Goal: Task Accomplishment & Management: Complete application form

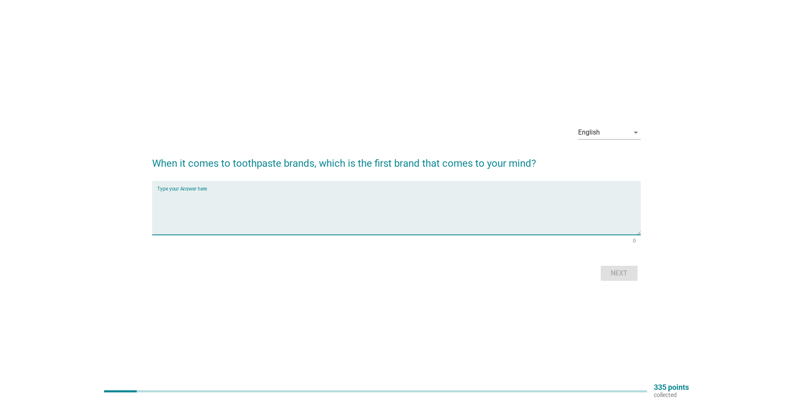
click at [248, 184] on form "When it comes to toothpaste brands, which is the first brand that comes to your…" at bounding box center [396, 216] width 489 height 136
click at [237, 209] on textarea "Type your Answer here" at bounding box center [399, 213] width 484 height 44
paste textarea "sensodyne"
type textarea "Sensodyne"
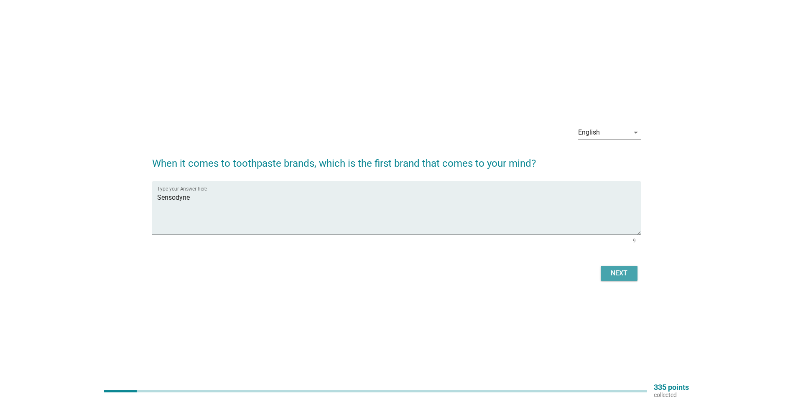
click at [626, 275] on div "Next" at bounding box center [619, 274] width 23 height 10
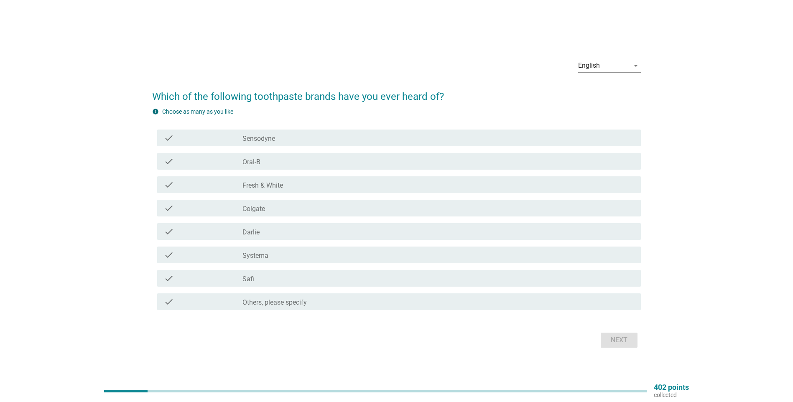
click at [288, 145] on div "check check_box_outline_blank Sensodyne" at bounding box center [399, 138] width 484 height 17
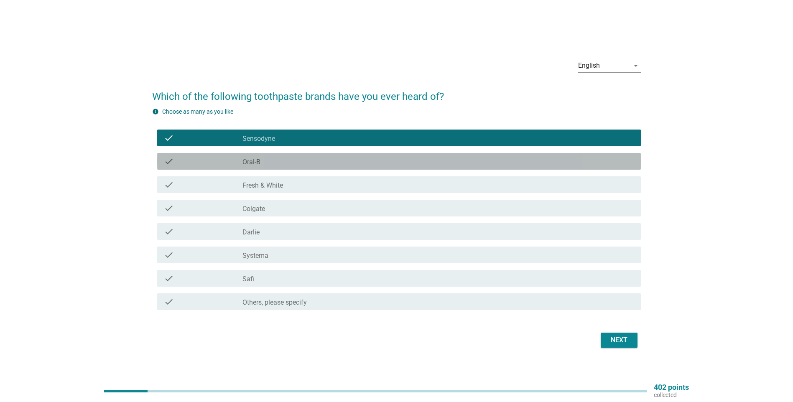
click at [286, 162] on div "check_box_outline_blank Oral-B" at bounding box center [439, 161] width 392 height 10
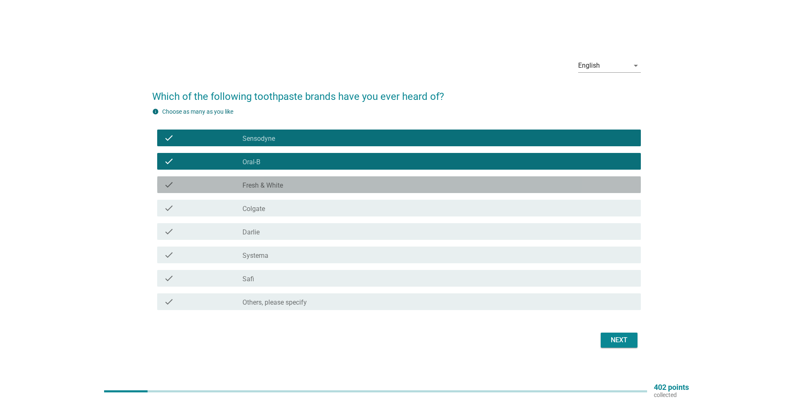
click at [300, 188] on div "check_box_outline_blank Fresh & White" at bounding box center [439, 185] width 392 height 10
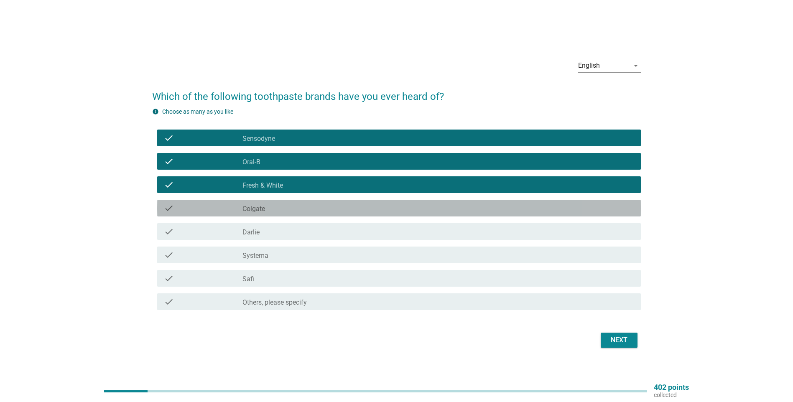
click at [308, 215] on div "check check_box_outline_blank Colgate" at bounding box center [399, 208] width 484 height 17
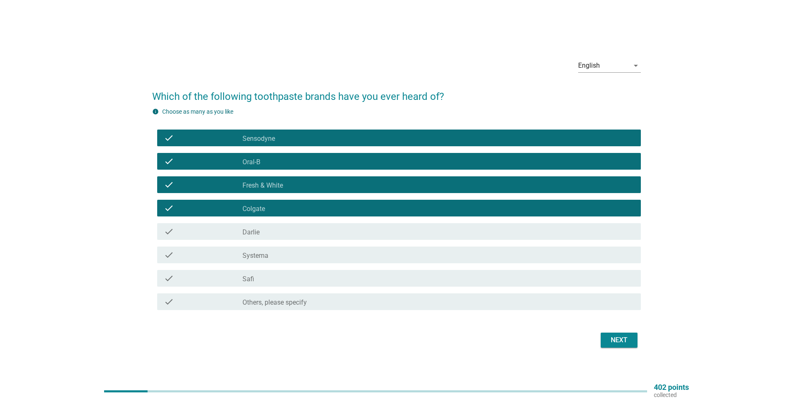
click at [306, 225] on div "check check_box_outline_blank [PERSON_NAME]" at bounding box center [399, 231] width 484 height 17
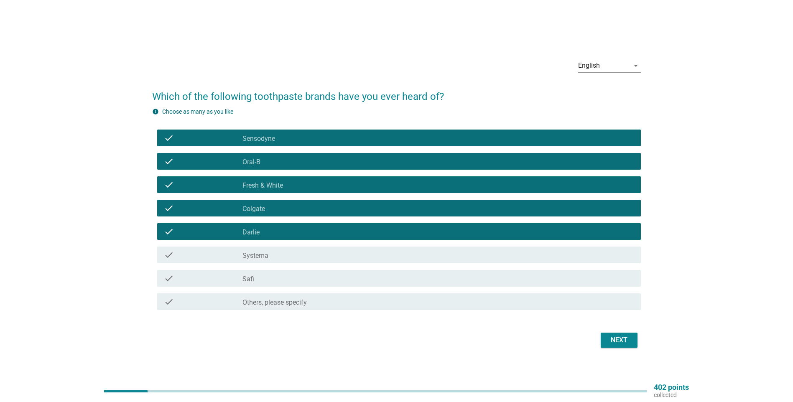
click at [312, 251] on div "check_box_outline_blank Systema" at bounding box center [439, 255] width 392 height 10
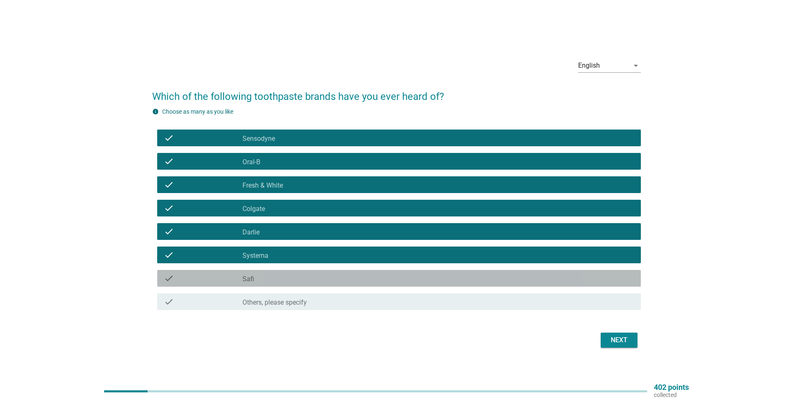
click at [323, 275] on div "check_box_outline_blank Safi" at bounding box center [439, 279] width 392 height 10
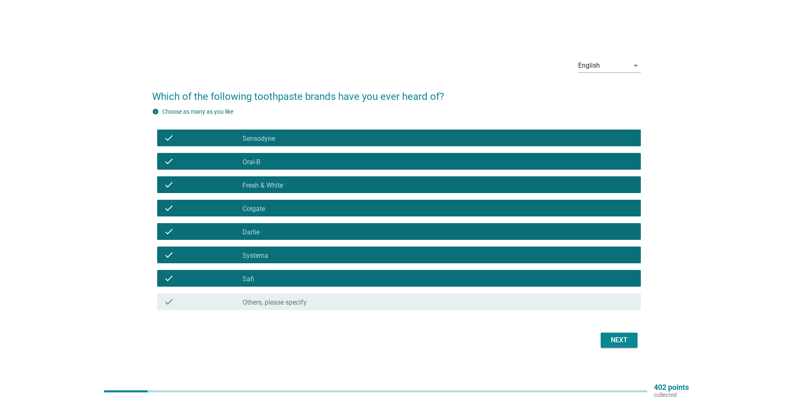
click at [628, 340] on div "Next" at bounding box center [619, 340] width 23 height 10
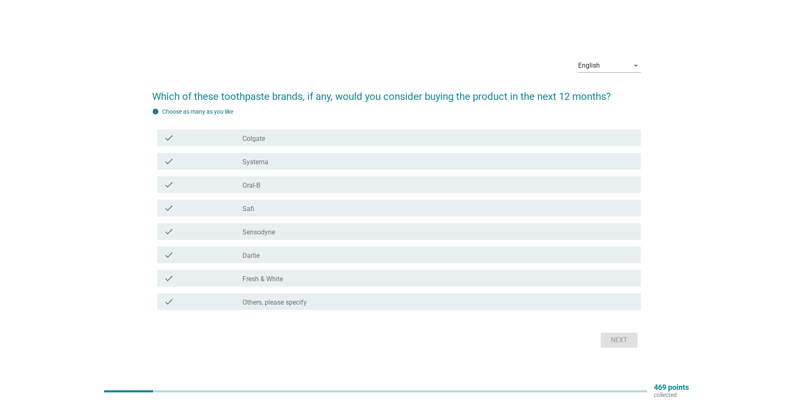
drag, startPoint x: 271, startPoint y: 233, endPoint x: 278, endPoint y: 148, distance: 85.2
click at [278, 148] on div "check check_box_outline_blank Colgate check check_box_outline_blank Systema che…" at bounding box center [396, 219] width 489 height 187
click at [290, 237] on div "check check_box_outline_blank Sensodyne" at bounding box center [399, 231] width 484 height 17
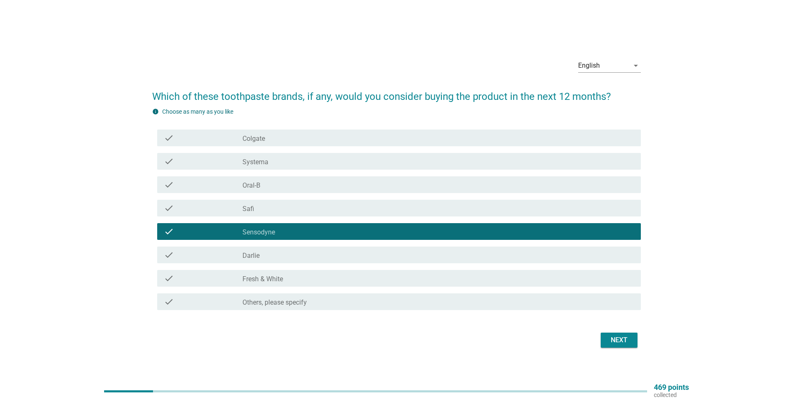
click at [304, 190] on div "check check_box_outline_blank Oral-B" at bounding box center [399, 185] width 484 height 17
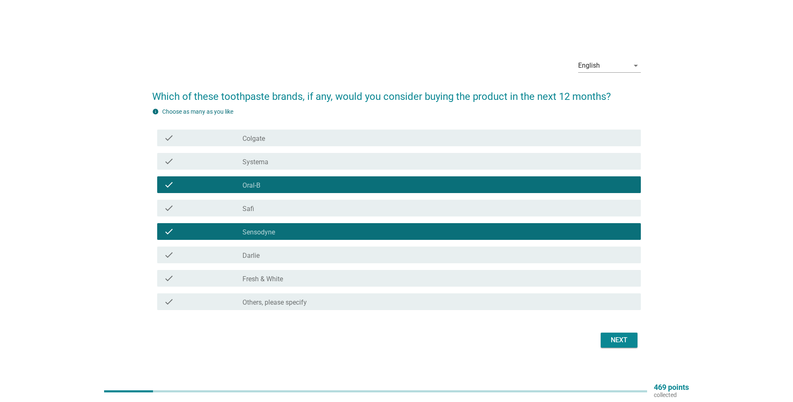
click at [301, 166] on div "check_box_outline_blank Systema" at bounding box center [439, 161] width 392 height 10
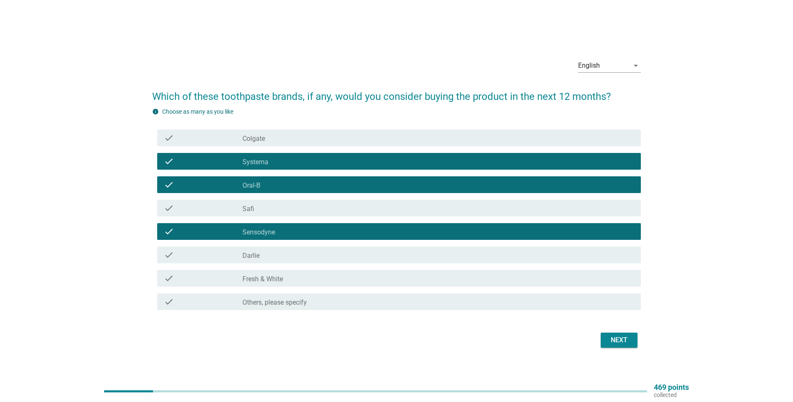
click at [619, 339] on div "Next" at bounding box center [619, 340] width 23 height 10
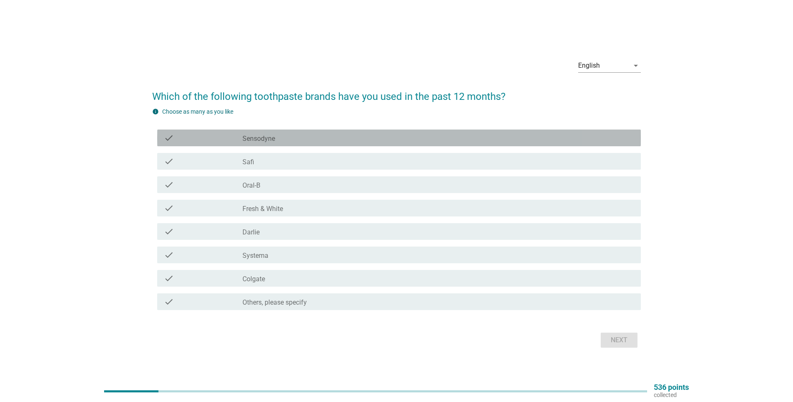
click at [297, 141] on div "check_box Sensodyne" at bounding box center [439, 138] width 392 height 10
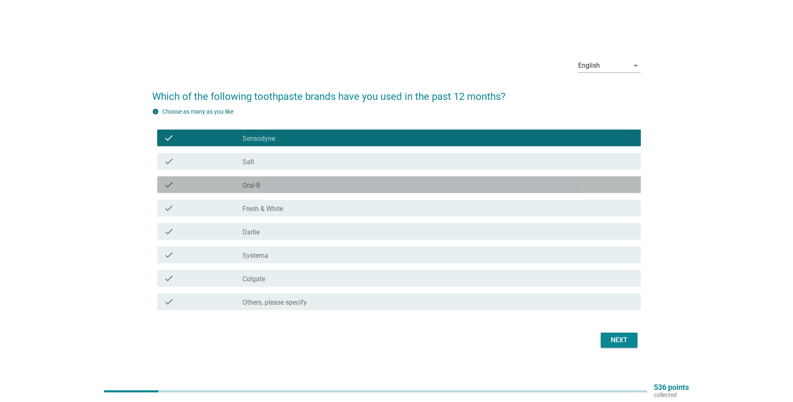
click at [289, 186] on div "check_box_outline_blank Oral-B" at bounding box center [439, 185] width 392 height 10
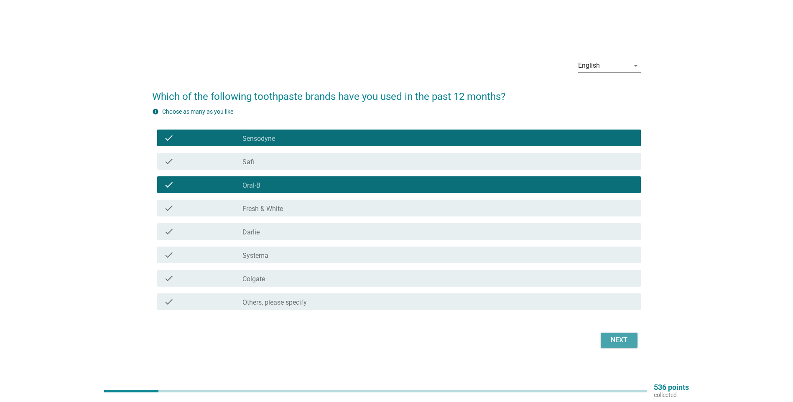
click at [617, 339] on div "Next" at bounding box center [619, 340] width 23 height 10
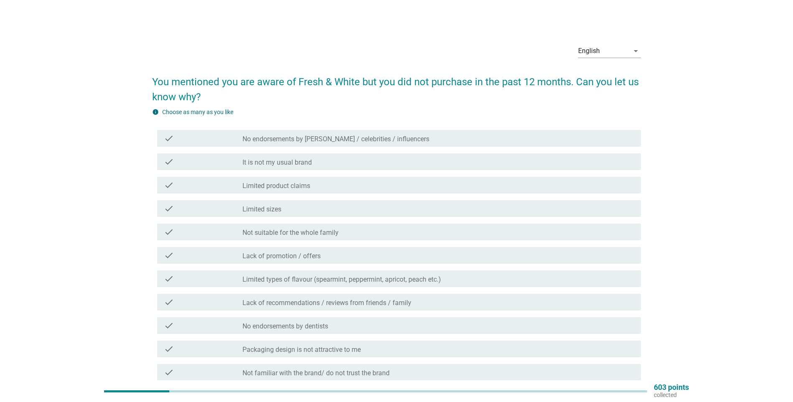
click at [366, 164] on div "check_box_outline_blank It is not my usual brand" at bounding box center [439, 162] width 392 height 10
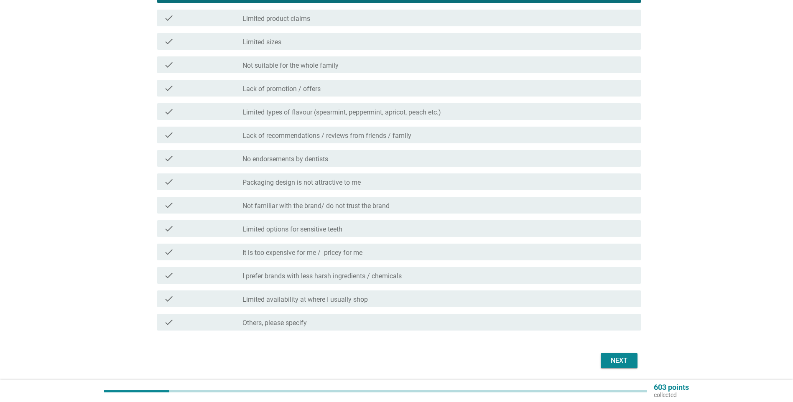
scroll to position [195, 0]
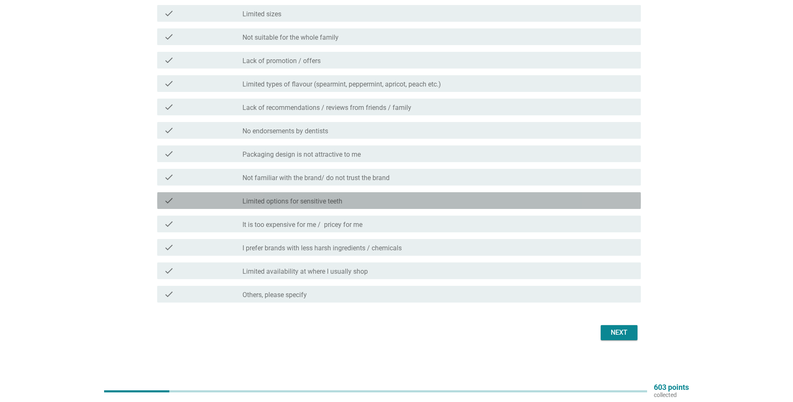
click at [349, 203] on div "check_box_outline_blank Limited options for sensitive teeth" at bounding box center [439, 201] width 392 height 10
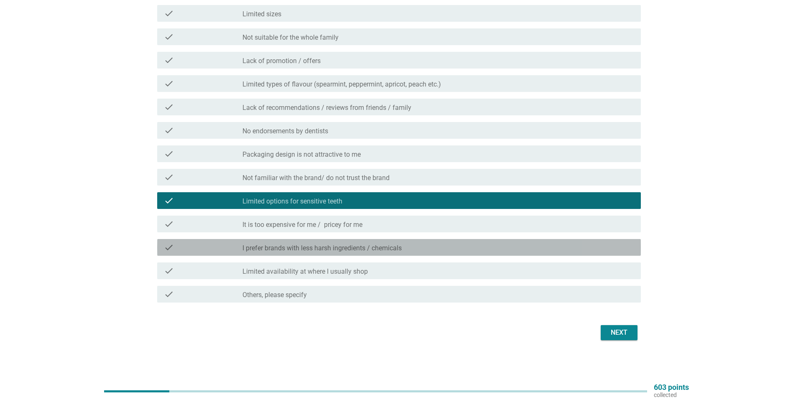
click at [368, 249] on label "I prefer brands with less harsh ingredients / chemicals" at bounding box center [322, 248] width 159 height 8
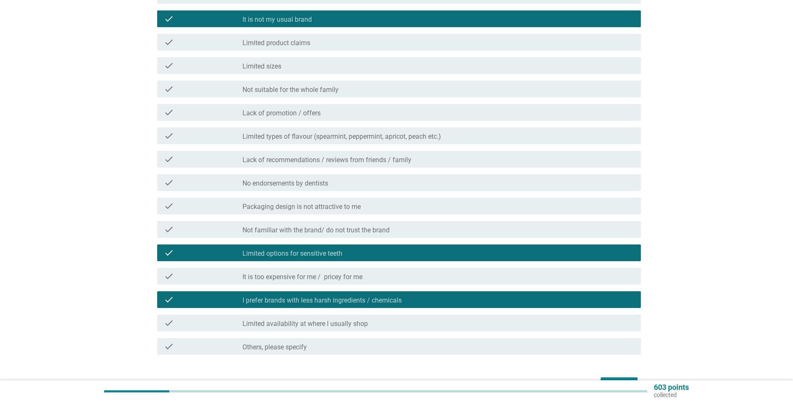
scroll to position [154, 0]
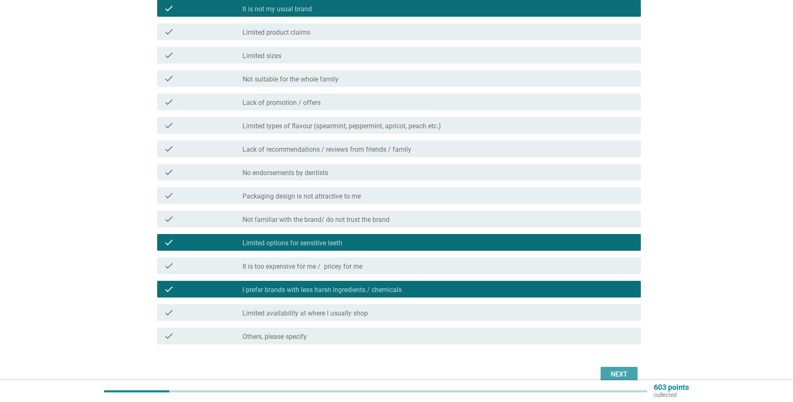
click at [621, 375] on div "Next" at bounding box center [619, 375] width 23 height 10
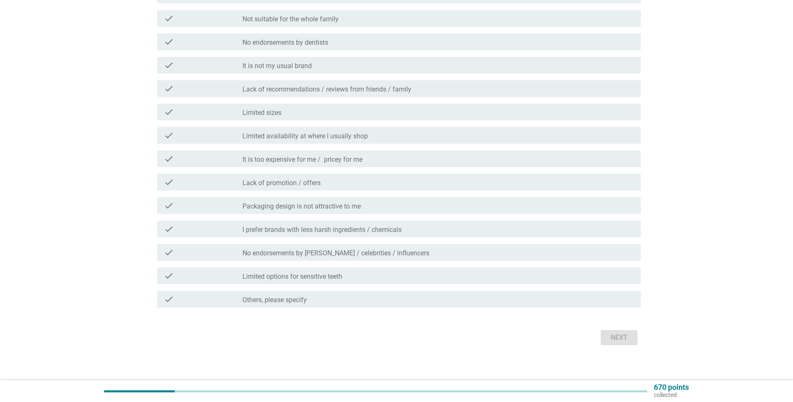
scroll to position [195, 0]
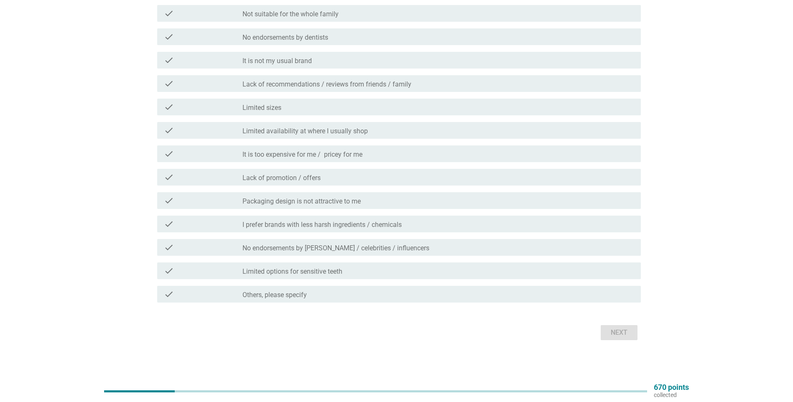
click at [353, 225] on label "I prefer brands with less harsh ingredients / chemicals" at bounding box center [322, 225] width 159 height 8
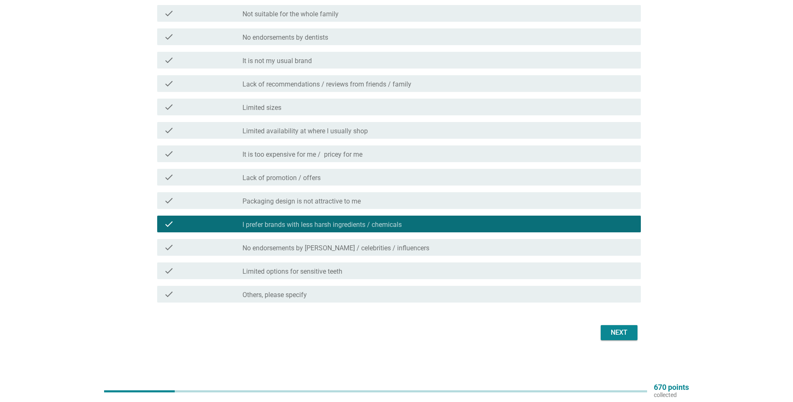
click at [335, 275] on label "Limited options for sensitive teeth" at bounding box center [293, 272] width 100 height 8
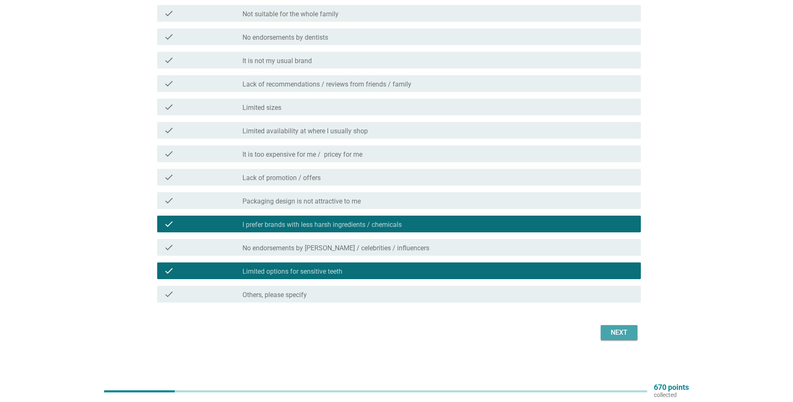
click at [618, 334] on div "Next" at bounding box center [619, 333] width 23 height 10
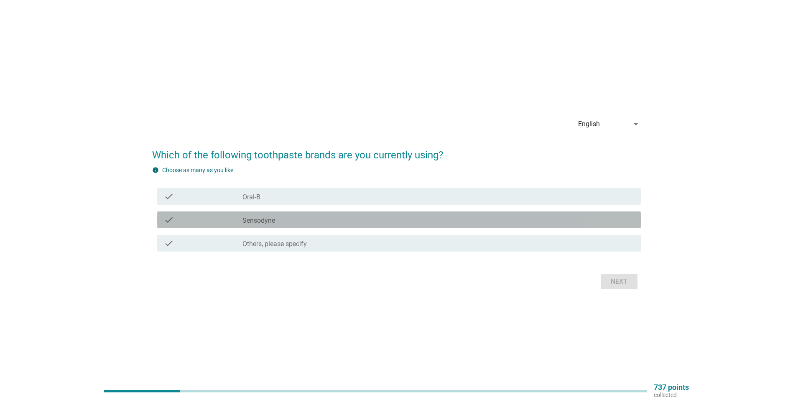
click at [279, 224] on div "check_box_outline_blank Sensodyne" at bounding box center [439, 220] width 392 height 10
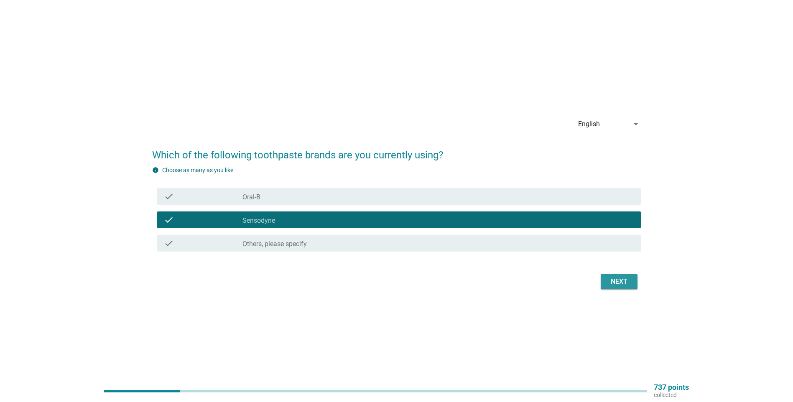
click at [618, 281] on div "Next" at bounding box center [619, 282] width 23 height 10
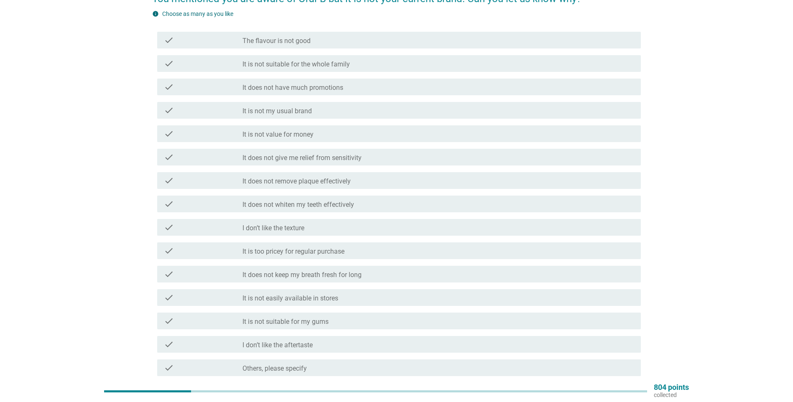
scroll to position [84, 0]
click at [73, 178] on div "English arrow_drop_down You mentioned you are aware of Oral-B but it is not you…" at bounding box center [396, 185] width 753 height 476
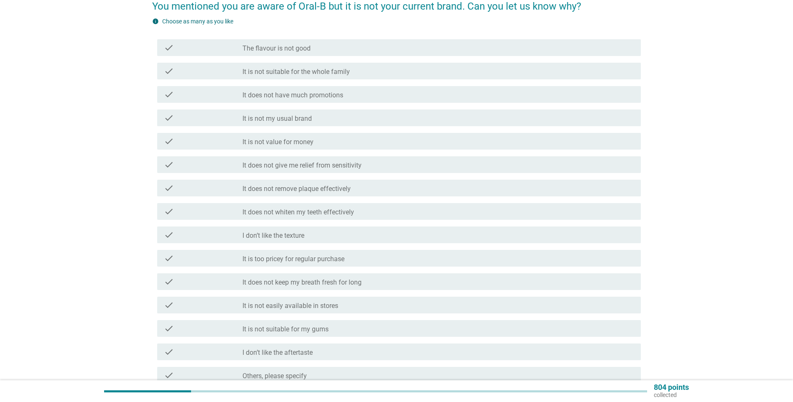
scroll to position [125, 0]
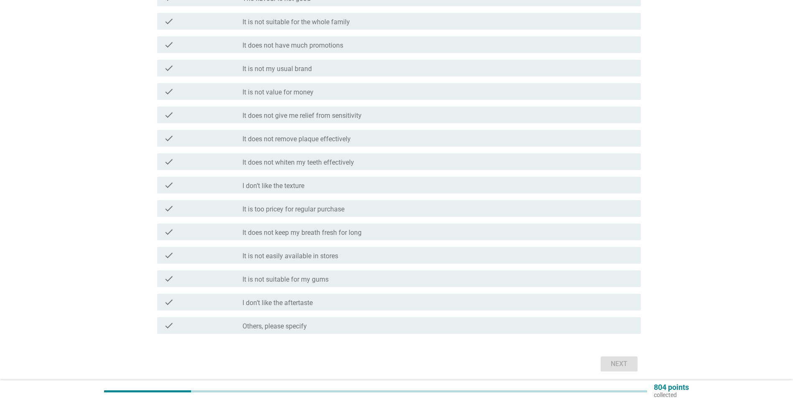
click at [325, 287] on div "check check_box_outline_blank It is not suitable for my gums" at bounding box center [396, 278] width 489 height 23
click at [330, 284] on div "check_box_outline_blank It is not suitable for my gums" at bounding box center [439, 279] width 392 height 10
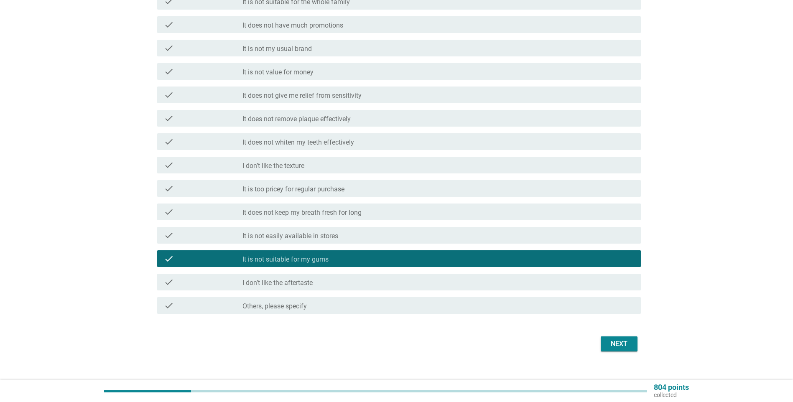
scroll to position [157, 0]
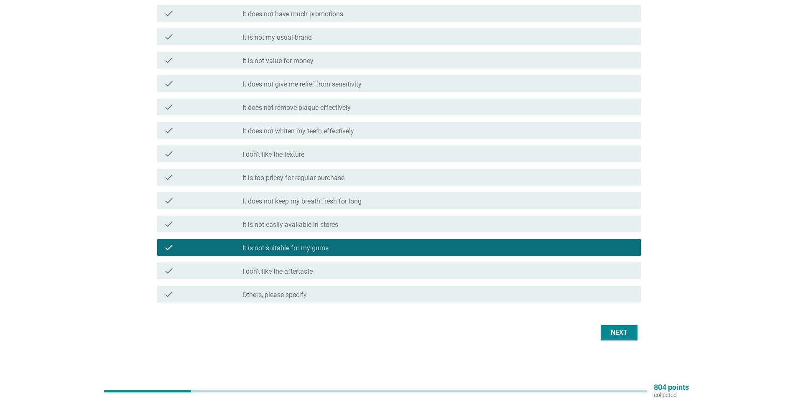
click at [622, 331] on div "Next" at bounding box center [619, 333] width 23 height 10
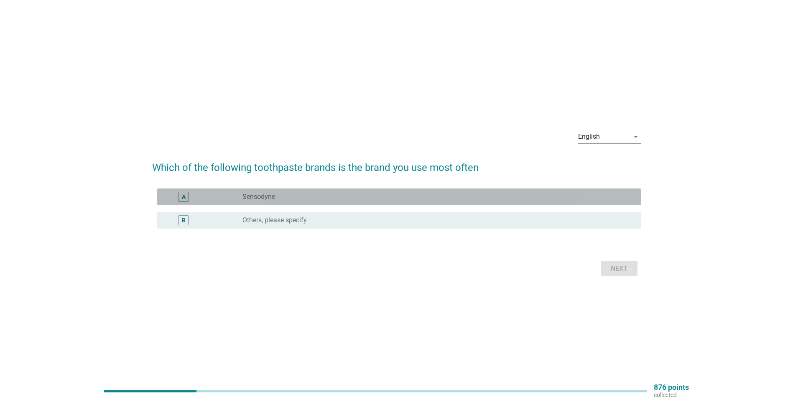
click at [315, 199] on div "radio_button_unchecked Sensodyne" at bounding box center [435, 197] width 385 height 8
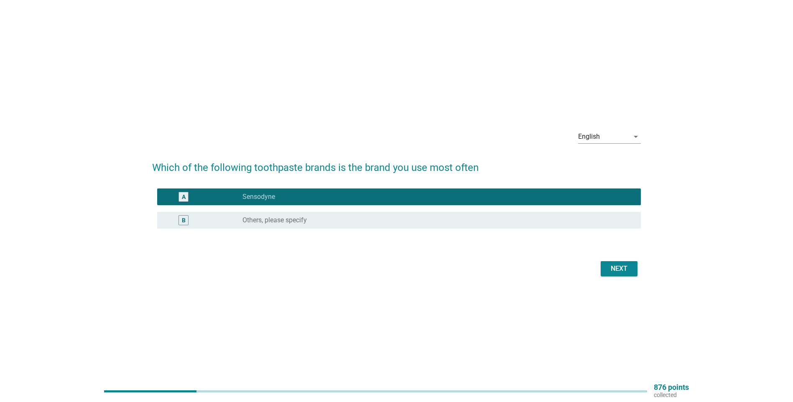
click at [621, 269] on div "Next" at bounding box center [619, 269] width 23 height 10
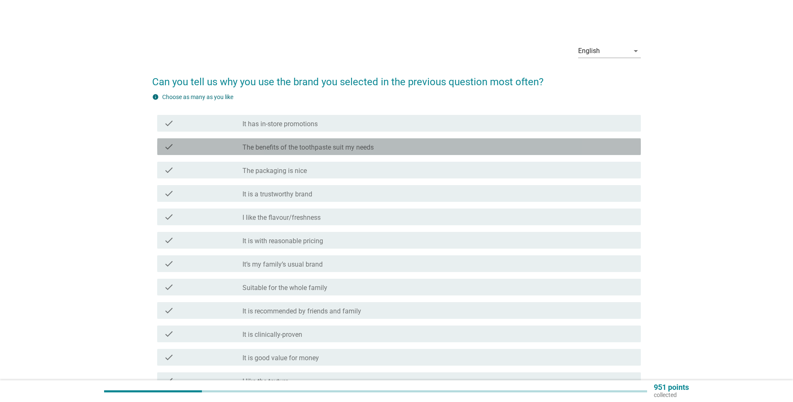
click at [305, 149] on label "The benefits of the toothpaste suit my needs" at bounding box center [308, 147] width 131 height 8
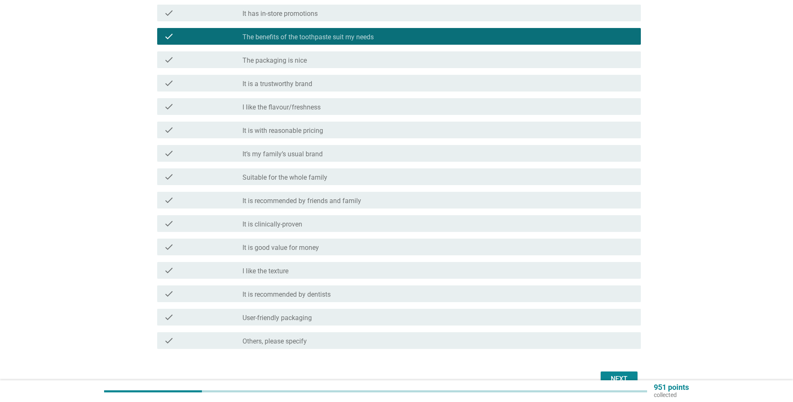
scroll to position [125, 0]
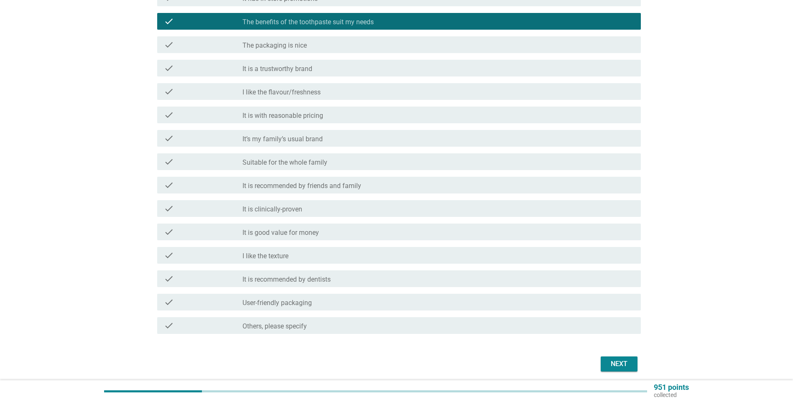
click at [314, 281] on label "It is recommended by dentists" at bounding box center [287, 280] width 88 height 8
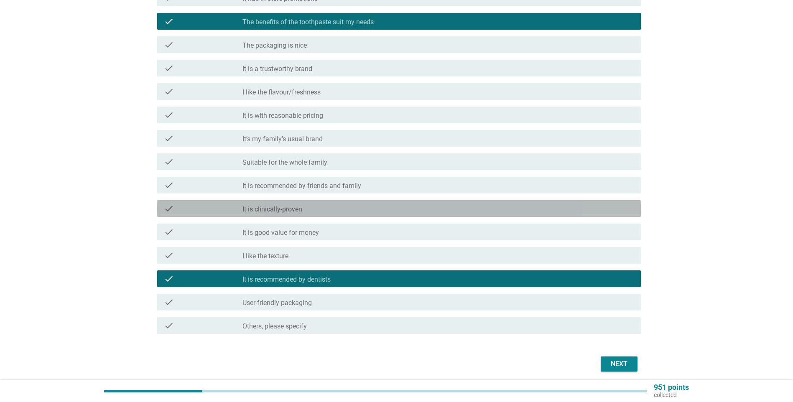
click at [328, 207] on div "check_box_outline_blank It is clinically-proven" at bounding box center [439, 209] width 392 height 10
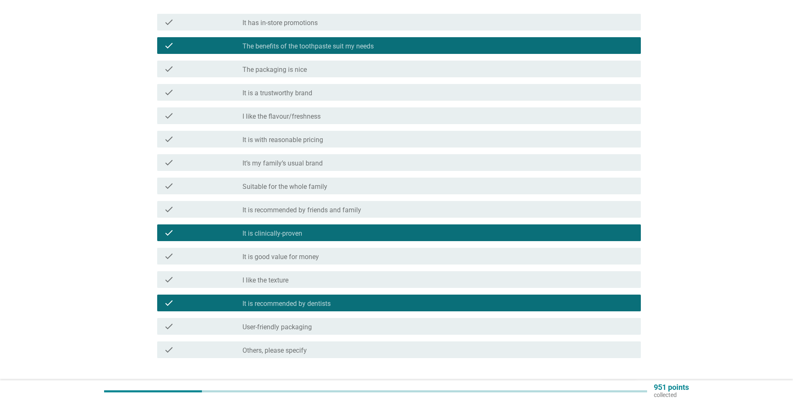
scroll to position [157, 0]
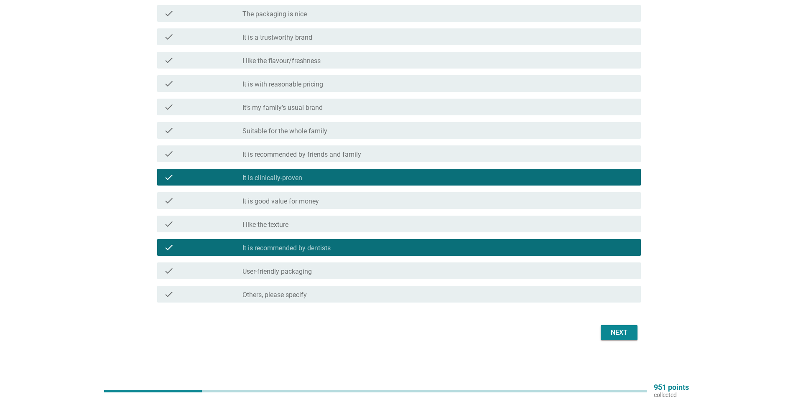
click at [615, 338] on div "Next" at bounding box center [619, 333] width 23 height 10
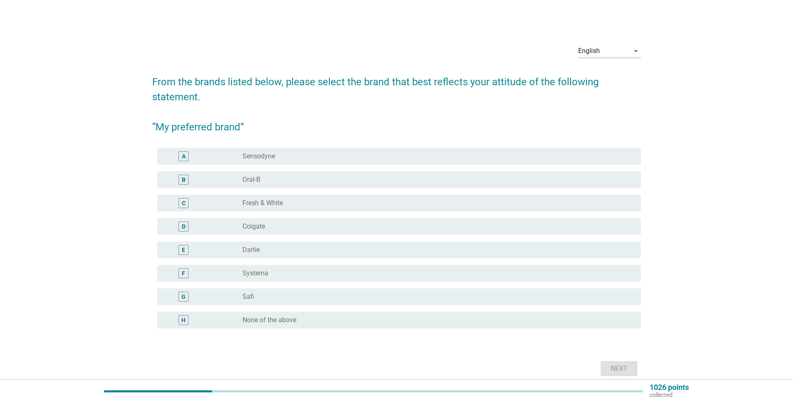
click at [309, 157] on div "radio_button_unchecked Sensodyne" at bounding box center [435, 156] width 385 height 8
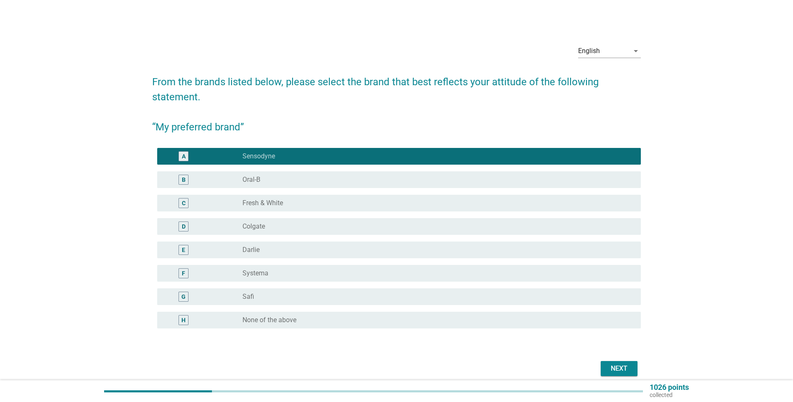
click at [91, 173] on div "English arrow_drop_down From the brands listed below, please select the brand t…" at bounding box center [396, 208] width 753 height 355
click at [301, 274] on div "radio_button_unchecked Systema" at bounding box center [435, 273] width 385 height 8
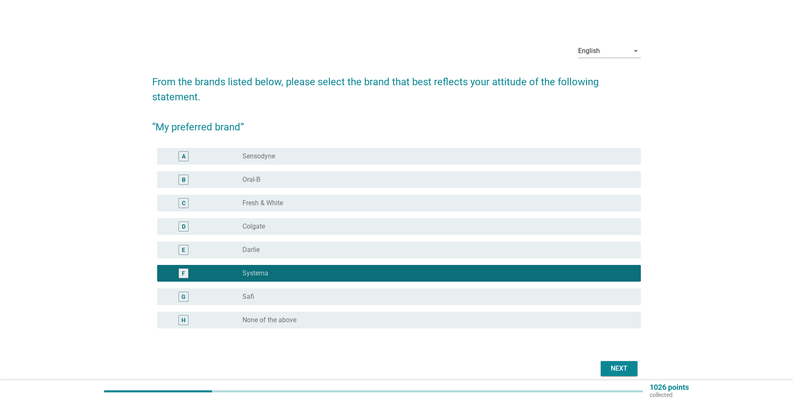
click at [357, 154] on div "radio_button_unchecked Sensodyne" at bounding box center [435, 156] width 385 height 8
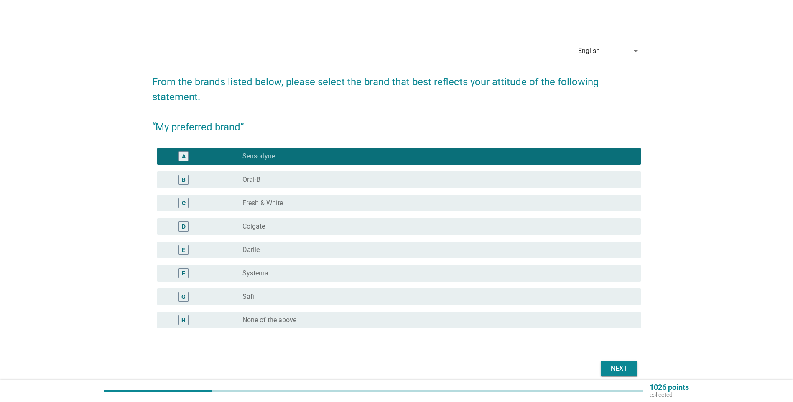
click at [74, 156] on div "English arrow_drop_down From the brands listed below, please select the brand t…" at bounding box center [396, 208] width 753 height 355
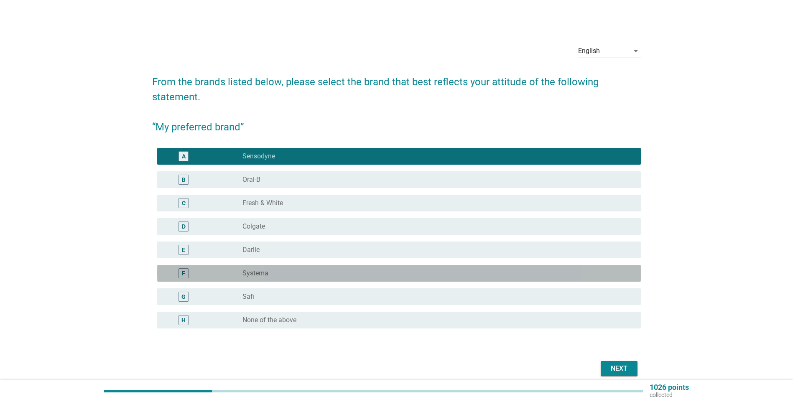
click at [296, 275] on div "radio_button_unchecked Systema" at bounding box center [435, 273] width 385 height 8
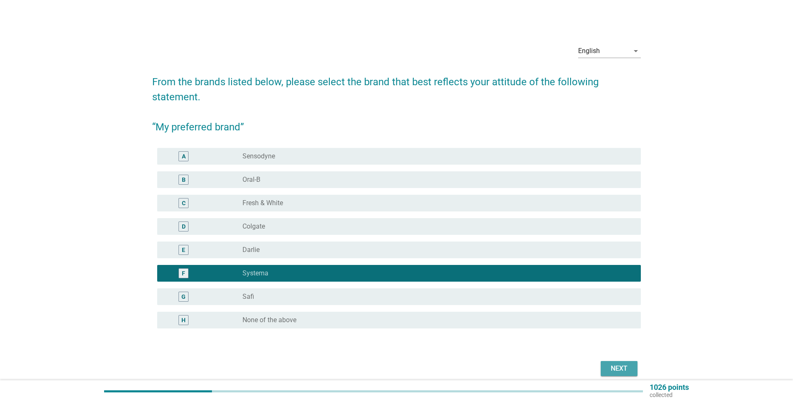
click at [622, 369] on div "Next" at bounding box center [619, 369] width 23 height 10
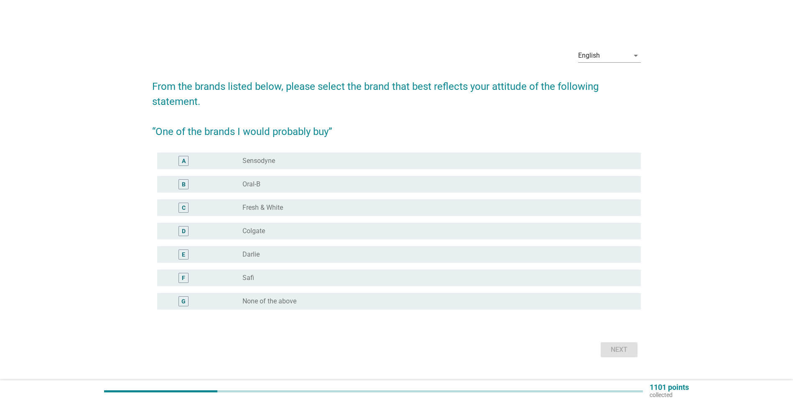
click at [333, 157] on div "radio_button_unchecked Sensodyne" at bounding box center [435, 161] width 385 height 8
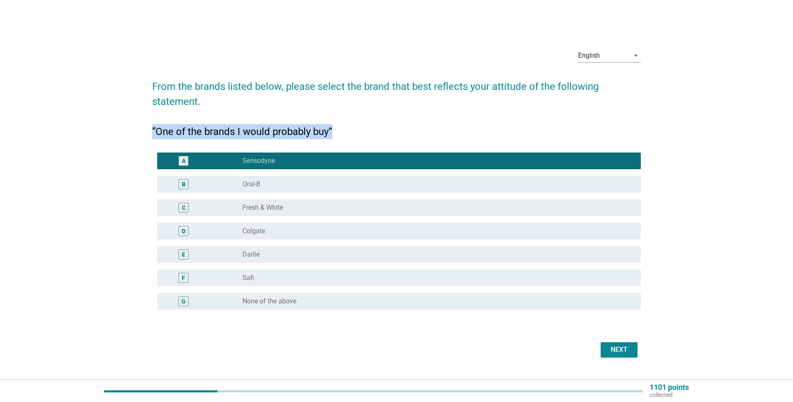
drag, startPoint x: 344, startPoint y: 128, endPoint x: 150, endPoint y: 132, distance: 194.5
click at [150, 132] on div "English arrow_drop_down From the brands listed below, please select the brand t…" at bounding box center [397, 201] width 502 height 331
drag, startPoint x: 150, startPoint y: 132, endPoint x: 186, endPoint y: 128, distance: 36.6
drag, startPoint x: 186, startPoint y: 128, endPoint x: 207, endPoint y: 116, distance: 24.0
click at [207, 116] on h2 "From the brands listed below, please select the brand that best reflects your a…" at bounding box center [396, 105] width 489 height 69
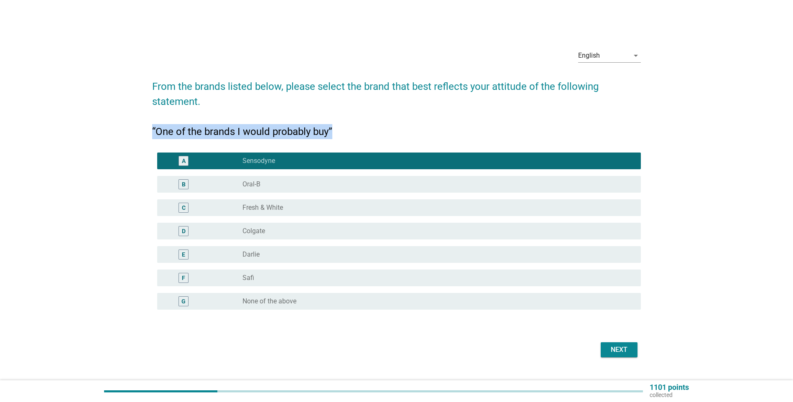
drag, startPoint x: 340, startPoint y: 133, endPoint x: 142, endPoint y: 131, distance: 198.3
click at [142, 131] on div "English arrow_drop_down From the brands listed below, please select the brand t…" at bounding box center [396, 201] width 753 height 331
copy h2 "“One of the brands I would probably buy”"
click at [15, 99] on div "English arrow_drop_down From the brands listed below, please select the brand t…" at bounding box center [396, 201] width 773 height 351
click at [109, 182] on div "English arrow_drop_down From the brands listed below, please select the brand t…" at bounding box center [396, 201] width 753 height 331
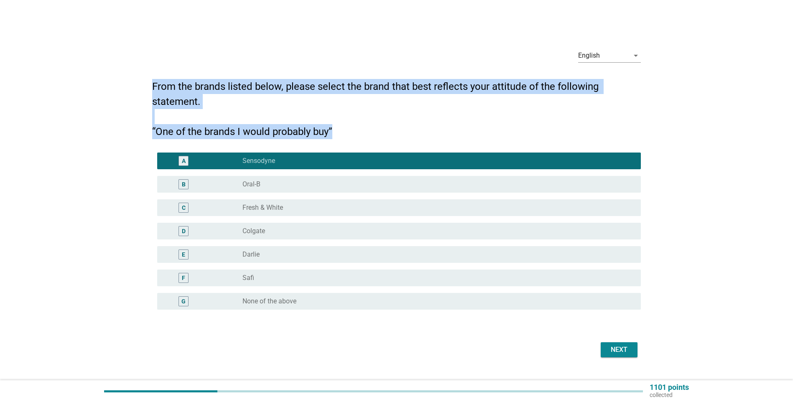
drag, startPoint x: 154, startPoint y: 84, endPoint x: 350, endPoint y: 136, distance: 203.2
click at [350, 136] on h2 "From the brands listed below, please select the brand that best reflects your a…" at bounding box center [396, 105] width 489 height 69
drag, startPoint x: 350, startPoint y: 136, endPoint x: 315, endPoint y: 131, distance: 35.9
copy h2 "From the brands listed below, please select the brand that best reflects your a…"
click at [37, 115] on div "English arrow_drop_down From the brands listed below, please select the brand t…" at bounding box center [396, 201] width 753 height 331
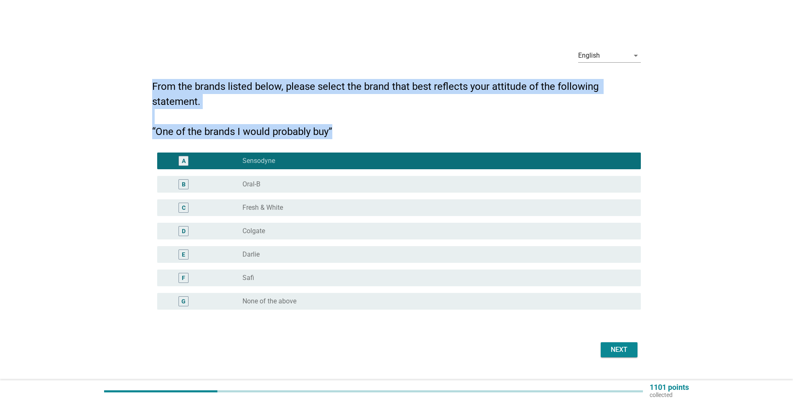
drag, startPoint x: 150, startPoint y: 87, endPoint x: 356, endPoint y: 131, distance: 210.7
click at [356, 131] on div "English arrow_drop_down From the brands listed below, please select the brand t…" at bounding box center [397, 201] width 502 height 331
copy h2 "From the brands listed below, please select the brand that best reflects your a…"
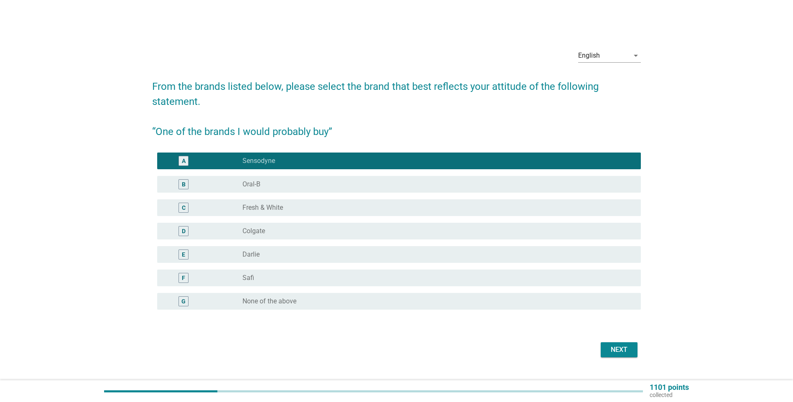
click at [68, 189] on div "English arrow_drop_down From the brands listed below, please select the brand t…" at bounding box center [396, 201] width 753 height 331
click at [615, 349] on div "Next" at bounding box center [619, 350] width 23 height 10
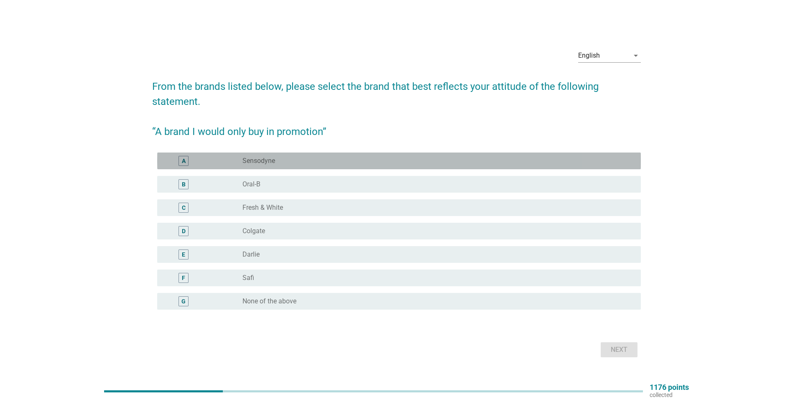
click at [318, 165] on div "radio_button_unchecked Sensodyne" at bounding box center [435, 161] width 385 height 8
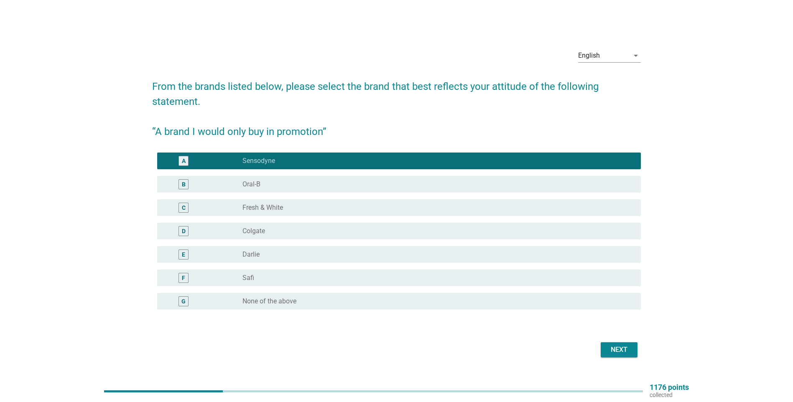
click at [622, 349] on div "Next" at bounding box center [619, 350] width 23 height 10
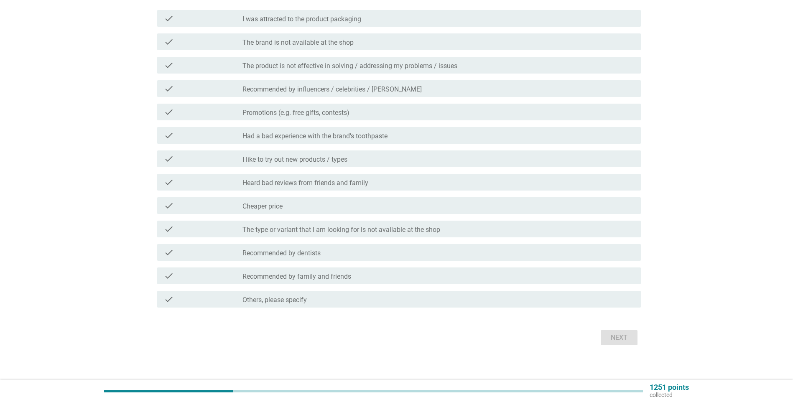
scroll to position [125, 0]
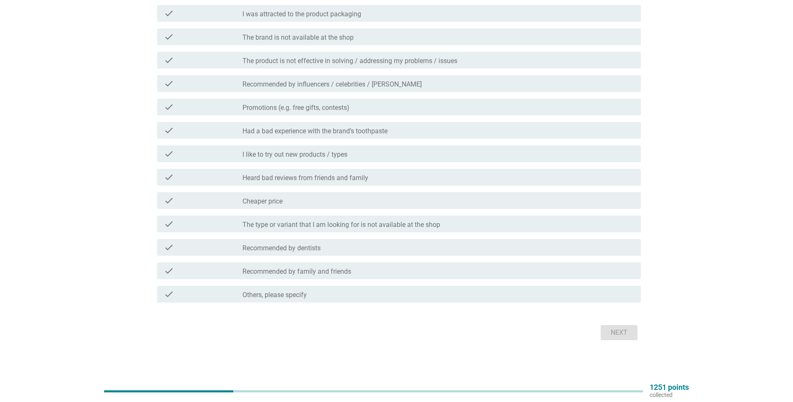
click at [329, 247] on div "check_box_outline_blank Recommended by dentists" at bounding box center [439, 248] width 392 height 10
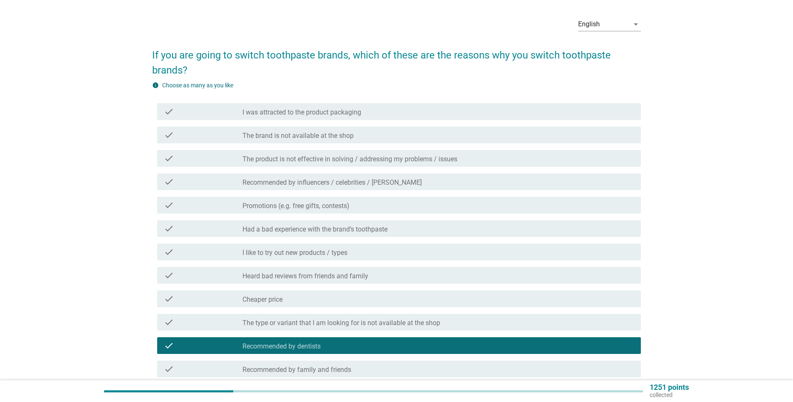
scroll to position [42, 0]
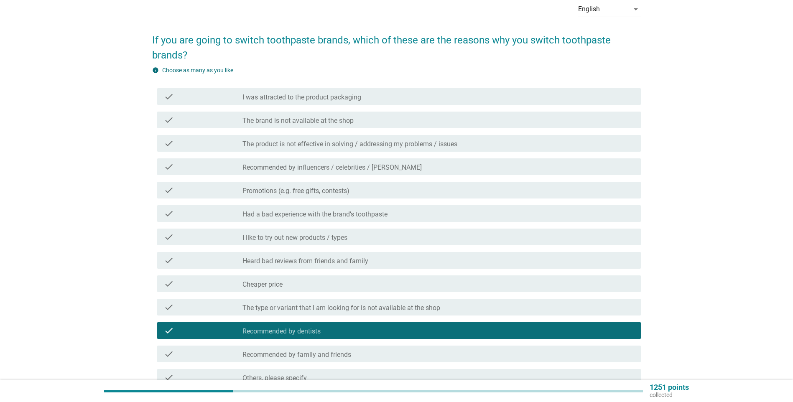
click at [480, 146] on div "check_box_outline_blank The product is not effective in solving / addressing my…" at bounding box center [439, 143] width 392 height 10
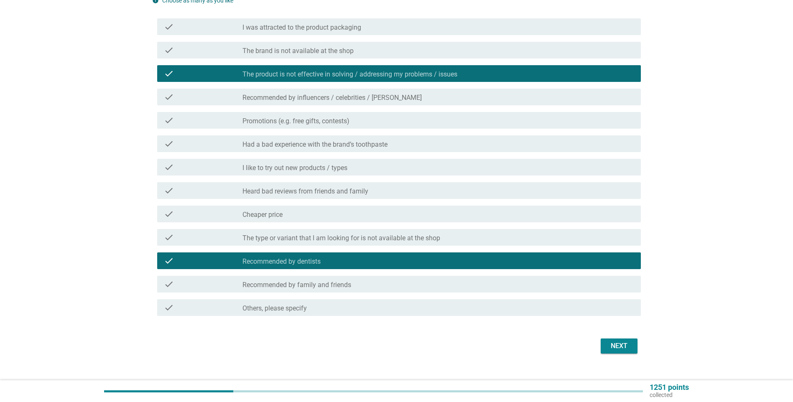
scroll to position [125, 0]
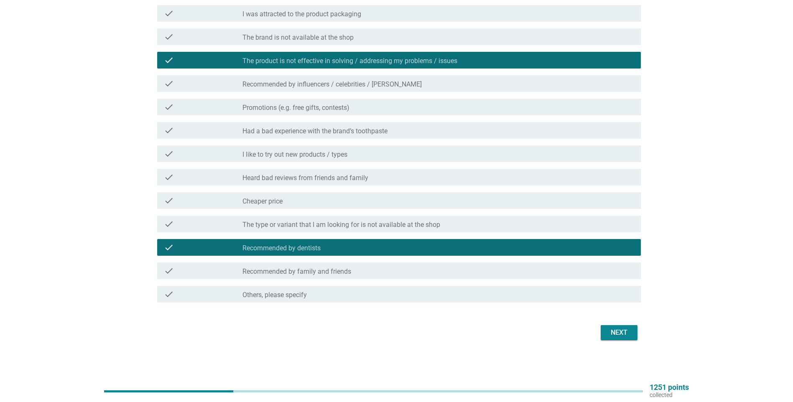
click at [613, 332] on div "Next" at bounding box center [619, 333] width 23 height 10
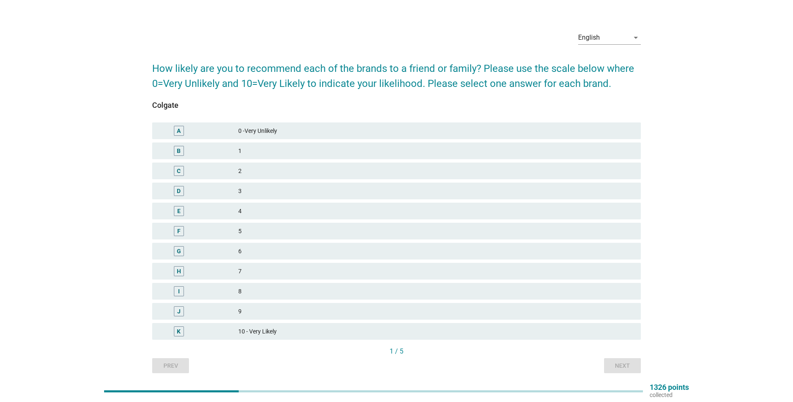
scroll to position [0, 0]
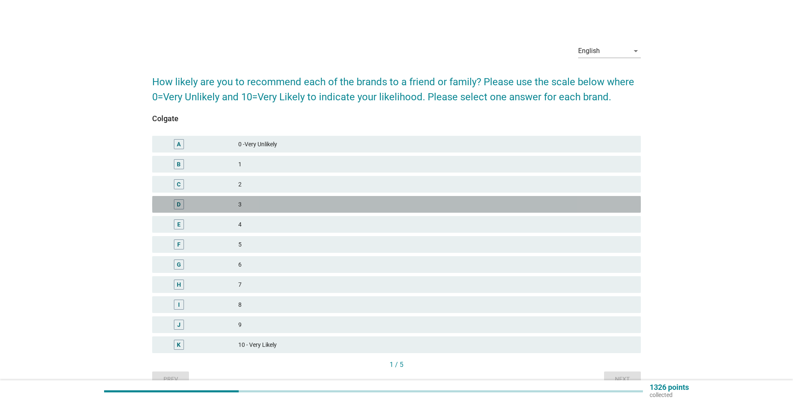
click at [284, 204] on div "3" at bounding box center [436, 205] width 396 height 10
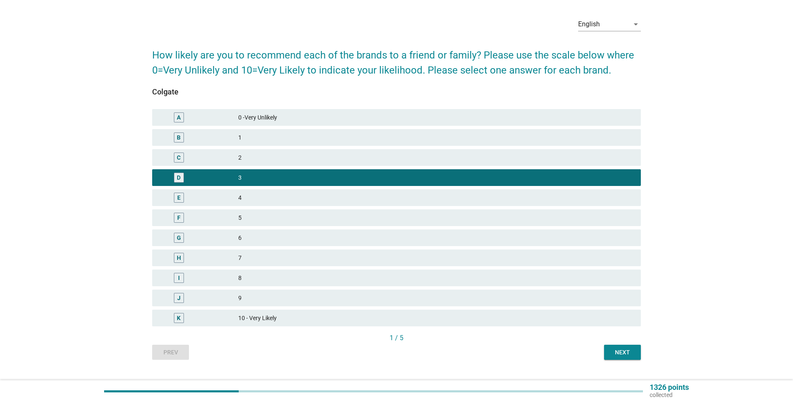
scroll to position [42, 0]
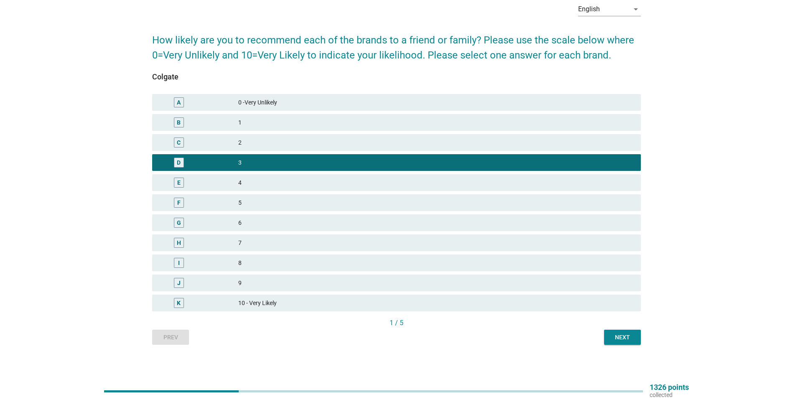
click at [402, 127] on div "1" at bounding box center [436, 123] width 396 height 10
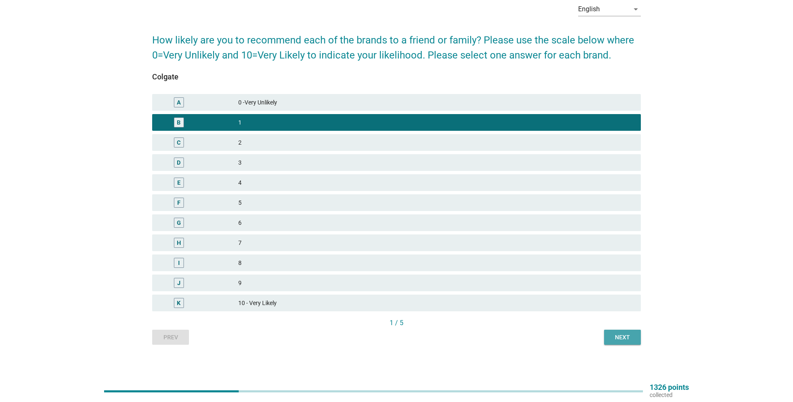
click at [617, 335] on div "Next" at bounding box center [622, 337] width 23 height 9
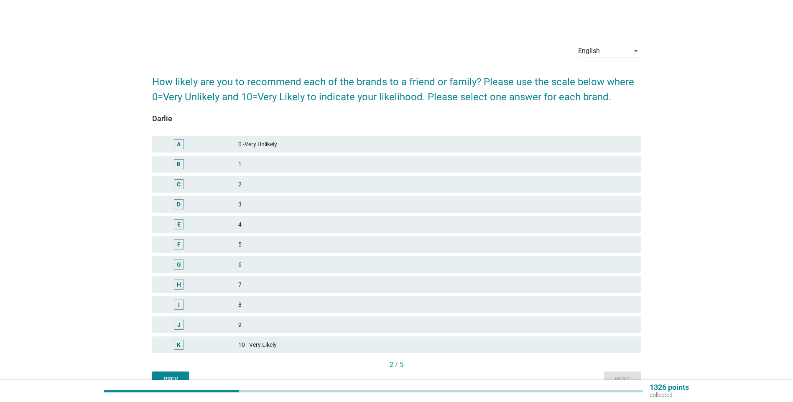
click at [302, 183] on div "2" at bounding box center [436, 184] width 396 height 10
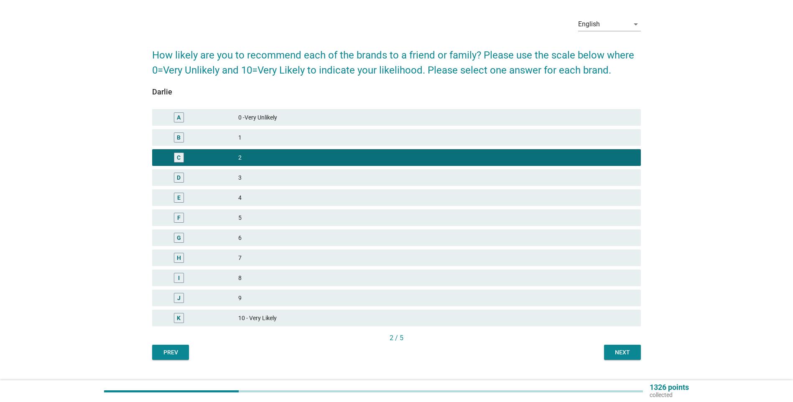
scroll to position [42, 0]
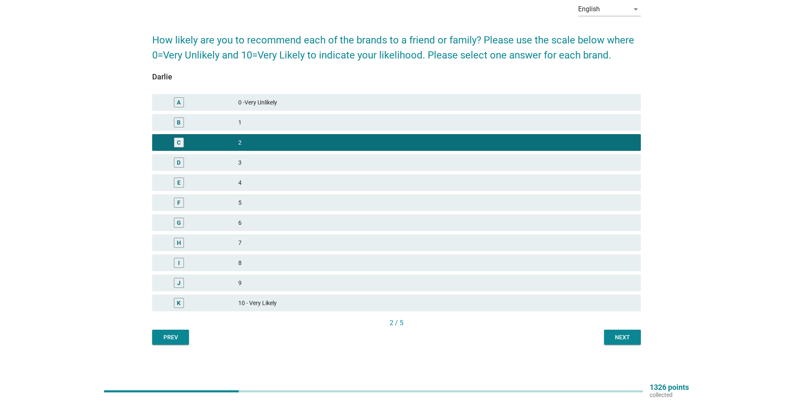
click at [302, 159] on div "3" at bounding box center [436, 163] width 396 height 10
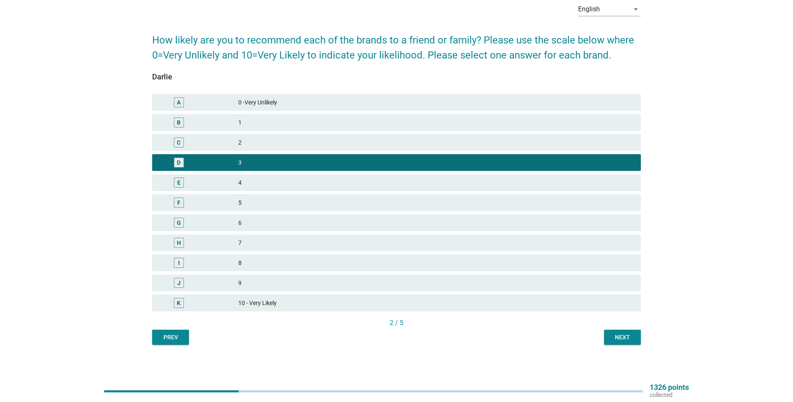
click at [614, 338] on div "Next" at bounding box center [622, 337] width 23 height 9
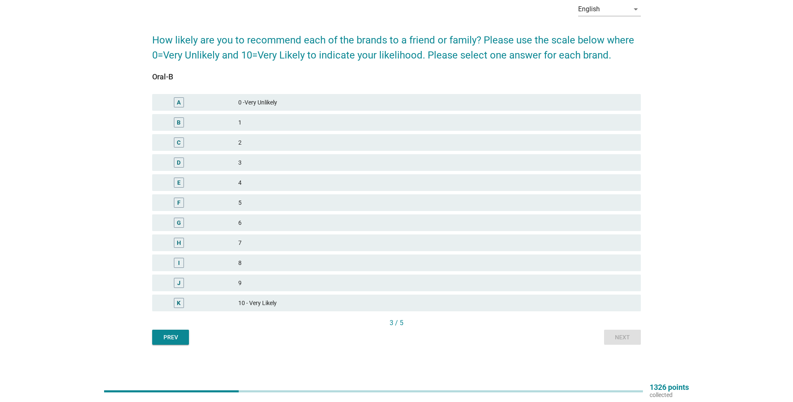
click at [279, 209] on div "F 5" at bounding box center [396, 202] width 489 height 17
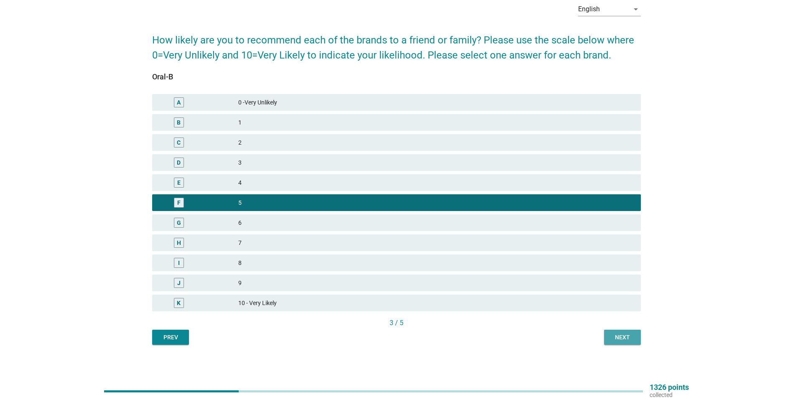
click at [629, 341] on div "Next" at bounding box center [622, 337] width 23 height 9
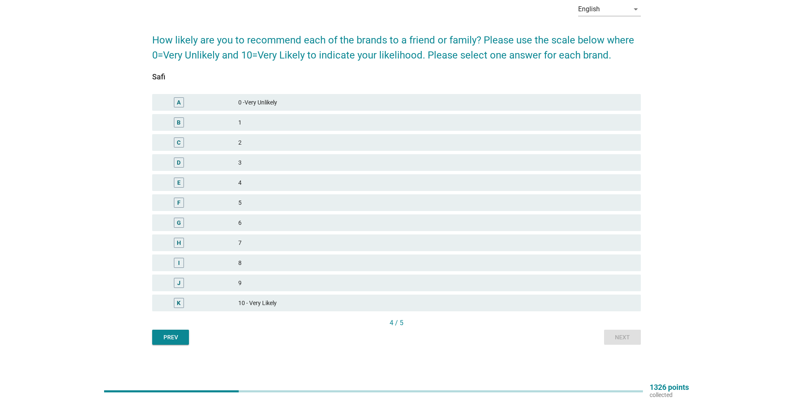
click at [323, 110] on div "A 0 -Very Unlikely" at bounding box center [396, 102] width 489 height 17
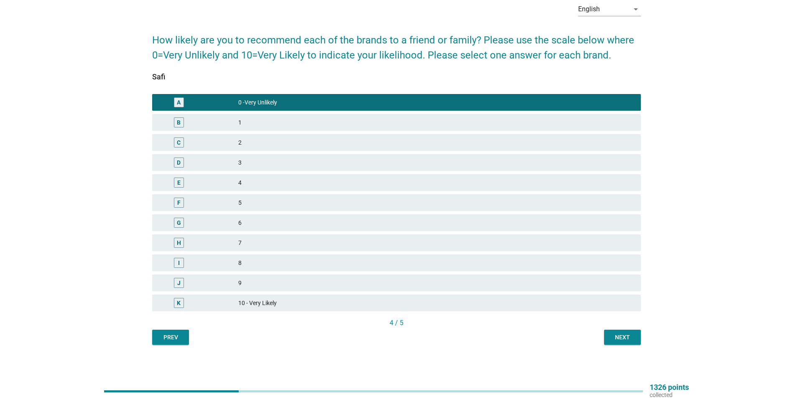
click at [624, 335] on div "Next" at bounding box center [622, 337] width 23 height 9
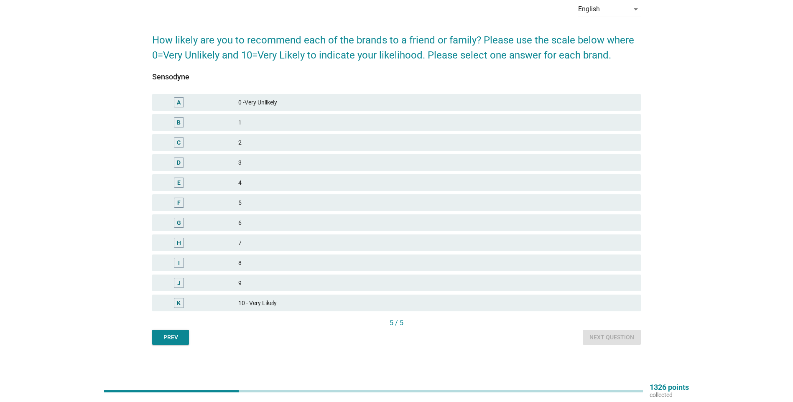
click at [305, 303] on div "10 - Very Likely" at bounding box center [436, 303] width 396 height 10
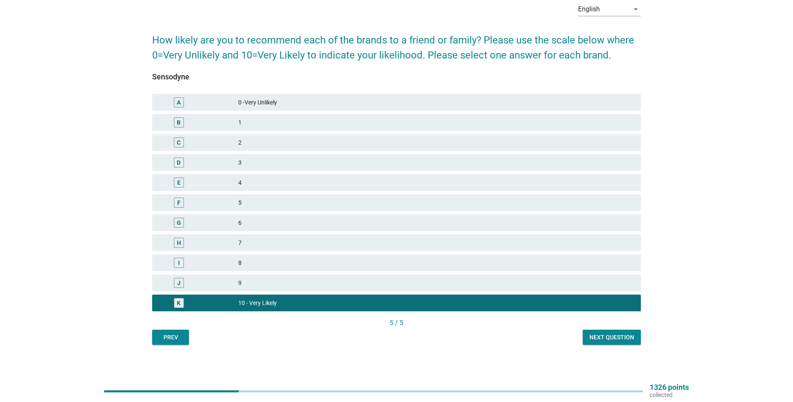
click at [619, 335] on div "Next question" at bounding box center [612, 337] width 45 height 9
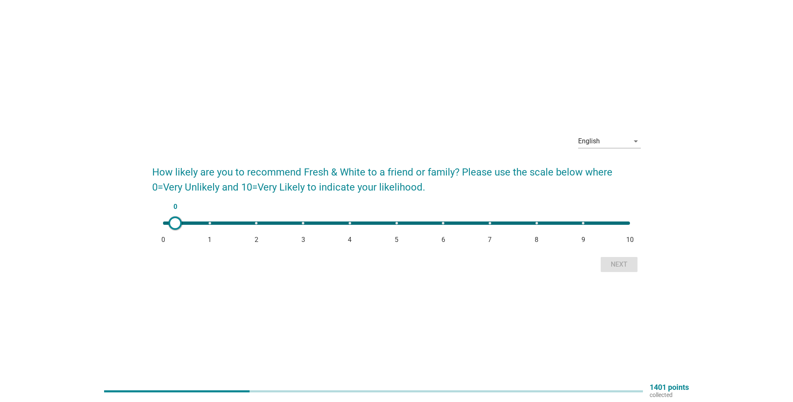
type input "1"
drag, startPoint x: 165, startPoint y: 225, endPoint x: 210, endPoint y: 225, distance: 45.2
click at [210, 225] on div at bounding box center [210, 223] width 13 height 13
click at [619, 266] on div "Next" at bounding box center [619, 265] width 23 height 10
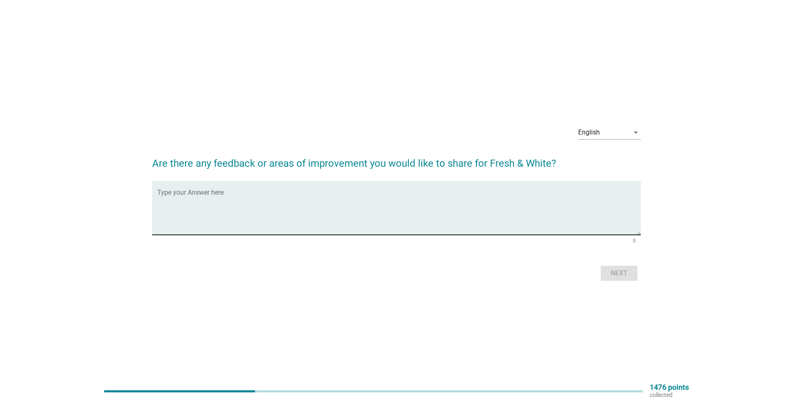
click at [333, 205] on textarea "Type your Answer here" at bounding box center [399, 213] width 484 height 44
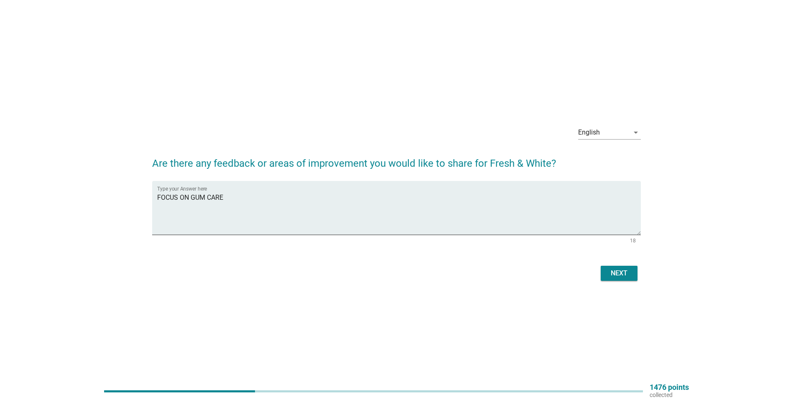
click at [100, 121] on div "English arrow_drop_down Are there any feedback or areas of improvement you woul…" at bounding box center [396, 202] width 753 height 178
click at [203, 197] on textarea "FOCUS ON GUM CARE" at bounding box center [399, 213] width 484 height 44
click at [240, 196] on textarea "FOCUS ON GUMS CARE" at bounding box center [399, 213] width 484 height 44
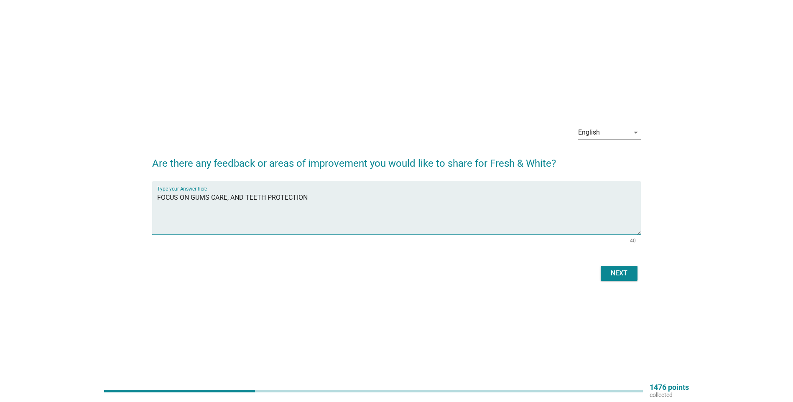
type textarea "FOCUS ON GUMS CARE, AND TEETH PROTECTION"
click at [614, 271] on div "Next" at bounding box center [619, 274] width 23 height 10
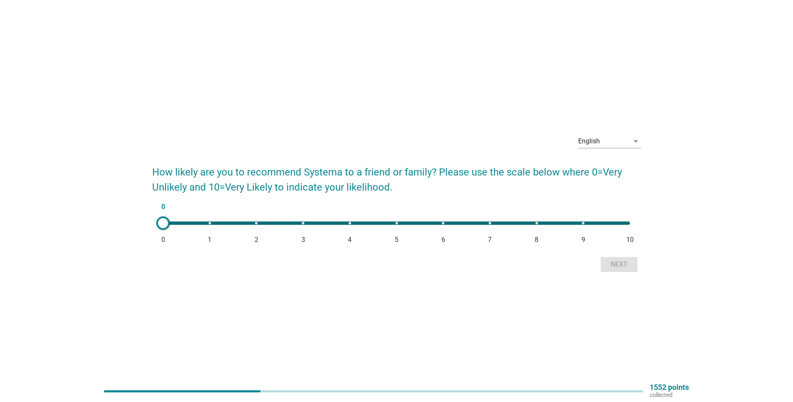
click at [628, 223] on div "0 0 1 2 3 4 5 6 7 8 9 10" at bounding box center [396, 223] width 467 height 3
type input "10"
click at [631, 264] on div "Next" at bounding box center [619, 265] width 23 height 10
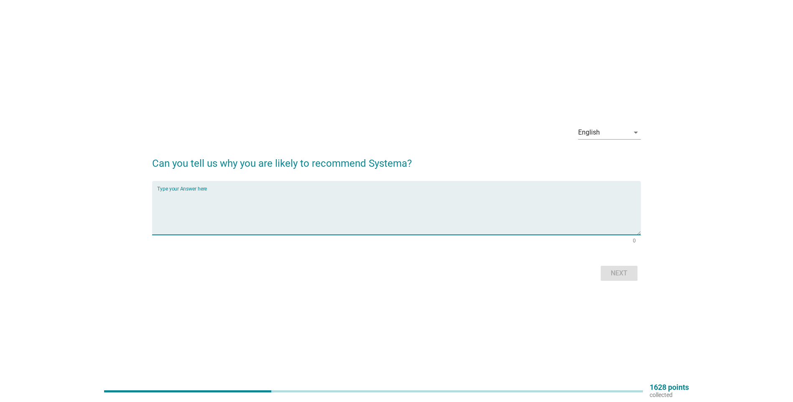
click at [279, 198] on textarea "Type your Answer here" at bounding box center [399, 213] width 484 height 44
type textarea "C"
type textarea "GUM CARE AND TEETH PROTECTION"
click at [624, 277] on div "Next" at bounding box center [619, 274] width 23 height 10
click at [393, 216] on textarea "Type your Answer here" at bounding box center [399, 213] width 484 height 44
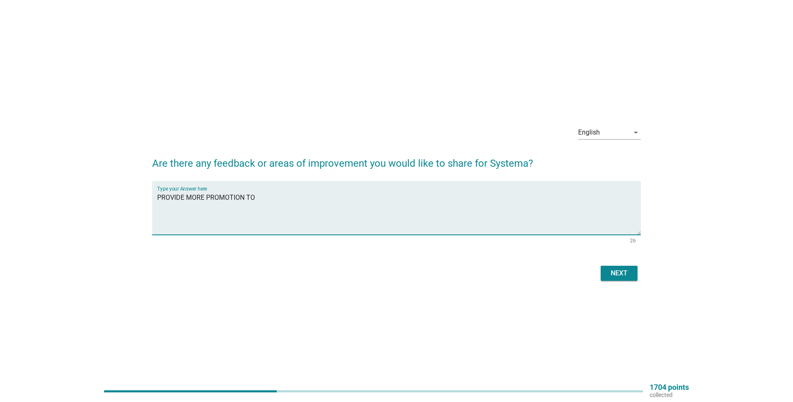
click at [278, 196] on textarea "PROVIDE MORE PROMOTION TO" at bounding box center [399, 213] width 484 height 44
drag, startPoint x: 278, startPoint y: 196, endPoint x: 66, endPoint y: 199, distance: 212.5
click at [66, 199] on div "English arrow_drop_down Are there any feedback or areas of improvement you woul…" at bounding box center [396, 202] width 753 height 178
click at [326, 199] on textarea "PROVIDE MORE PROMOTION TO" at bounding box center [399, 213] width 484 height 44
paste textarea "special promotion to our loyal fans"
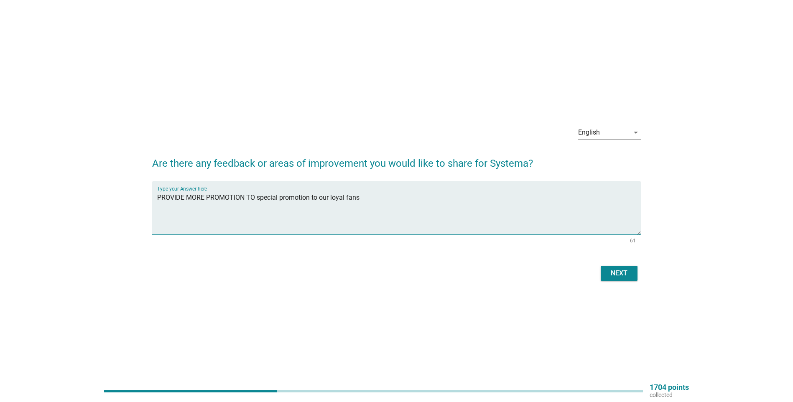
drag, startPoint x: 256, startPoint y: 199, endPoint x: 106, endPoint y: 200, distance: 149.8
click at [106, 200] on div "English arrow_drop_down Are there any feedback or areas of improvement you woul…" at bounding box center [396, 202] width 753 height 178
click at [297, 202] on textarea "provide special promotion to our loyal fans" at bounding box center [399, 213] width 484 height 44
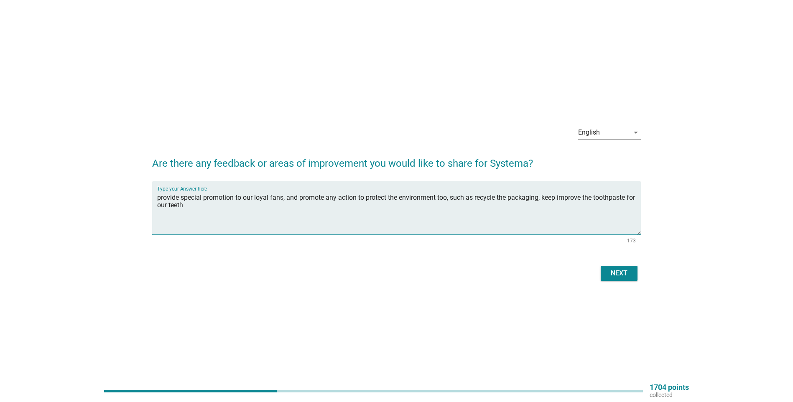
click at [505, 199] on textarea "provide special promotion to our loyal fans, and promote any action to protect …" at bounding box center [399, 213] width 484 height 44
type textarea "provide special promotion to our loyal fans, and promote any action to protect …"
click at [619, 271] on div "Next" at bounding box center [619, 274] width 23 height 10
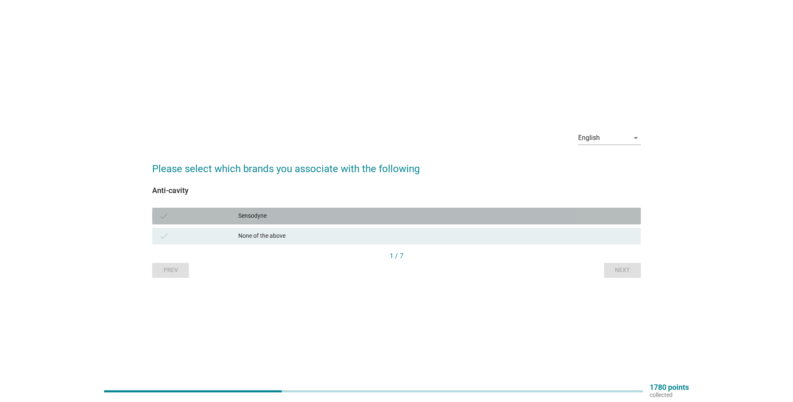
click at [310, 214] on div "Sensodyne" at bounding box center [436, 216] width 396 height 10
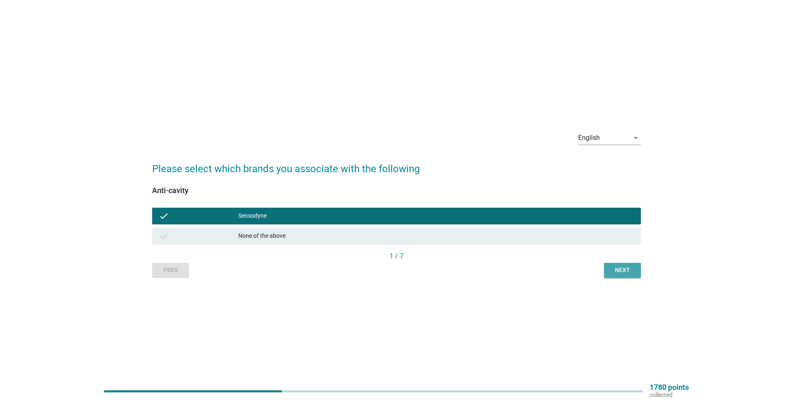
click at [628, 266] on div "Next" at bounding box center [622, 270] width 23 height 9
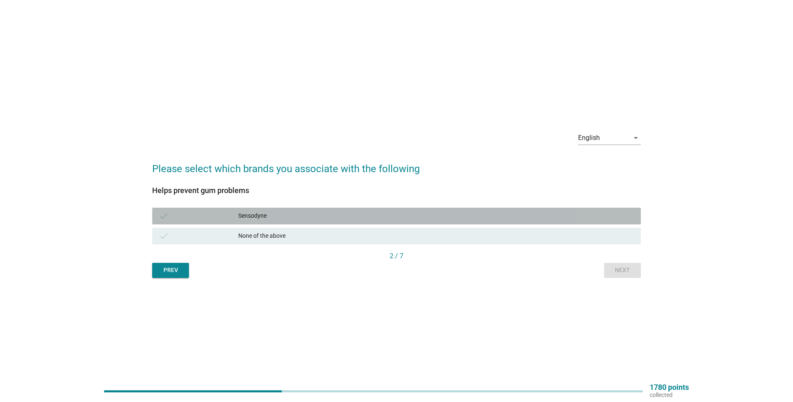
click at [296, 215] on div "Sensodyne" at bounding box center [436, 216] width 396 height 10
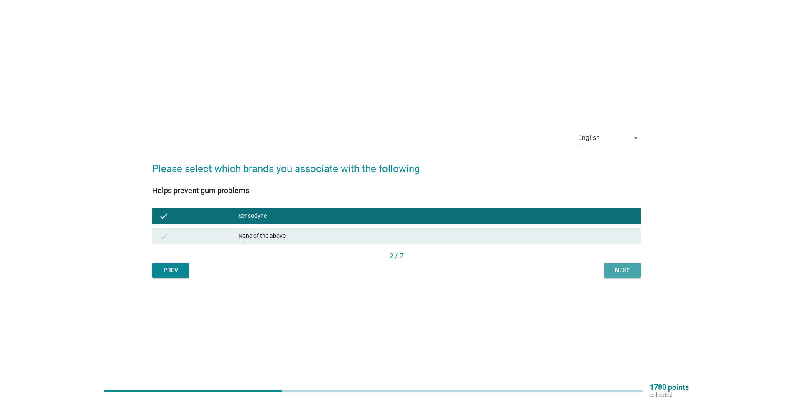
click at [633, 271] on div "Next" at bounding box center [622, 270] width 23 height 9
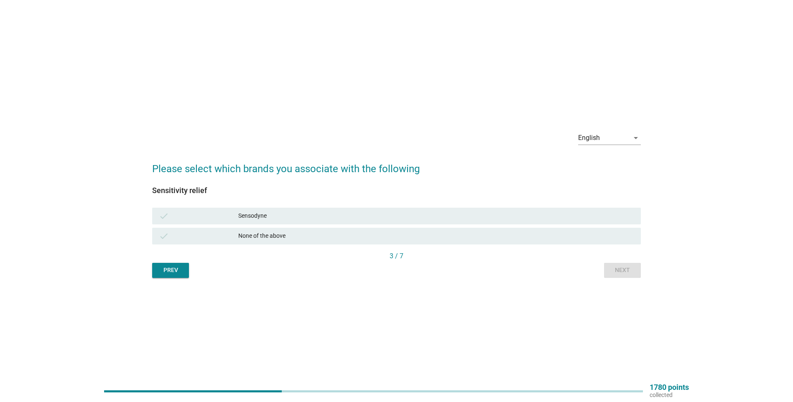
click at [295, 220] on div "Sensodyne" at bounding box center [436, 216] width 396 height 10
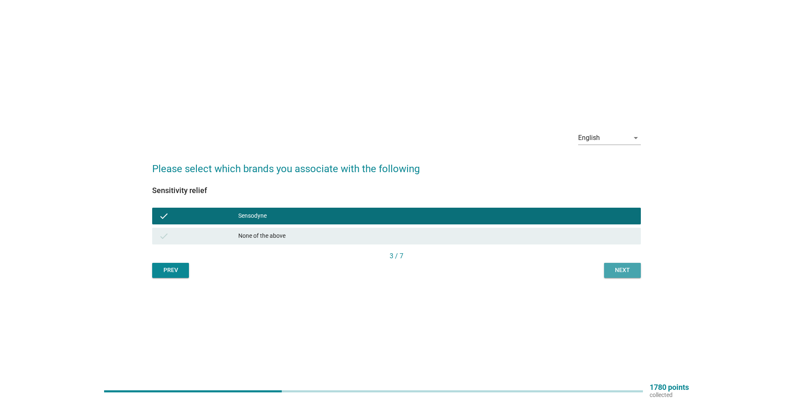
click at [620, 267] on div "Next" at bounding box center [622, 270] width 23 height 9
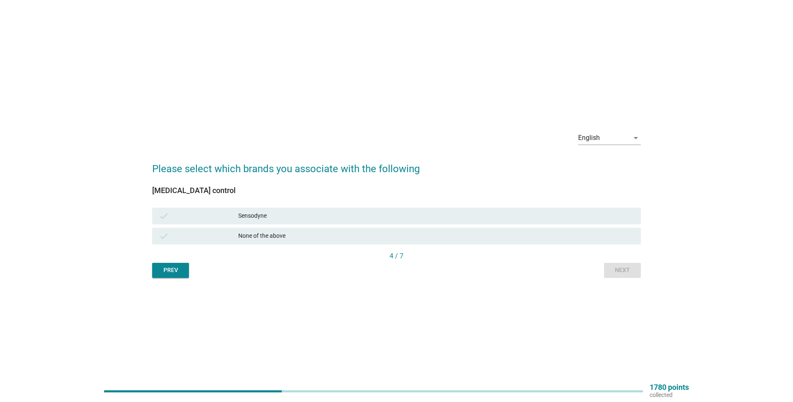
drag, startPoint x: 201, startPoint y: 187, endPoint x: 135, endPoint y: 184, distance: 66.6
click at [135, 184] on div "English arrow_drop_down Please select which brands you associate with the follo…" at bounding box center [396, 201] width 753 height 167
copy div "[MEDICAL_DATA] control"
click at [270, 212] on div "Sensodyne" at bounding box center [436, 216] width 396 height 10
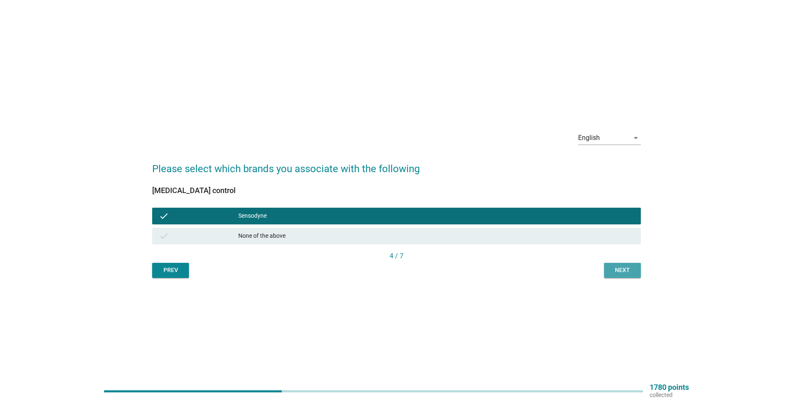
click at [624, 269] on div "Next" at bounding box center [622, 270] width 23 height 9
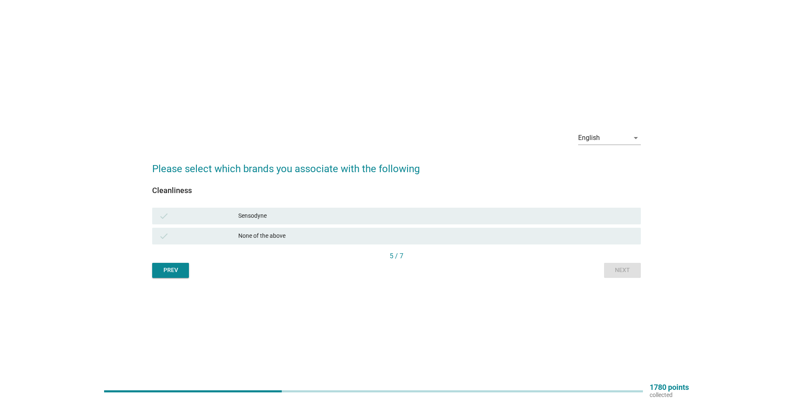
click at [274, 215] on div "Sensodyne" at bounding box center [436, 216] width 396 height 10
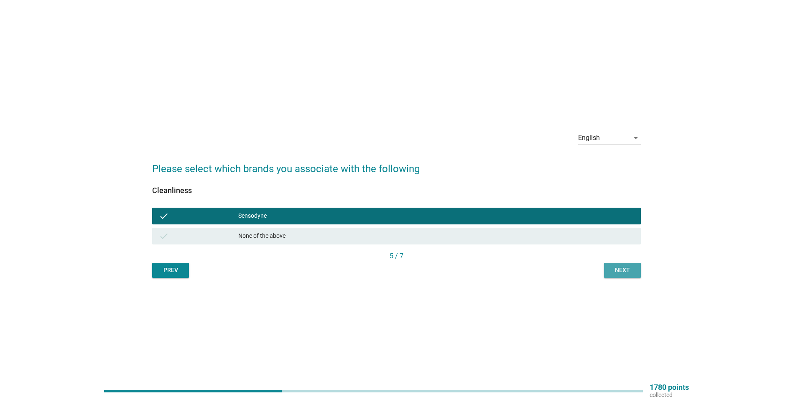
click at [627, 267] on div "Next" at bounding box center [622, 270] width 23 height 9
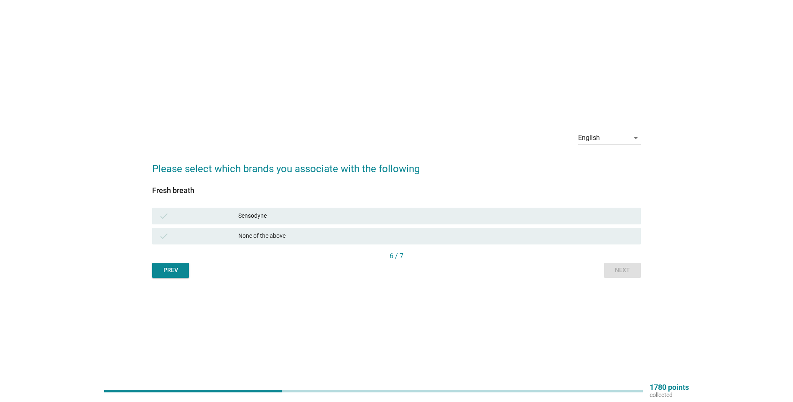
click at [312, 213] on div "Sensodyne" at bounding box center [436, 216] width 396 height 10
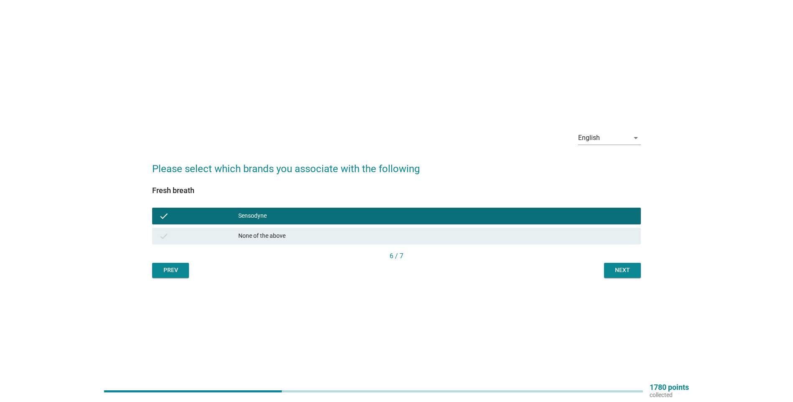
click at [627, 269] on div "Next" at bounding box center [622, 270] width 23 height 9
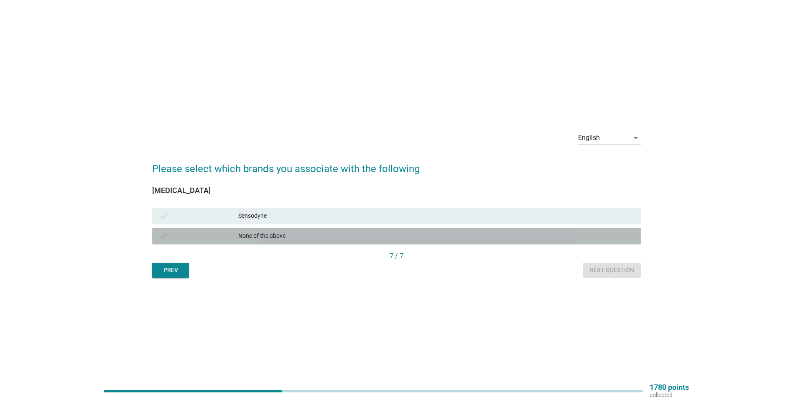
click at [316, 241] on div "None of the above" at bounding box center [436, 236] width 396 height 10
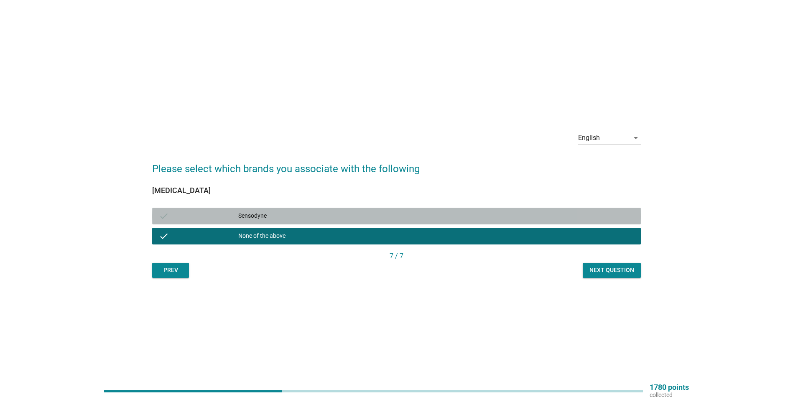
click at [329, 221] on div "check Sensodyne" at bounding box center [396, 216] width 489 height 17
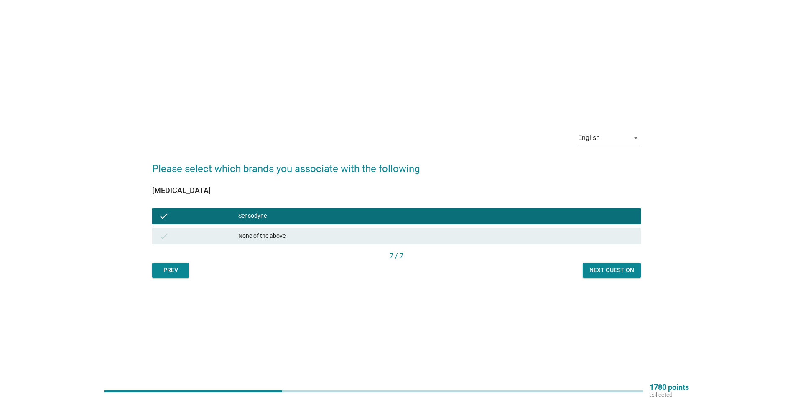
click at [333, 230] on div "check None of the above" at bounding box center [396, 236] width 489 height 17
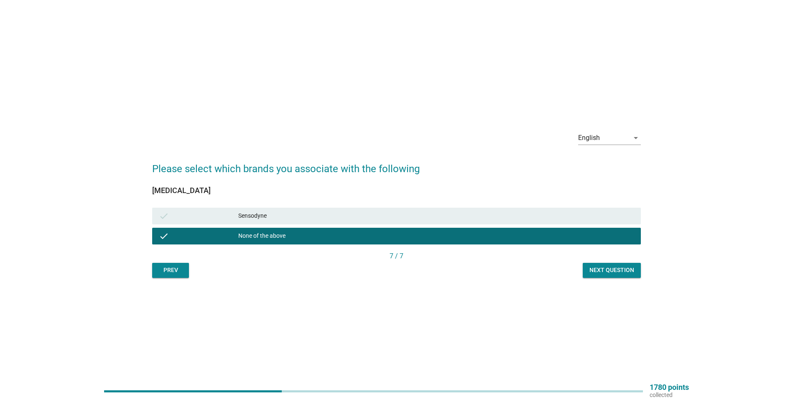
click at [606, 270] on div "Next question" at bounding box center [612, 270] width 45 height 9
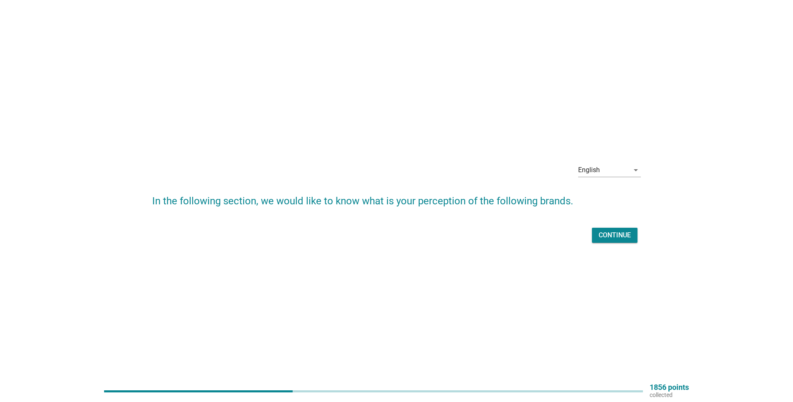
scroll to position [22, 0]
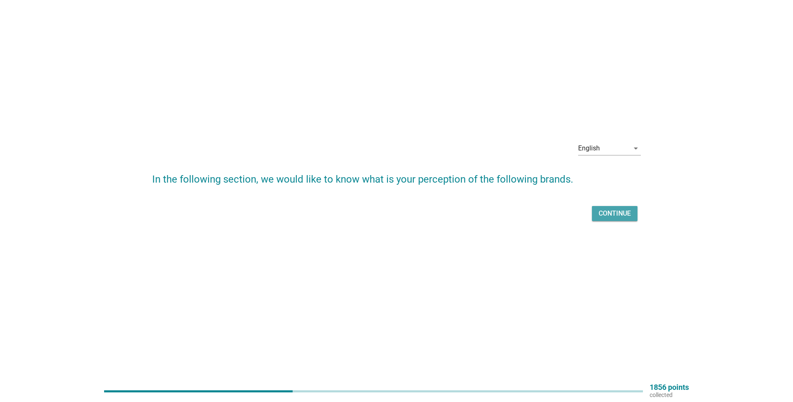
click at [616, 212] on div "Continue" at bounding box center [615, 214] width 32 height 10
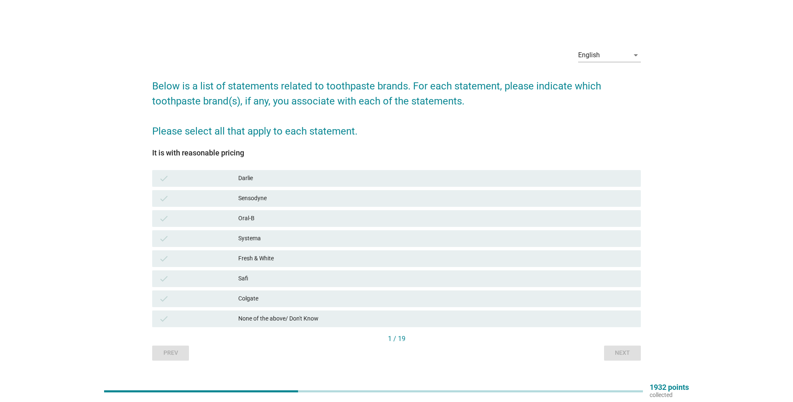
click at [298, 180] on div "Darlie" at bounding box center [436, 179] width 396 height 10
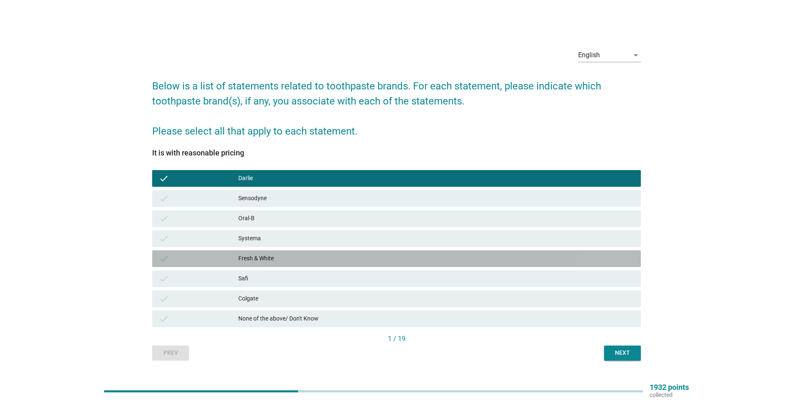
click at [309, 254] on div "check Fresh & White" at bounding box center [396, 259] width 489 height 17
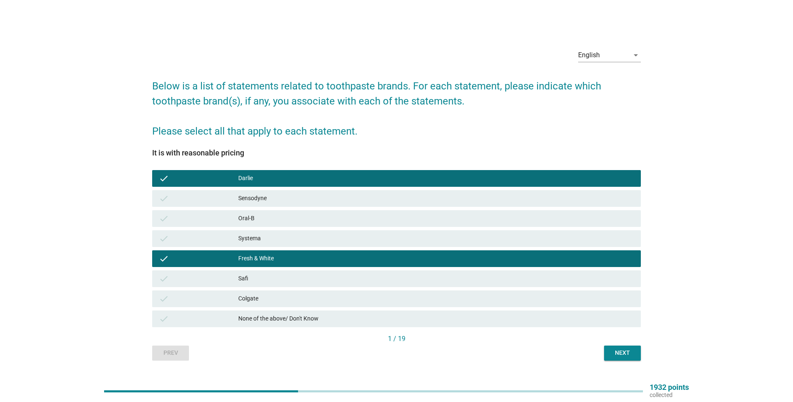
click at [297, 294] on div "Colgate" at bounding box center [436, 299] width 396 height 10
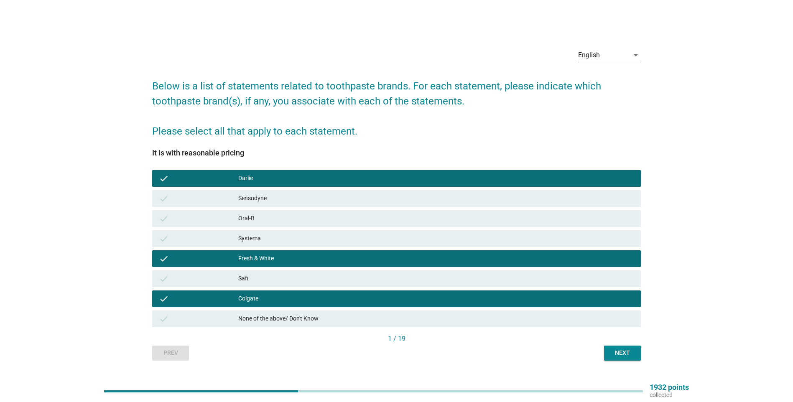
click at [327, 281] on div "Safi" at bounding box center [436, 279] width 396 height 10
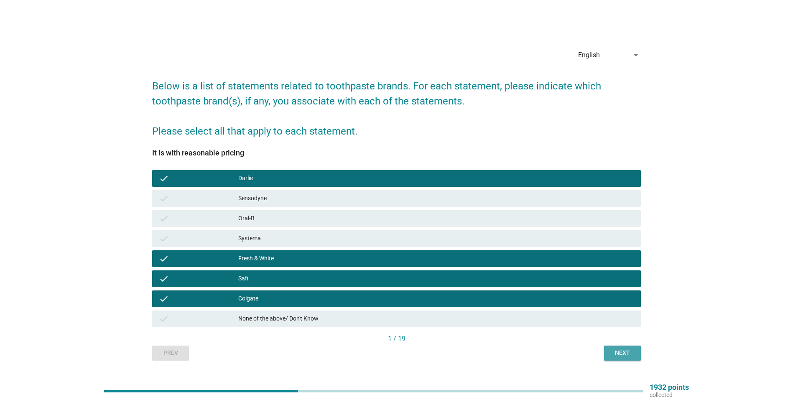
click at [626, 350] on div "Next" at bounding box center [622, 353] width 23 height 9
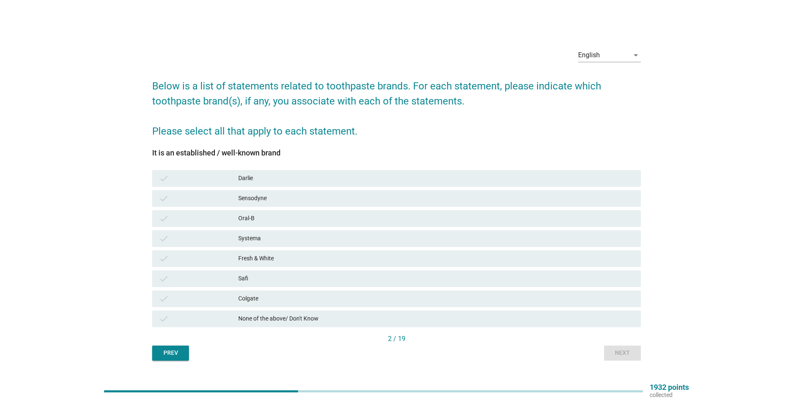
click at [293, 182] on div "Darlie" at bounding box center [436, 179] width 396 height 10
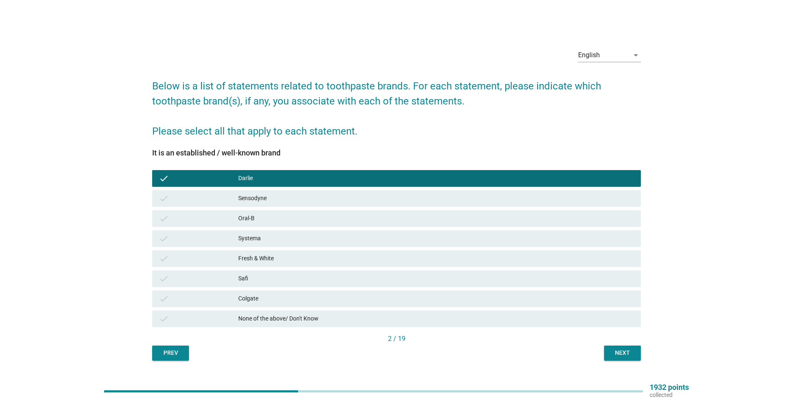
click at [294, 206] on div "check Sensodyne" at bounding box center [396, 198] width 489 height 17
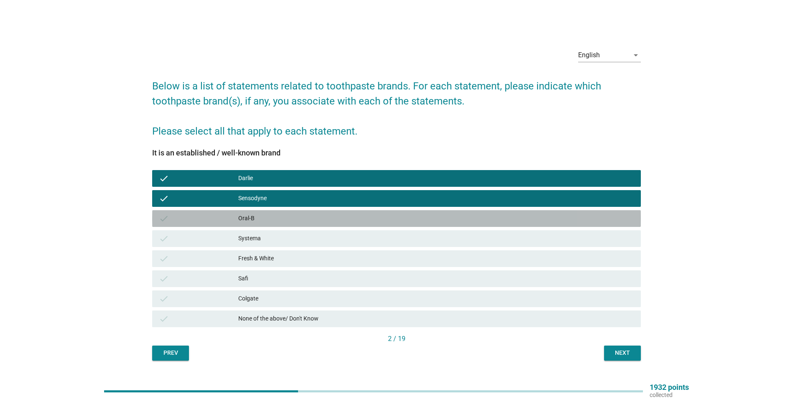
drag, startPoint x: 275, startPoint y: 220, endPoint x: 276, endPoint y: 225, distance: 5.1
click at [275, 220] on div "Oral-B" at bounding box center [436, 219] width 396 height 10
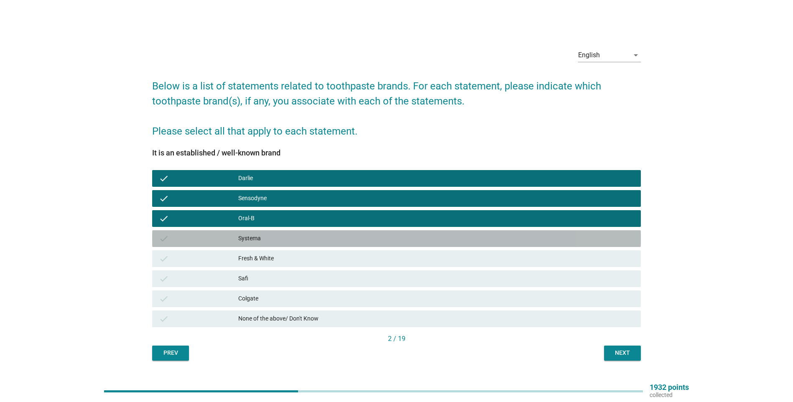
click at [280, 246] on div "check Systema" at bounding box center [396, 238] width 489 height 17
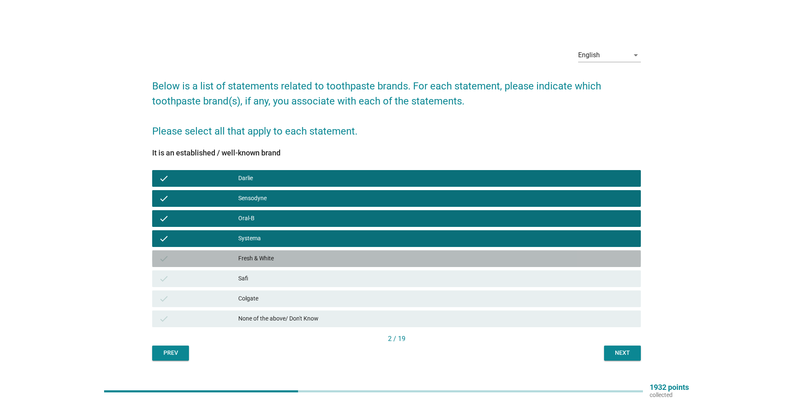
click at [299, 264] on div "check Fresh & White" at bounding box center [396, 259] width 489 height 17
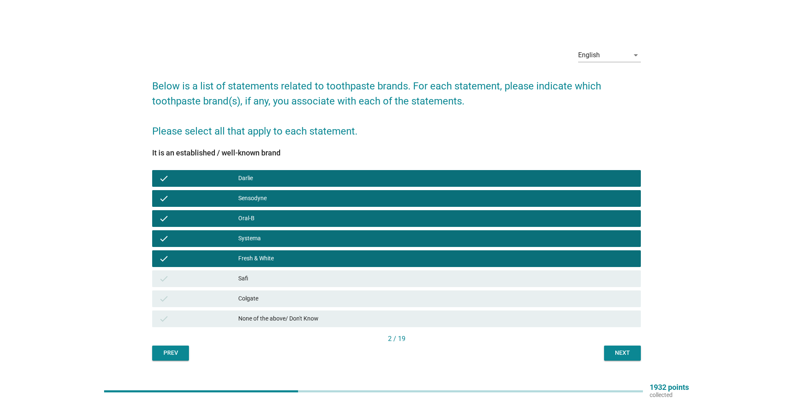
click at [356, 306] on div "check Colgate" at bounding box center [396, 299] width 489 height 17
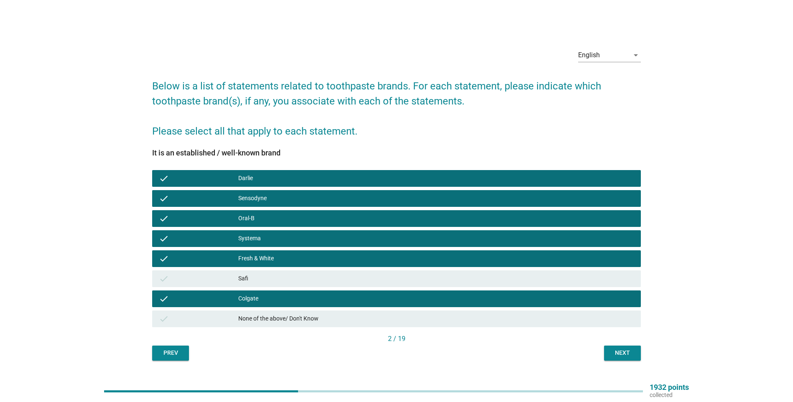
click at [629, 351] on div "Next" at bounding box center [622, 353] width 23 height 9
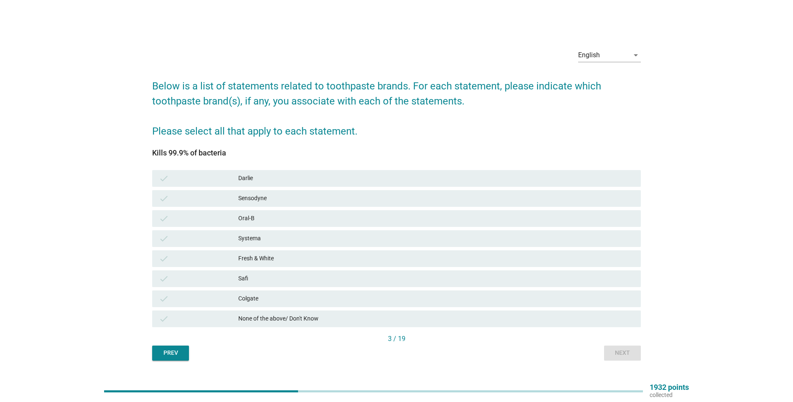
click at [286, 241] on div "Systema" at bounding box center [436, 239] width 396 height 10
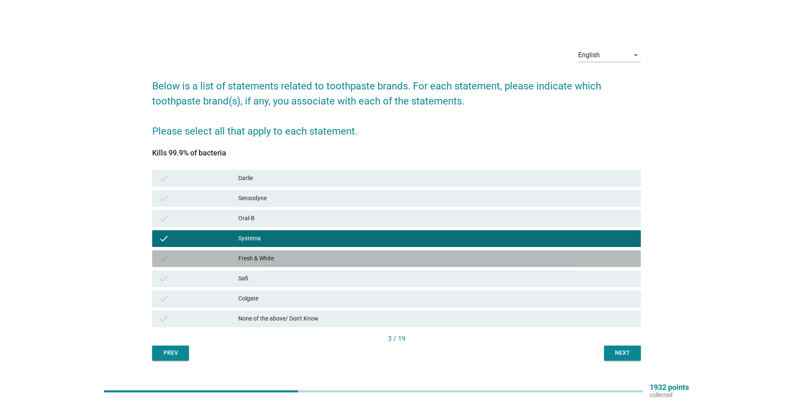
click at [287, 256] on div "Fresh & White" at bounding box center [436, 259] width 396 height 10
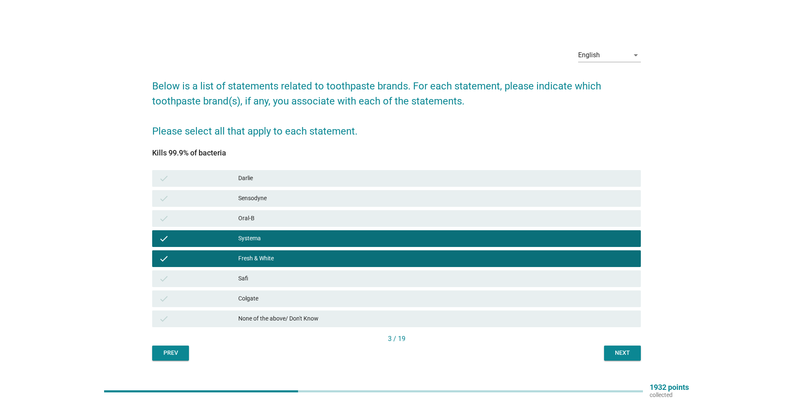
click at [287, 256] on div "Fresh & White" at bounding box center [436, 259] width 396 height 10
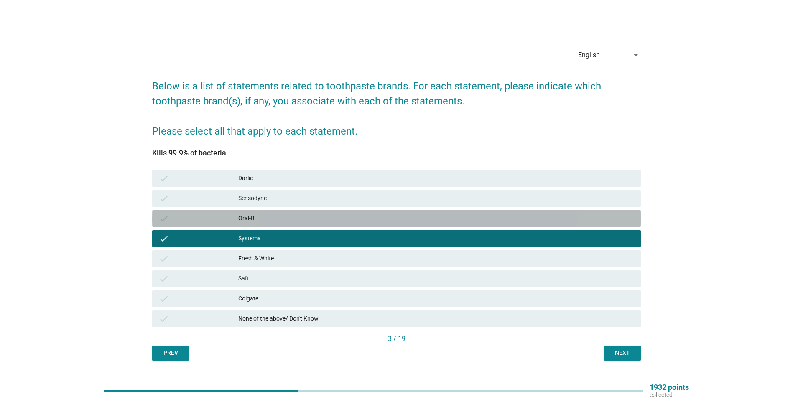
click at [279, 220] on div "Oral-B" at bounding box center [436, 219] width 396 height 10
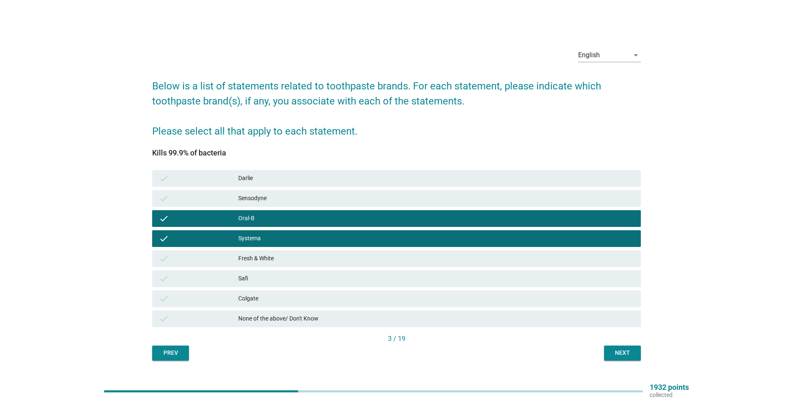
click at [295, 200] on div "Sensodyne" at bounding box center [436, 199] width 396 height 10
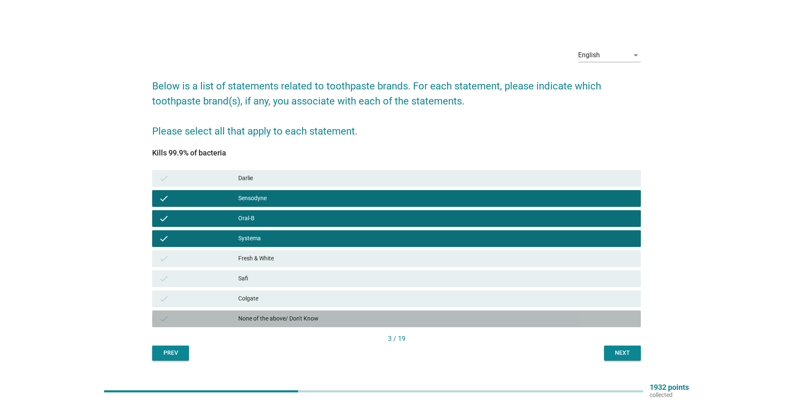
click at [351, 321] on div "None of the above/ Don't Know" at bounding box center [436, 319] width 396 height 10
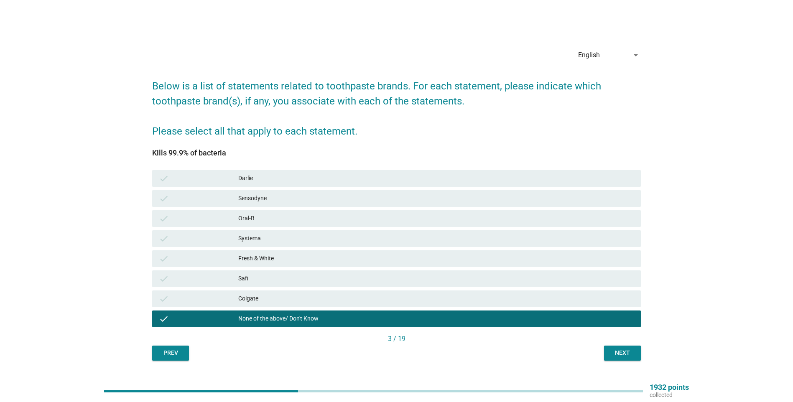
click at [623, 361] on div "English arrow_drop_down Below is a list of statements related to toothpaste bra…" at bounding box center [397, 201] width 502 height 333
click at [625, 351] on div "Next" at bounding box center [622, 353] width 23 height 9
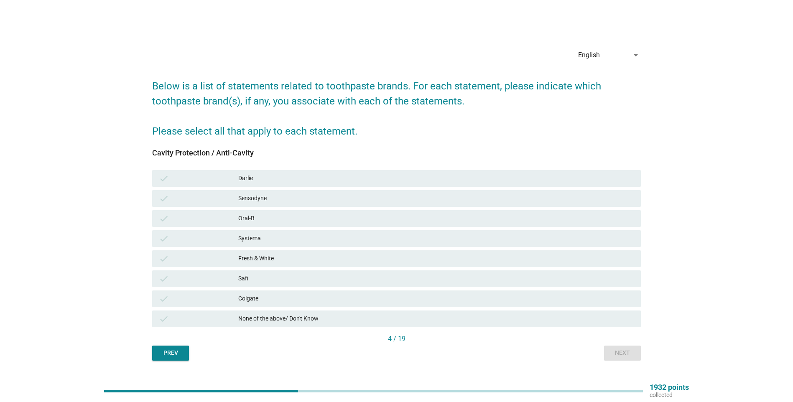
click at [292, 206] on div "check Sensodyne" at bounding box center [396, 198] width 489 height 17
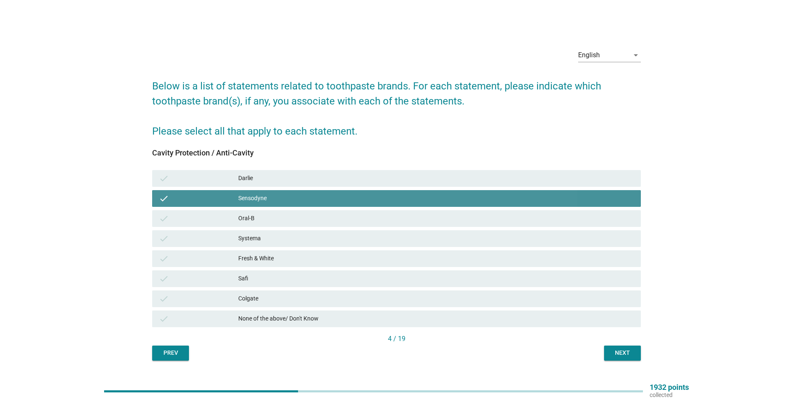
click at [284, 220] on div "Oral-B" at bounding box center [436, 219] width 396 height 10
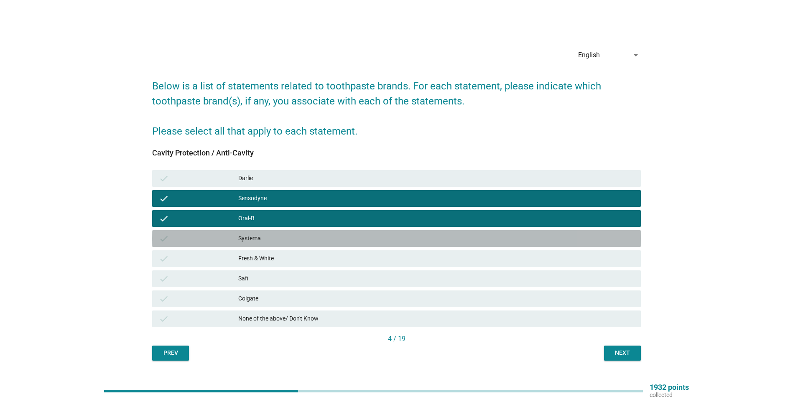
click at [285, 230] on div "check Systema" at bounding box center [396, 238] width 489 height 17
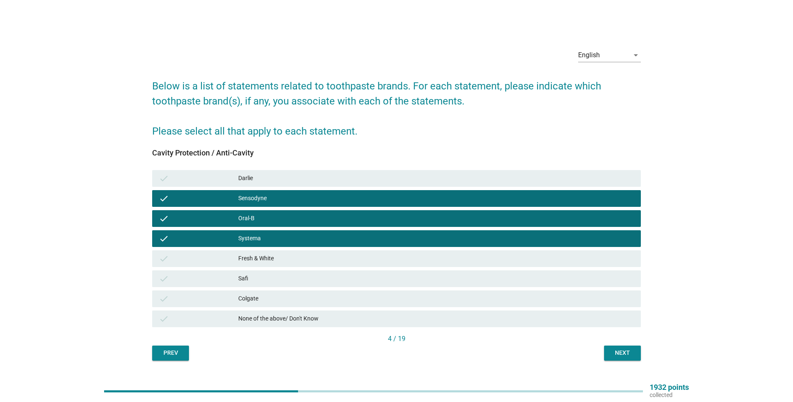
click at [291, 294] on div "Colgate" at bounding box center [436, 299] width 396 height 10
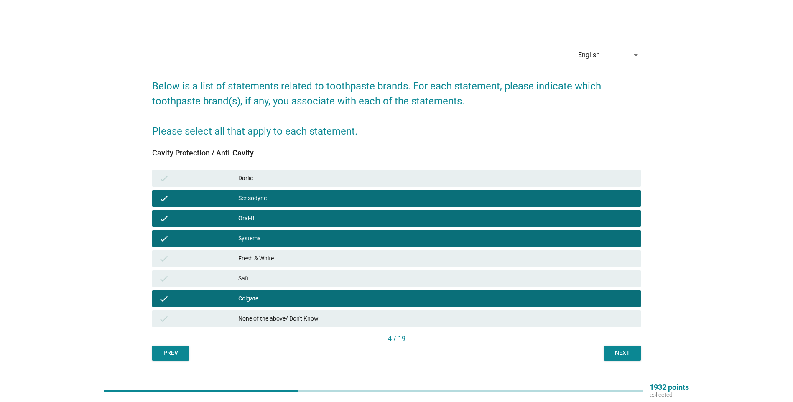
click at [281, 177] on div "Darlie" at bounding box center [436, 179] width 396 height 10
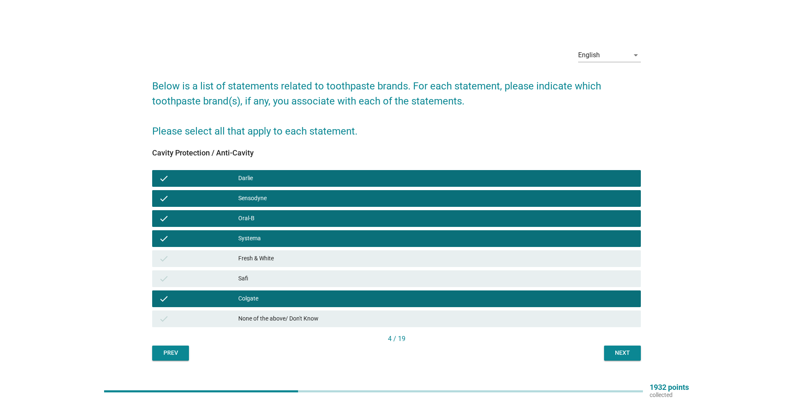
click at [327, 251] on div "check Fresh & White" at bounding box center [396, 259] width 489 height 17
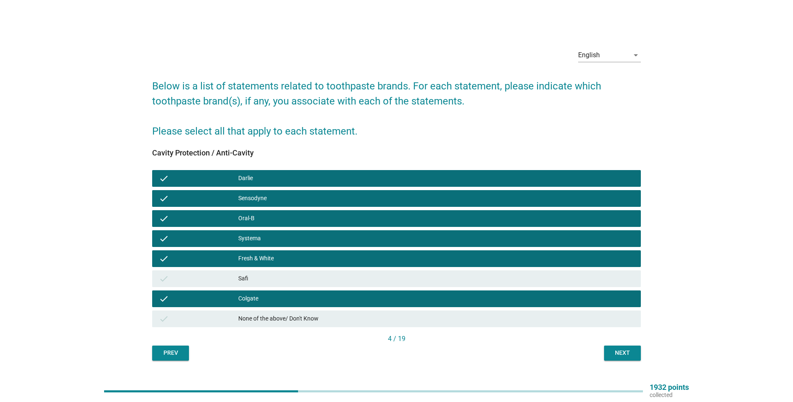
click at [618, 353] on div "Next" at bounding box center [622, 353] width 23 height 9
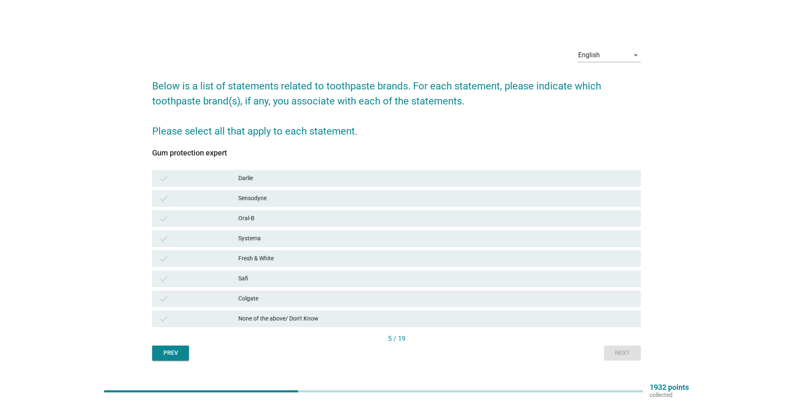
click at [279, 194] on div "Sensodyne" at bounding box center [436, 199] width 396 height 10
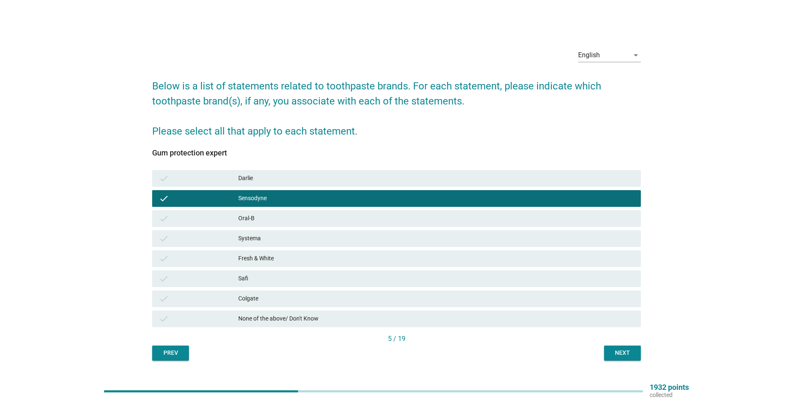
click at [309, 241] on div "Systema" at bounding box center [436, 239] width 396 height 10
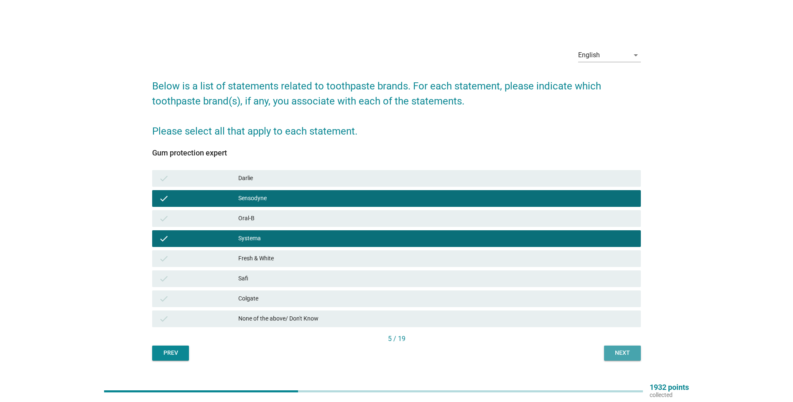
click at [618, 348] on button "Next" at bounding box center [622, 353] width 37 height 15
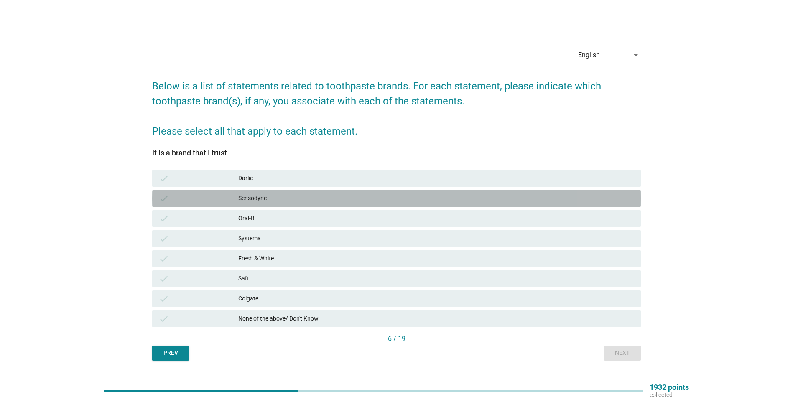
click at [308, 200] on div "Sensodyne" at bounding box center [436, 199] width 396 height 10
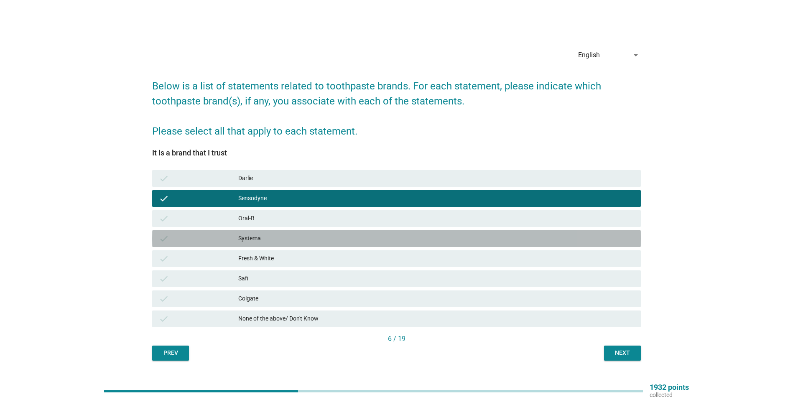
click at [299, 236] on div "Systema" at bounding box center [436, 239] width 396 height 10
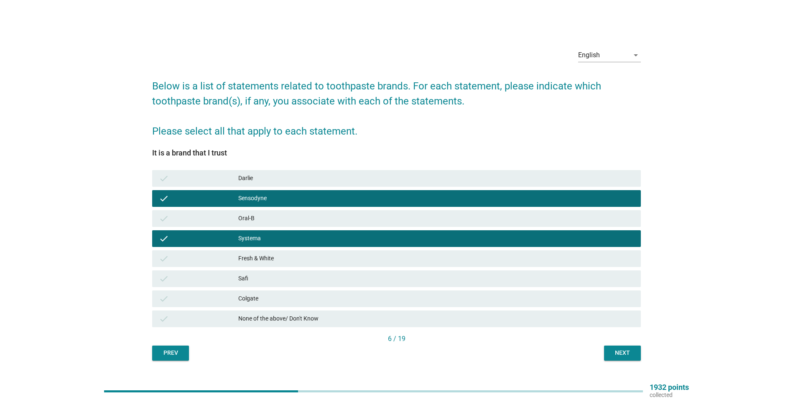
click at [362, 216] on div "Oral-B" at bounding box center [436, 219] width 396 height 10
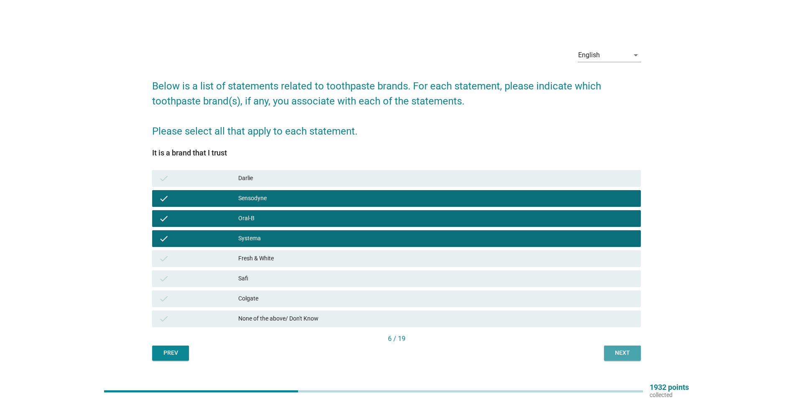
click at [630, 354] on div "Next" at bounding box center [622, 353] width 23 height 9
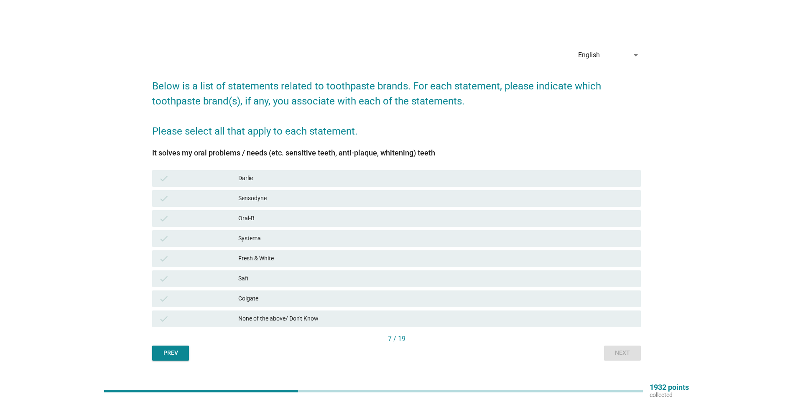
click at [309, 204] on div "check Sensodyne" at bounding box center [396, 198] width 489 height 17
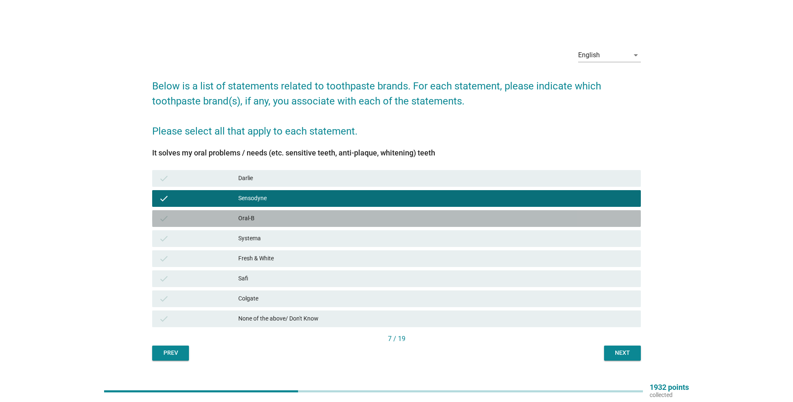
click at [293, 221] on div "Oral-B" at bounding box center [436, 219] width 396 height 10
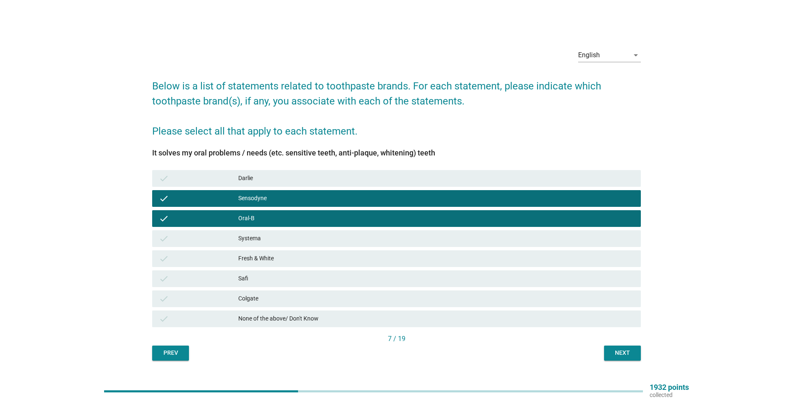
click at [298, 232] on div "check Systema" at bounding box center [396, 238] width 489 height 17
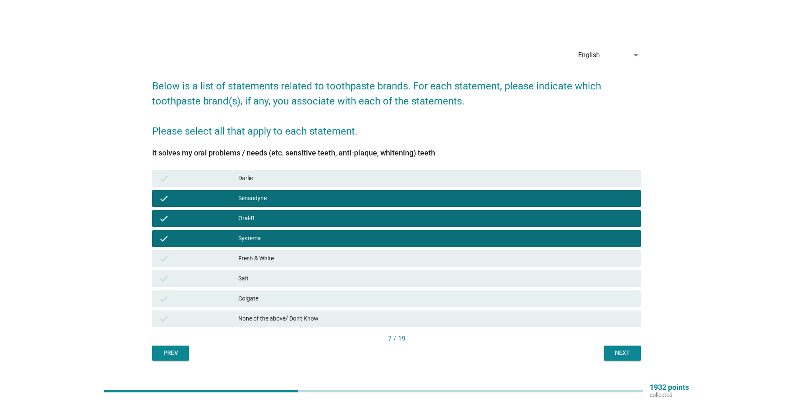
click at [299, 219] on div "Oral-B" at bounding box center [436, 219] width 396 height 10
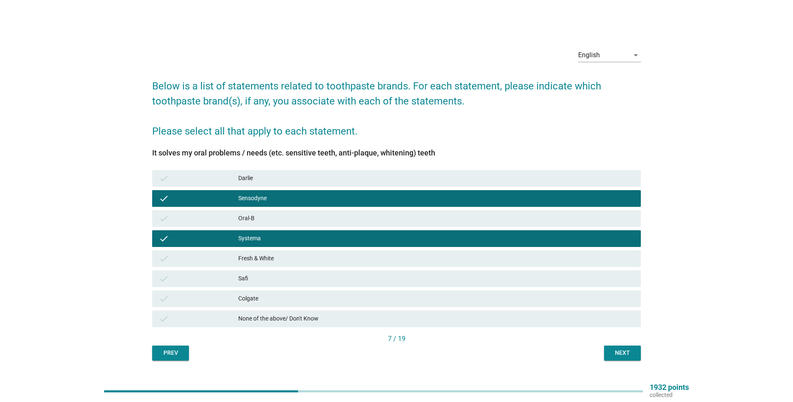
click at [627, 354] on div "Next" at bounding box center [622, 353] width 23 height 9
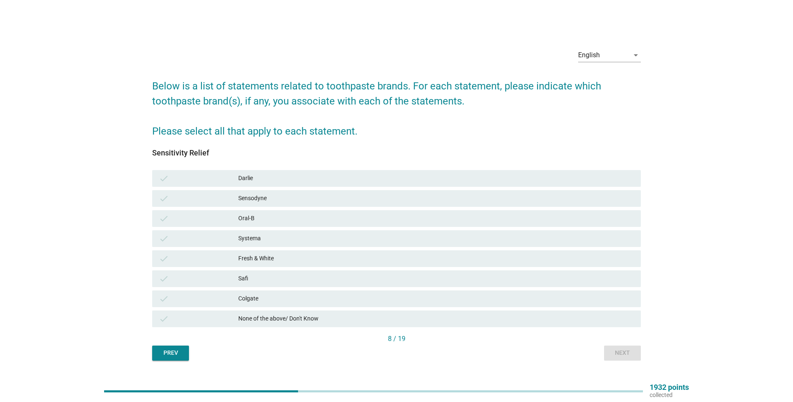
click at [282, 205] on div "check Sensodyne" at bounding box center [396, 198] width 489 height 17
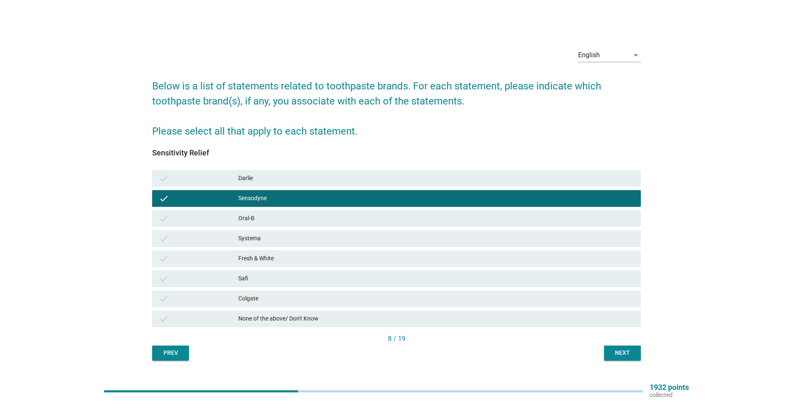
click at [294, 238] on div "Systema" at bounding box center [436, 239] width 396 height 10
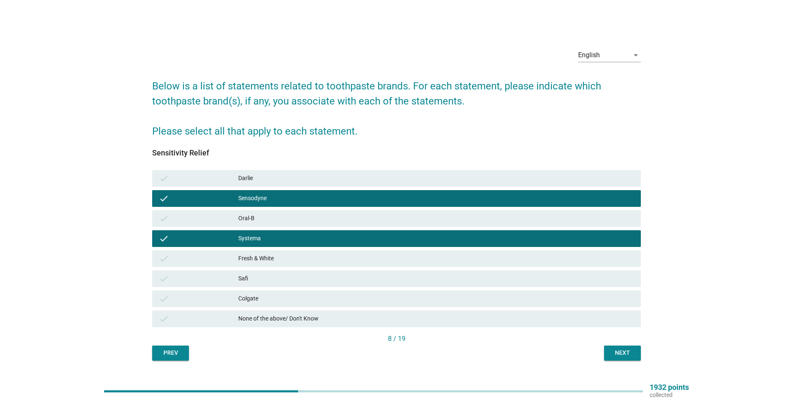
click at [628, 353] on div "Next" at bounding box center [622, 353] width 23 height 9
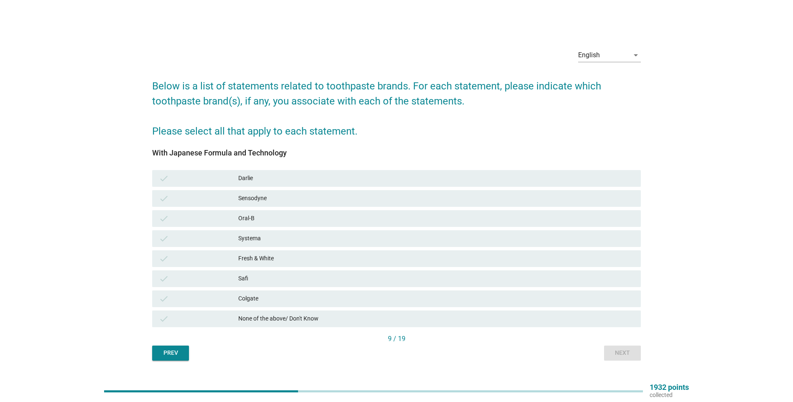
click at [326, 318] on div "None of the above/ Don't Know" at bounding box center [436, 319] width 396 height 10
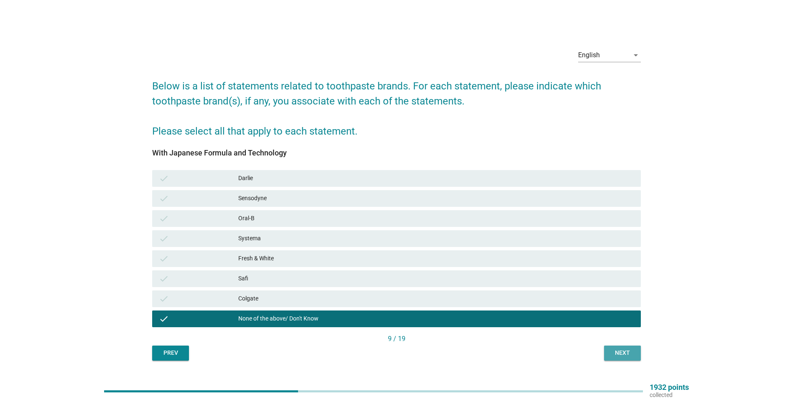
click at [619, 353] on div "Next" at bounding box center [622, 353] width 23 height 9
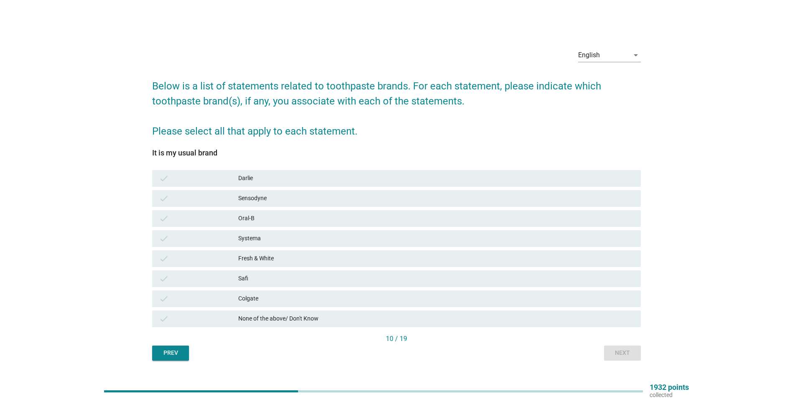
click at [294, 202] on div "Sensodyne" at bounding box center [436, 199] width 396 height 10
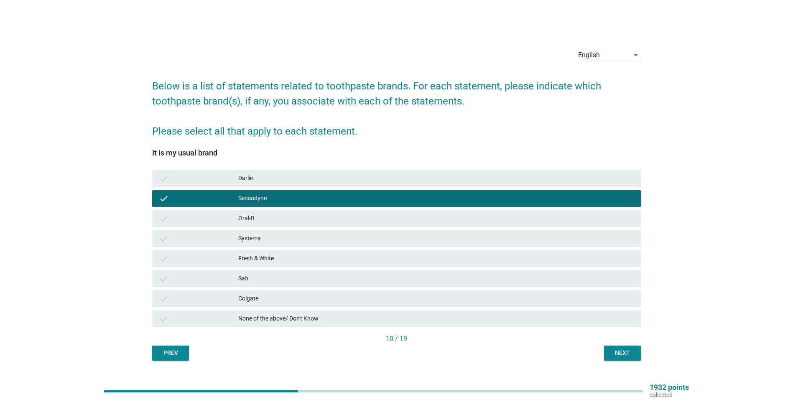
click at [294, 241] on div "Systema" at bounding box center [436, 239] width 396 height 10
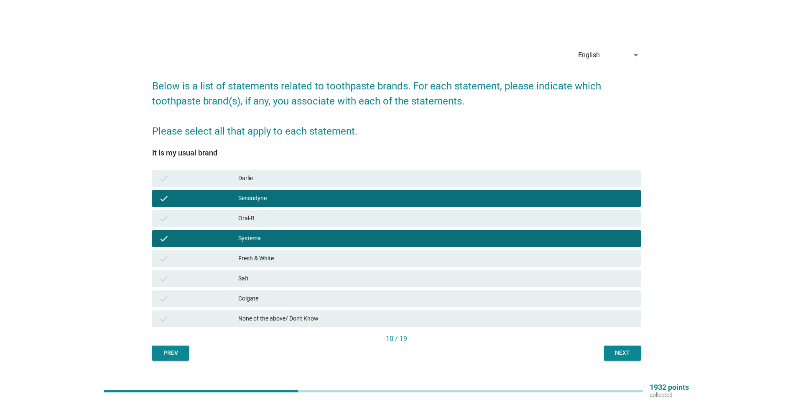
click at [312, 223] on div "Oral-B" at bounding box center [436, 219] width 396 height 10
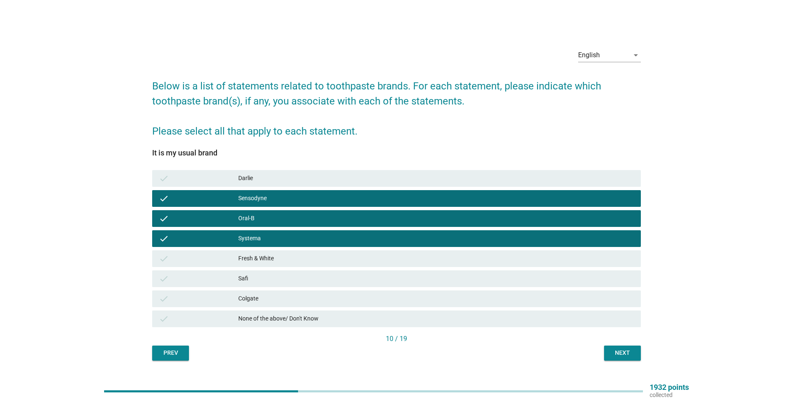
click at [623, 353] on div "Next" at bounding box center [622, 353] width 23 height 9
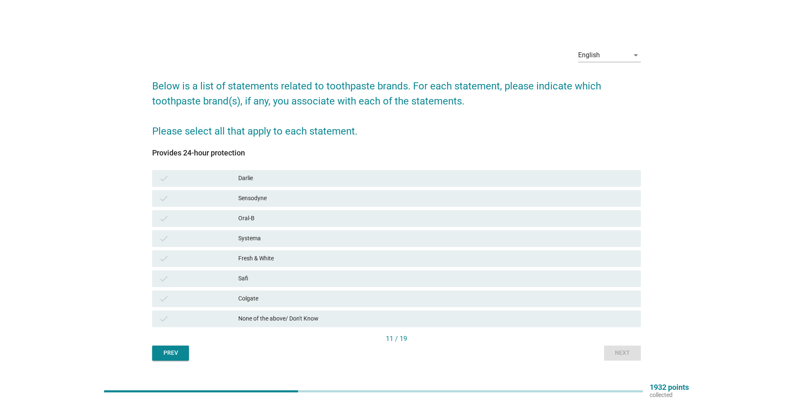
click at [288, 196] on div "Sensodyne" at bounding box center [436, 199] width 396 height 10
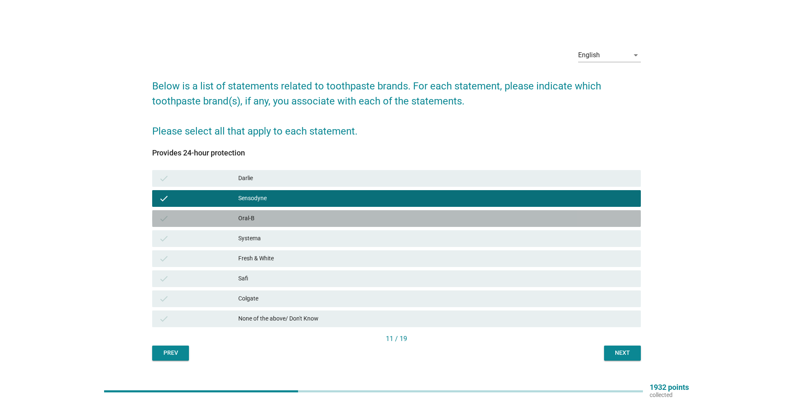
click at [286, 221] on div "Oral-B" at bounding box center [436, 219] width 396 height 10
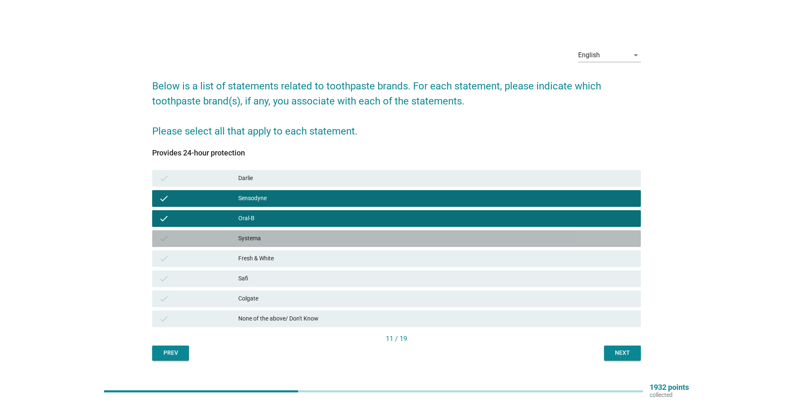
click at [322, 238] on div "Systema" at bounding box center [436, 239] width 396 height 10
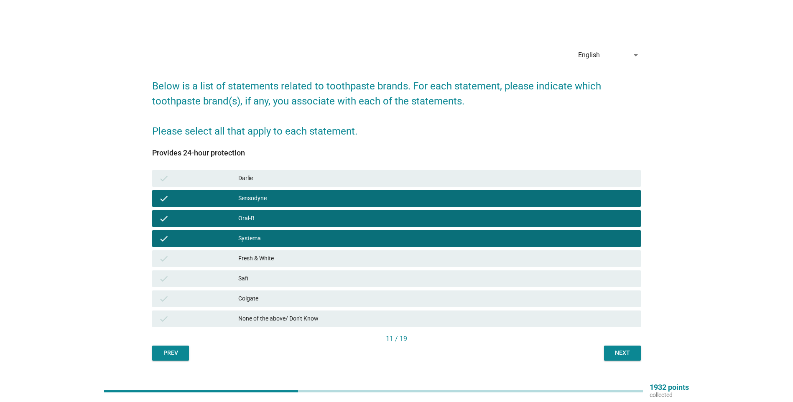
click at [623, 354] on div "Next" at bounding box center [622, 353] width 23 height 9
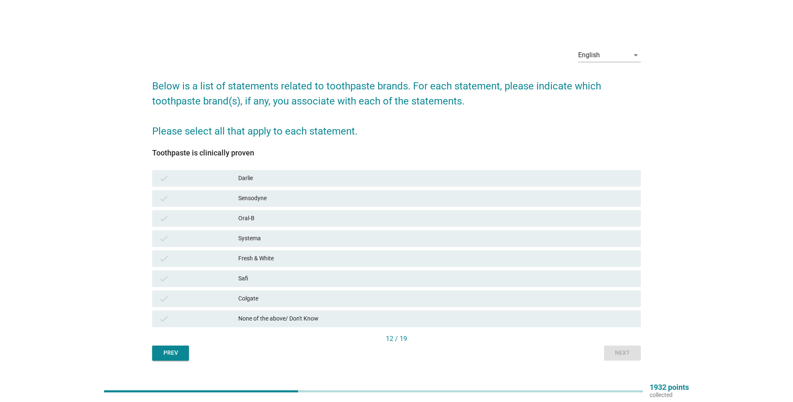
click at [306, 203] on div "Sensodyne" at bounding box center [436, 199] width 396 height 10
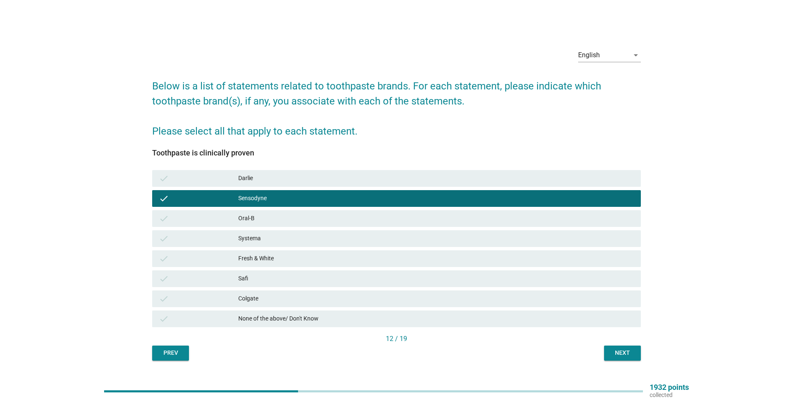
click at [305, 237] on div "Systema" at bounding box center [436, 239] width 396 height 10
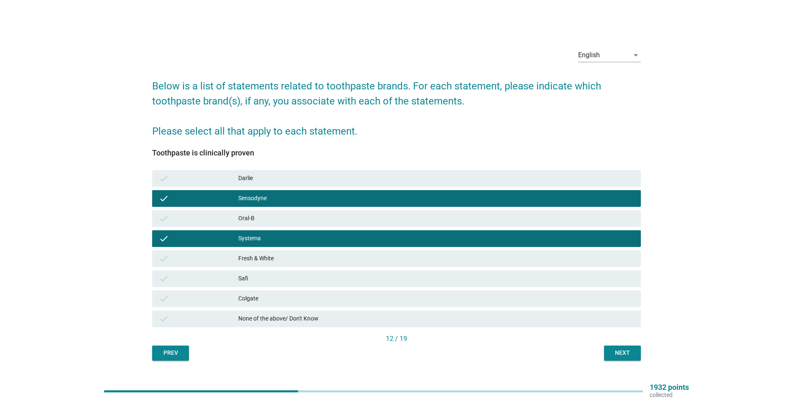
click at [626, 349] on button "Next" at bounding box center [622, 353] width 37 height 15
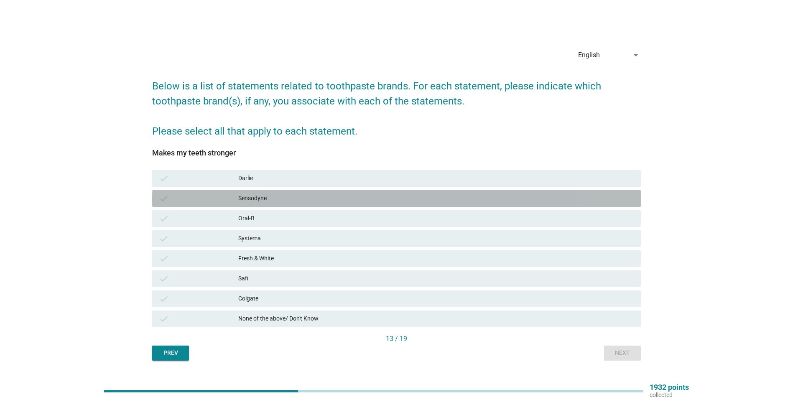
click at [295, 205] on div "check Sensodyne" at bounding box center [396, 198] width 489 height 17
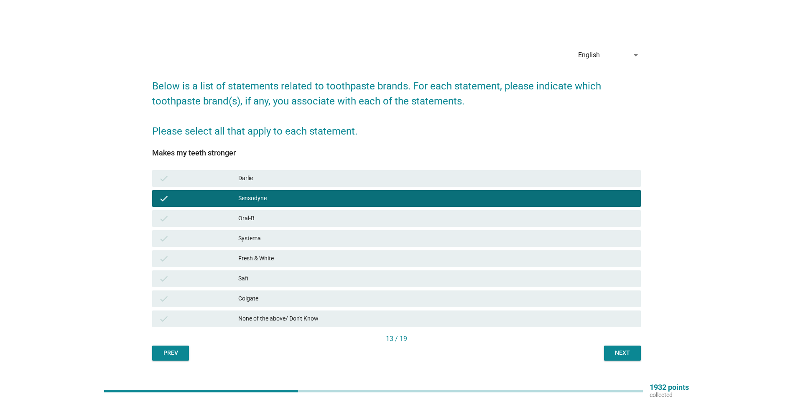
click at [284, 234] on div "Systema" at bounding box center [436, 239] width 396 height 10
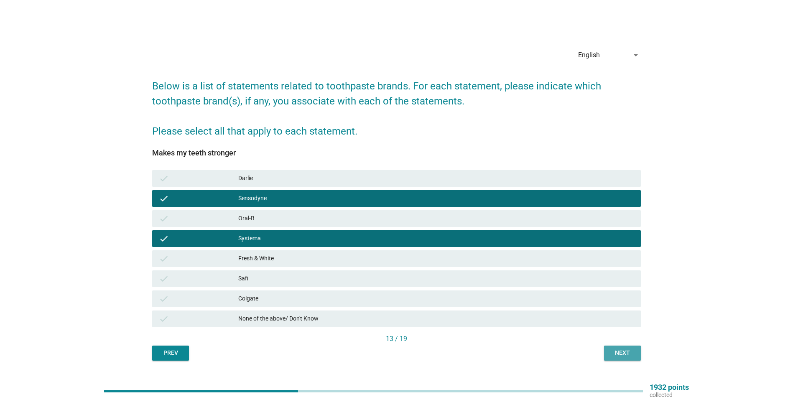
click at [623, 353] on div "Next" at bounding box center [622, 353] width 23 height 9
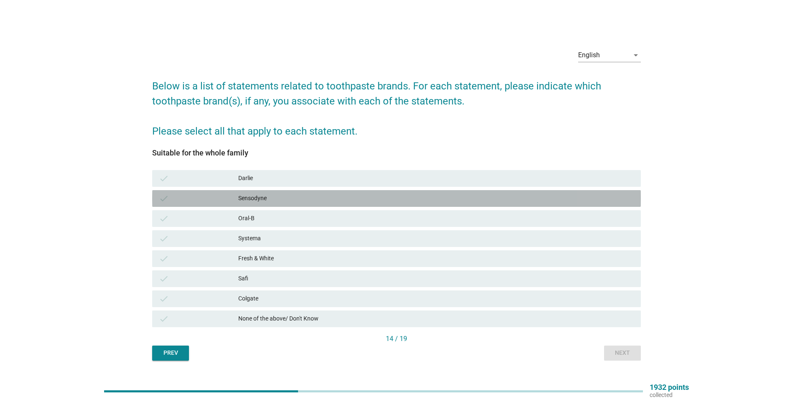
click at [296, 198] on div "Sensodyne" at bounding box center [436, 199] width 396 height 10
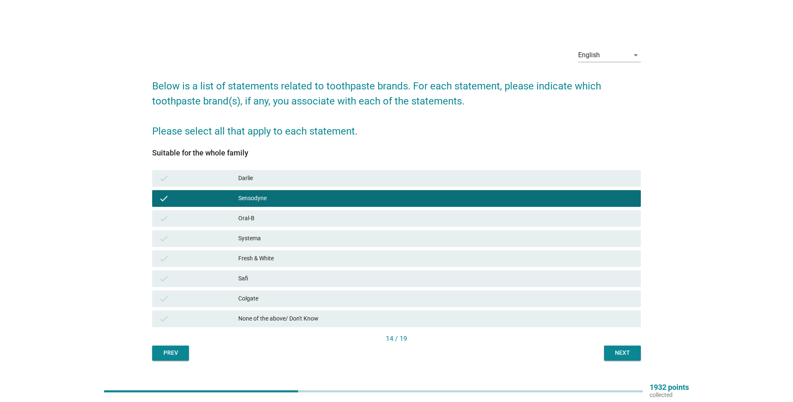
drag, startPoint x: 299, startPoint y: 238, endPoint x: 319, endPoint y: 243, distance: 20.5
click at [301, 239] on div "Systema" at bounding box center [436, 239] width 396 height 10
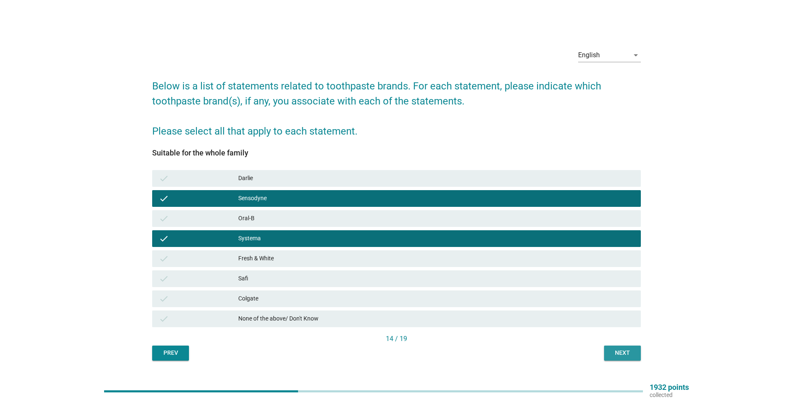
click at [616, 349] on button "Next" at bounding box center [622, 353] width 37 height 15
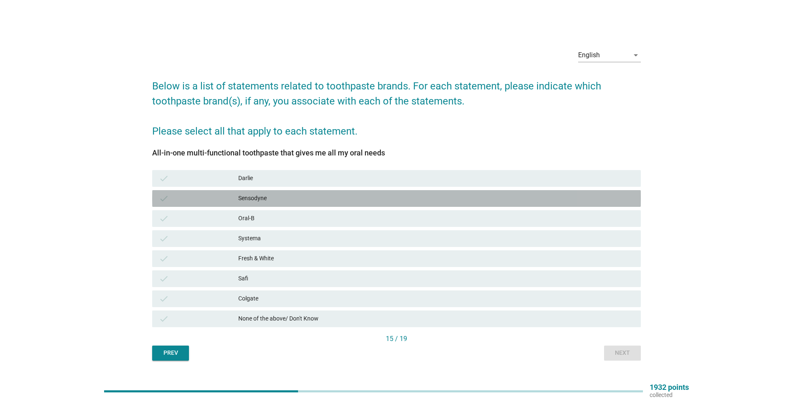
click at [314, 201] on div "Sensodyne" at bounding box center [436, 199] width 396 height 10
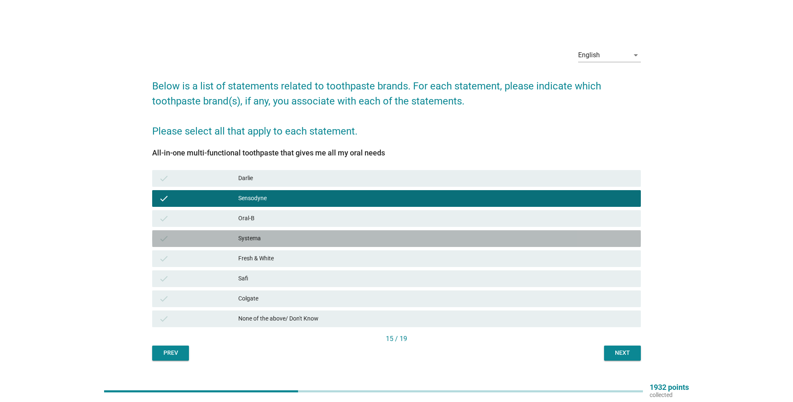
click at [301, 240] on div "Systema" at bounding box center [436, 239] width 396 height 10
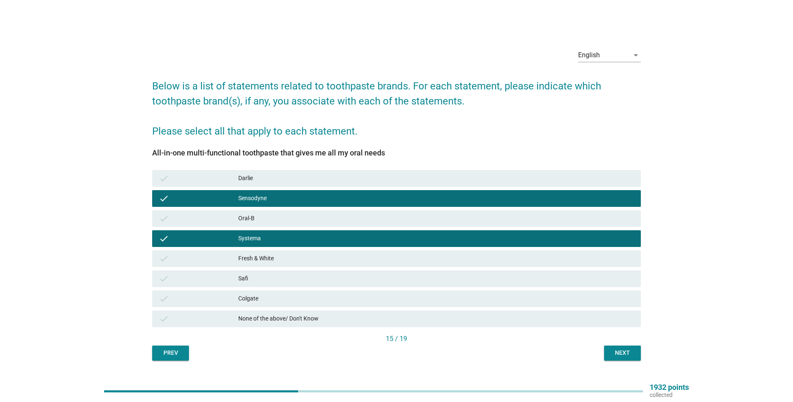
click at [618, 353] on div "Next" at bounding box center [622, 353] width 23 height 9
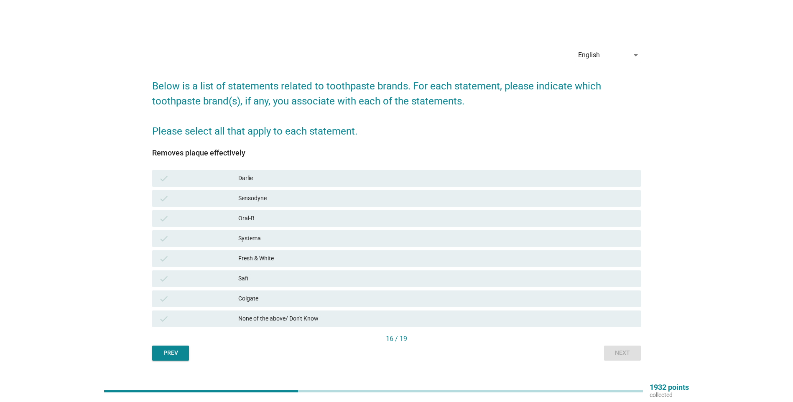
click at [300, 197] on div "Sensodyne" at bounding box center [436, 199] width 396 height 10
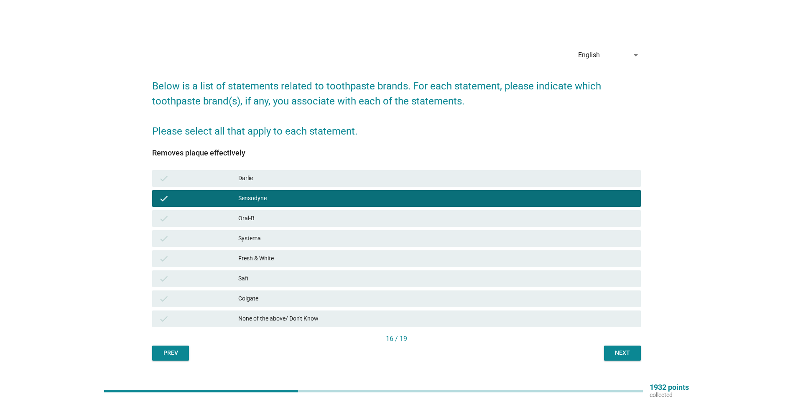
click at [303, 223] on div "Oral-B" at bounding box center [436, 219] width 396 height 10
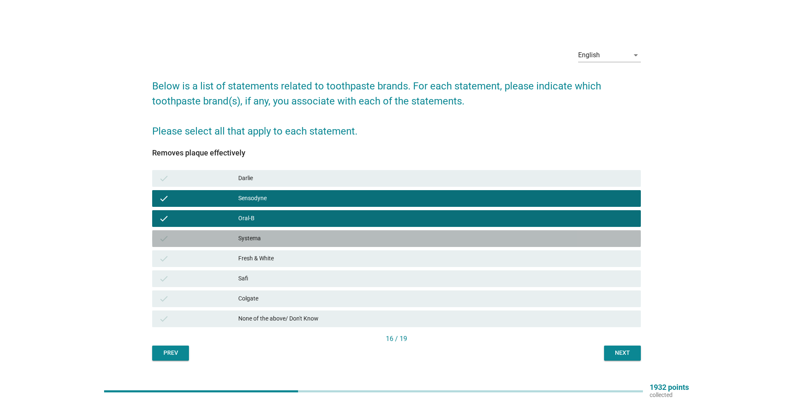
click at [301, 236] on div "Systema" at bounding box center [436, 239] width 396 height 10
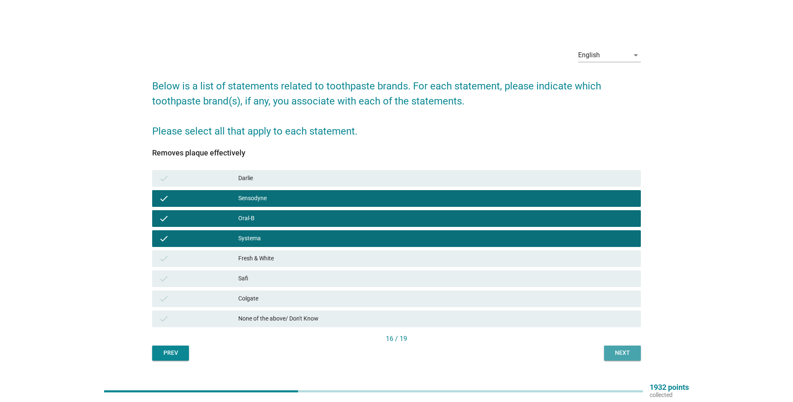
click at [619, 353] on div "Next" at bounding box center [622, 353] width 23 height 9
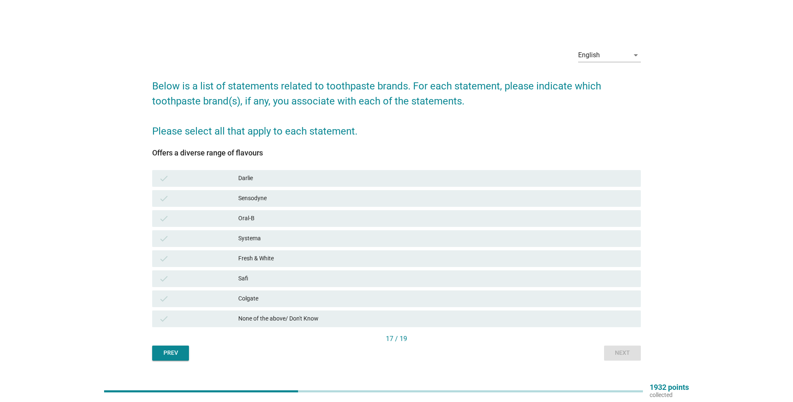
click at [292, 178] on div "Darlie" at bounding box center [436, 179] width 396 height 10
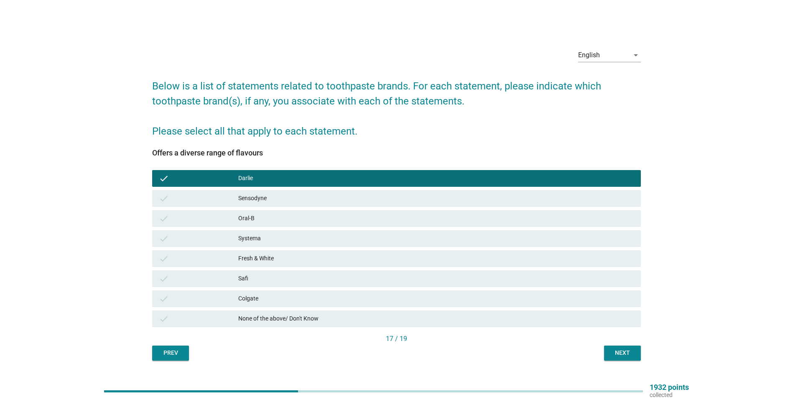
click at [285, 274] on div "Safi" at bounding box center [436, 279] width 396 height 10
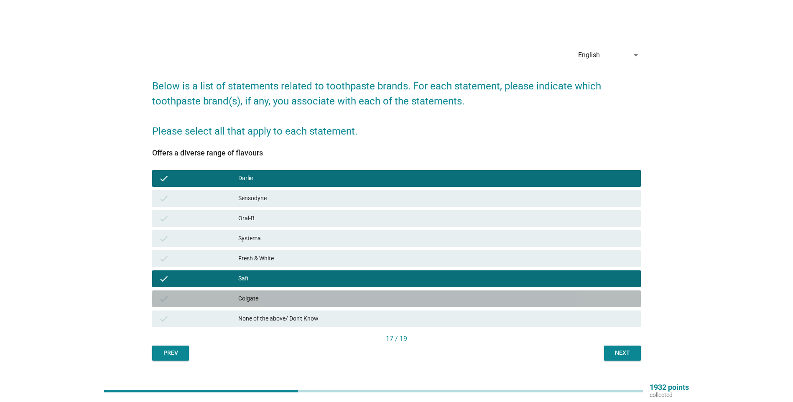
click at [287, 298] on div "Colgate" at bounding box center [436, 299] width 396 height 10
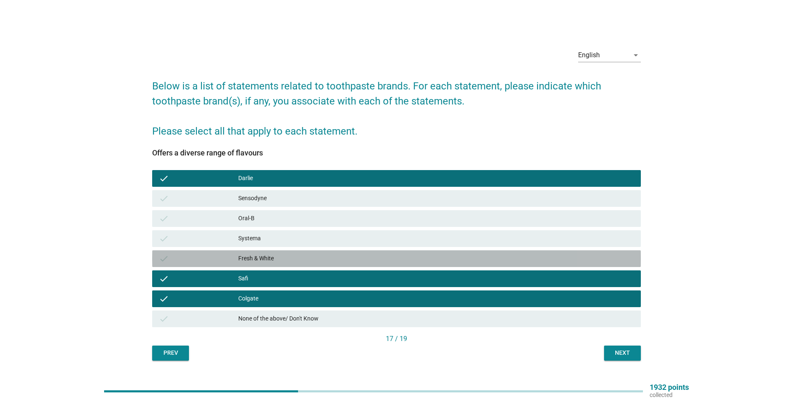
click at [286, 262] on div "Fresh & White" at bounding box center [436, 259] width 396 height 10
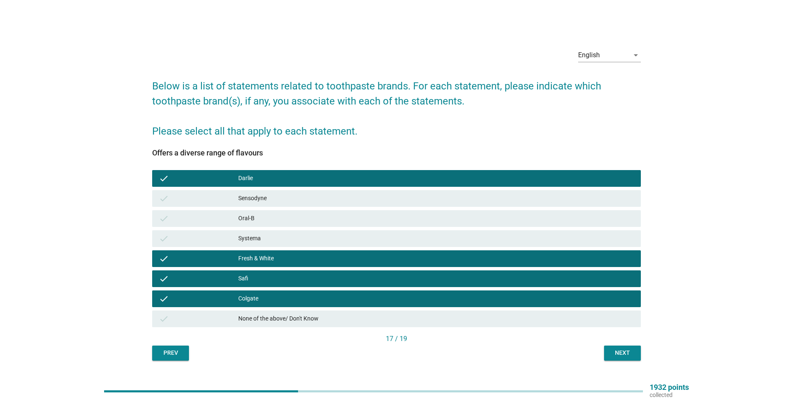
click at [285, 279] on div "Safi" at bounding box center [436, 279] width 396 height 10
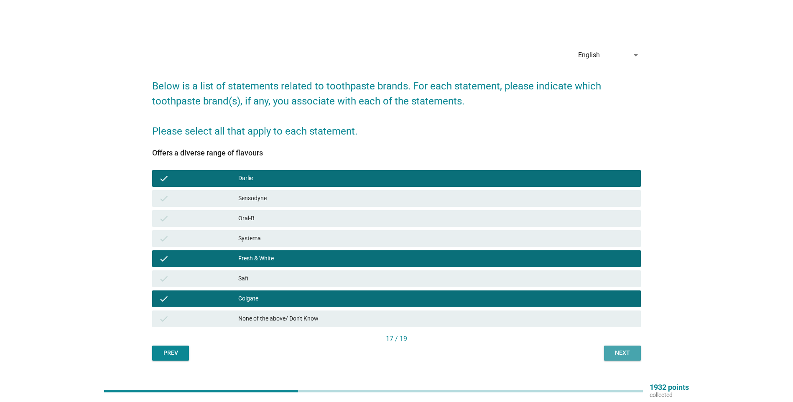
click at [626, 354] on div "Next" at bounding box center [622, 353] width 23 height 9
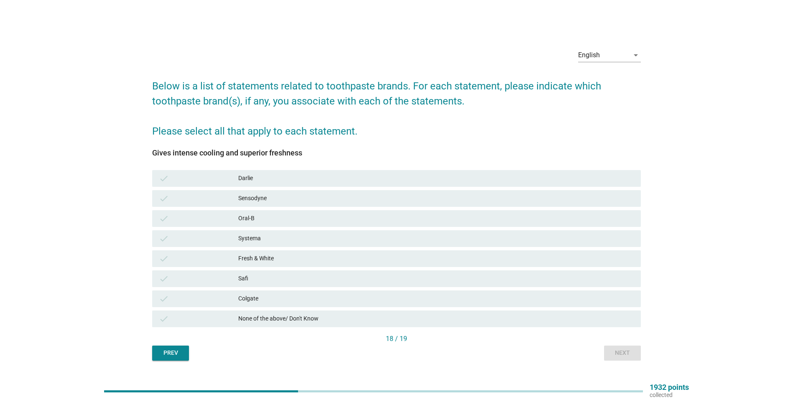
click at [288, 258] on div "Fresh & White" at bounding box center [436, 259] width 396 height 10
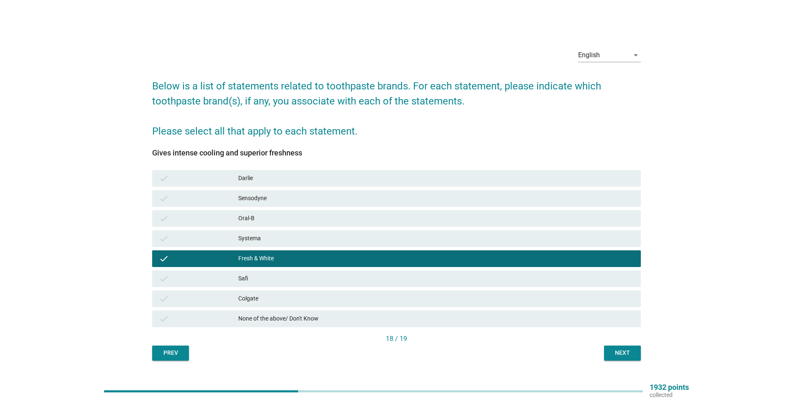
click at [295, 186] on div "check [PERSON_NAME]" at bounding box center [396, 178] width 489 height 17
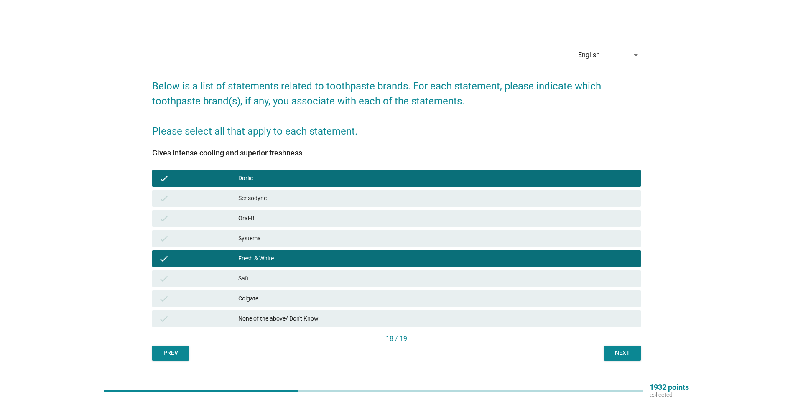
drag, startPoint x: 283, startPoint y: 298, endPoint x: 299, endPoint y: 301, distance: 16.7
click at [283, 298] on div "Colgate" at bounding box center [436, 299] width 396 height 10
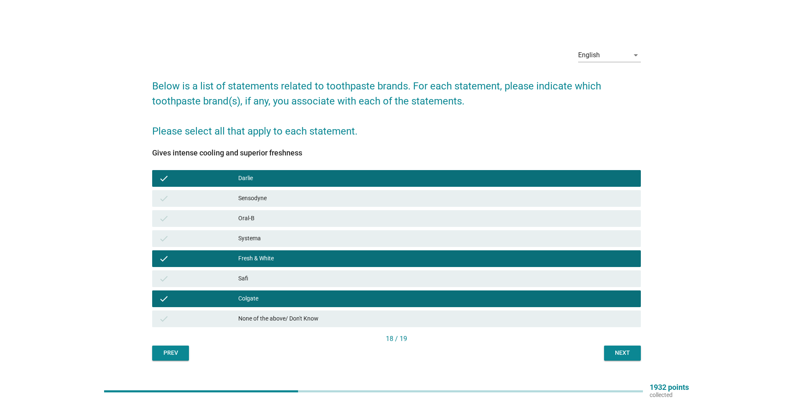
click at [622, 357] on div "Next" at bounding box center [622, 353] width 23 height 9
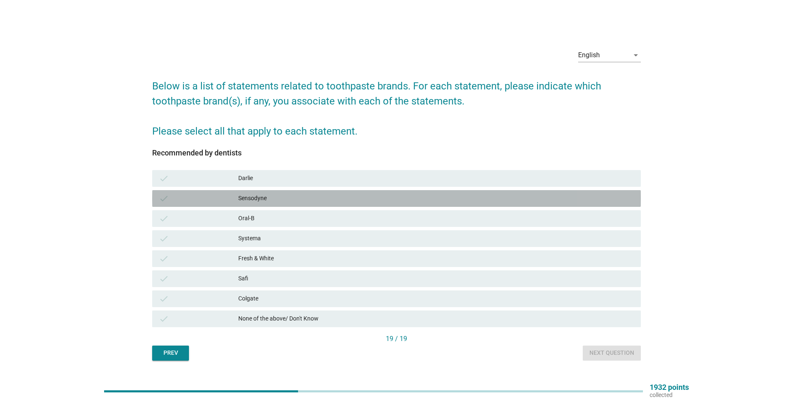
click at [291, 202] on div "Sensodyne" at bounding box center [436, 199] width 396 height 10
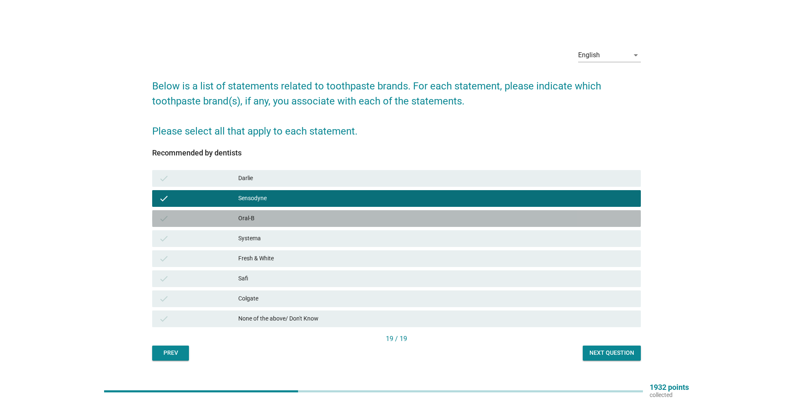
click at [284, 221] on div "Oral-B" at bounding box center [436, 219] width 396 height 10
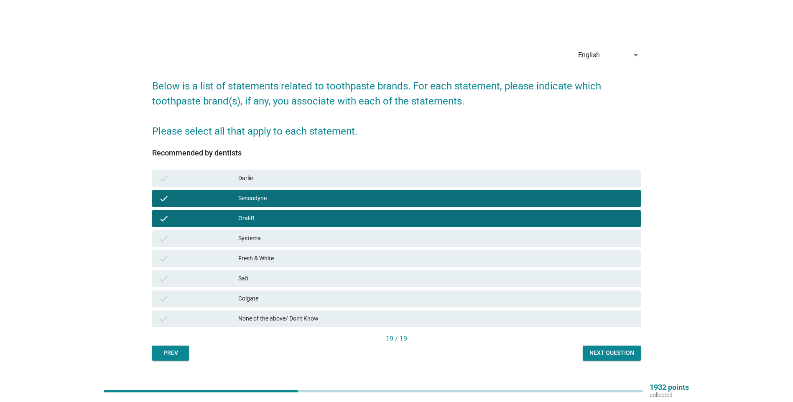
click at [282, 241] on div "Systema" at bounding box center [436, 239] width 396 height 10
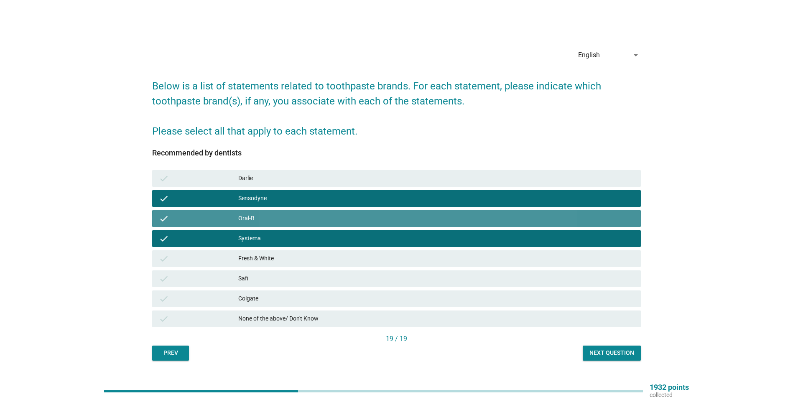
click at [292, 223] on div "Oral-B" at bounding box center [436, 219] width 396 height 10
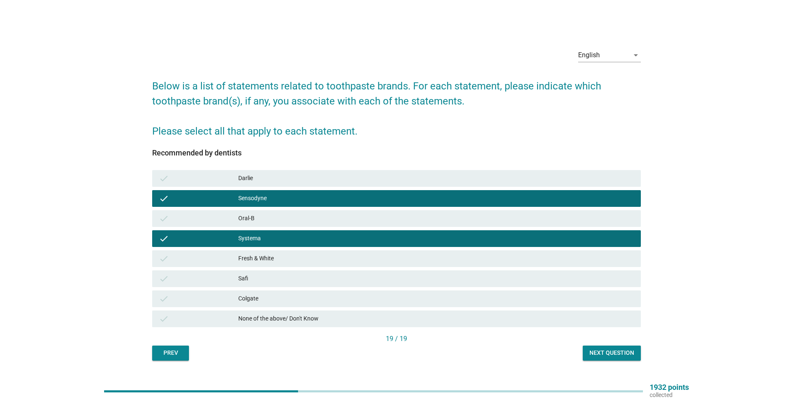
click at [608, 351] on div "Next question" at bounding box center [612, 353] width 45 height 9
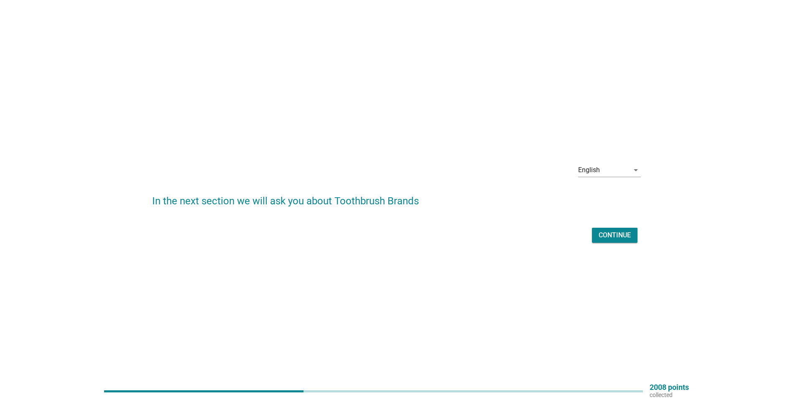
click at [620, 235] on div "Continue" at bounding box center [615, 235] width 32 height 10
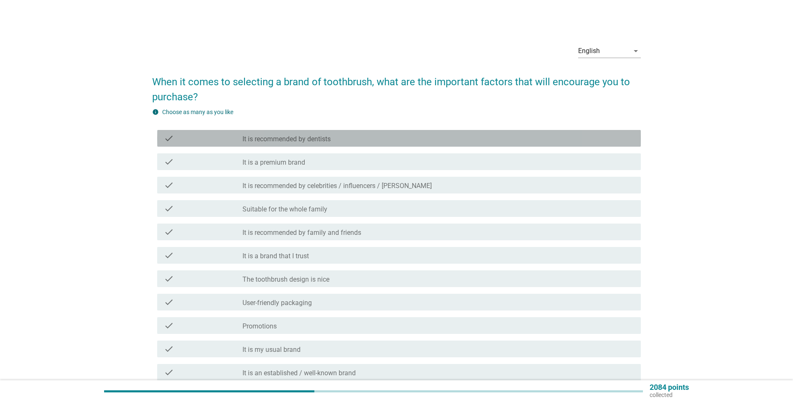
click at [356, 142] on div "check_box_outline_blank It is recommended by dentists" at bounding box center [439, 138] width 392 height 10
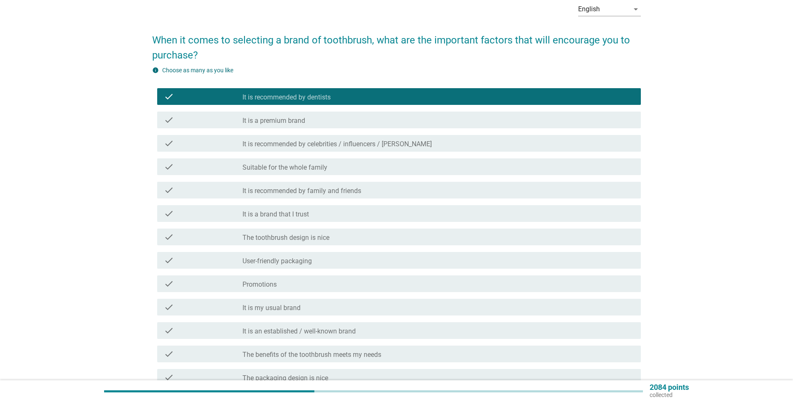
scroll to position [84, 0]
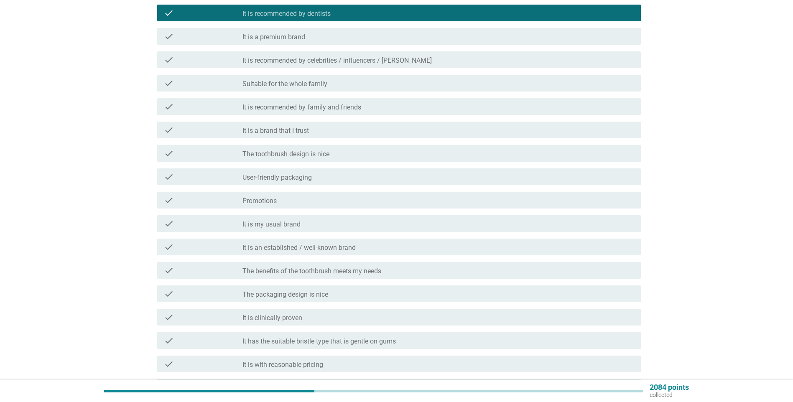
click at [352, 269] on label "The benefits of the toothbrush meets my needs" at bounding box center [312, 271] width 139 height 8
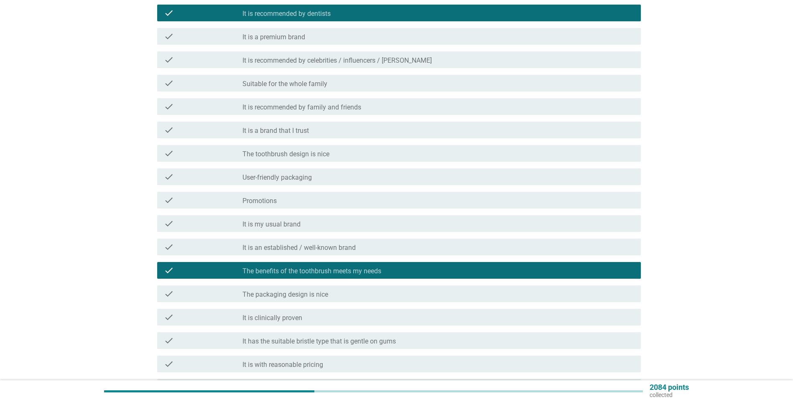
scroll to position [167, 0]
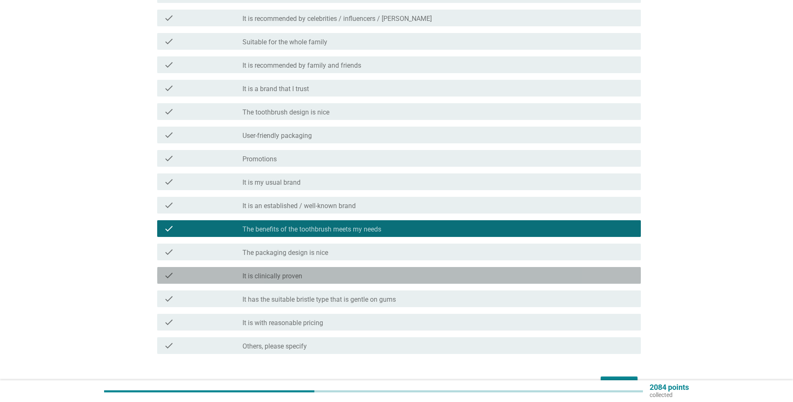
click at [353, 270] on div "check check_box_outline_blank It is clinically proven" at bounding box center [399, 275] width 484 height 17
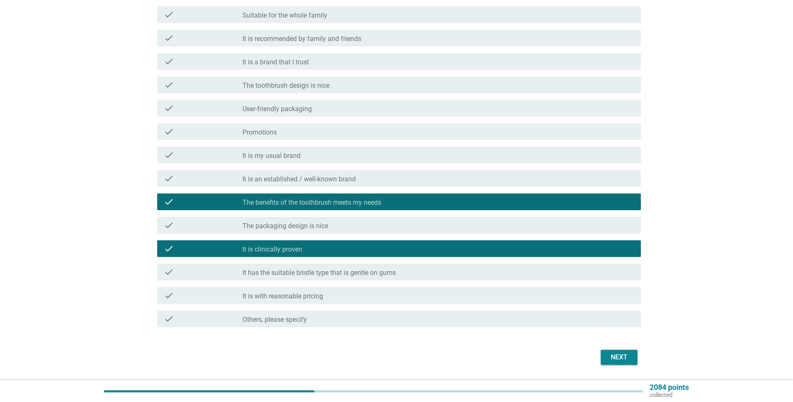
scroll to position [209, 0]
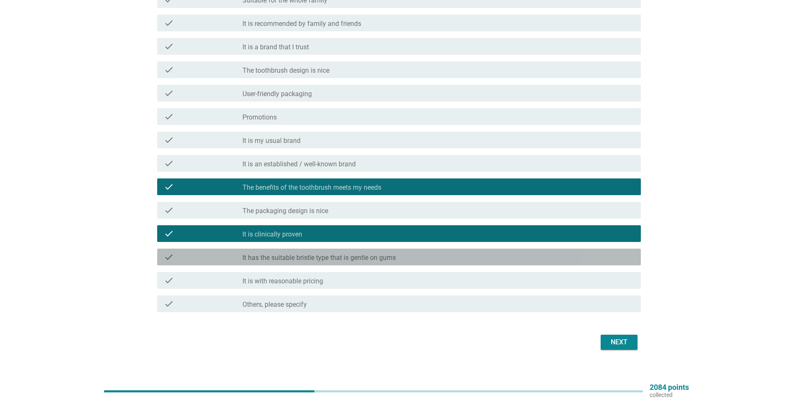
click at [378, 264] on div "check check_box_outline_blank It has the suitable bristle type that is gentle o…" at bounding box center [399, 257] width 484 height 17
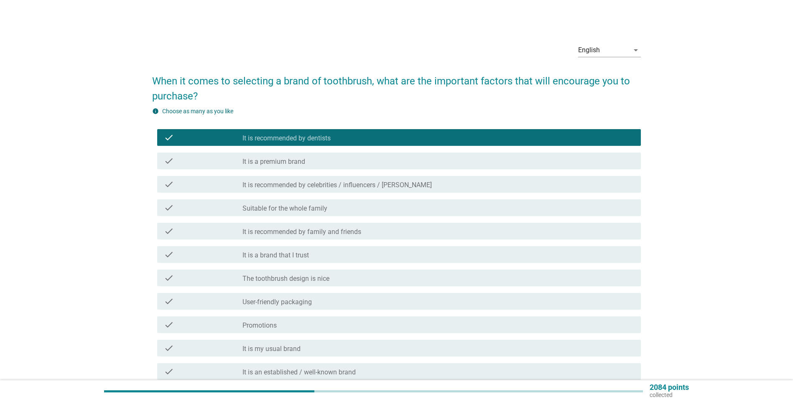
scroll to position [0, 0]
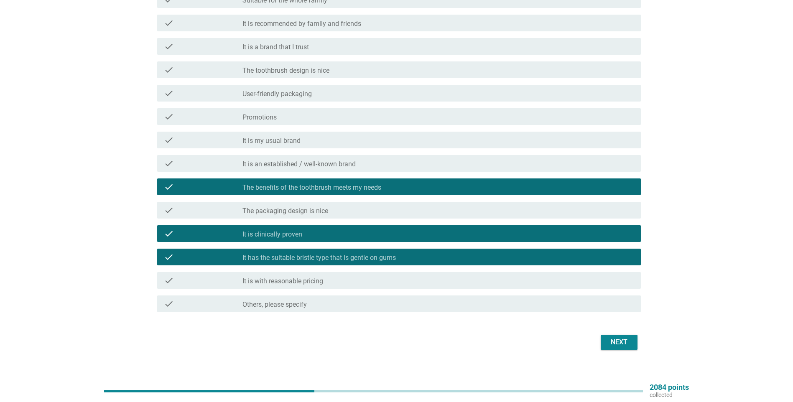
click at [329, 283] on div "check_box_outline_blank It is with reasonable pricing" at bounding box center [439, 281] width 392 height 10
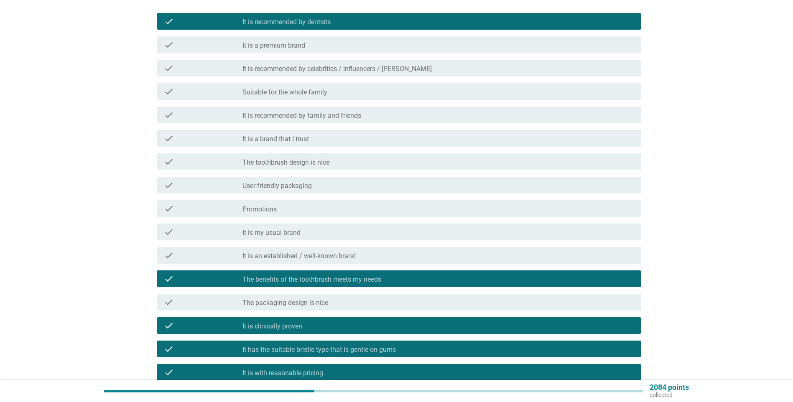
scroll to position [219, 0]
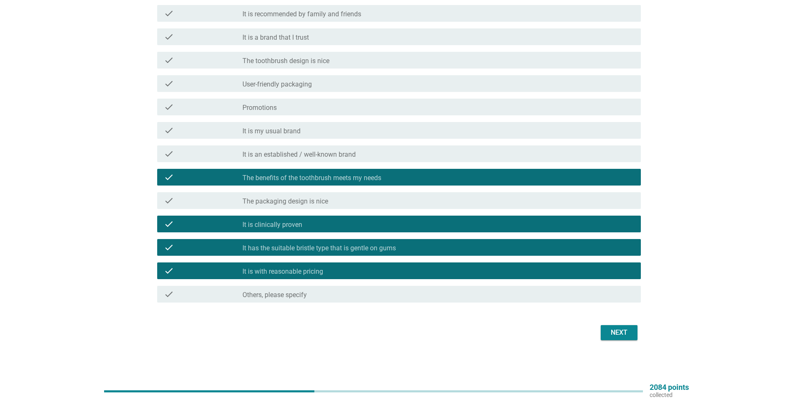
click at [613, 331] on div "Next" at bounding box center [619, 333] width 23 height 10
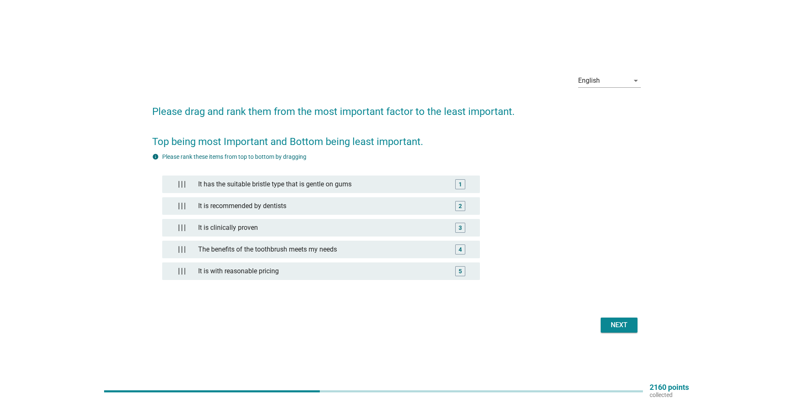
click at [613, 324] on div "Next" at bounding box center [619, 325] width 23 height 10
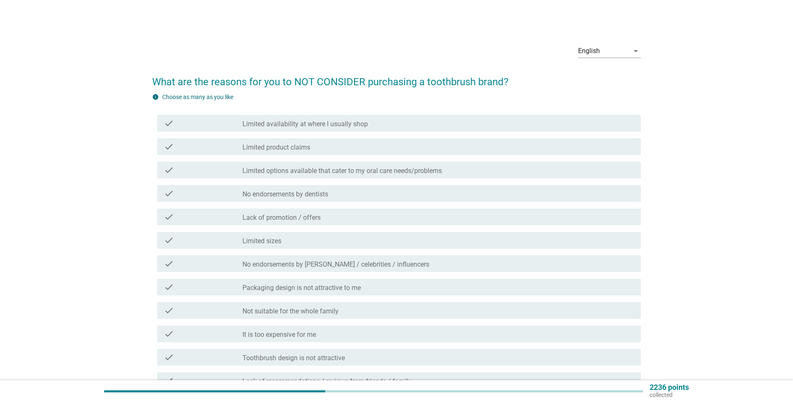
scroll to position [42, 0]
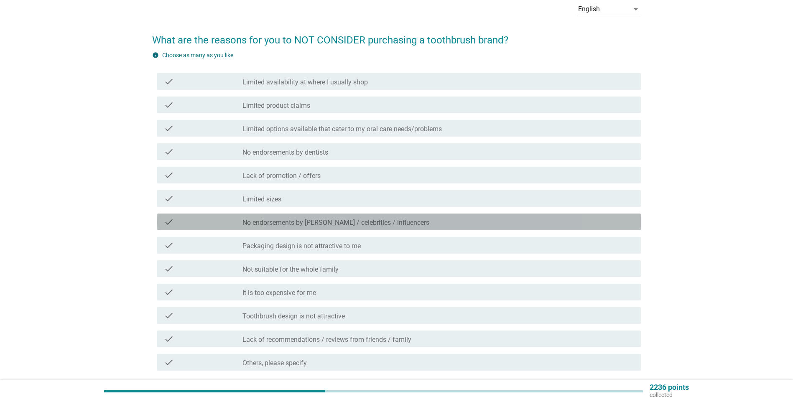
click at [351, 219] on label "No endorsements by [PERSON_NAME] / celebrities / influencers" at bounding box center [336, 223] width 187 height 8
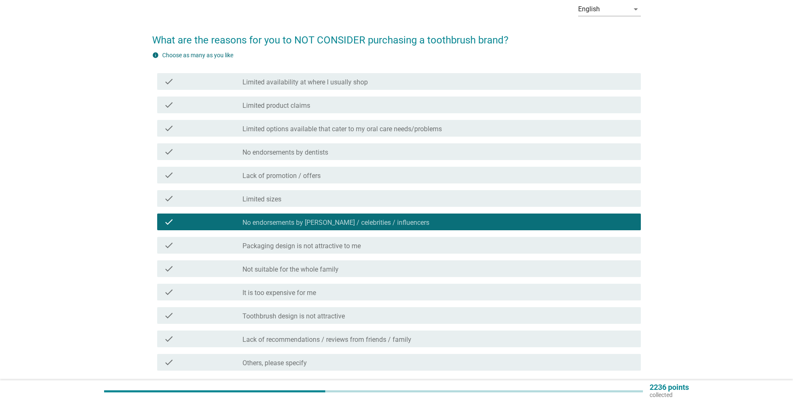
click at [328, 154] on label "No endorsements by dentists" at bounding box center [286, 152] width 86 height 8
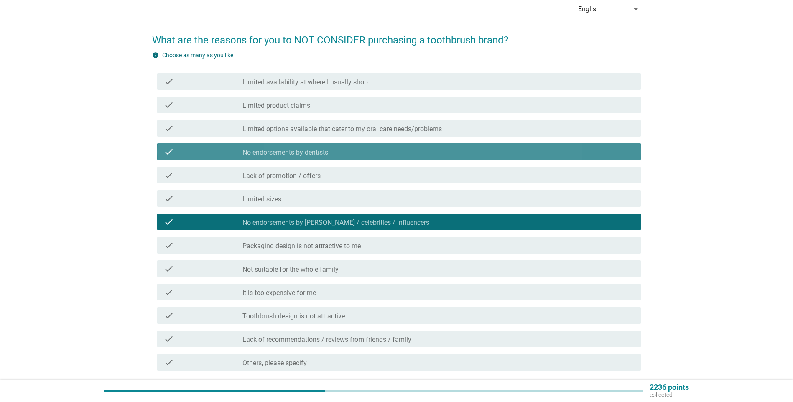
click at [336, 152] on div "check_box No endorsements by dentists" at bounding box center [439, 152] width 392 height 10
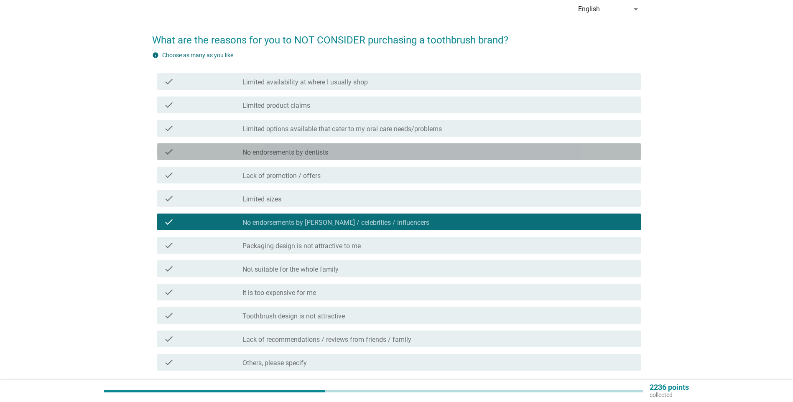
click at [337, 152] on div "check_box No endorsements by dentists" at bounding box center [439, 152] width 392 height 10
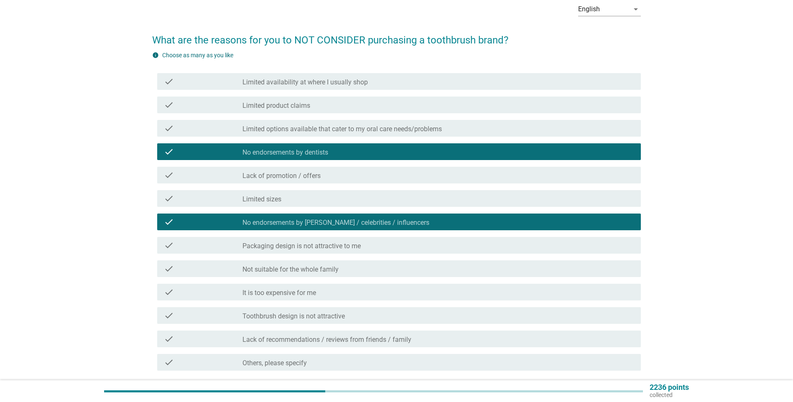
click at [345, 217] on div "check_box No endorsements by [PERSON_NAME] / celebrities / influencers" at bounding box center [439, 222] width 392 height 10
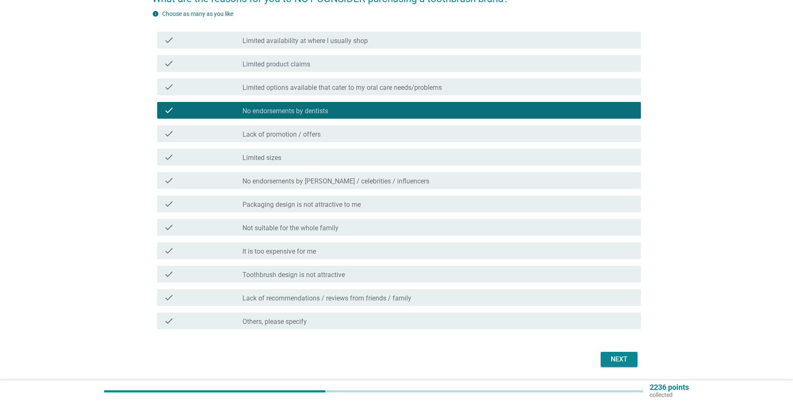
scroll to position [84, 0]
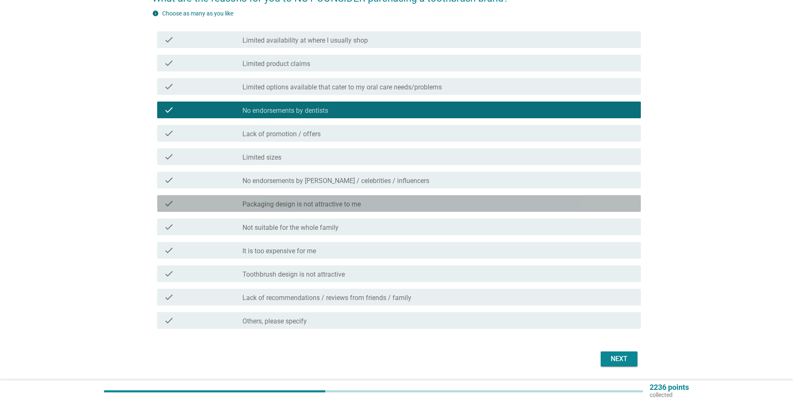
click at [366, 205] on div "check_box_outline_blank Packaging design is not attractive to me" at bounding box center [439, 204] width 392 height 10
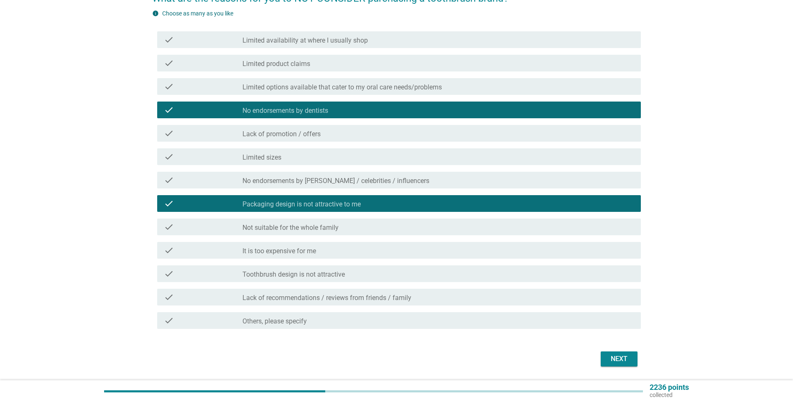
click at [307, 317] on div "check_box_outline_blank Others, please specify" at bounding box center [439, 321] width 392 height 10
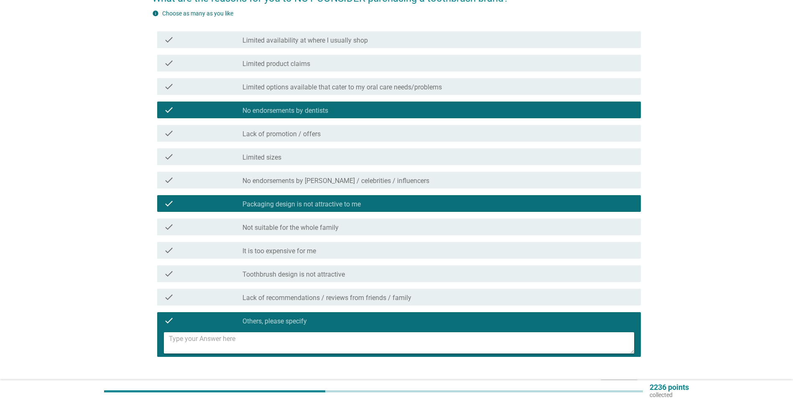
click at [298, 348] on textarea at bounding box center [402, 343] width 466 height 21
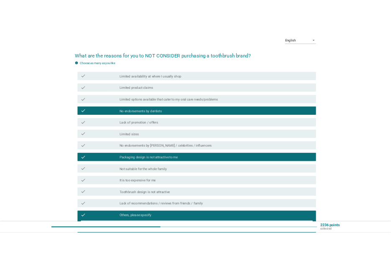
scroll to position [0, 0]
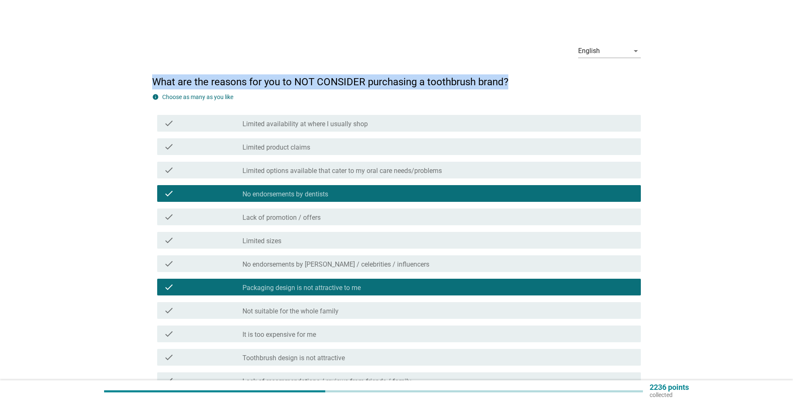
drag, startPoint x: 153, startPoint y: 78, endPoint x: 579, endPoint y: 80, distance: 426.2
click at [579, 80] on h2 "What are the reasons for you to NOT CONSIDER purchasing a toothbrush brand?" at bounding box center [396, 77] width 489 height 23
copy h2 "What are the reasons for you to NOT CONSIDER purchasing a toothbrush brand?"
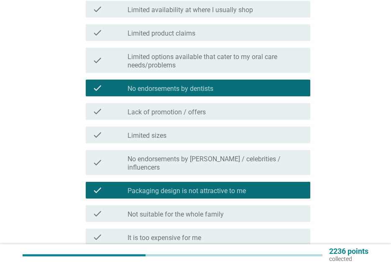
scroll to position [125, 0]
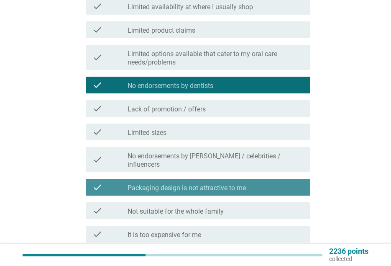
click at [178, 184] on label "Packaging design is not attractive to me" at bounding box center [187, 188] width 118 height 8
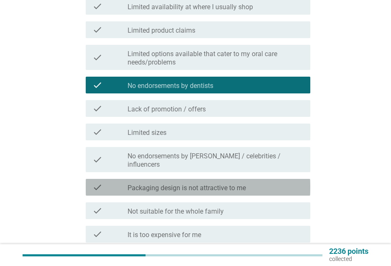
click at [211, 179] on div "check check_box Packaging design is not attractive to me" at bounding box center [198, 187] width 225 height 17
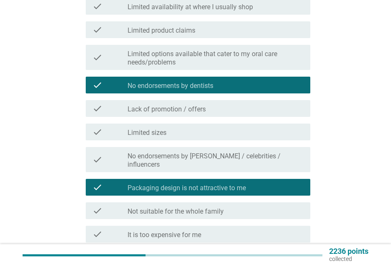
click at [198, 184] on label "Packaging design is not attractive to me" at bounding box center [187, 188] width 118 height 8
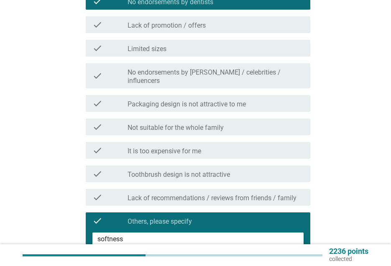
scroll to position [251, 0]
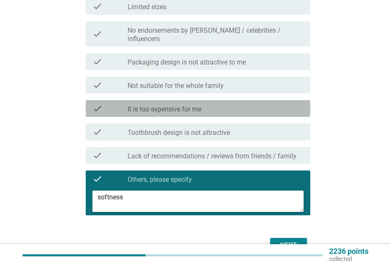
click at [226, 104] on div "check_box_outline_blank It is too expensive for me" at bounding box center [216, 108] width 176 height 10
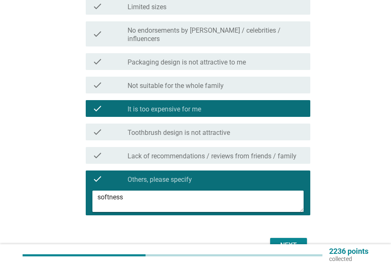
click at [145, 187] on div "softness" at bounding box center [198, 201] width 225 height 28
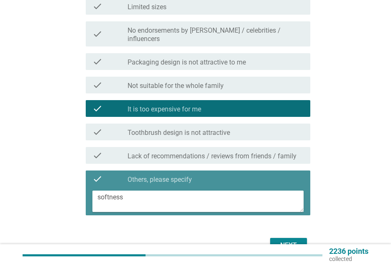
click at [142, 190] on textarea "softness" at bounding box center [200, 200] width 206 height 21
drag, startPoint x: 136, startPoint y: 187, endPoint x: 70, endPoint y: 187, distance: 66.1
click at [70, 187] on div "English arrow_drop_down What are the reasons for you to NOT CONSIDER purchasing…" at bounding box center [195, 17] width 364 height 489
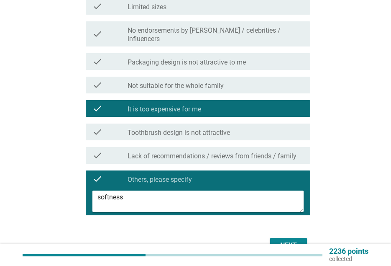
click at [144, 190] on textarea "softness" at bounding box center [200, 200] width 206 height 21
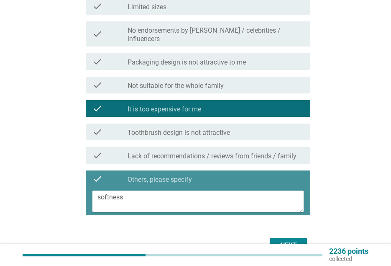
drag, startPoint x: 146, startPoint y: 189, endPoint x: 75, endPoint y: 188, distance: 71.1
click at [61, 188] on div "English arrow_drop_down What are the reasons for you to NOT CONSIDER purchasing…" at bounding box center [195, 17] width 364 height 489
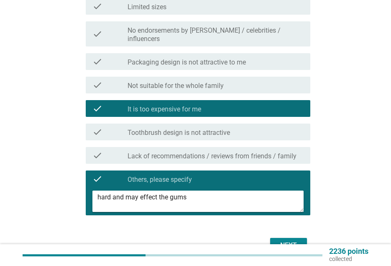
drag, startPoint x: 150, startPoint y: 188, endPoint x: 153, endPoint y: 183, distance: 6.0
type textarea "hard and may affect the gums"
click at [294, 240] on div "Next" at bounding box center [288, 245] width 23 height 10
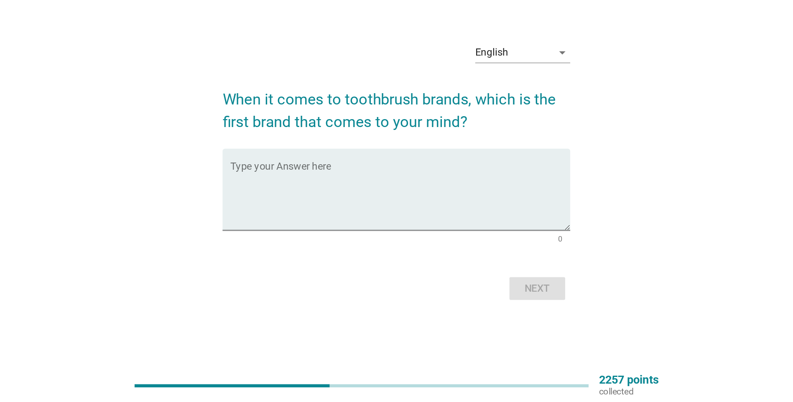
scroll to position [0, 0]
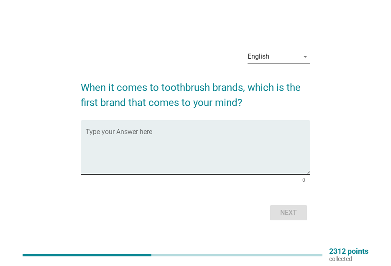
click at [154, 149] on textarea "Type your Answer here" at bounding box center [198, 152] width 225 height 44
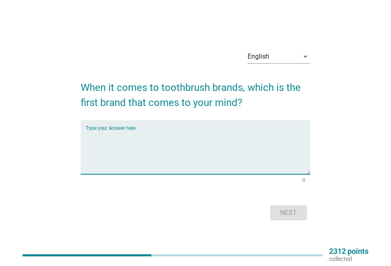
type textarea "s"
type textarea "oral - b"
click at [289, 212] on div "Next" at bounding box center [288, 212] width 23 height 10
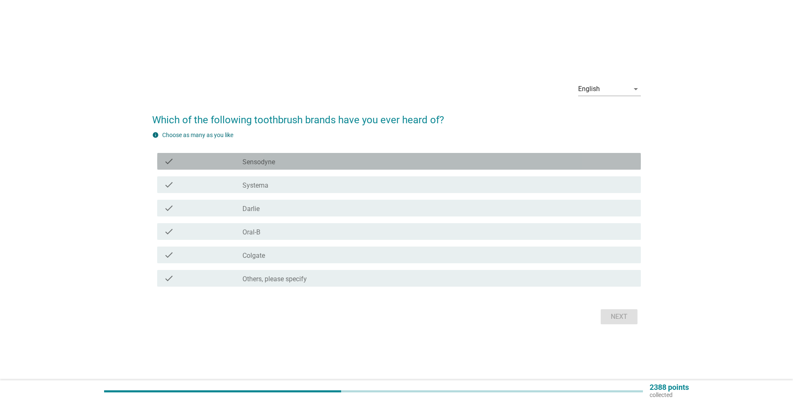
click at [309, 166] on div "check_box_outline_blank Sensodyne" at bounding box center [439, 161] width 392 height 10
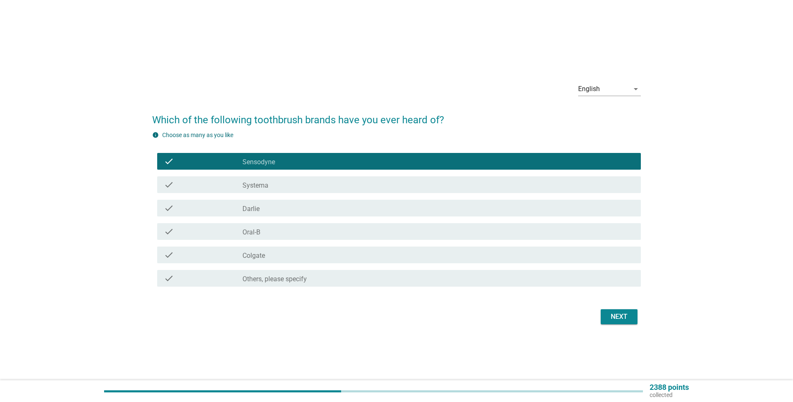
click at [312, 185] on div "check_box_outline_blank Systema" at bounding box center [439, 185] width 392 height 10
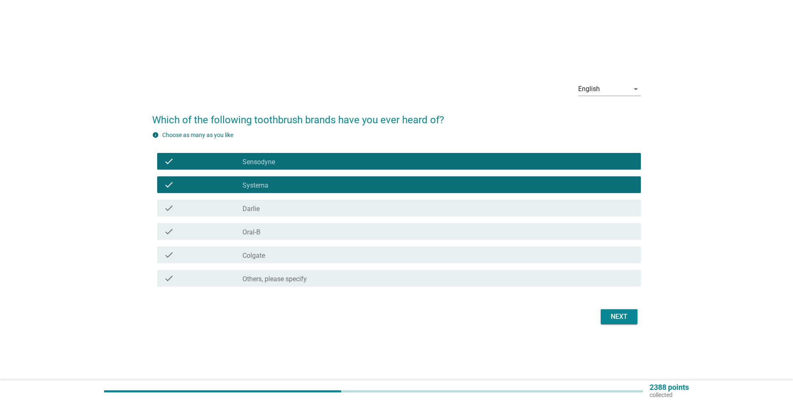
click at [325, 231] on div "check_box_outline_blank Oral-B" at bounding box center [439, 232] width 392 height 10
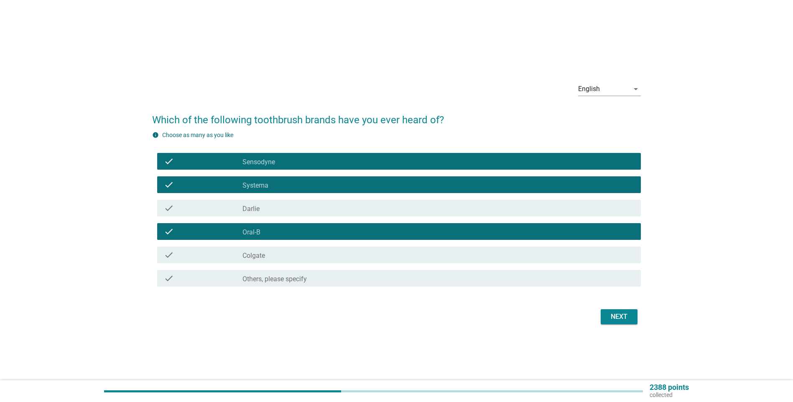
click at [292, 211] on div "check_box_outline_blank [PERSON_NAME]" at bounding box center [439, 208] width 392 height 10
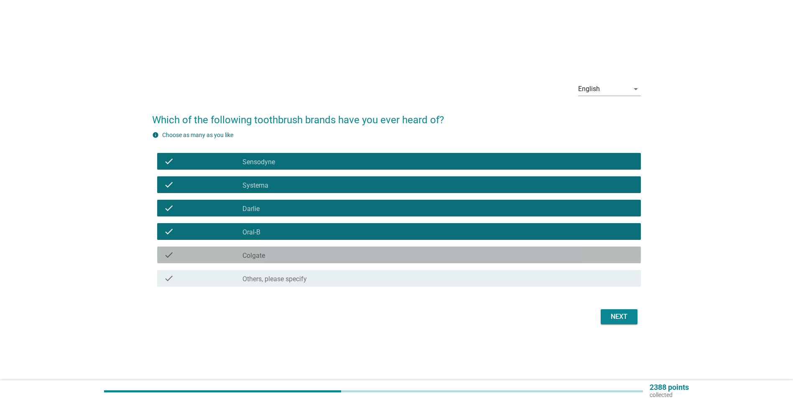
click at [281, 250] on div "check_box_outline_blank Colgate" at bounding box center [439, 255] width 392 height 10
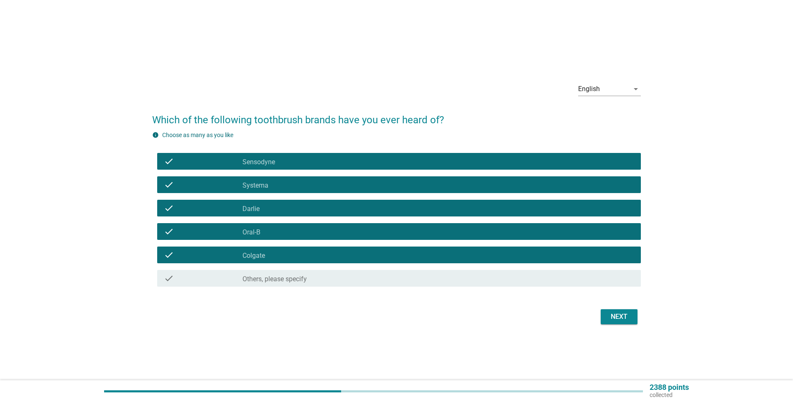
click at [310, 214] on div "check check_box_outline_blank [PERSON_NAME]" at bounding box center [399, 208] width 484 height 17
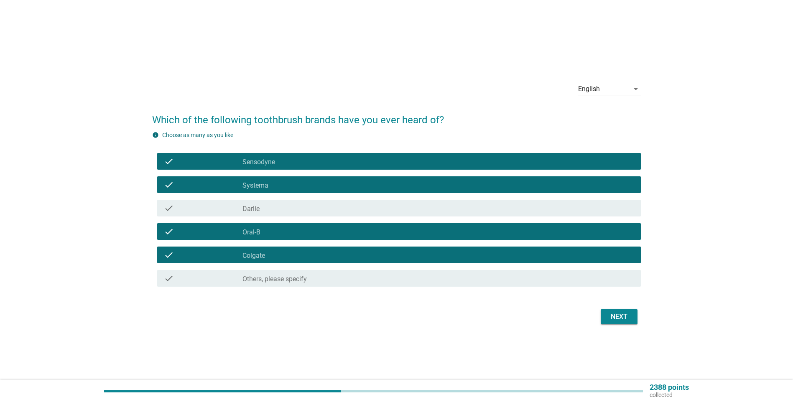
click at [618, 312] on div "Next" at bounding box center [619, 317] width 23 height 10
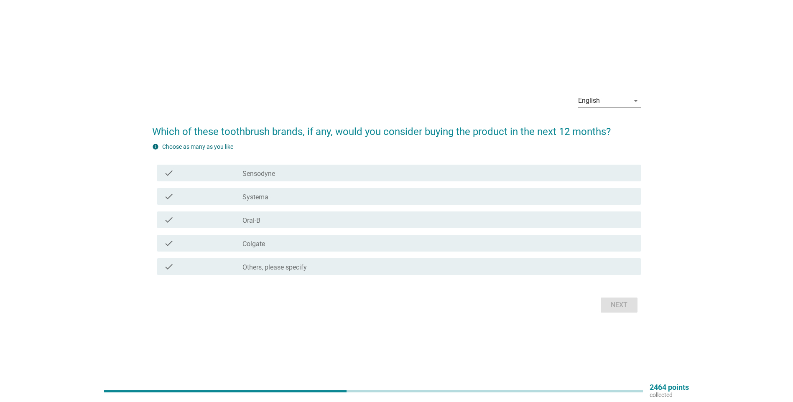
click at [286, 219] on div "check_box_outline_blank Oral-B" at bounding box center [439, 220] width 392 height 10
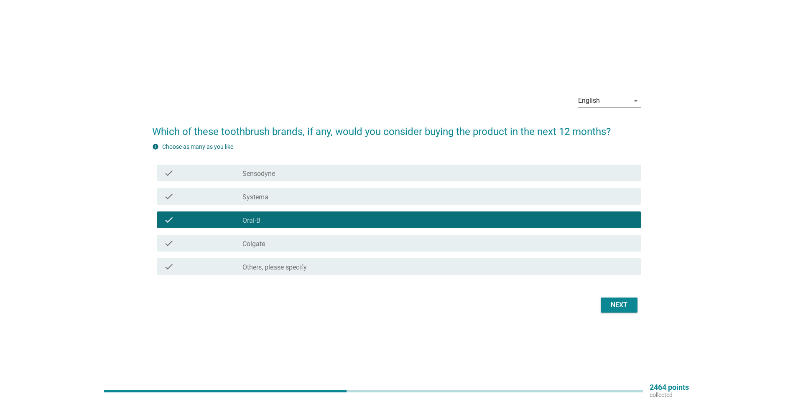
click at [313, 201] on div "check_box_outline_blank Systema" at bounding box center [439, 197] width 392 height 10
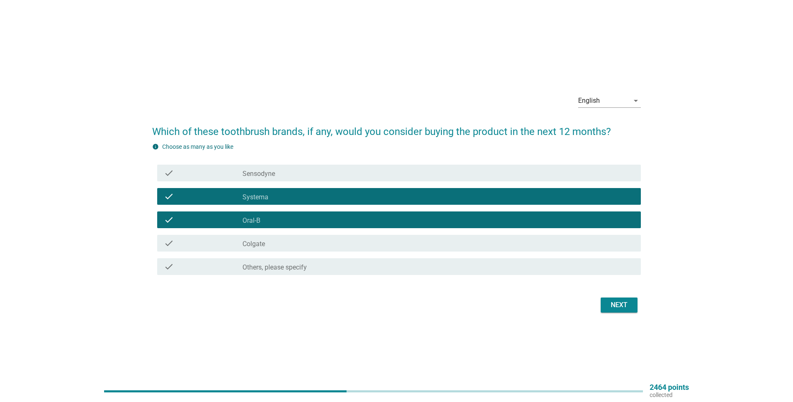
click at [325, 183] on div "check check_box_outline_blank Sensodyne" at bounding box center [396, 172] width 489 height 23
click at [335, 176] on div "check_box_outline_blank Sensodyne" at bounding box center [439, 173] width 392 height 10
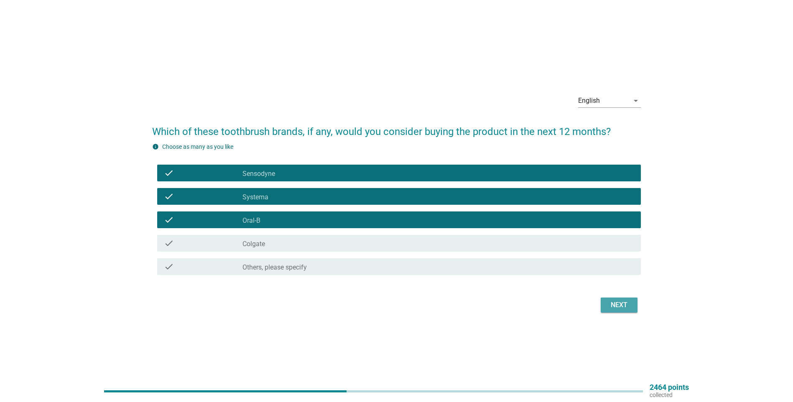
click at [618, 305] on div "Next" at bounding box center [619, 305] width 23 height 10
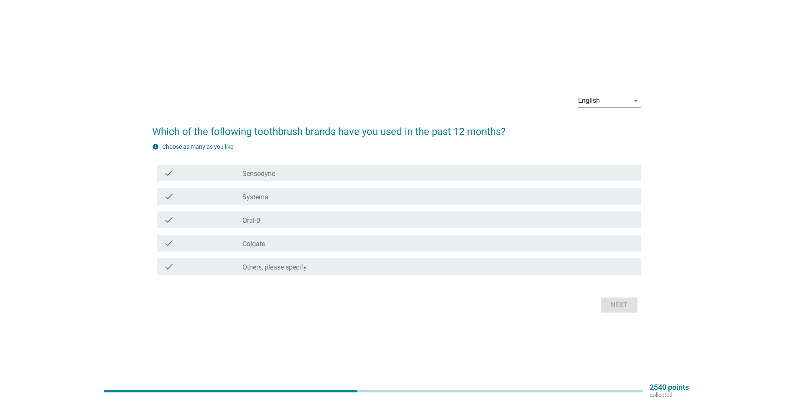
click at [321, 173] on div "check_box_outline_blank Sensodyne" at bounding box center [439, 173] width 392 height 10
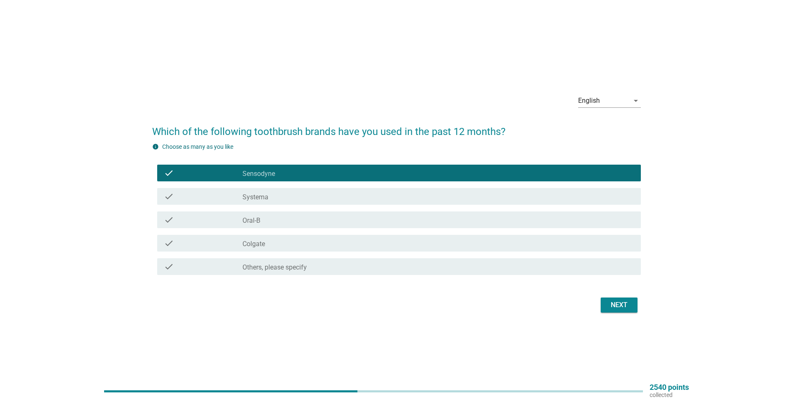
click at [299, 202] on div "check check_box_outline_blank Systema" at bounding box center [399, 196] width 484 height 17
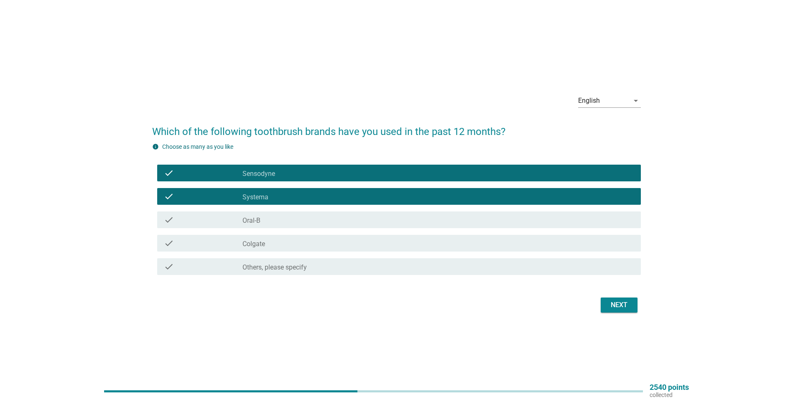
click at [323, 178] on div "check_box_outline_blank Sensodyne" at bounding box center [439, 173] width 392 height 10
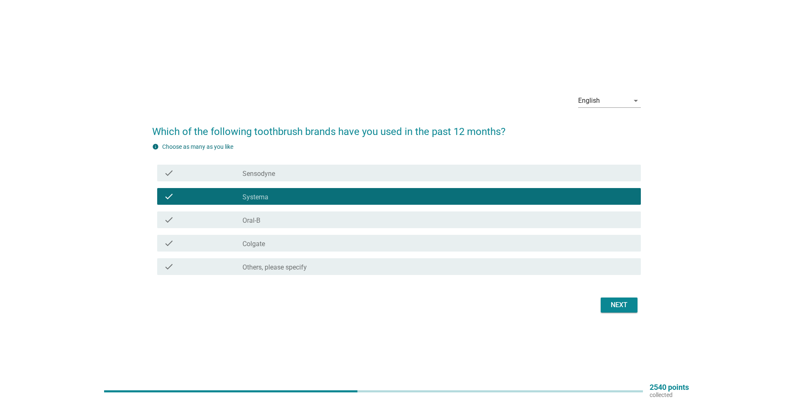
click at [622, 308] on div "Next" at bounding box center [619, 305] width 23 height 10
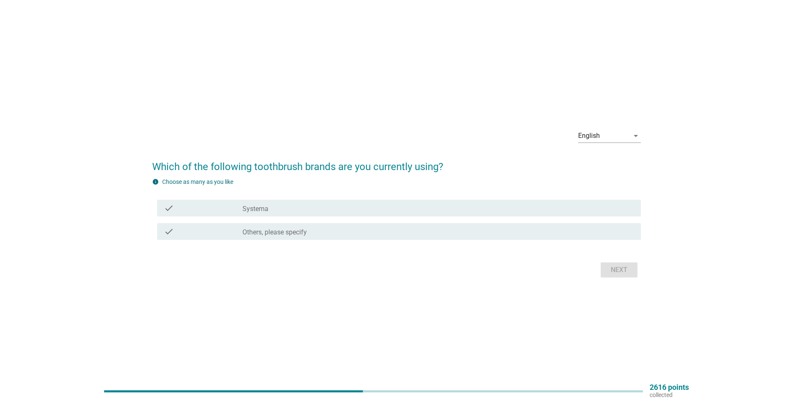
click at [337, 205] on div "check_box Systema" at bounding box center [439, 208] width 392 height 10
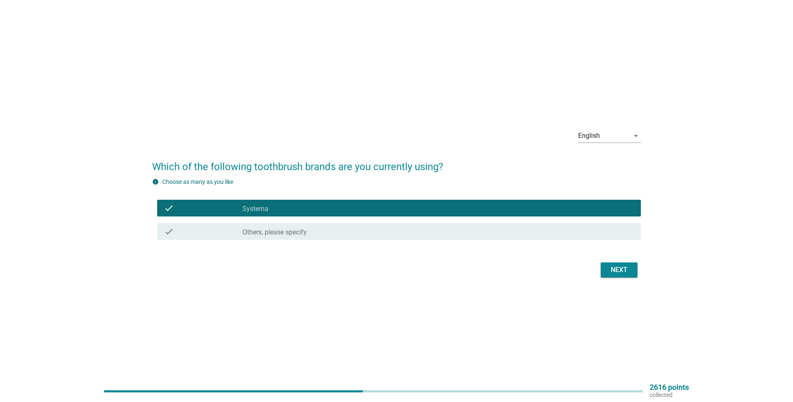
click at [351, 196] on div "info Choose as many as you like check check_box Systema check check_box Others,…" at bounding box center [396, 211] width 489 height 66
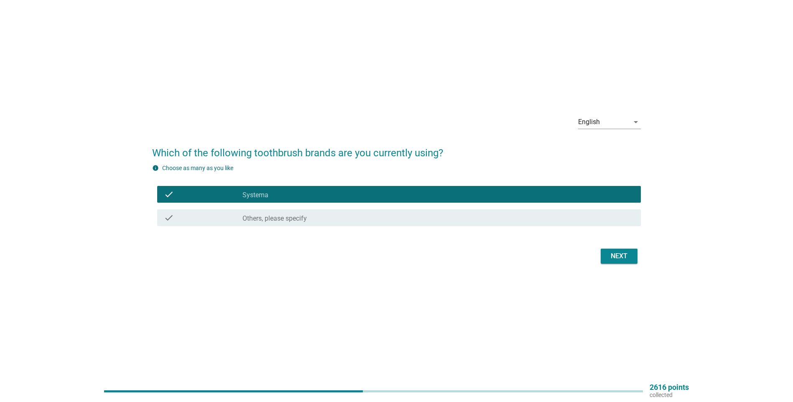
scroll to position [22, 0]
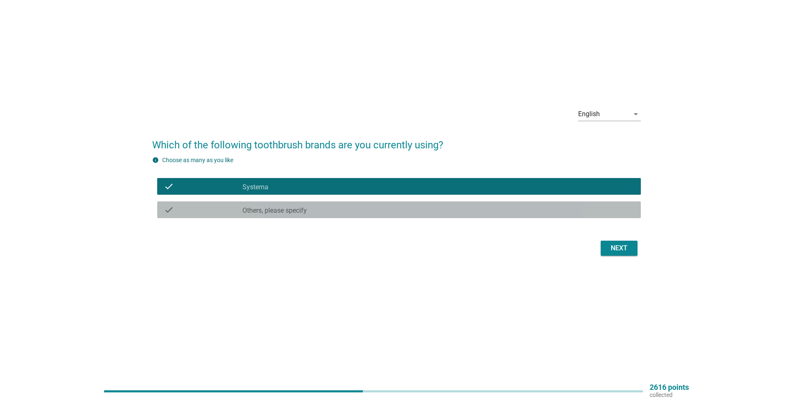
click at [375, 209] on div "check_box Others, please specify" at bounding box center [439, 210] width 392 height 10
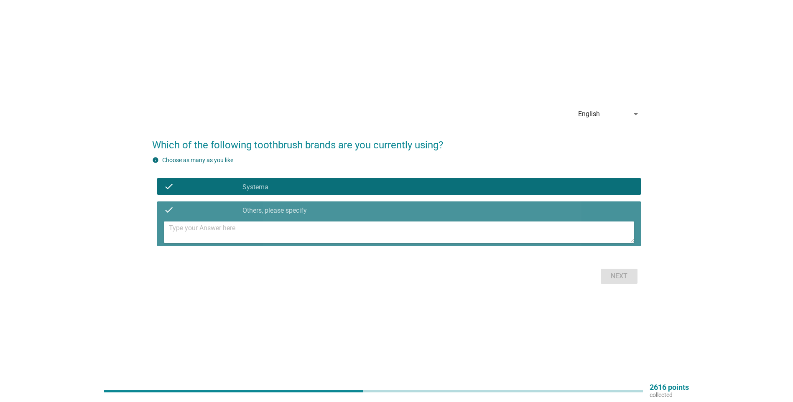
click at [307, 230] on textarea at bounding box center [402, 232] width 466 height 21
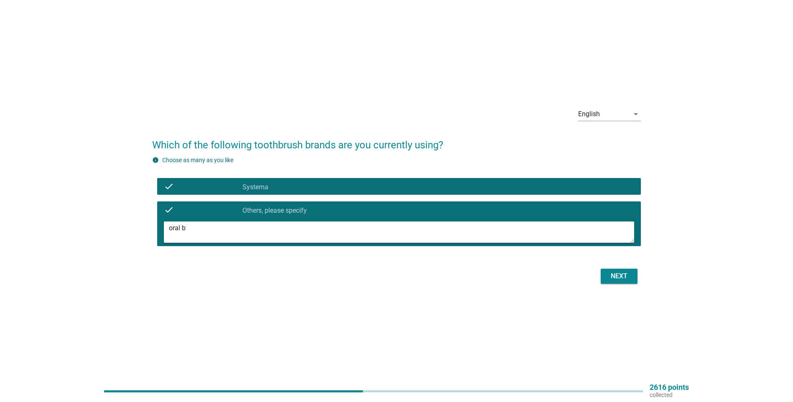
type textarea "oral b"
click at [622, 276] on div "Next" at bounding box center [619, 276] width 23 height 10
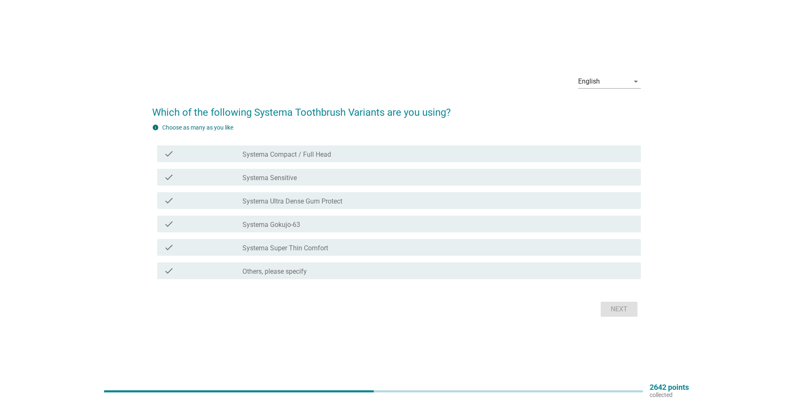
scroll to position [0, 0]
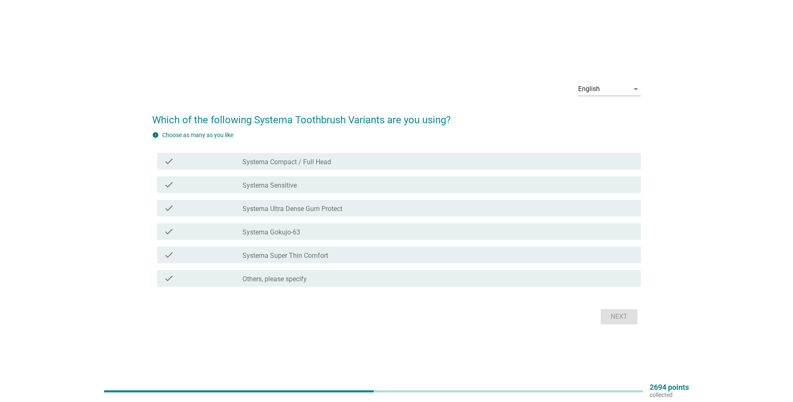
click at [331, 214] on div "check check_box_outline_blank Systema Ultra Dense Gum Protect" at bounding box center [399, 208] width 484 height 17
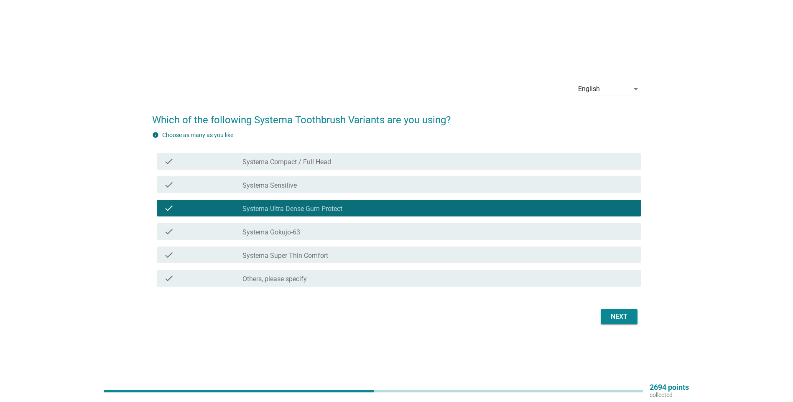
click at [381, 255] on div "check_box_outline_blank Systema Super Thin Comfort" at bounding box center [439, 255] width 392 height 10
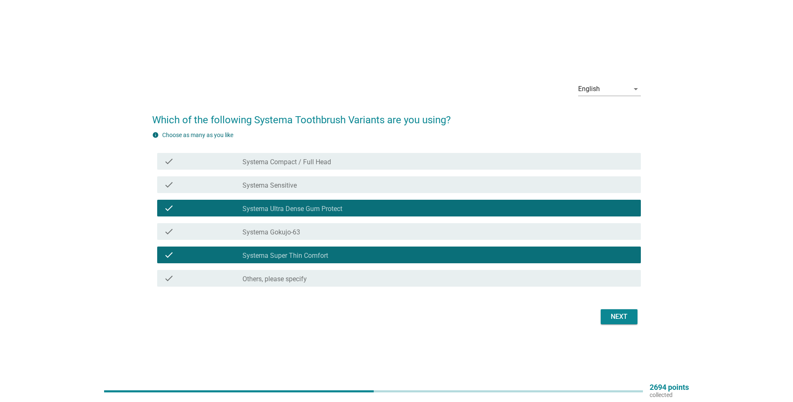
click at [620, 317] on div "Next" at bounding box center [619, 317] width 23 height 10
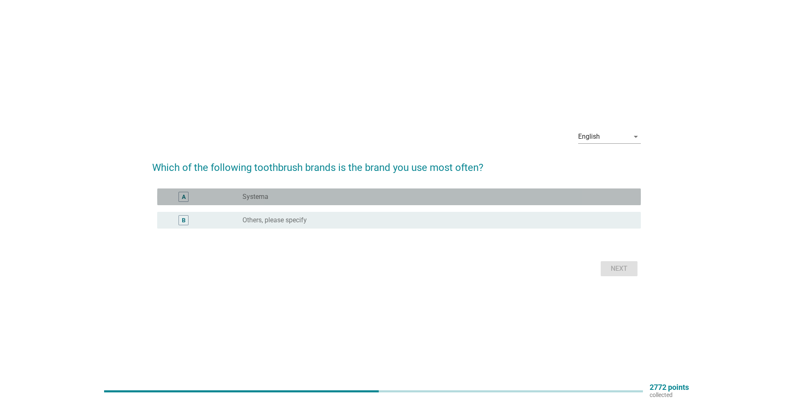
click at [337, 200] on div "radio_button_unchecked Systema" at bounding box center [435, 197] width 385 height 8
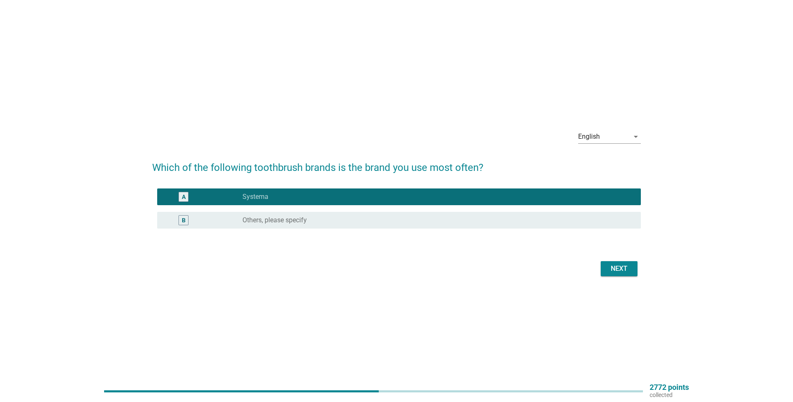
click at [333, 219] on div "radio_button_unchecked Others, please specify" at bounding box center [435, 220] width 385 height 8
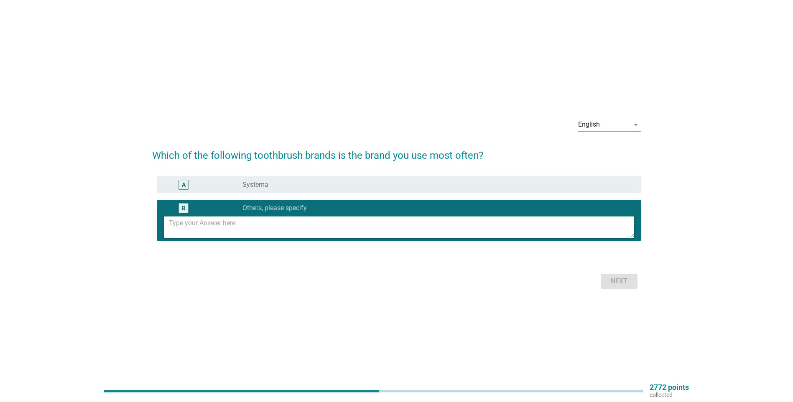
click at [317, 228] on textarea at bounding box center [402, 227] width 466 height 21
click at [330, 189] on div "radio_button_unchecked Systema" at bounding box center [439, 185] width 392 height 10
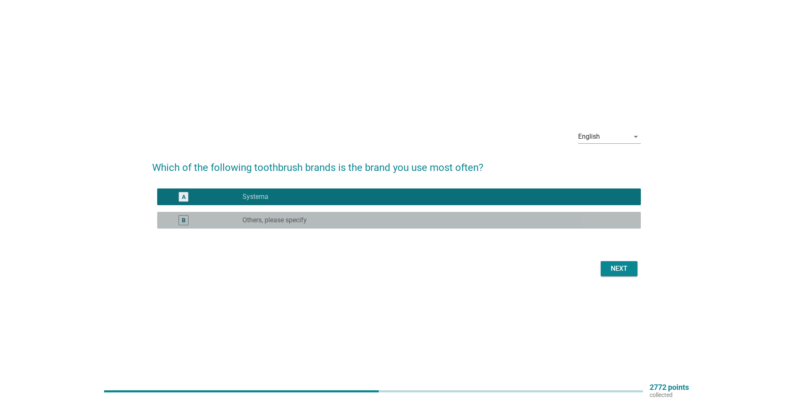
click at [272, 219] on label "Others, please specify" at bounding box center [275, 220] width 64 height 8
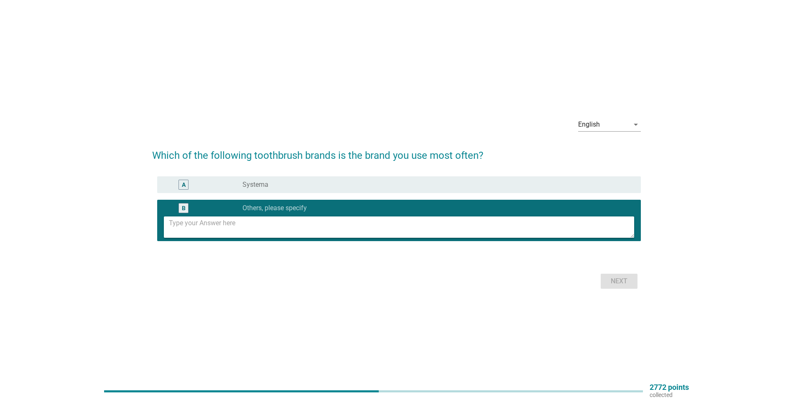
click at [296, 229] on textarea at bounding box center [402, 227] width 466 height 21
type textarea "oral b"
click at [624, 274] on div "Next" at bounding box center [396, 281] width 489 height 20
click at [629, 277] on div "Next" at bounding box center [619, 281] width 23 height 10
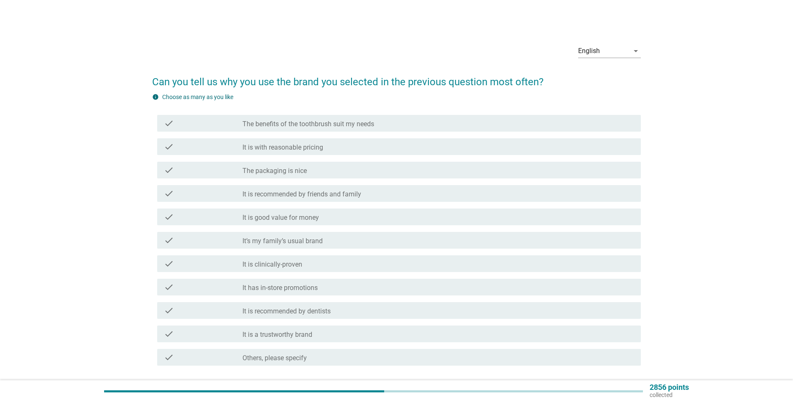
click at [365, 148] on div "check_box_outline_blank It is with reasonable pricing" at bounding box center [439, 147] width 392 height 10
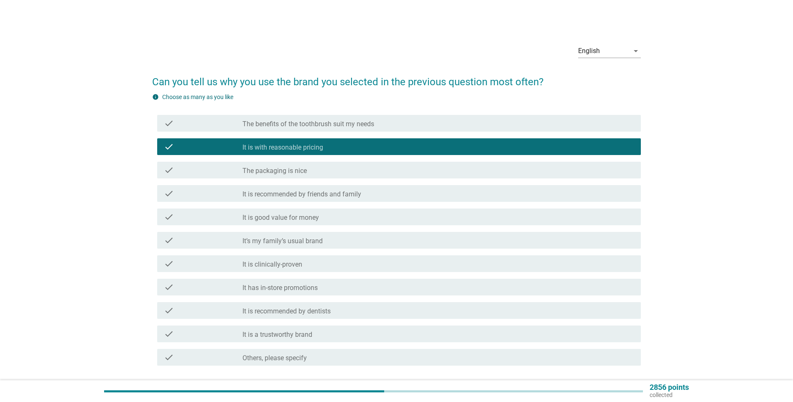
click at [385, 128] on div "check_box_outline_blank The benefits of the toothbrush suit my needs" at bounding box center [439, 123] width 392 height 10
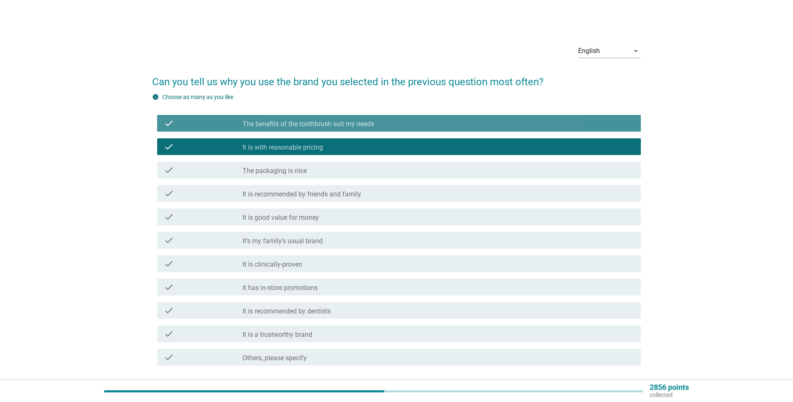
click at [386, 127] on div "check_box_outline_blank The benefits of the toothbrush suit my needs" at bounding box center [439, 123] width 392 height 10
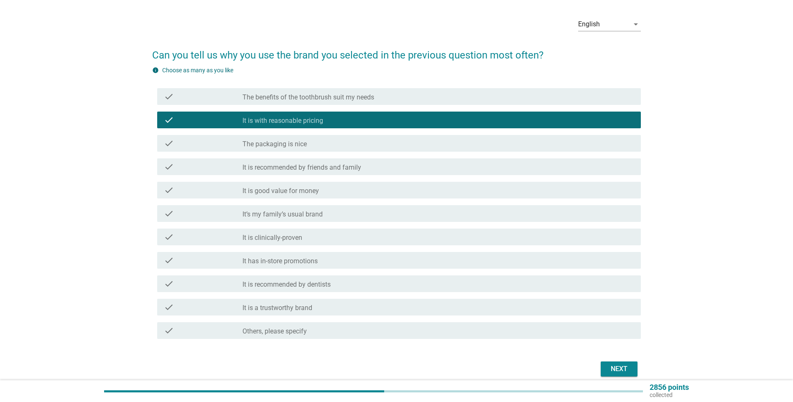
scroll to position [42, 0]
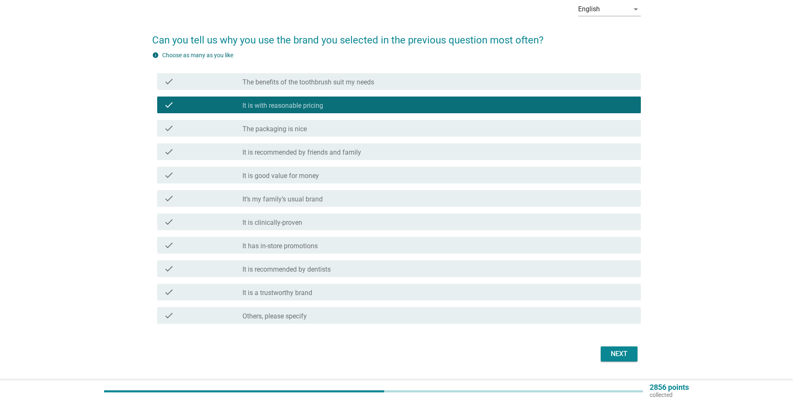
click at [330, 223] on div "check_box_outline_blank It is clinically-proven" at bounding box center [439, 222] width 392 height 10
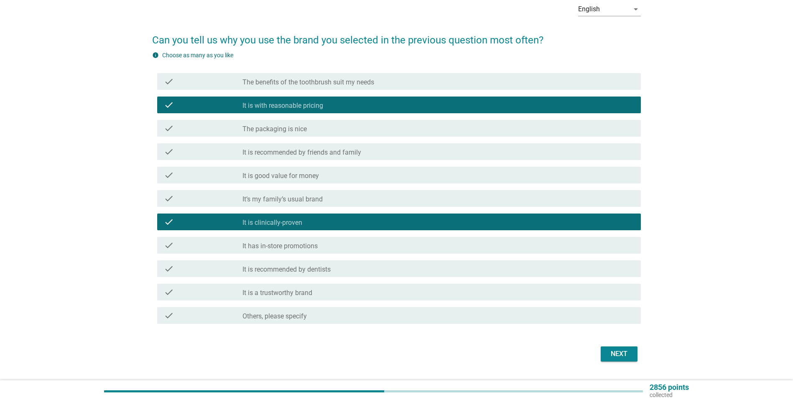
click at [354, 267] on div "check_box_outline_blank It is recommended by dentists" at bounding box center [439, 269] width 392 height 10
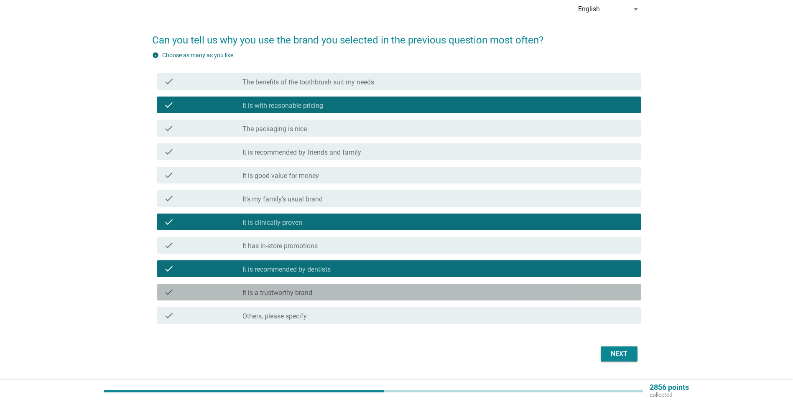
click at [343, 295] on div "check_box_outline_blank It is a trustworthy brand" at bounding box center [439, 292] width 392 height 10
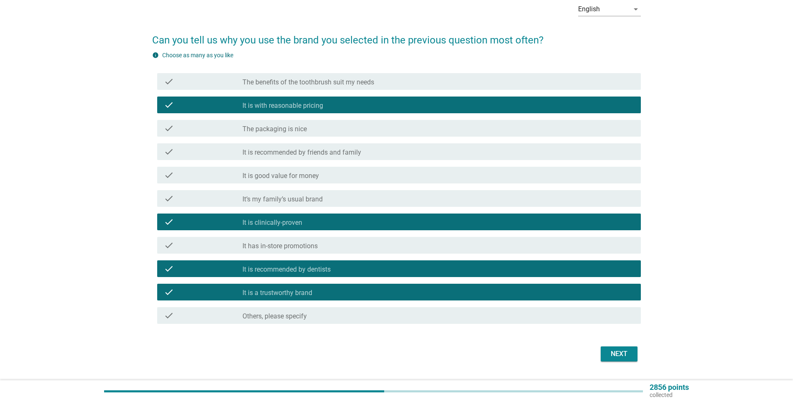
click at [343, 295] on div "check_box_outline_blank It is a trustworthy brand" at bounding box center [439, 292] width 392 height 10
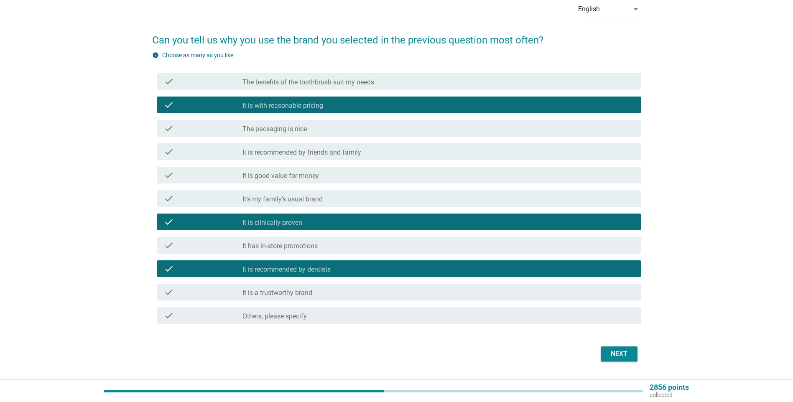
click at [365, 86] on label "The benefits of the toothbrush suit my needs" at bounding box center [309, 82] width 132 height 8
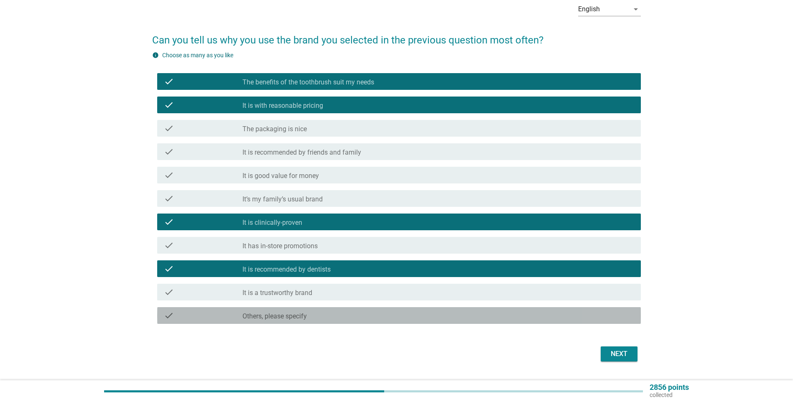
click at [316, 310] on div "check check_box_outline_blank Others, please specify" at bounding box center [399, 315] width 484 height 17
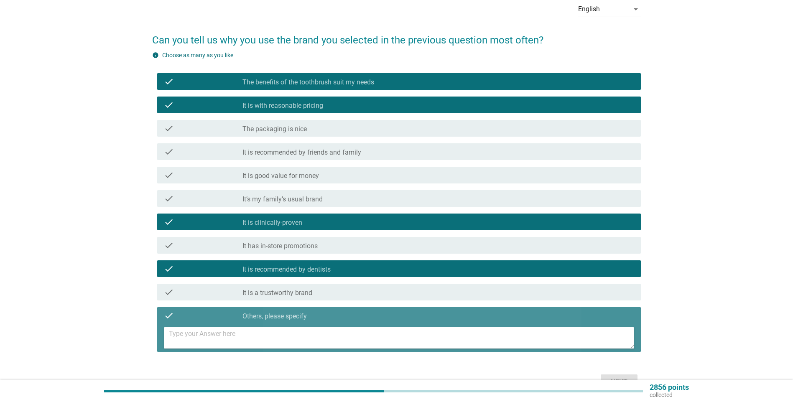
click at [287, 339] on textarea at bounding box center [402, 338] width 466 height 21
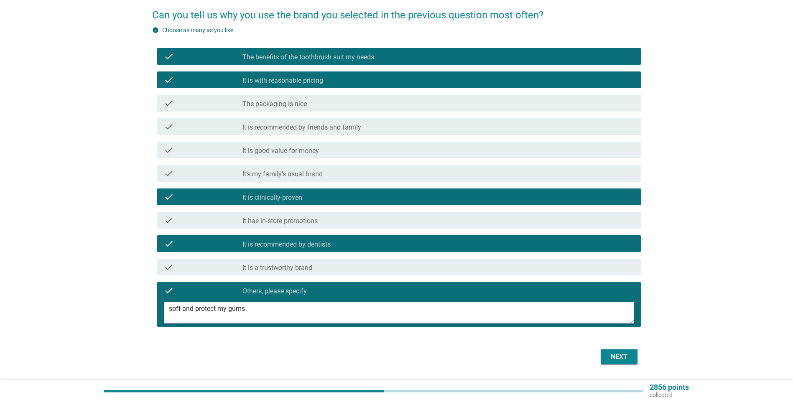
scroll to position [91, 0]
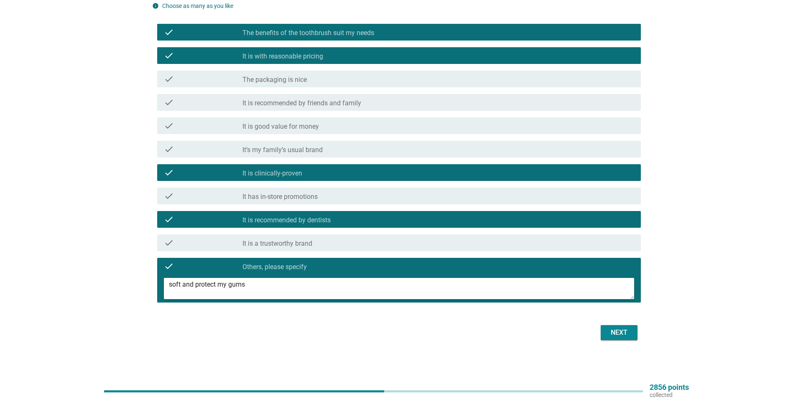
type textarea "soft and protect my gums"
click at [615, 336] on div "Next" at bounding box center [619, 333] width 23 height 10
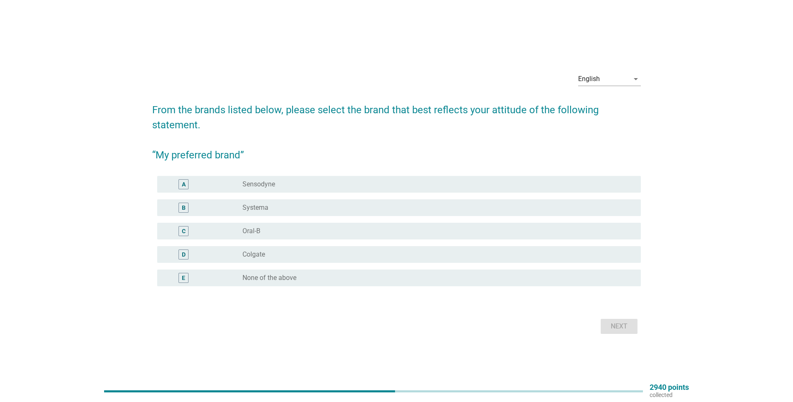
click at [315, 227] on div "radio_button_unchecked Oral-B" at bounding box center [439, 231] width 392 height 10
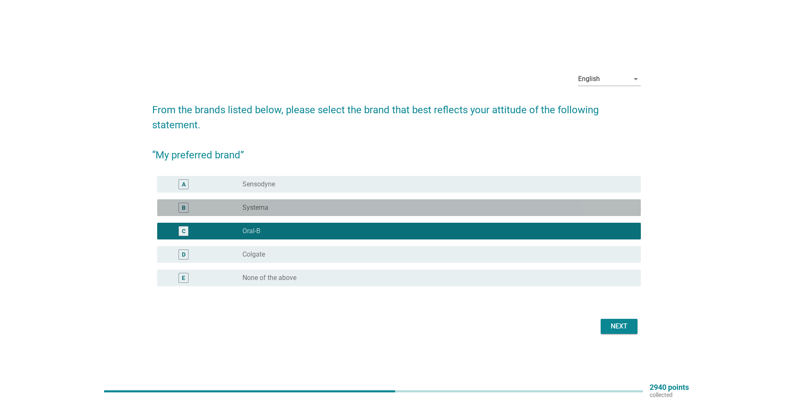
click at [340, 213] on div "B radio_button_unchecked Systema" at bounding box center [399, 208] width 484 height 17
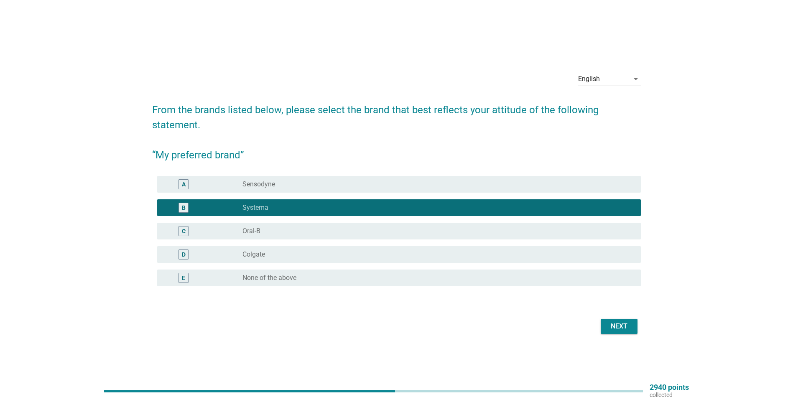
click at [359, 181] on div "radio_button_unchecked Sensodyne" at bounding box center [435, 184] width 385 height 8
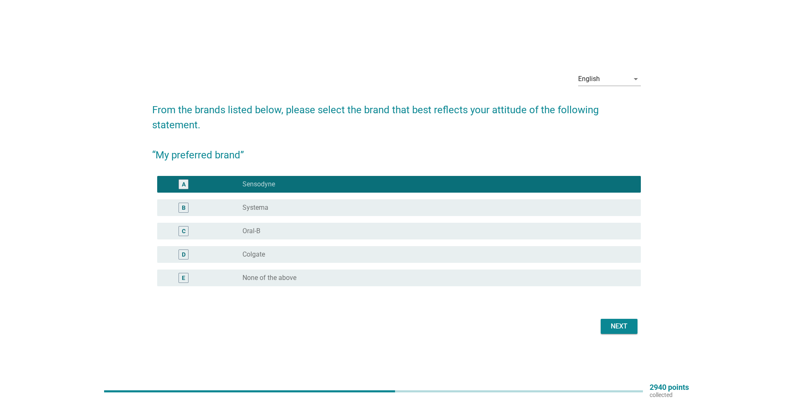
click at [350, 222] on div "C radio_button_unchecked Oral-B" at bounding box center [396, 231] width 489 height 23
click at [326, 232] on div "radio_button_unchecked Oral-B" at bounding box center [435, 231] width 385 height 8
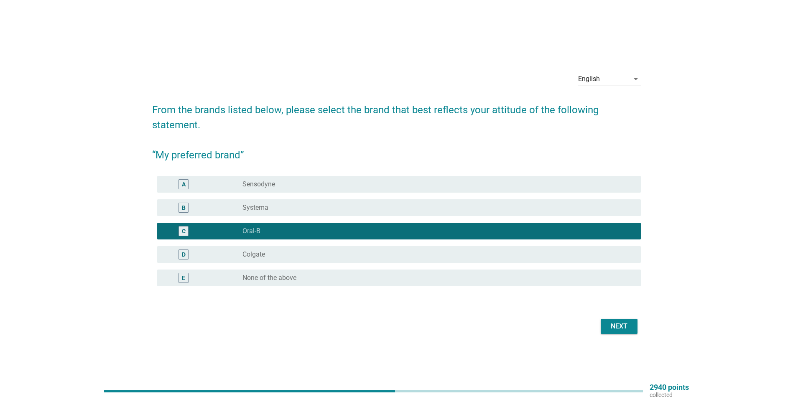
click at [113, 193] on div "English arrow_drop_down From the brands listed below, please select the brand t…" at bounding box center [396, 201] width 753 height 284
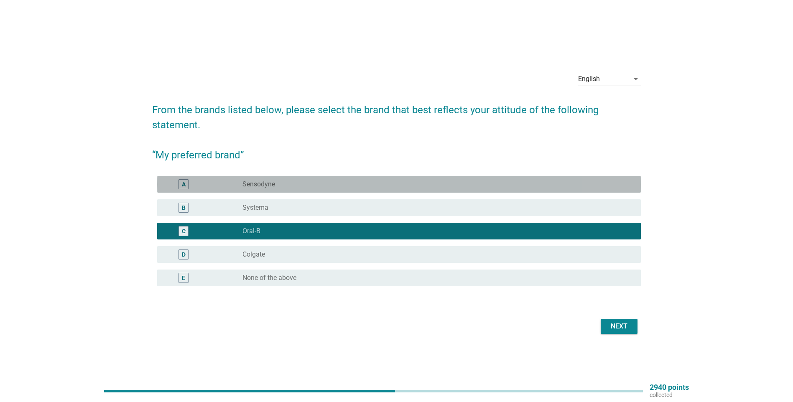
click at [351, 184] on div "radio_button_unchecked Sensodyne" at bounding box center [435, 184] width 385 height 8
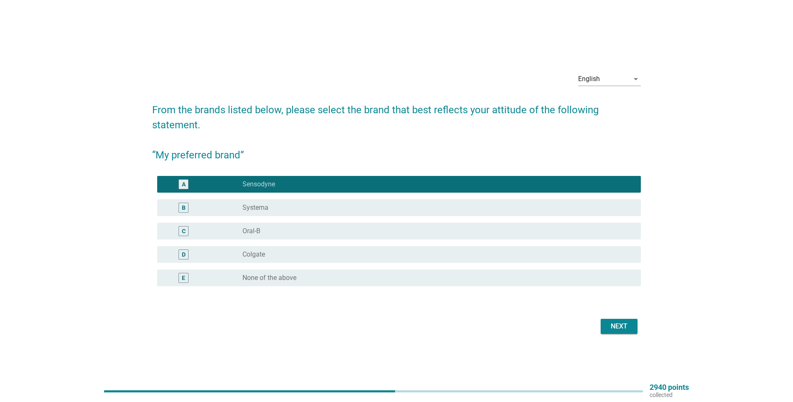
click at [261, 219] on div "B radio_button_unchecked Systema" at bounding box center [396, 207] width 489 height 23
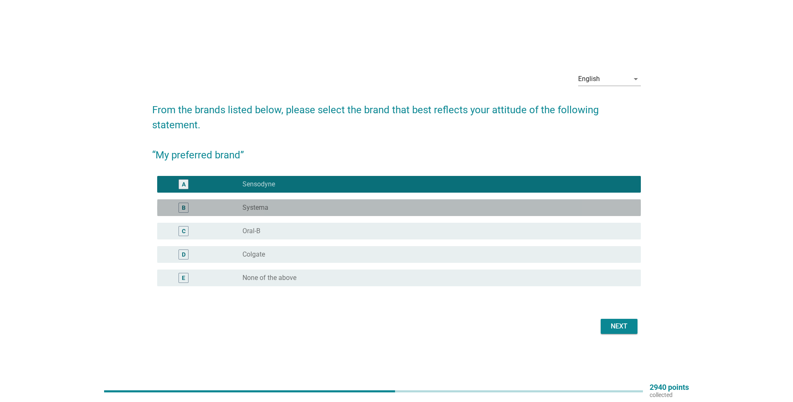
drag, startPoint x: 277, startPoint y: 210, endPoint x: 374, endPoint y: 225, distance: 97.7
click at [277, 210] on div "radio_button_unchecked Systema" at bounding box center [435, 208] width 385 height 8
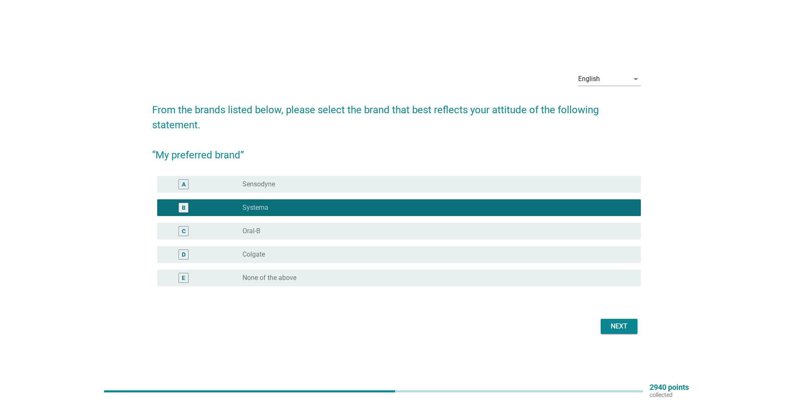
click at [616, 330] on div "Next" at bounding box center [619, 327] width 23 height 10
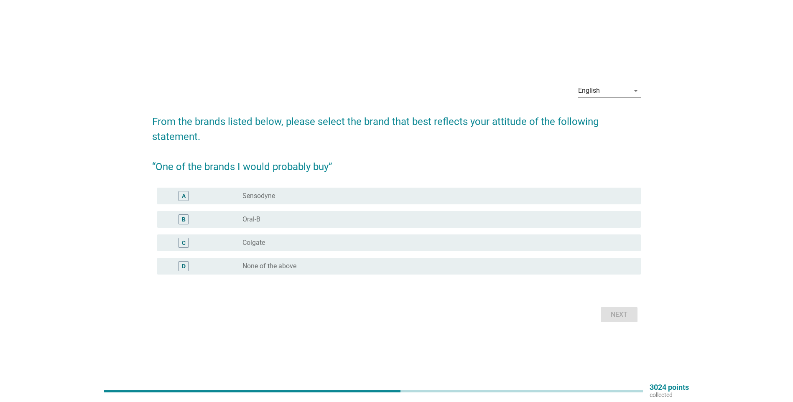
click at [315, 213] on div "B radio_button_unchecked Oral-B" at bounding box center [399, 219] width 484 height 17
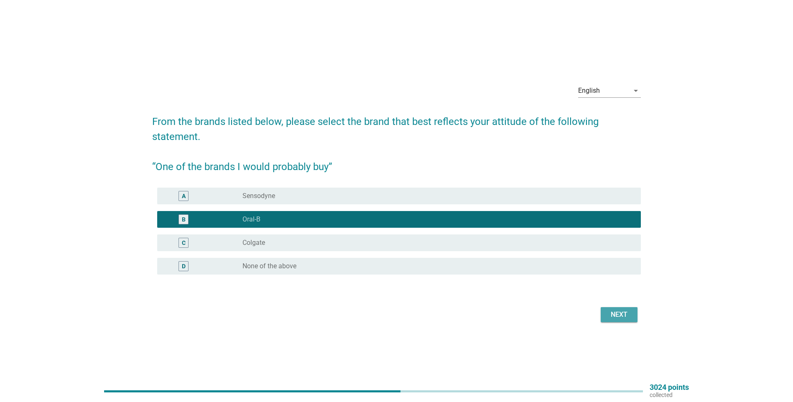
click at [623, 314] on div "Next" at bounding box center [619, 315] width 23 height 10
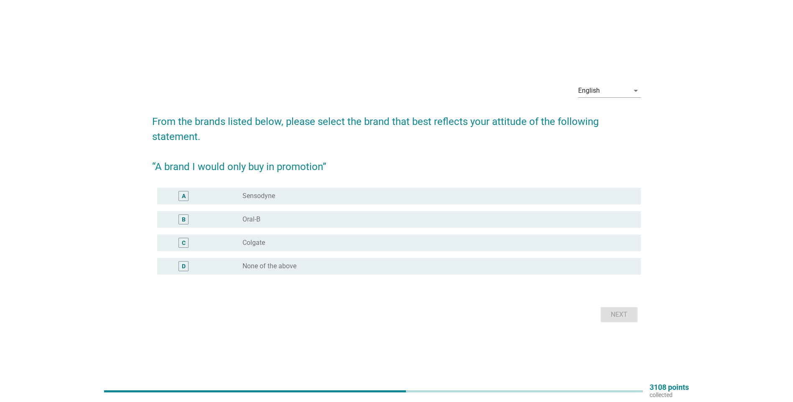
click at [307, 201] on div "radio_button_unchecked Sensodyne" at bounding box center [439, 196] width 392 height 10
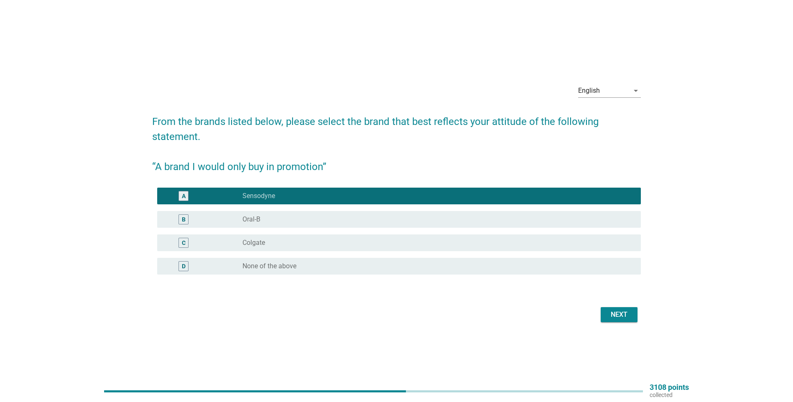
click at [308, 216] on div "radio_button_unchecked Oral-B" at bounding box center [435, 219] width 385 height 8
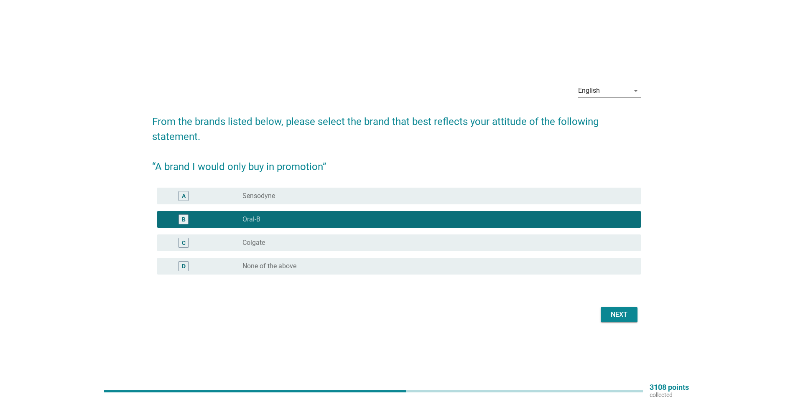
click at [330, 200] on div "radio_button_unchecked Sensodyne" at bounding box center [435, 196] width 385 height 8
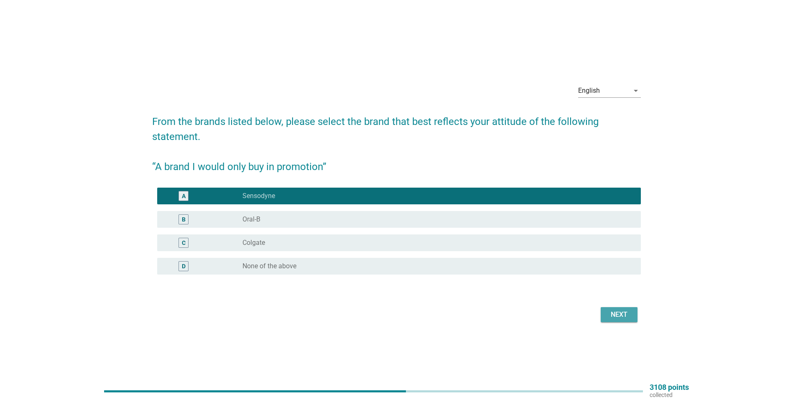
click at [627, 317] on div "Next" at bounding box center [619, 315] width 23 height 10
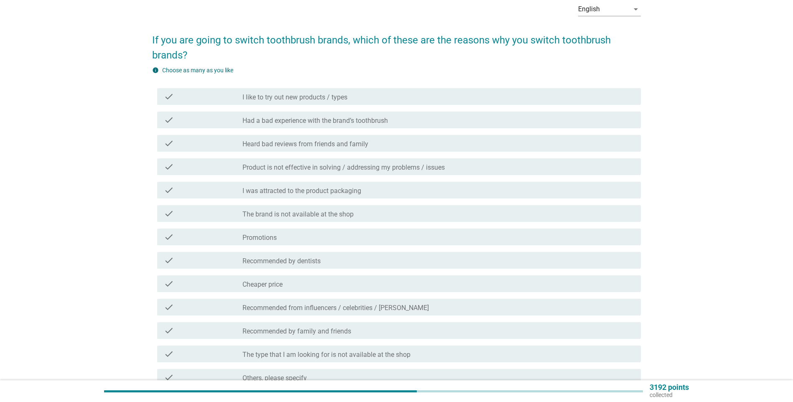
scroll to position [84, 0]
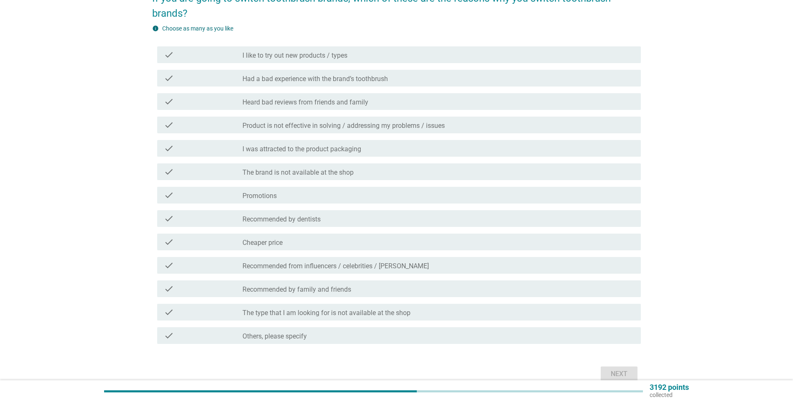
click at [335, 192] on div "check_box_outline_blank Promotions" at bounding box center [439, 195] width 392 height 10
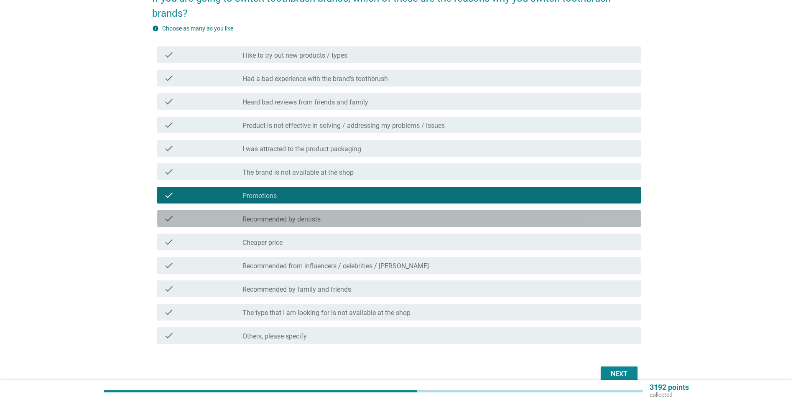
click at [342, 224] on div "check check_box_outline_blank Recommended by dentists" at bounding box center [399, 218] width 484 height 17
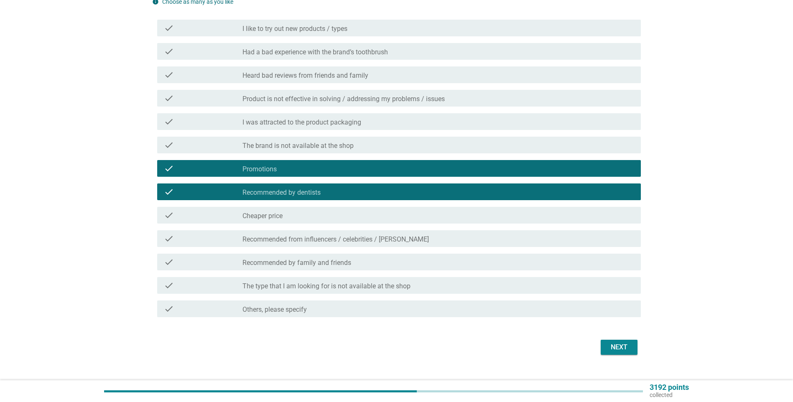
scroll to position [125, 0]
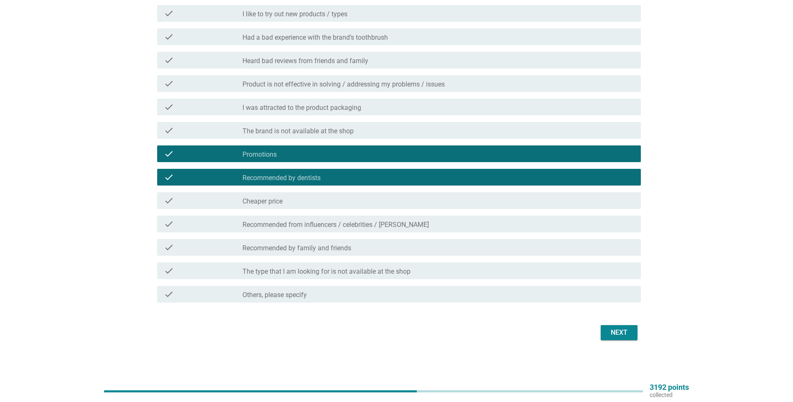
click at [354, 200] on div "check_box_outline_blank Cheaper price" at bounding box center [439, 201] width 392 height 10
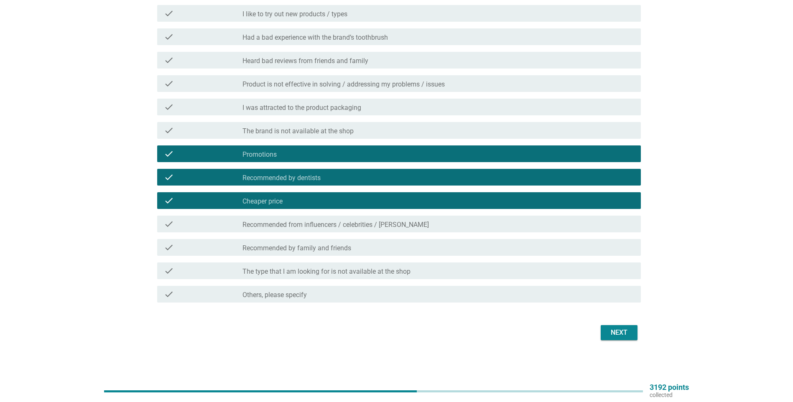
click at [328, 295] on div "check_box_outline_blank Others, please specify" at bounding box center [439, 294] width 392 height 10
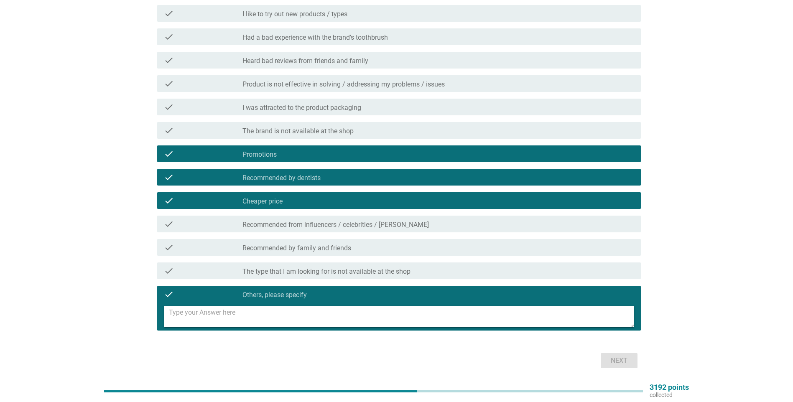
click at [309, 316] on textarea at bounding box center [402, 316] width 466 height 21
type textarea "soft and protect my gums and teeth"
click at [620, 361] on div "Next" at bounding box center [619, 361] width 23 height 10
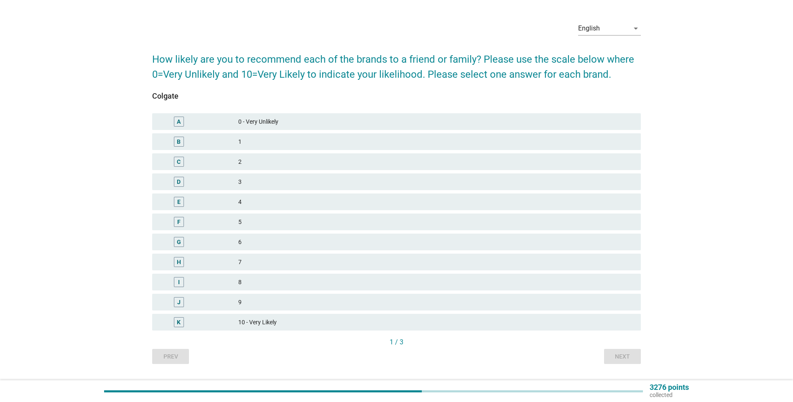
scroll to position [44, 0]
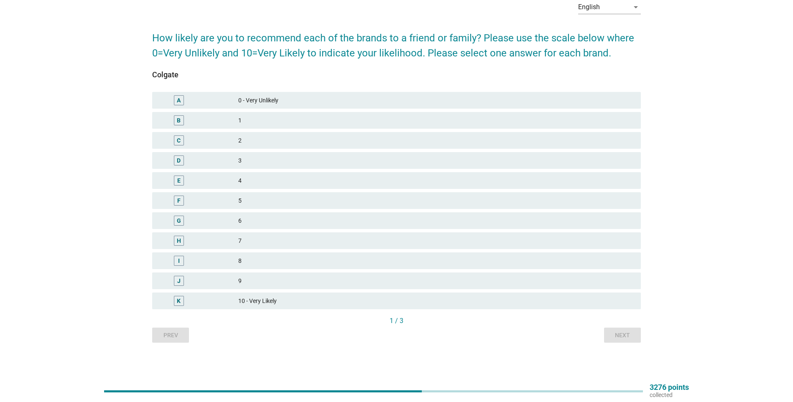
click at [292, 141] on div "2" at bounding box center [436, 141] width 396 height 10
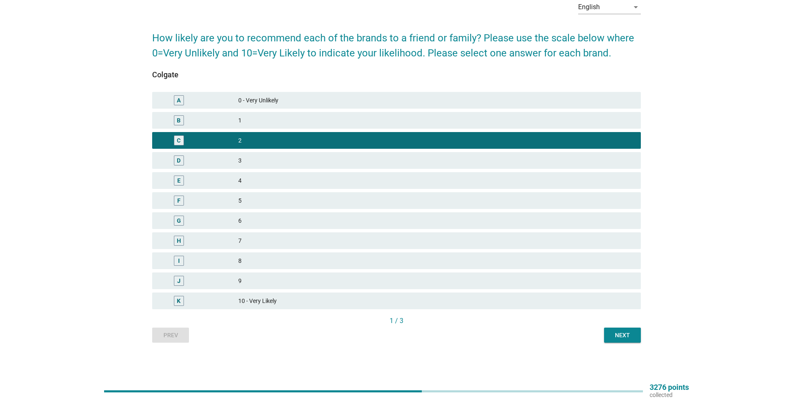
click at [307, 161] on div "3" at bounding box center [436, 161] width 396 height 10
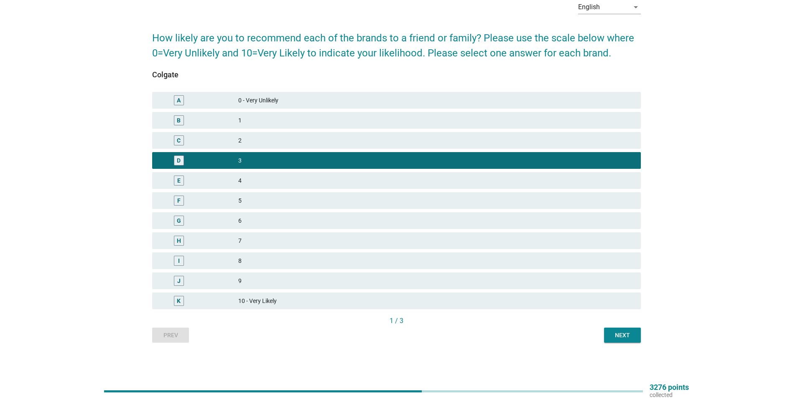
click at [625, 333] on div "Next" at bounding box center [622, 335] width 23 height 9
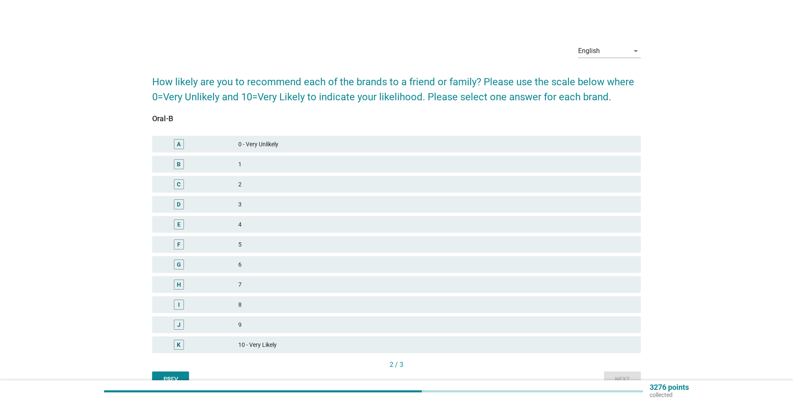
click at [286, 324] on div "9" at bounding box center [436, 325] width 396 height 10
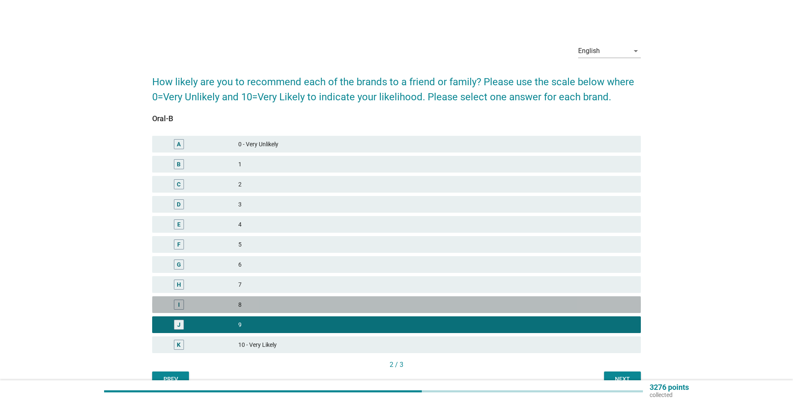
click at [318, 309] on div "8" at bounding box center [436, 305] width 396 height 10
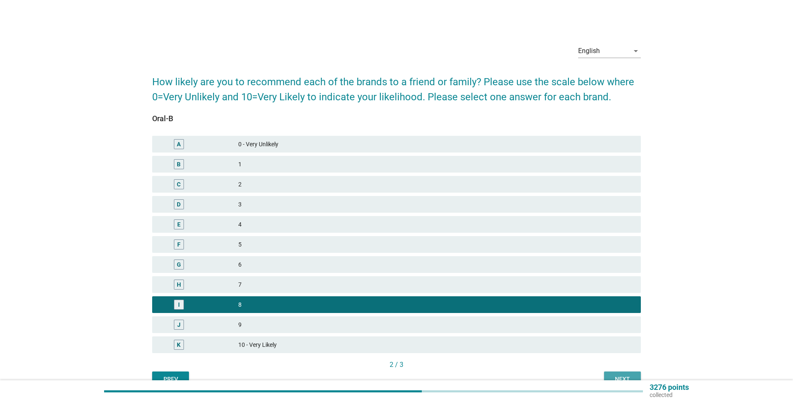
click at [618, 378] on div "Next" at bounding box center [622, 379] width 23 height 9
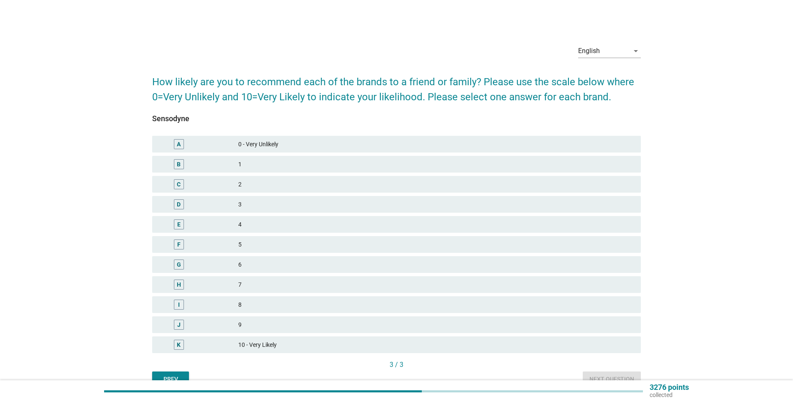
scroll to position [42, 0]
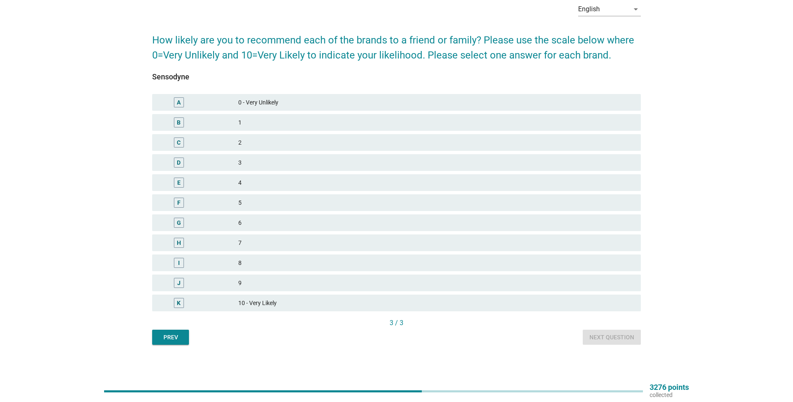
click at [304, 305] on div "10 - Very Likely" at bounding box center [436, 303] width 396 height 10
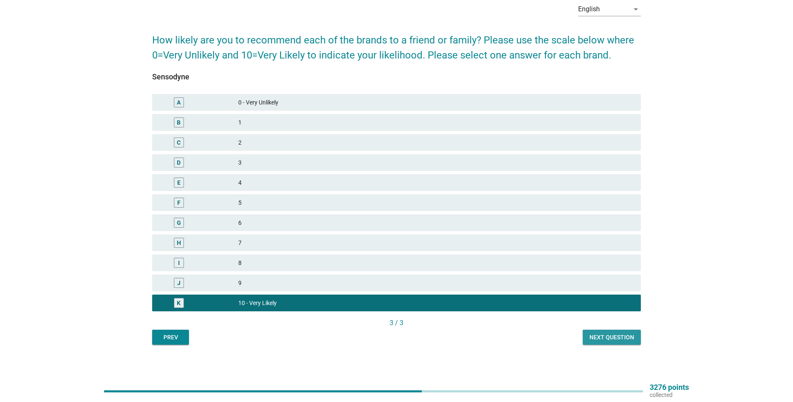
click at [613, 340] on div "Next question" at bounding box center [612, 337] width 45 height 9
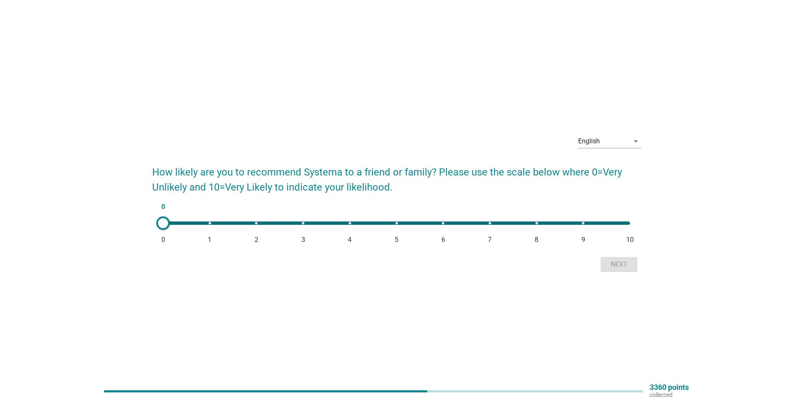
click at [626, 225] on div "0 0 1 2 3 4 5 6 7 8 9 10" at bounding box center [396, 223] width 481 height 17
type input "10"
click at [624, 256] on div "Next" at bounding box center [396, 265] width 489 height 20
click at [624, 261] on div "Next" at bounding box center [619, 265] width 23 height 10
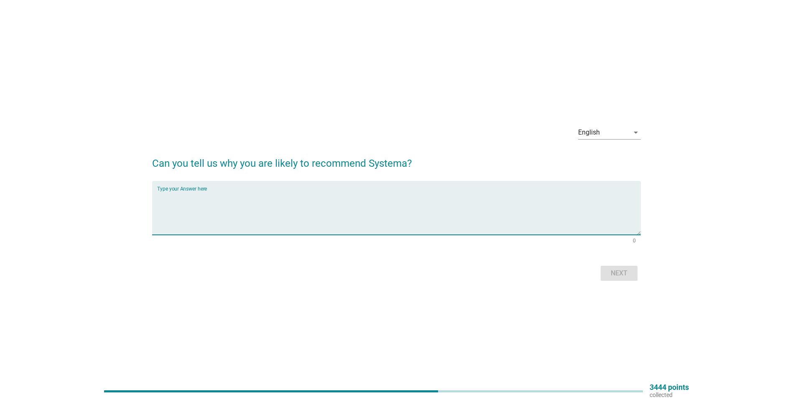
click at [191, 208] on textarea "Type your Answer here" at bounding box center [399, 213] width 484 height 44
paste textarea "Focuses on gum health, often incorporating features like antibacterial bristles…"
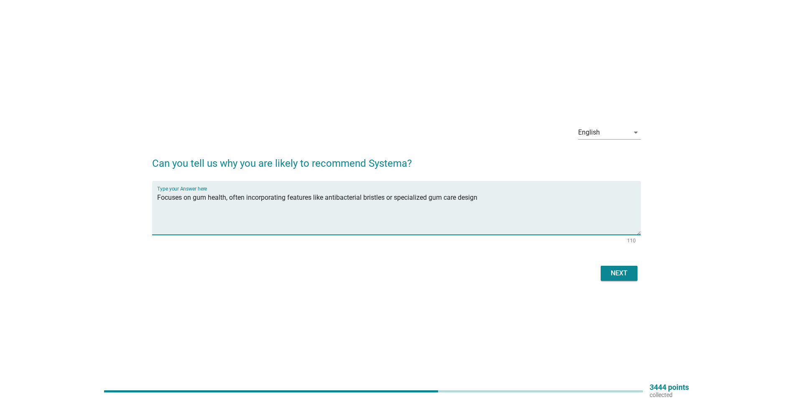
type textarea "Focuses on gum health, often incorporating features like antibacterial bristles…"
click at [625, 274] on div "Next" at bounding box center [619, 274] width 23 height 10
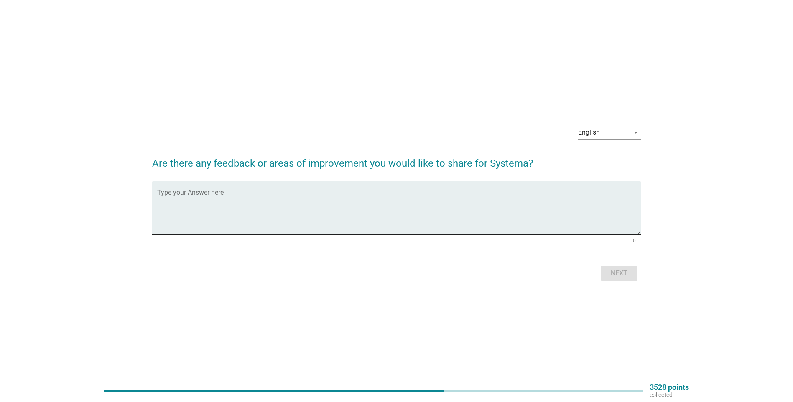
click at [319, 202] on textarea "Type your Answer here" at bounding box center [399, 213] width 484 height 44
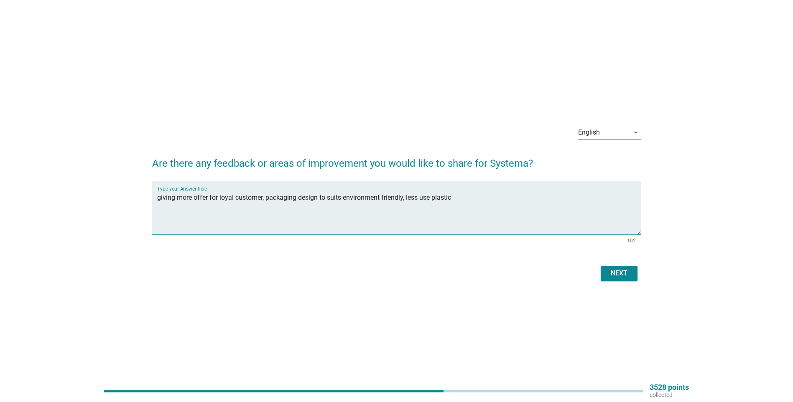
click at [468, 198] on textarea "giving more offer for loyal customer, packaging design to suits environment fri…" at bounding box center [399, 213] width 484 height 44
type textarea "giving more offer for loyal customer, packaging design to suits environment fri…"
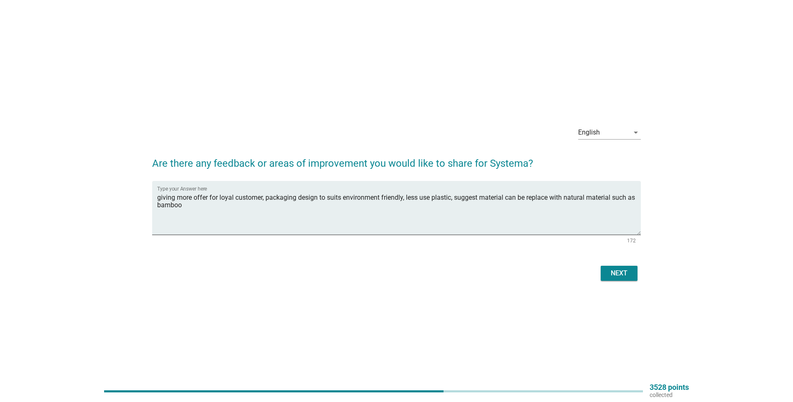
click at [627, 277] on div "Next" at bounding box center [619, 274] width 23 height 10
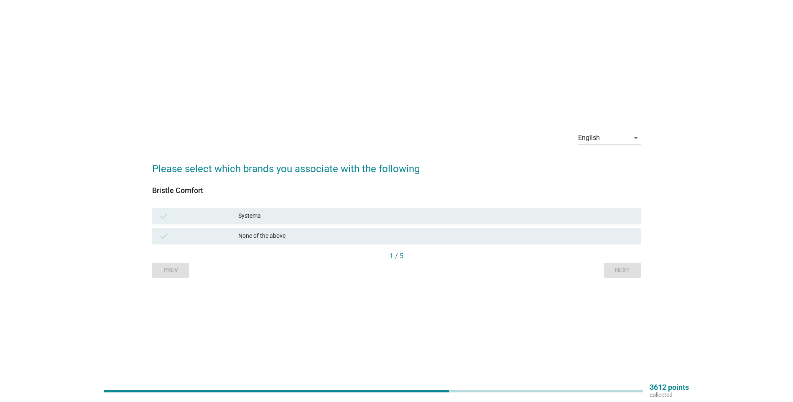
click at [292, 218] on div "Systema" at bounding box center [436, 216] width 396 height 10
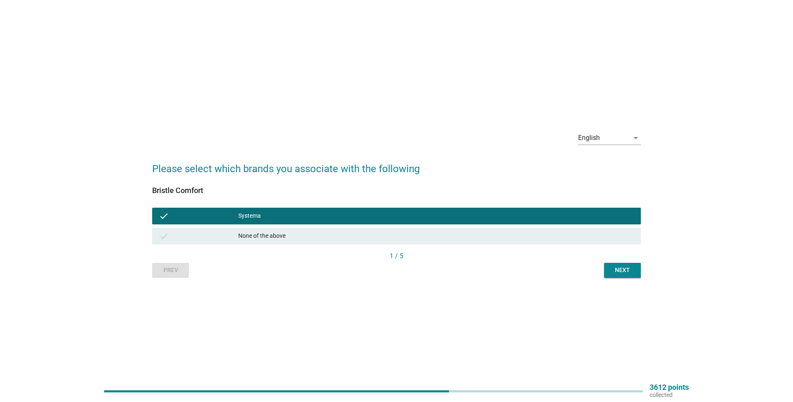
click at [631, 275] on button "Next" at bounding box center [622, 270] width 37 height 15
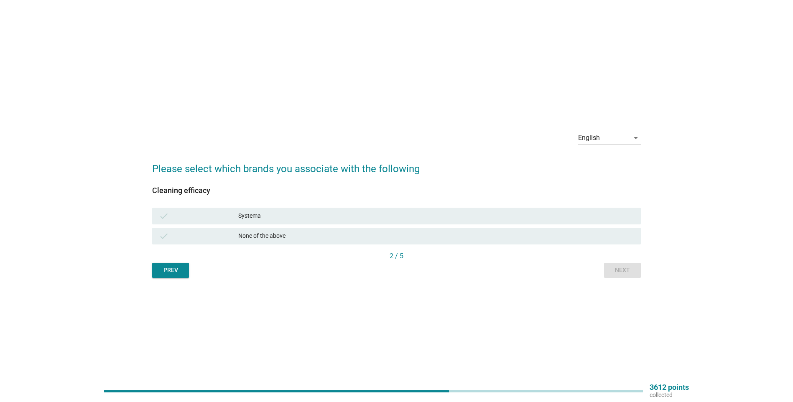
click at [330, 212] on div "Systema" at bounding box center [436, 216] width 396 height 10
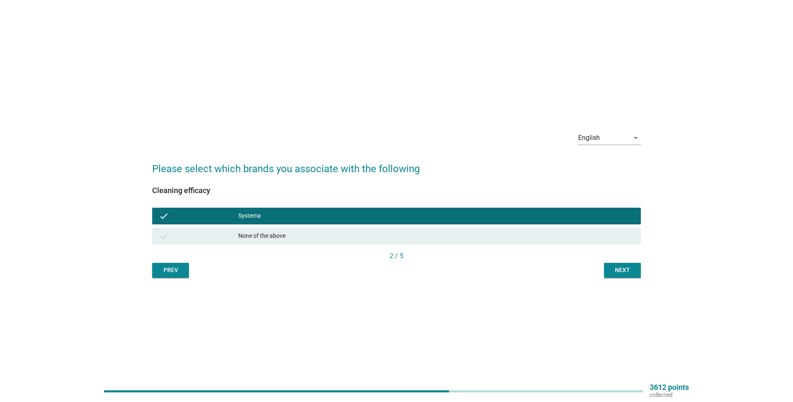
click at [630, 275] on button "Next" at bounding box center [622, 270] width 37 height 15
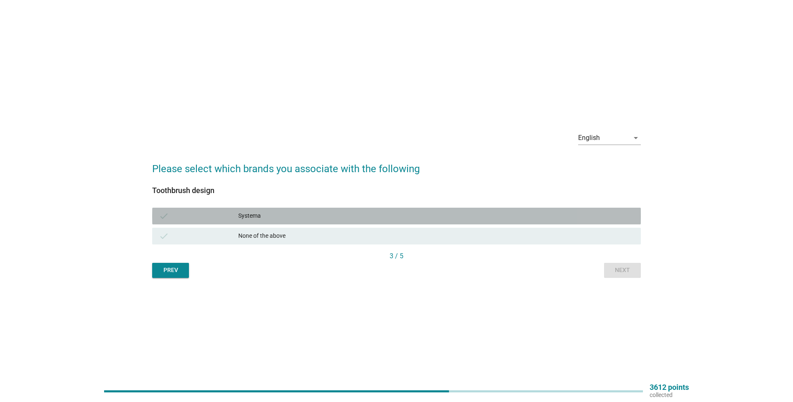
click at [314, 218] on div "Systema" at bounding box center [436, 216] width 396 height 10
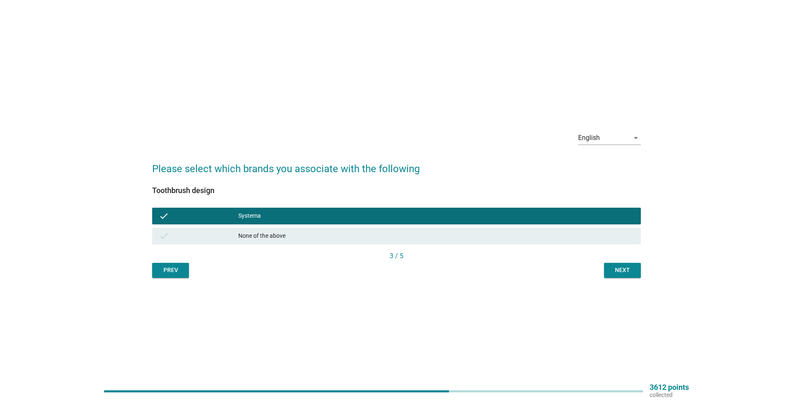
click at [314, 238] on div "None of the above" at bounding box center [436, 236] width 396 height 10
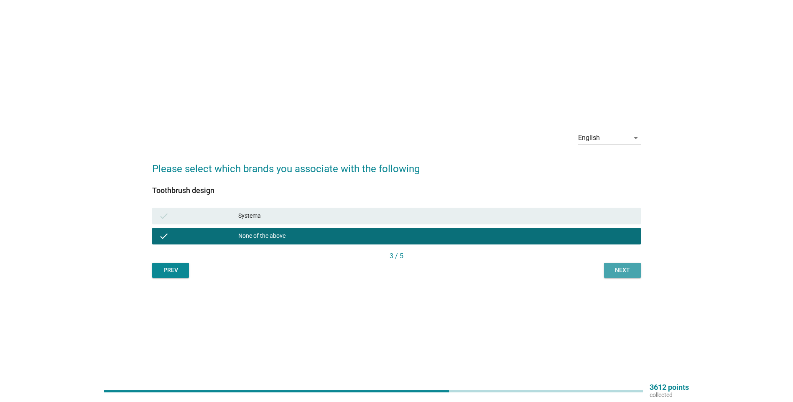
click at [620, 275] on button "Next" at bounding box center [622, 270] width 37 height 15
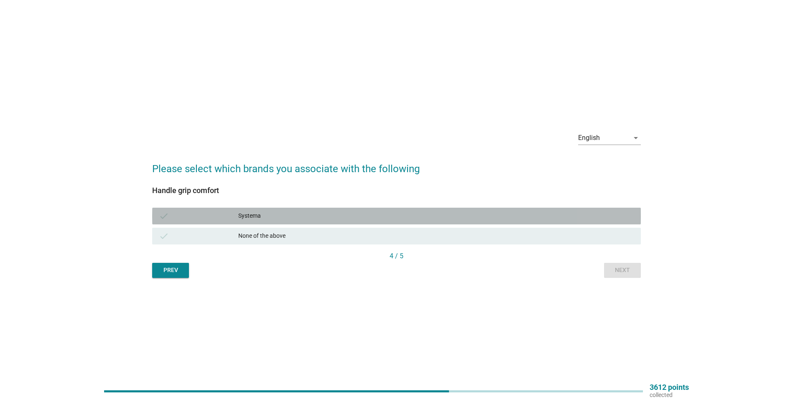
click at [301, 223] on div "check Systema" at bounding box center [396, 216] width 489 height 17
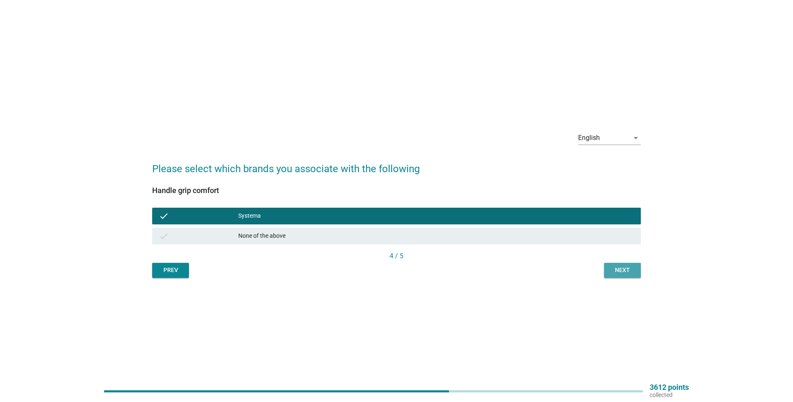
click at [615, 276] on button "Next" at bounding box center [622, 270] width 37 height 15
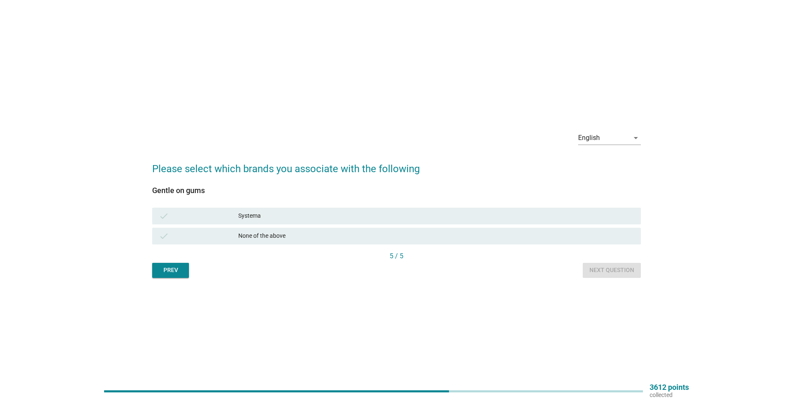
click at [320, 228] on div "check None of the above" at bounding box center [396, 236] width 489 height 17
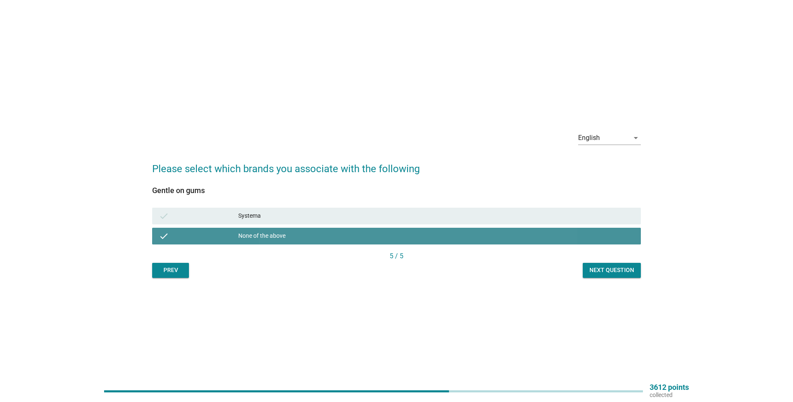
click at [329, 217] on div "Systema" at bounding box center [436, 216] width 396 height 10
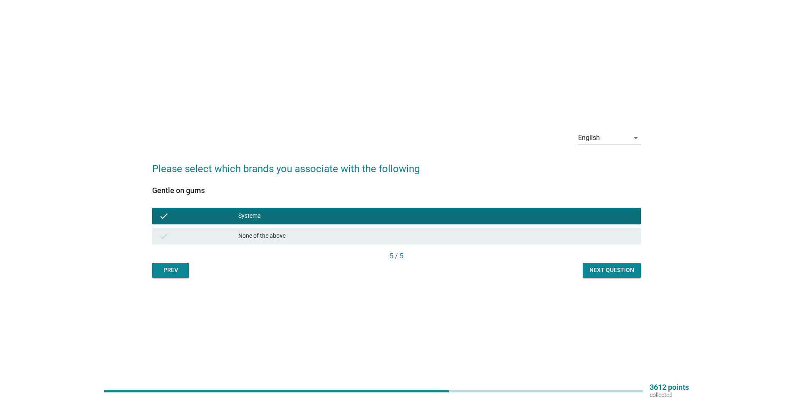
click at [610, 274] on div "Next question" at bounding box center [612, 270] width 45 height 9
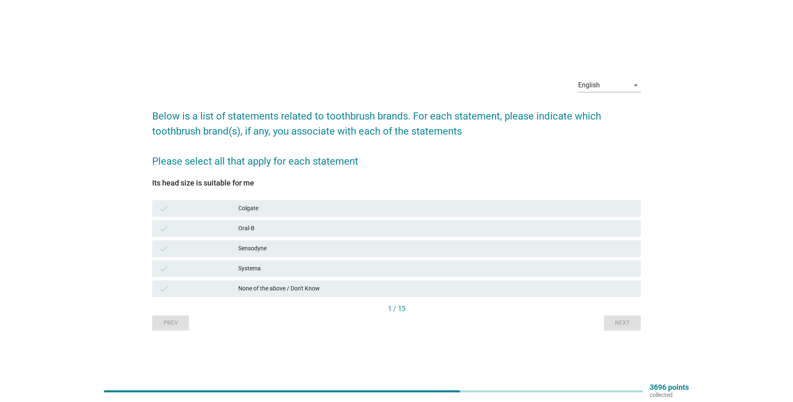
scroll to position [22, 0]
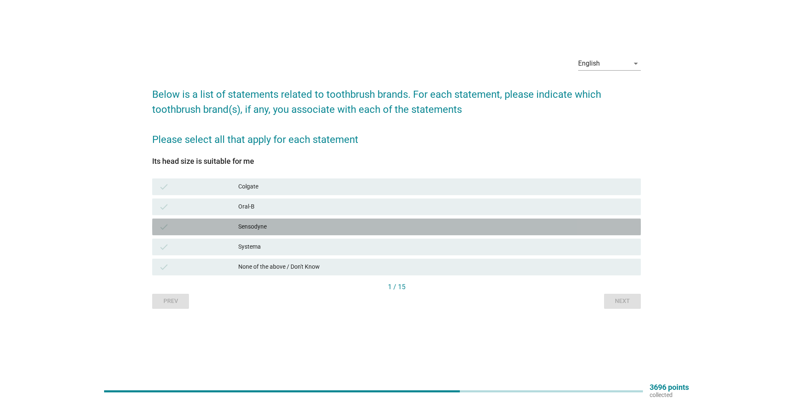
drag, startPoint x: 296, startPoint y: 223, endPoint x: 298, endPoint y: 244, distance: 20.6
click at [296, 224] on div "Sensodyne" at bounding box center [436, 227] width 396 height 10
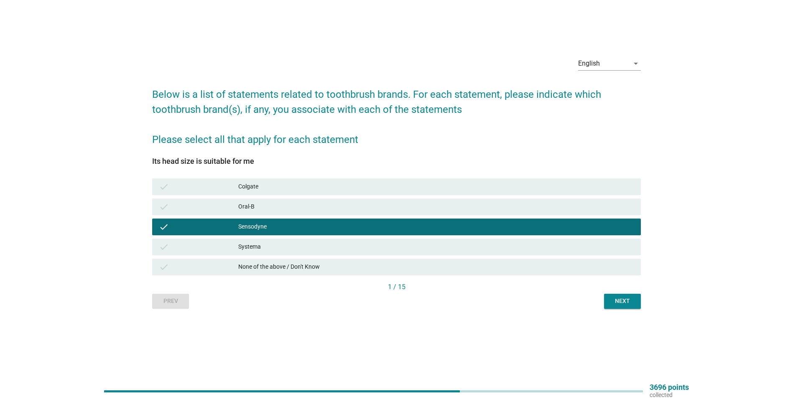
click at [298, 244] on div "Systema" at bounding box center [436, 247] width 396 height 10
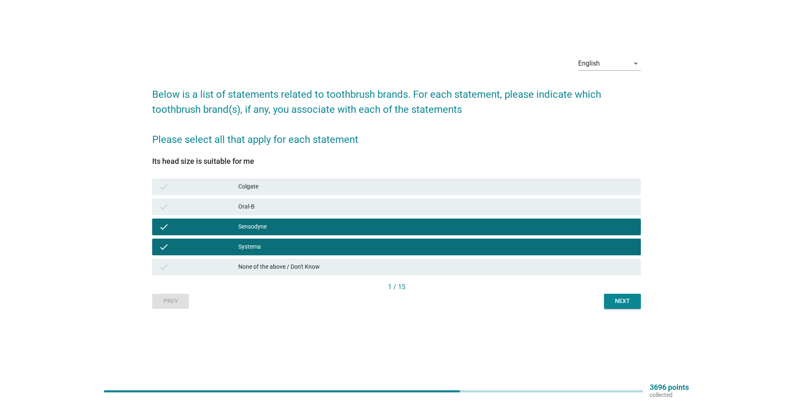
click at [394, 201] on div "check Oral-B" at bounding box center [396, 207] width 489 height 17
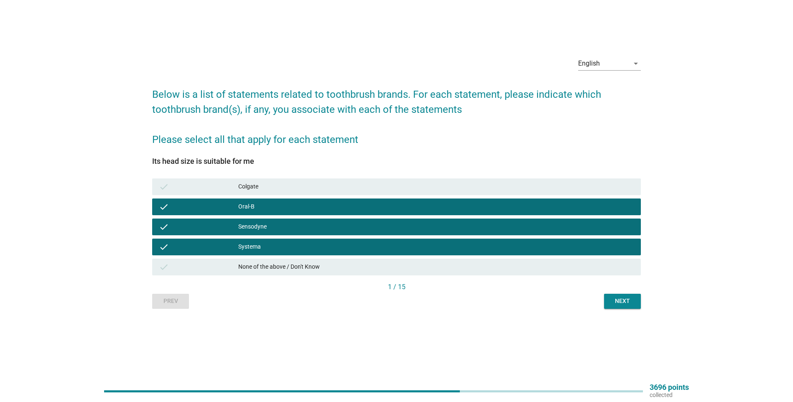
click at [627, 302] on div "Next" at bounding box center [622, 301] width 23 height 9
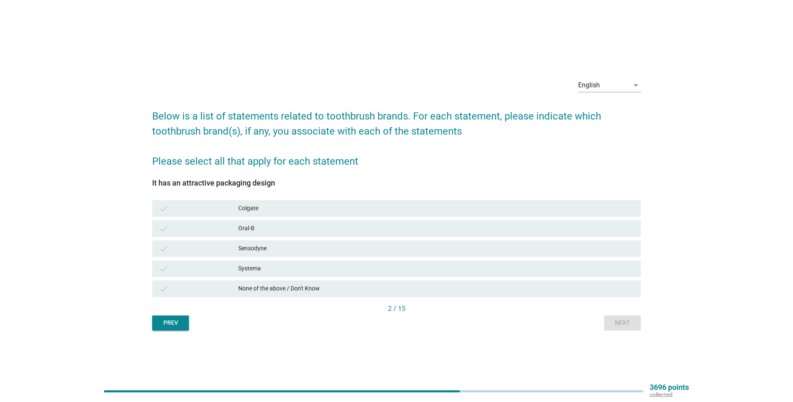
click at [306, 216] on div "check Colgate" at bounding box center [396, 208] width 489 height 17
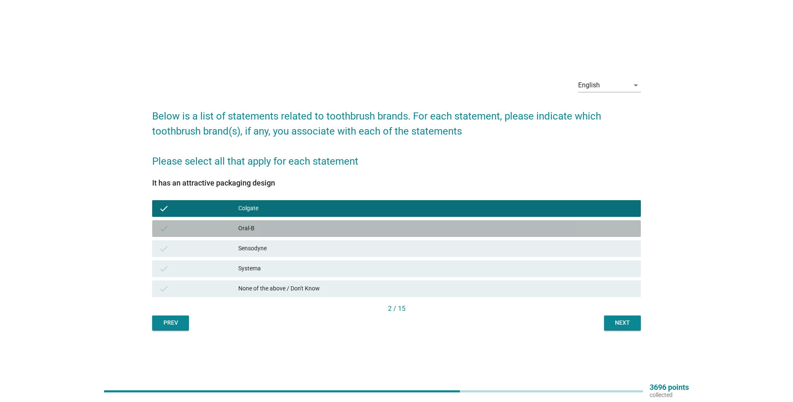
click at [299, 237] on div "check Oral-B" at bounding box center [396, 228] width 489 height 17
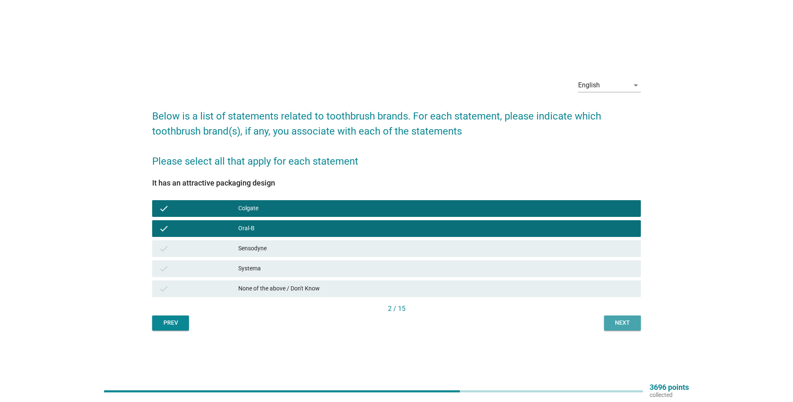
click at [619, 320] on div "Next" at bounding box center [622, 323] width 23 height 9
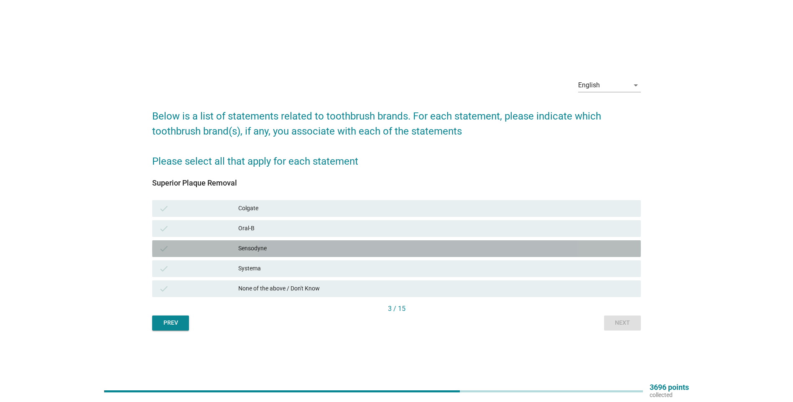
click at [298, 246] on div "Sensodyne" at bounding box center [436, 249] width 396 height 10
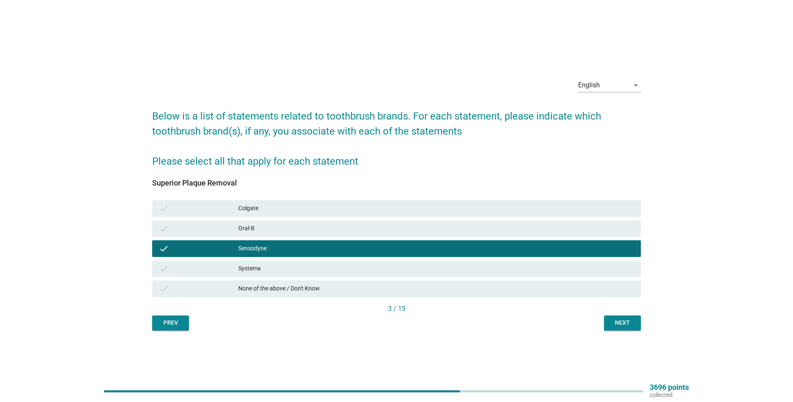
click at [302, 265] on div "Systema" at bounding box center [436, 269] width 396 height 10
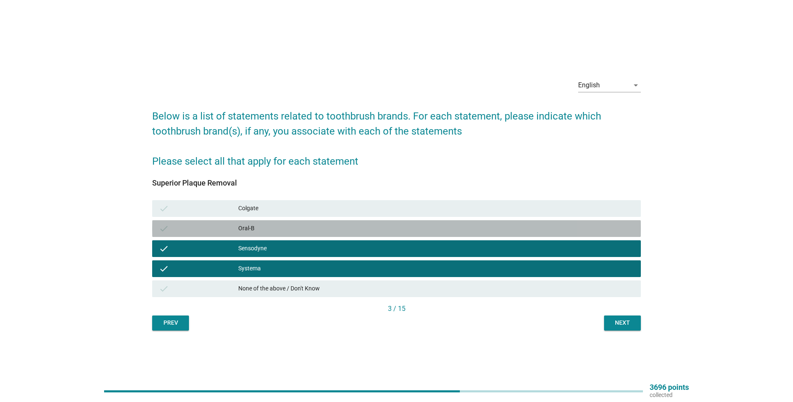
click at [310, 232] on div "Oral-B" at bounding box center [436, 229] width 396 height 10
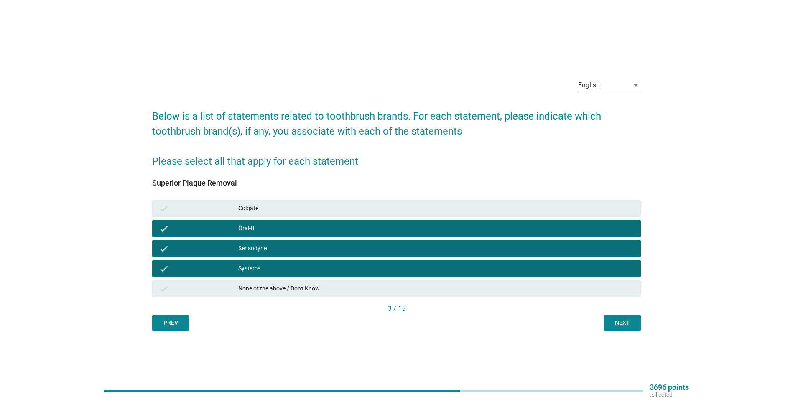
click at [630, 322] on div "Next" at bounding box center [622, 323] width 23 height 9
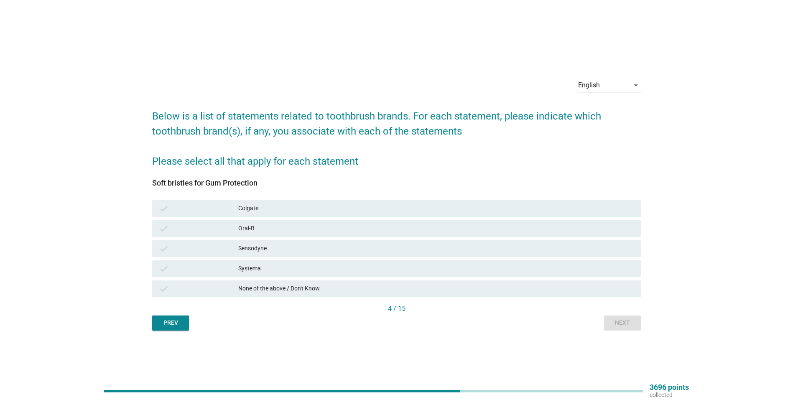
click at [287, 268] on div "Systema" at bounding box center [436, 269] width 396 height 10
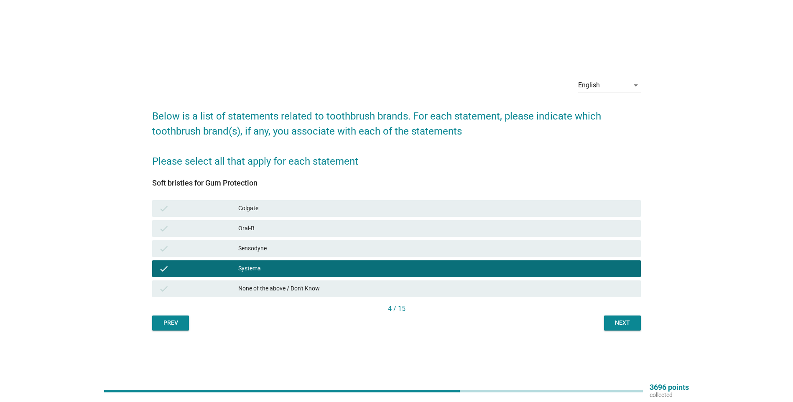
click at [305, 255] on div "check Sensodyne" at bounding box center [396, 249] width 489 height 17
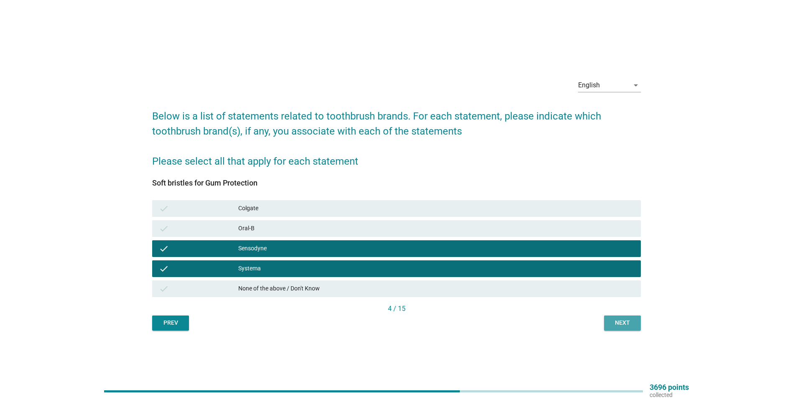
click at [617, 324] on div "Next" at bounding box center [622, 323] width 23 height 9
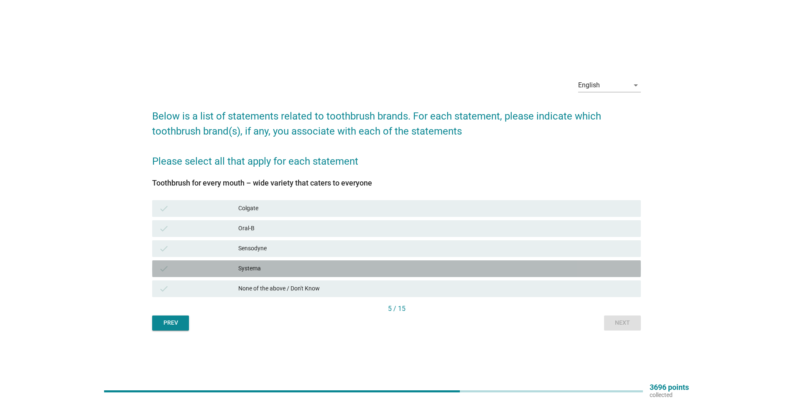
click at [275, 268] on div "Systema" at bounding box center [436, 269] width 396 height 10
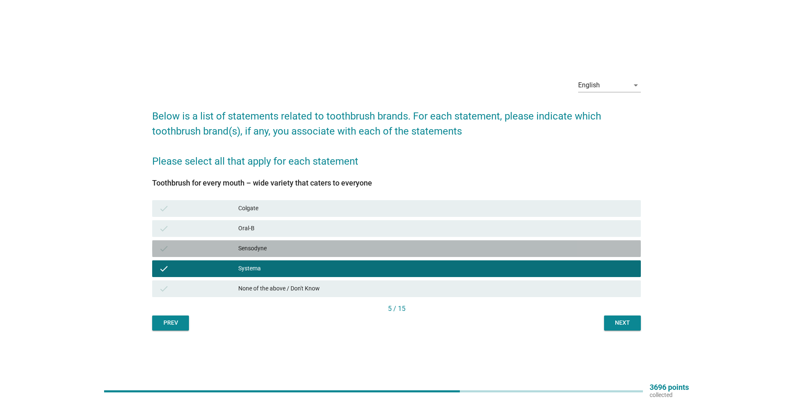
click at [305, 248] on div "Sensodyne" at bounding box center [436, 249] width 396 height 10
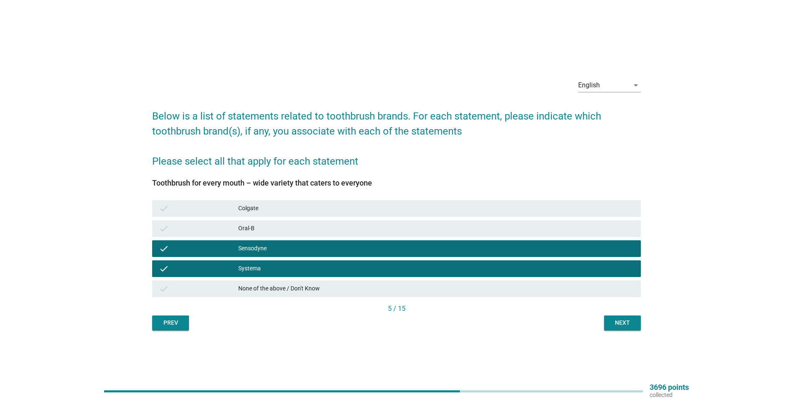
click at [628, 325] on div "Next" at bounding box center [622, 323] width 23 height 9
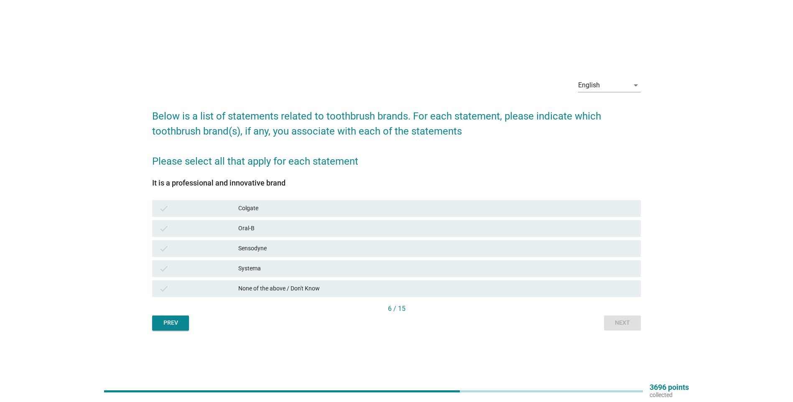
click at [273, 266] on div "Systema" at bounding box center [436, 269] width 396 height 10
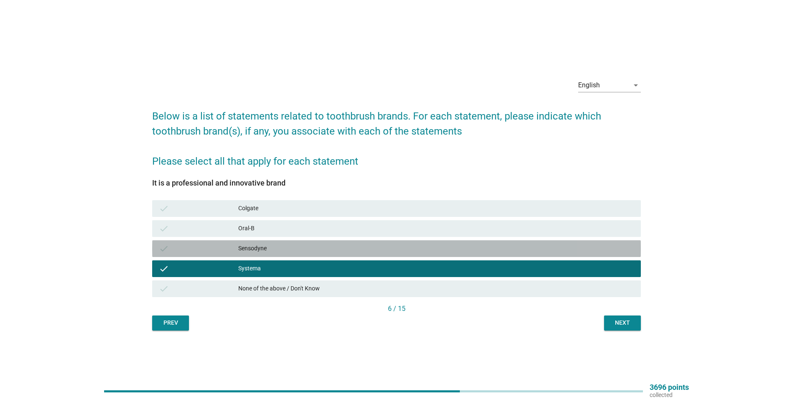
click at [290, 251] on div "Sensodyne" at bounding box center [436, 249] width 396 height 10
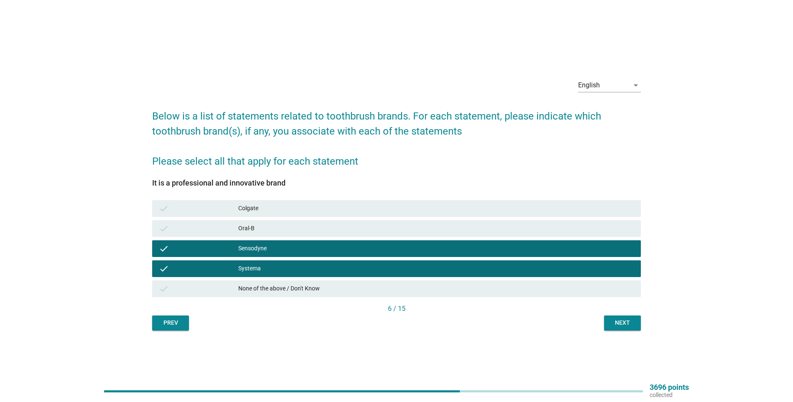
click at [363, 234] on div "check Oral-B" at bounding box center [396, 228] width 489 height 17
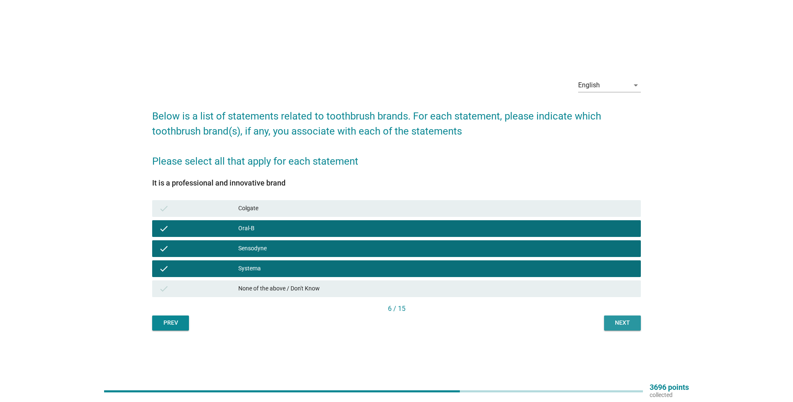
click at [630, 323] on div "Next" at bounding box center [622, 323] width 23 height 9
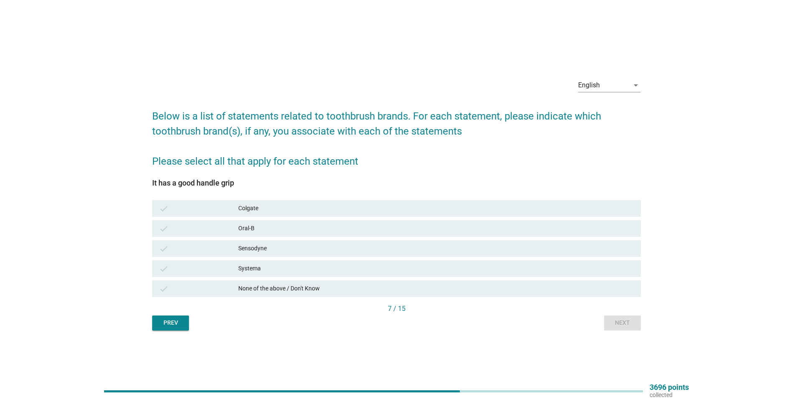
click at [275, 263] on div "check Systema" at bounding box center [396, 269] width 489 height 17
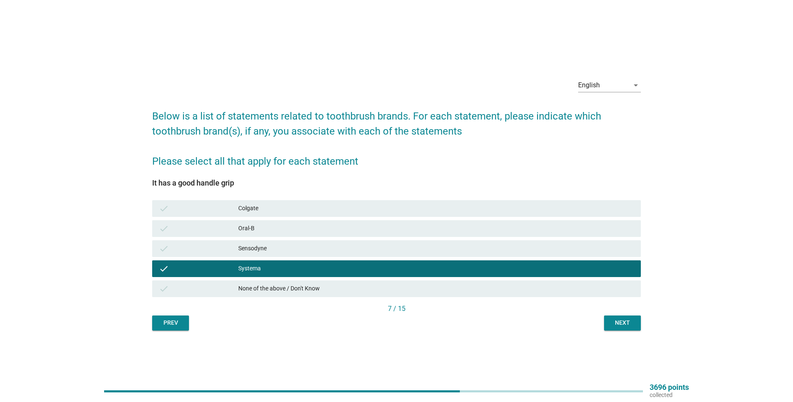
click at [288, 253] on div "Sensodyne" at bounding box center [436, 249] width 396 height 10
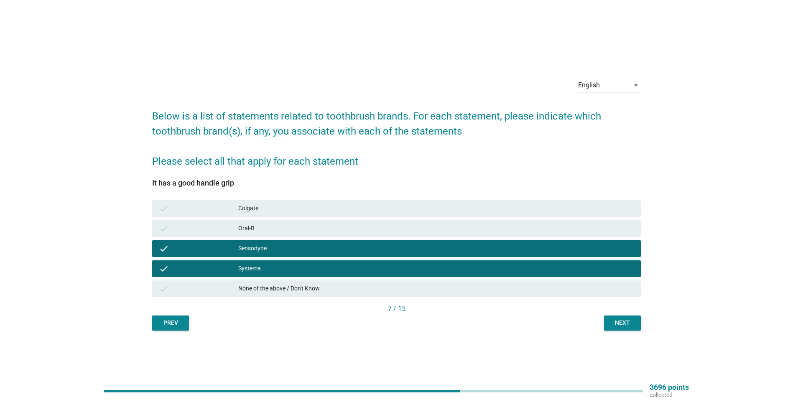
click at [302, 226] on div "Oral-B" at bounding box center [436, 229] width 396 height 10
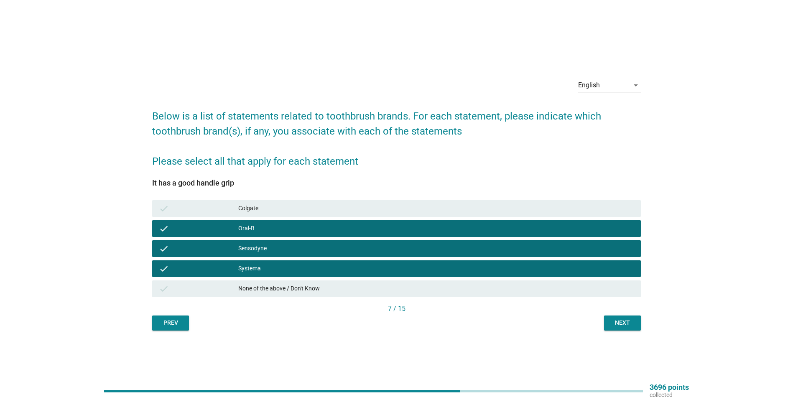
click at [322, 214] on div "check Colgate" at bounding box center [396, 208] width 489 height 17
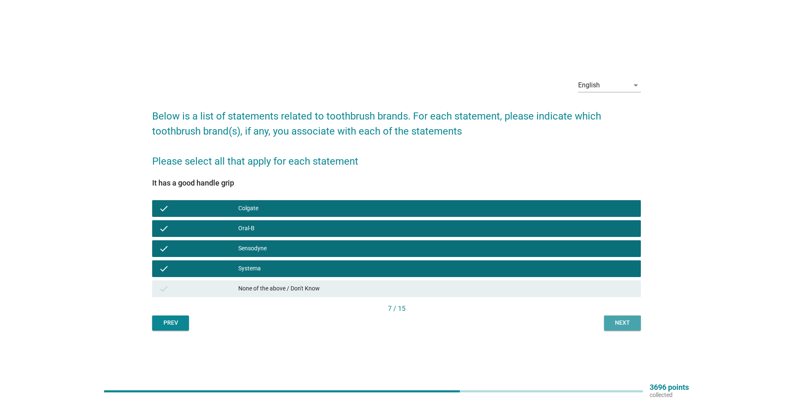
click at [629, 322] on div "Next" at bounding box center [622, 323] width 23 height 9
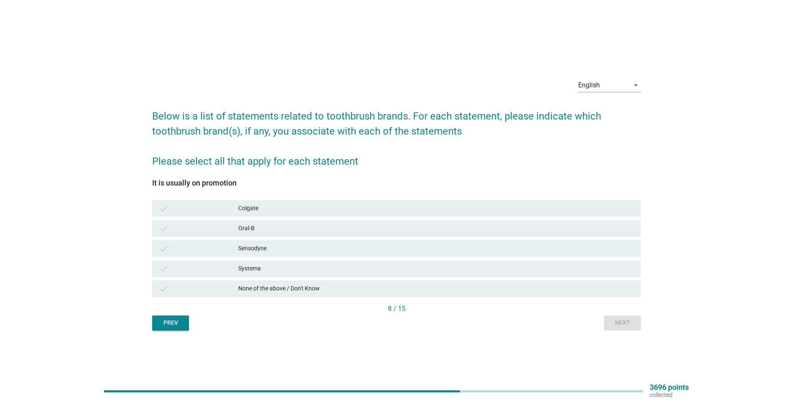
click at [292, 216] on div "check Colgate" at bounding box center [396, 208] width 489 height 17
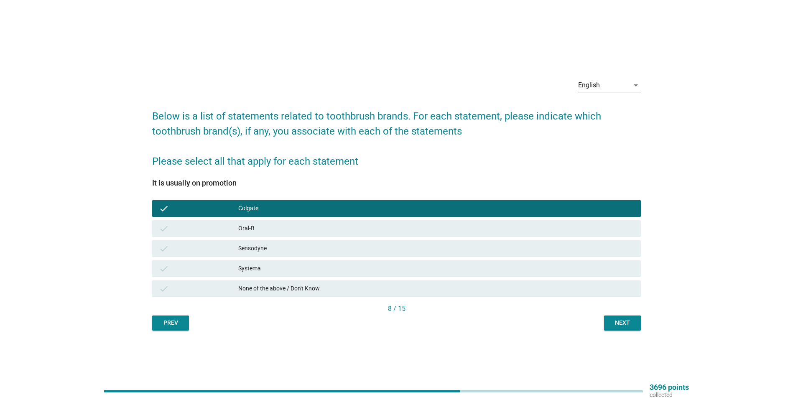
click at [623, 327] on div "Next" at bounding box center [622, 323] width 23 height 9
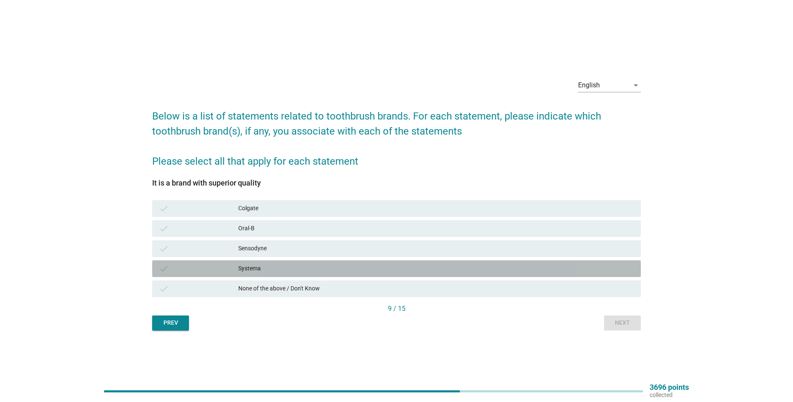
click at [283, 266] on div "Systema" at bounding box center [436, 269] width 396 height 10
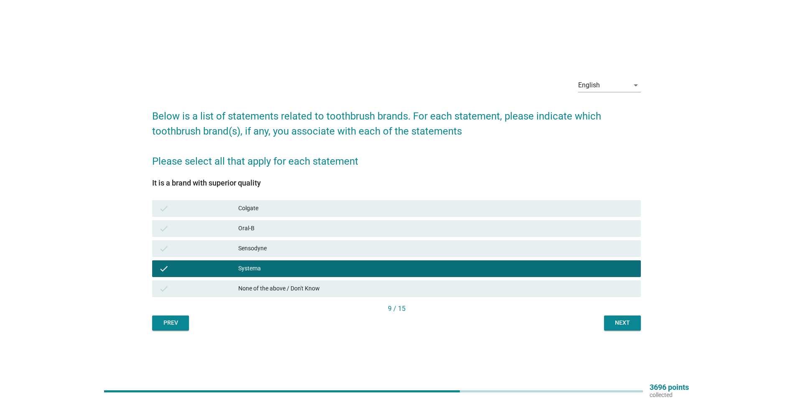
click at [303, 249] on div "Sensodyne" at bounding box center [436, 249] width 396 height 10
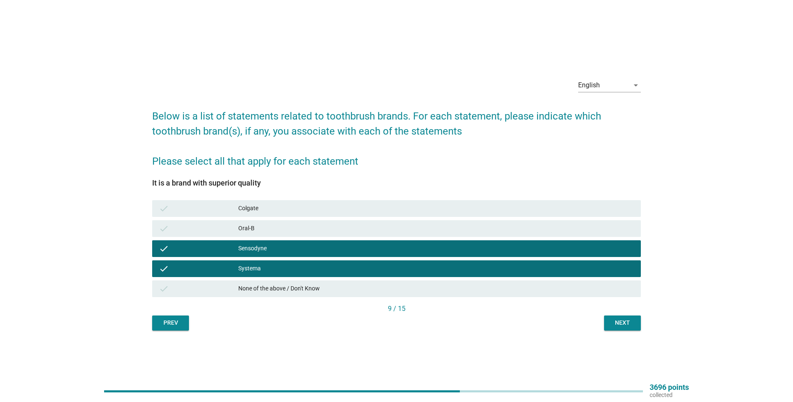
click at [464, 235] on div "check Oral-B" at bounding box center [396, 228] width 489 height 17
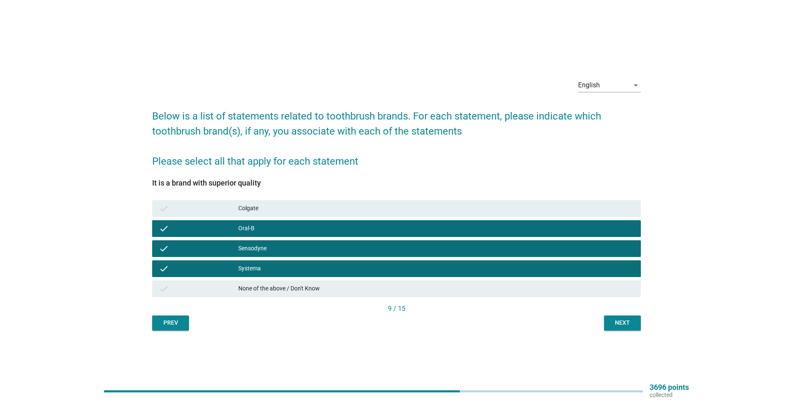
click at [632, 321] on div "Next" at bounding box center [622, 323] width 23 height 9
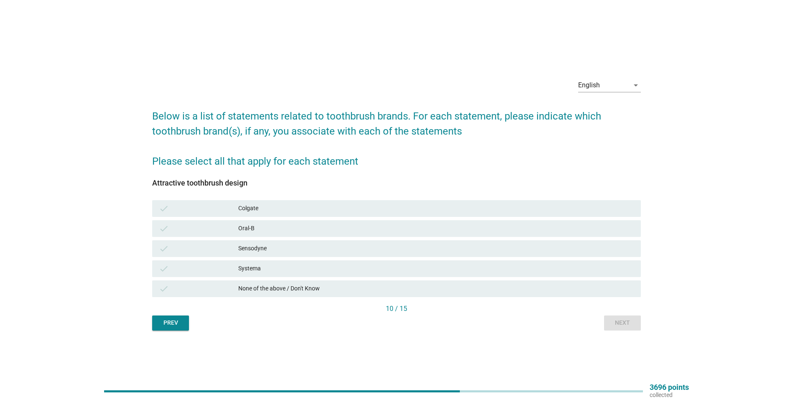
click at [281, 268] on div "Systema" at bounding box center [436, 269] width 396 height 10
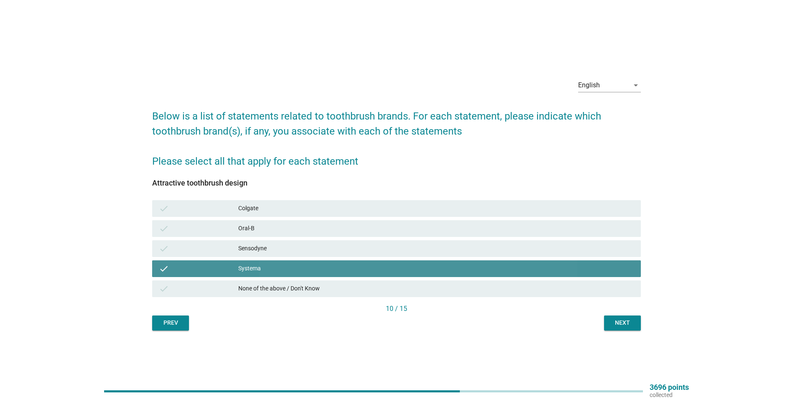
click at [279, 267] on div "Systema" at bounding box center [436, 269] width 396 height 10
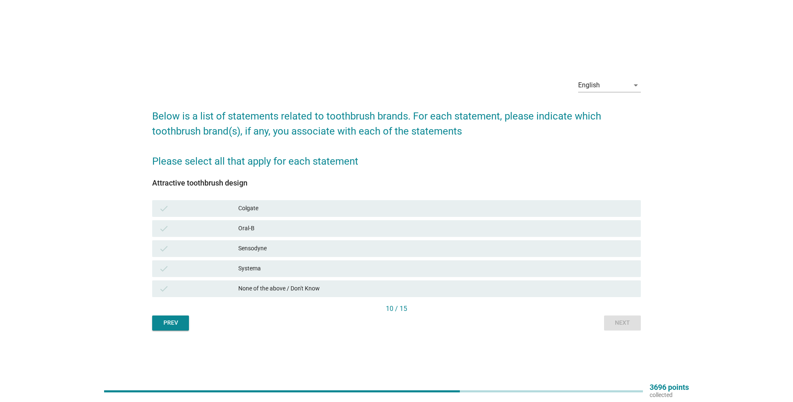
click at [293, 232] on div "Oral-B" at bounding box center [436, 229] width 396 height 10
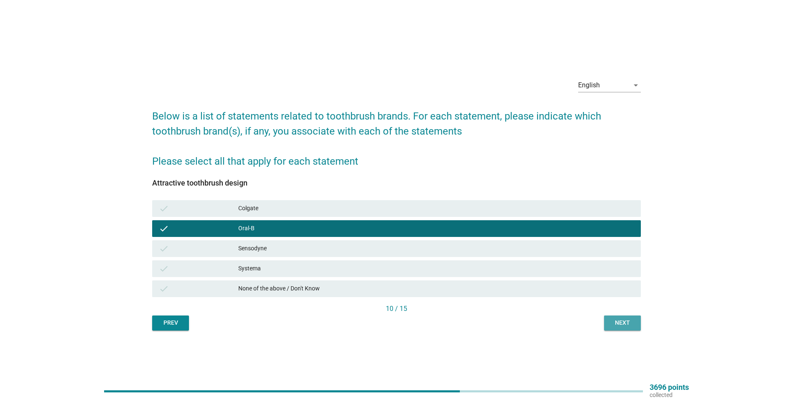
click at [628, 325] on div "Next" at bounding box center [622, 323] width 23 height 9
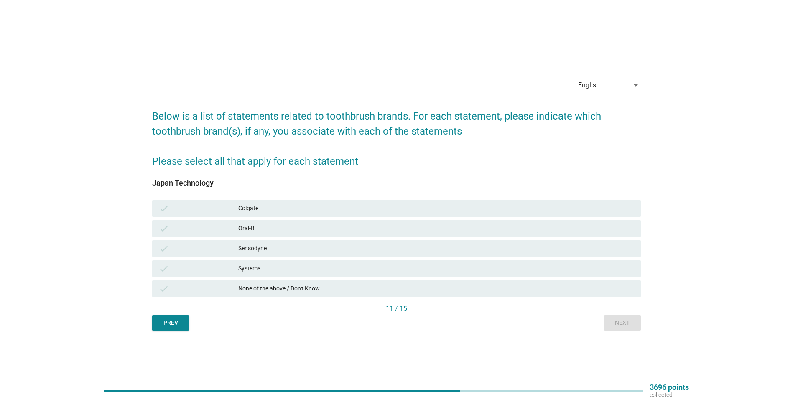
drag, startPoint x: 302, startPoint y: 287, endPoint x: 402, endPoint y: 301, distance: 100.6
click at [303, 287] on div "None of the above / Don't Know" at bounding box center [436, 289] width 396 height 10
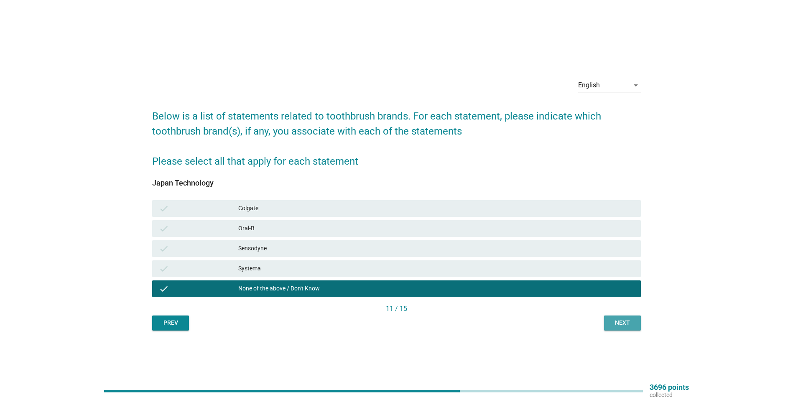
click at [638, 323] on button "Next" at bounding box center [622, 323] width 37 height 15
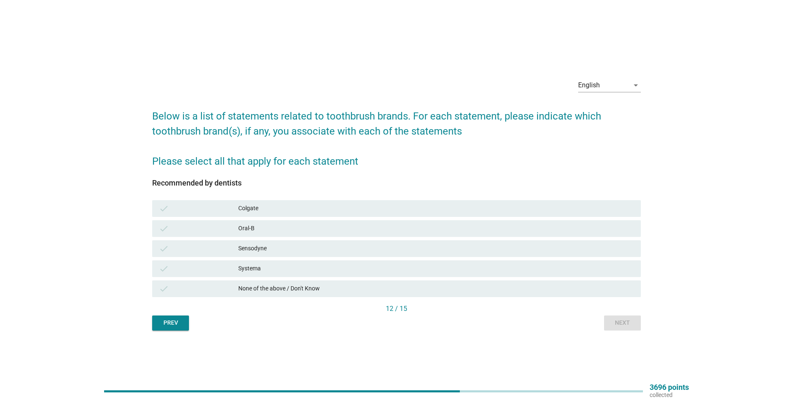
click at [287, 262] on div "check Systema" at bounding box center [396, 269] width 489 height 17
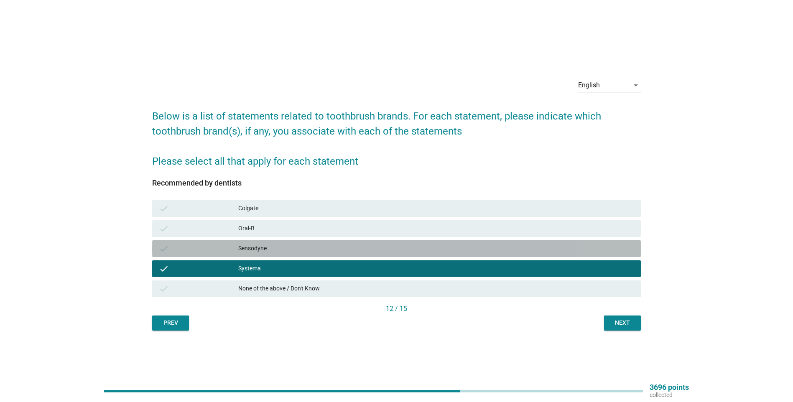
click at [301, 251] on div "Sensodyne" at bounding box center [436, 249] width 396 height 10
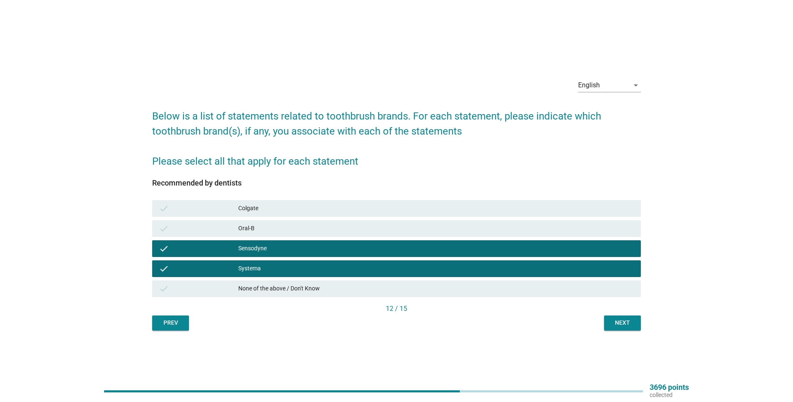
click at [310, 235] on div "check Oral-B" at bounding box center [396, 228] width 489 height 17
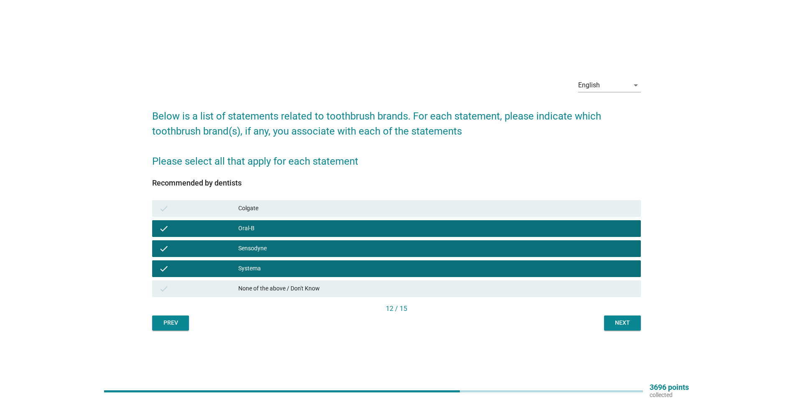
click at [619, 319] on div "Next" at bounding box center [622, 323] width 23 height 9
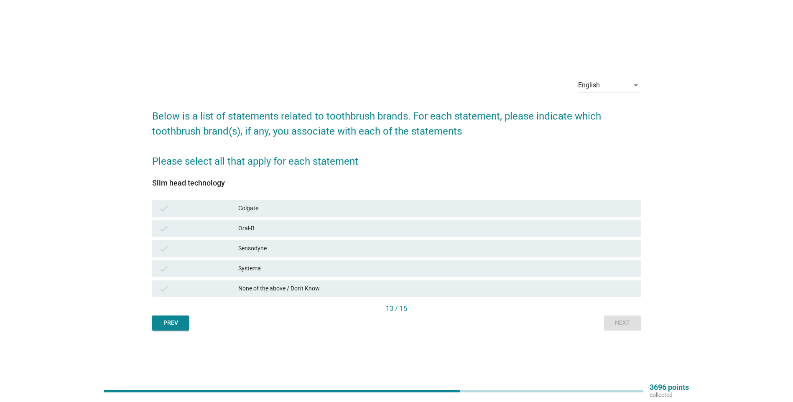
click at [279, 289] on div "None of the above / Don't Know" at bounding box center [436, 289] width 396 height 10
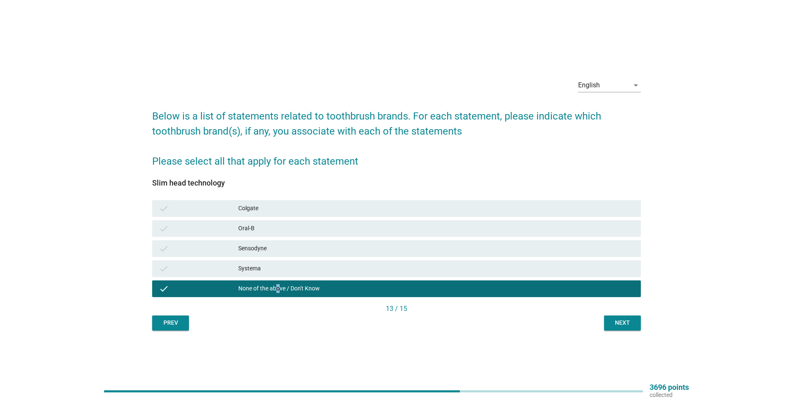
click at [627, 322] on div "Next" at bounding box center [622, 323] width 23 height 9
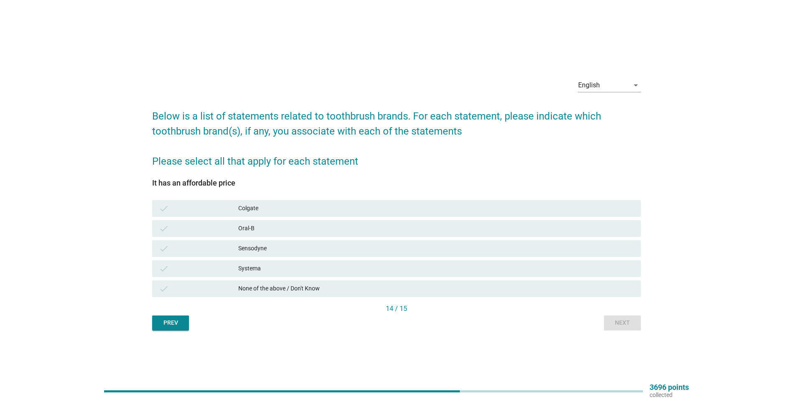
click at [298, 210] on div "Colgate" at bounding box center [436, 209] width 396 height 10
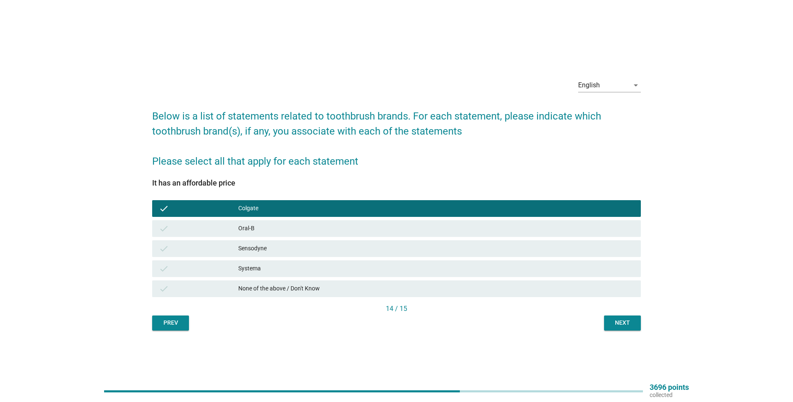
click at [622, 324] on div "Next" at bounding box center [622, 323] width 23 height 9
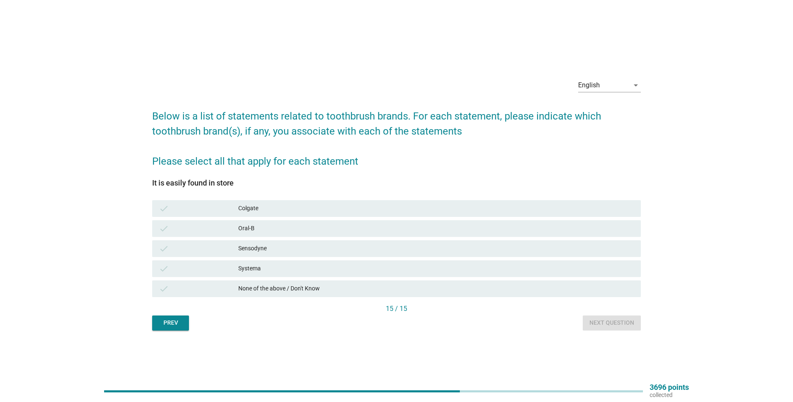
drag, startPoint x: 282, startPoint y: 264, endPoint x: 292, endPoint y: 249, distance: 17.5
click at [284, 262] on div "check Systema" at bounding box center [396, 269] width 489 height 17
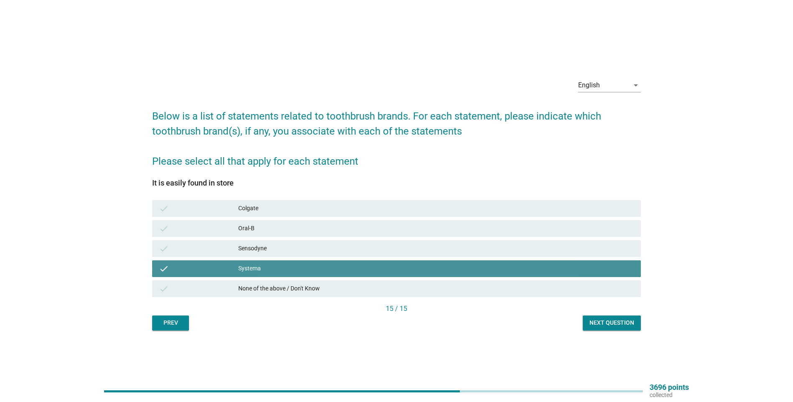
drag, startPoint x: 292, startPoint y: 249, endPoint x: 295, endPoint y: 230, distance: 18.7
click at [292, 246] on div "Sensodyne" at bounding box center [436, 249] width 396 height 10
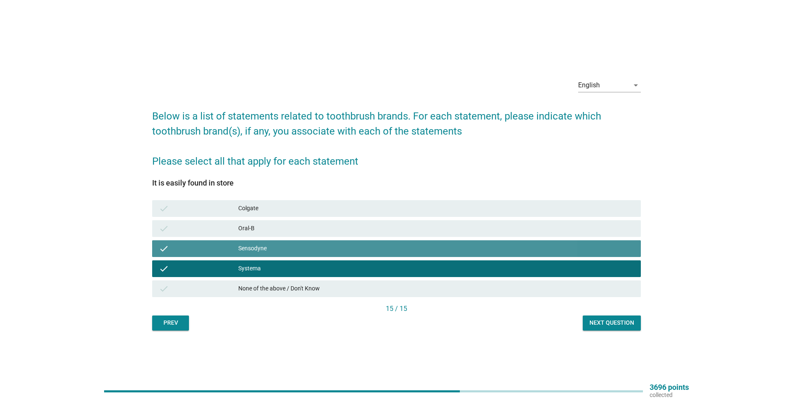
drag, startPoint x: 298, startPoint y: 226, endPoint x: 310, endPoint y: 211, distance: 19.3
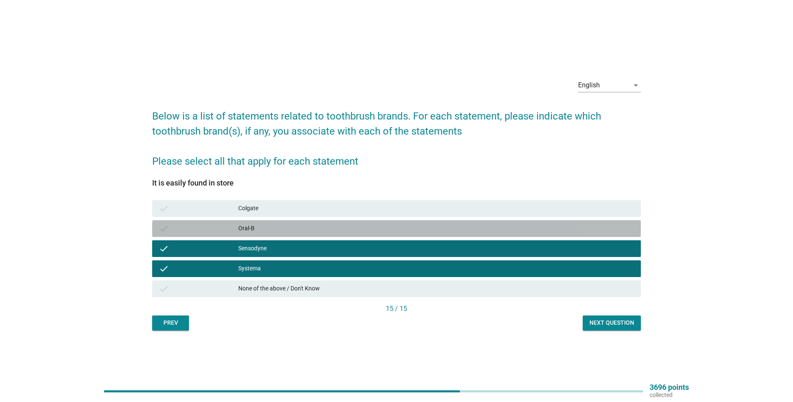
click at [299, 225] on div "Oral-B" at bounding box center [436, 229] width 396 height 10
click at [310, 211] on div "Colgate" at bounding box center [436, 209] width 396 height 10
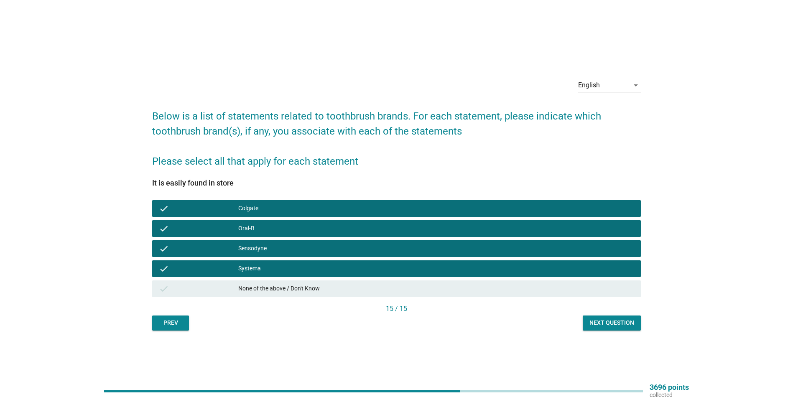
click at [614, 327] on div "Next question" at bounding box center [612, 323] width 45 height 9
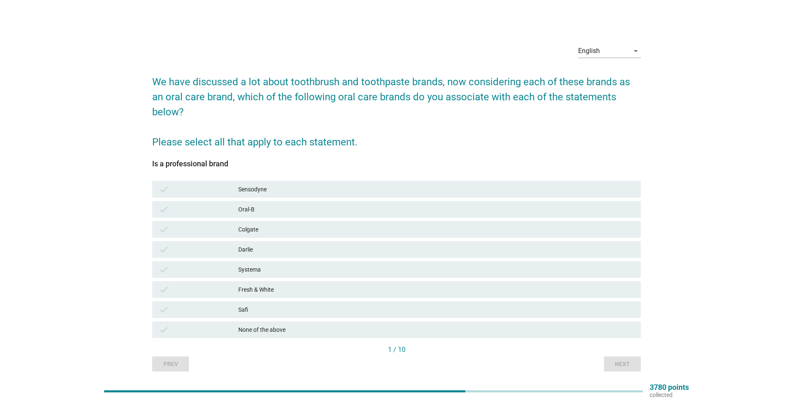
click at [285, 274] on div "Systema" at bounding box center [436, 270] width 396 height 10
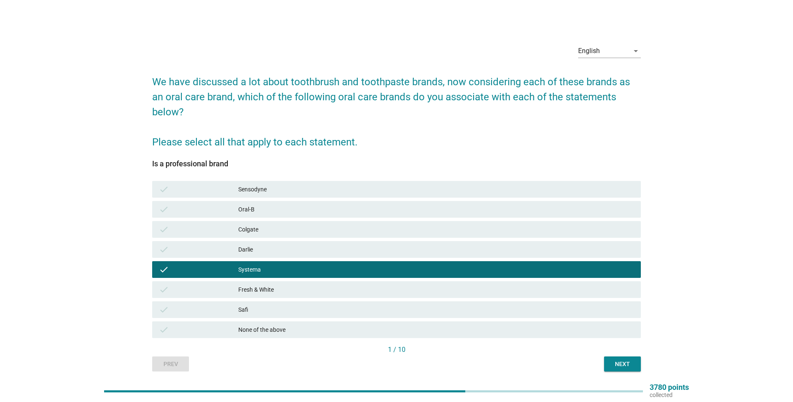
click at [298, 192] on div "Sensodyne" at bounding box center [436, 189] width 396 height 10
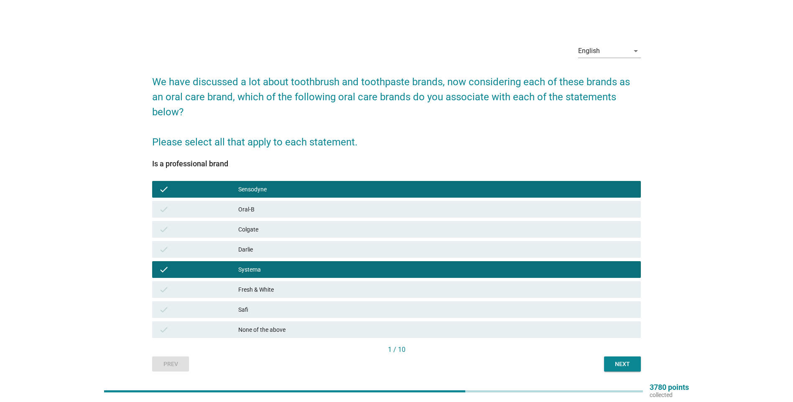
click at [318, 210] on div "Oral-B" at bounding box center [436, 210] width 396 height 10
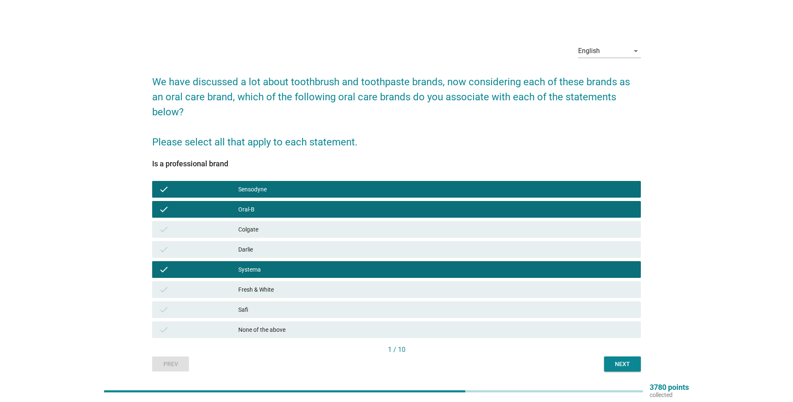
scroll to position [29, 0]
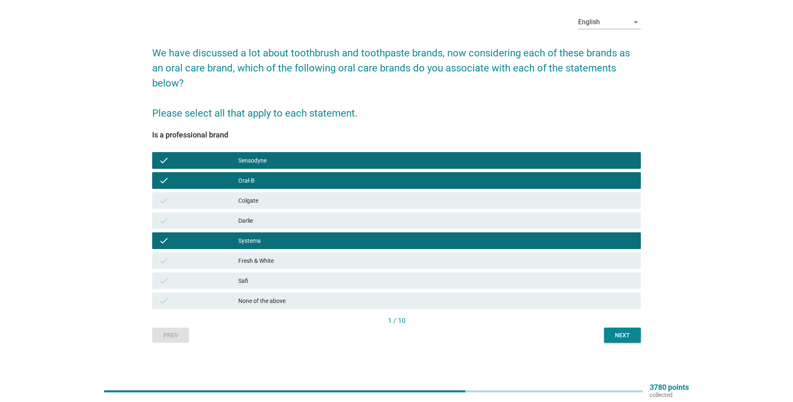
click at [630, 336] on div "Next" at bounding box center [622, 335] width 23 height 9
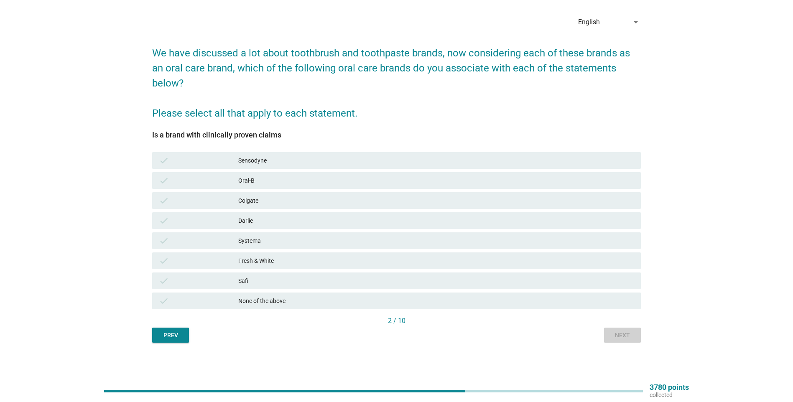
scroll to position [0, 0]
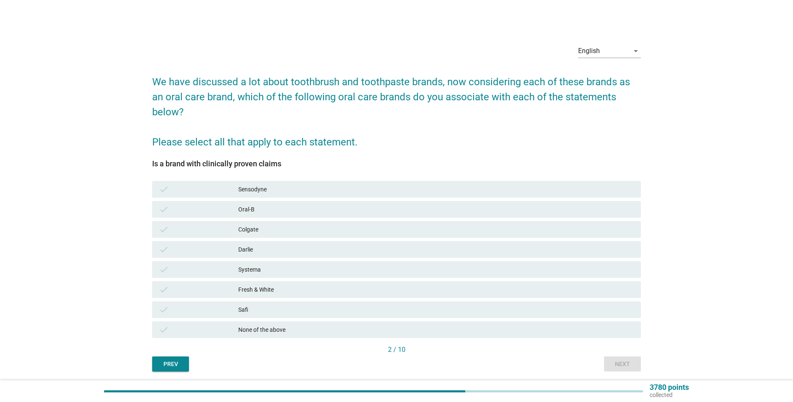
click at [274, 287] on div "Fresh & White" at bounding box center [436, 290] width 396 height 10
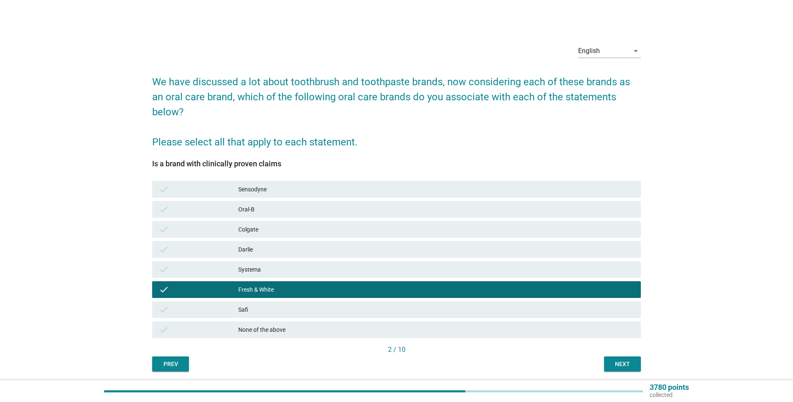
click at [280, 272] on div "Systema" at bounding box center [436, 270] width 396 height 10
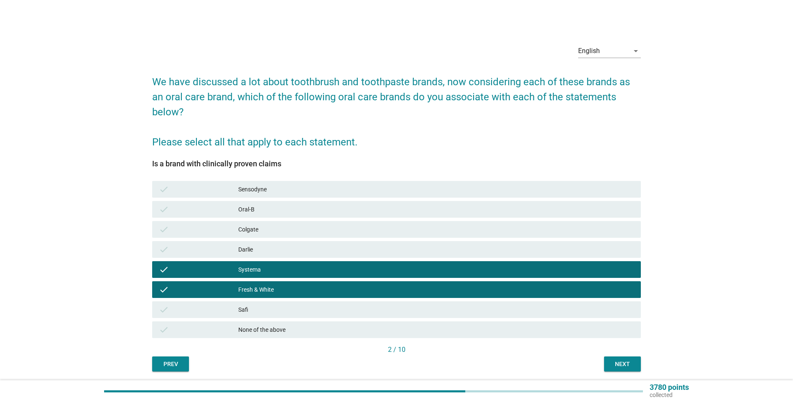
click at [291, 292] on div "Fresh & White" at bounding box center [436, 290] width 396 height 10
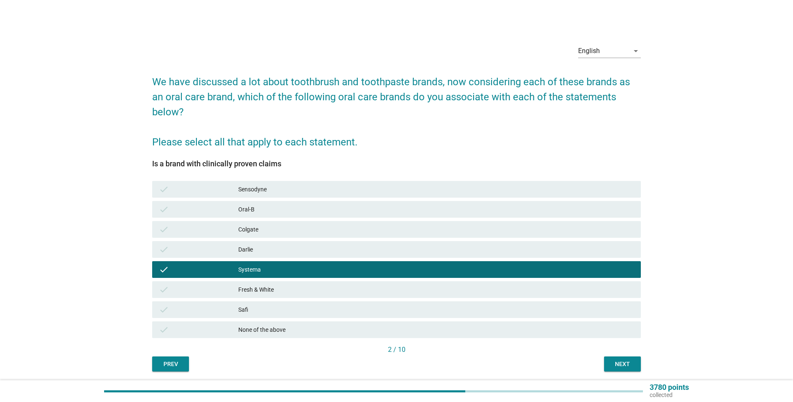
click at [282, 193] on div "Sensodyne" at bounding box center [436, 189] width 396 height 10
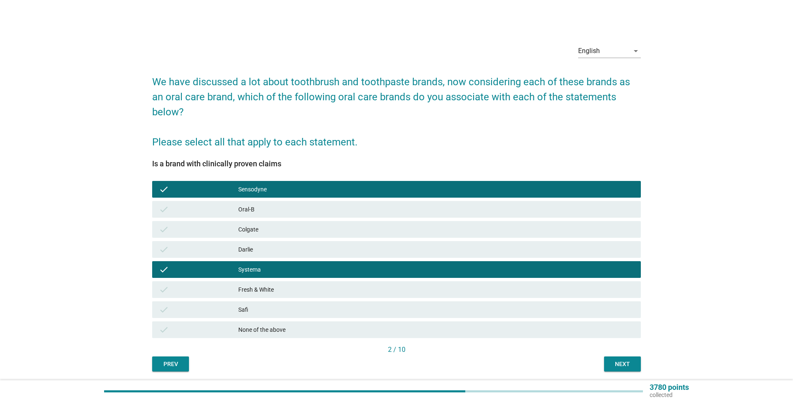
click at [359, 198] on div "check Sensodyne" at bounding box center [397, 189] width 492 height 20
click at [336, 208] on div "Oral-B" at bounding box center [436, 210] width 396 height 10
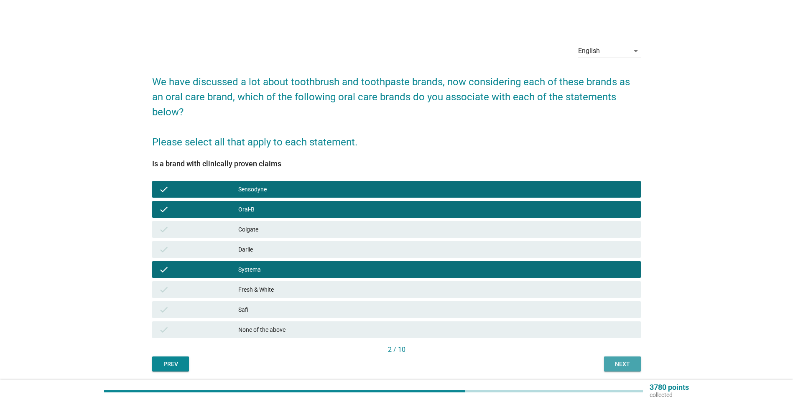
click at [632, 363] on div "Next" at bounding box center [622, 364] width 23 height 9
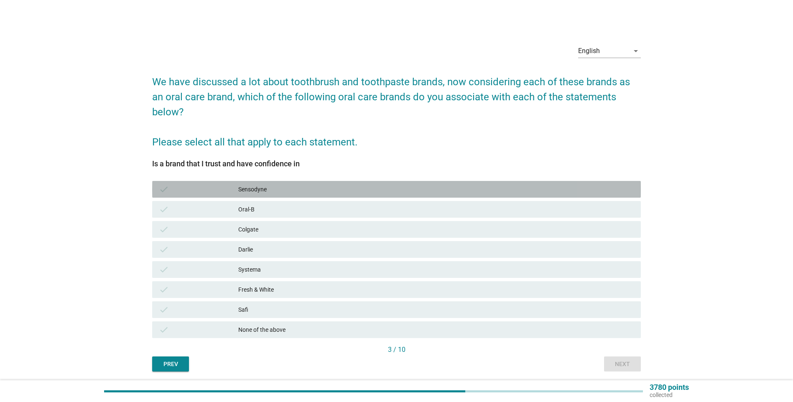
click at [289, 192] on div "Sensodyne" at bounding box center [436, 189] width 396 height 10
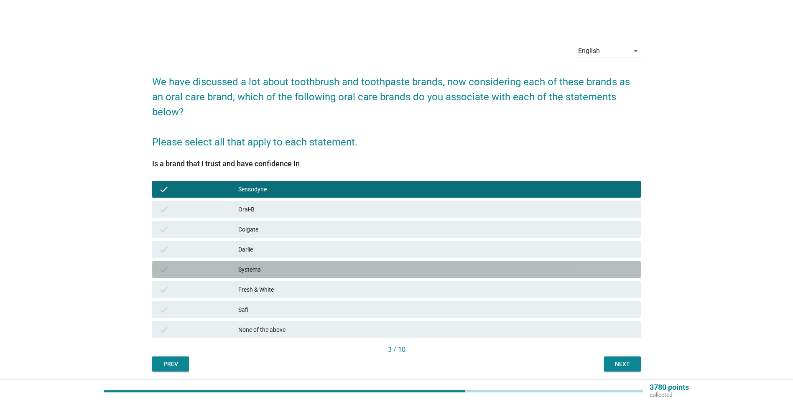
click at [284, 270] on div "Systema" at bounding box center [436, 270] width 396 height 10
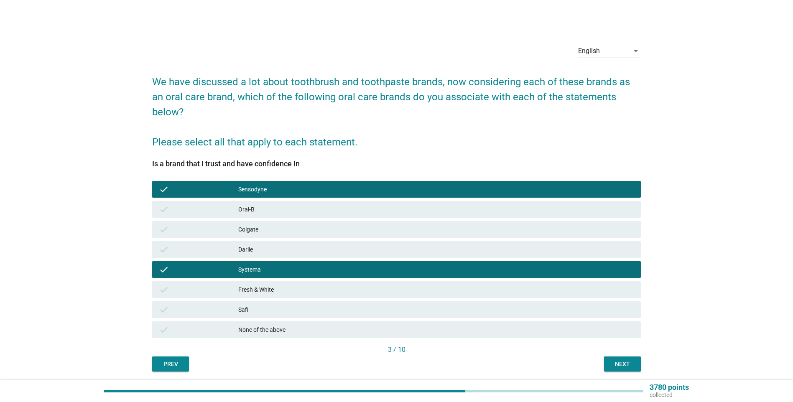
click at [325, 210] on div "Oral-B" at bounding box center [436, 210] width 396 height 10
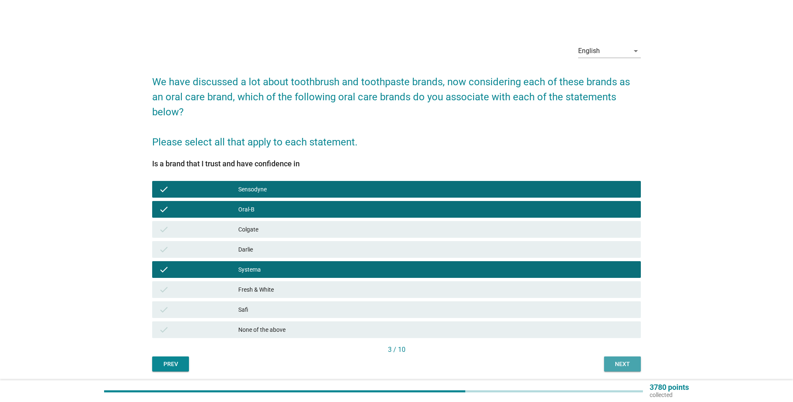
click at [612, 365] on div "Next" at bounding box center [622, 364] width 23 height 9
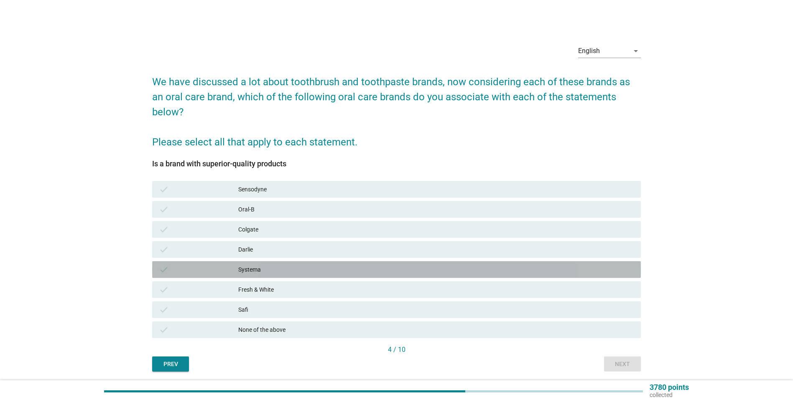
drag, startPoint x: 284, startPoint y: 275, endPoint x: 274, endPoint y: 218, distance: 57.8
click at [284, 275] on div "check Systema" at bounding box center [396, 269] width 489 height 17
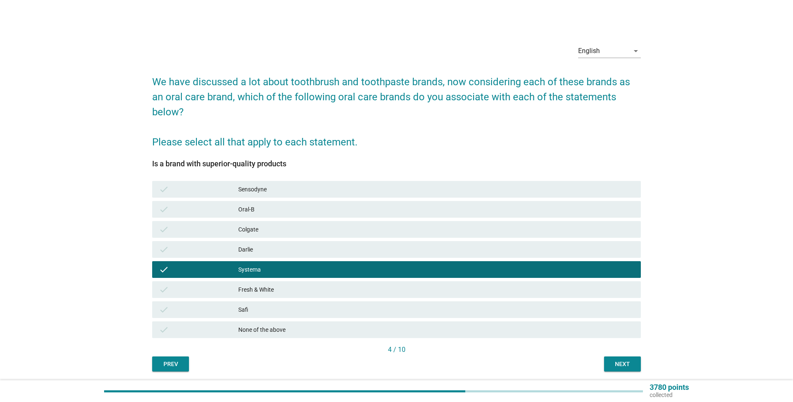
click at [293, 192] on div "Sensodyne" at bounding box center [436, 189] width 396 height 10
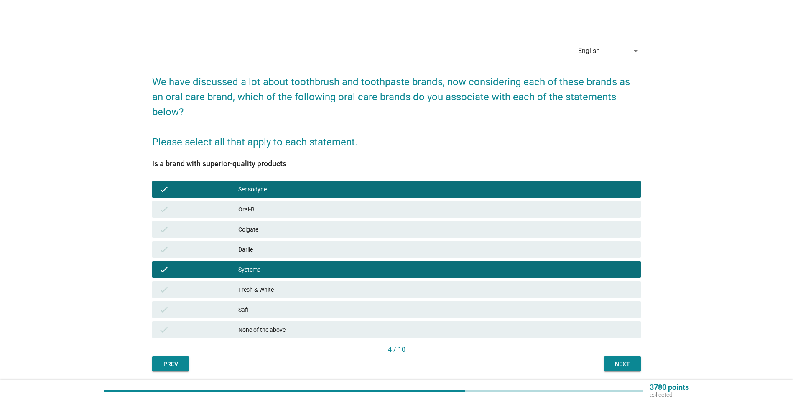
click at [622, 363] on div "Next" at bounding box center [622, 364] width 23 height 9
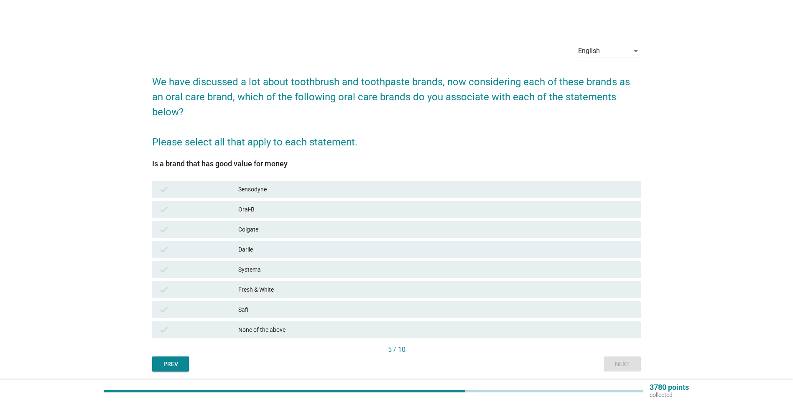
click at [272, 214] on div "Oral-B" at bounding box center [436, 210] width 396 height 10
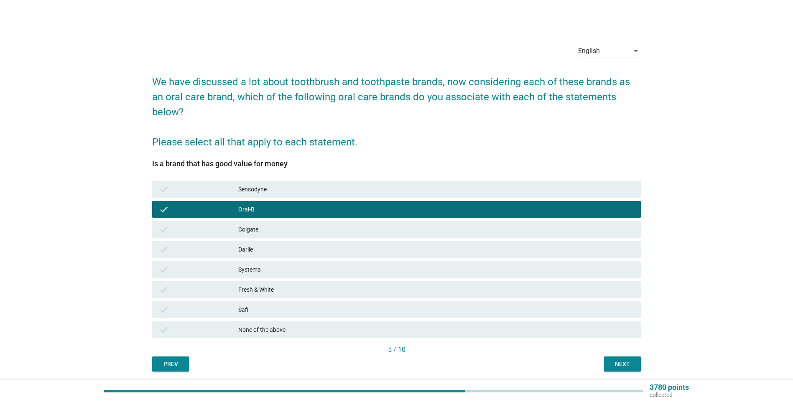
click at [293, 274] on div "Systema" at bounding box center [436, 270] width 396 height 10
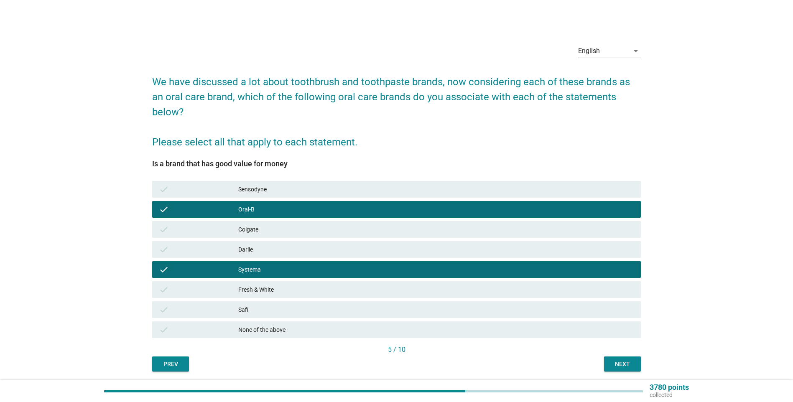
click at [315, 193] on div "Sensodyne" at bounding box center [436, 189] width 396 height 10
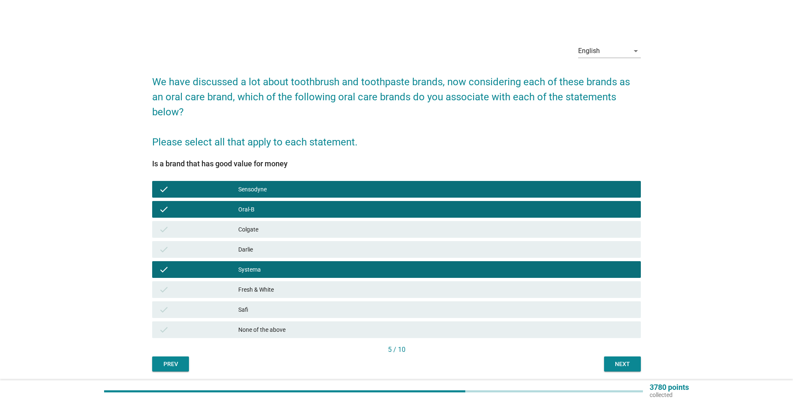
click at [271, 215] on div "check Oral-B" at bounding box center [396, 209] width 489 height 17
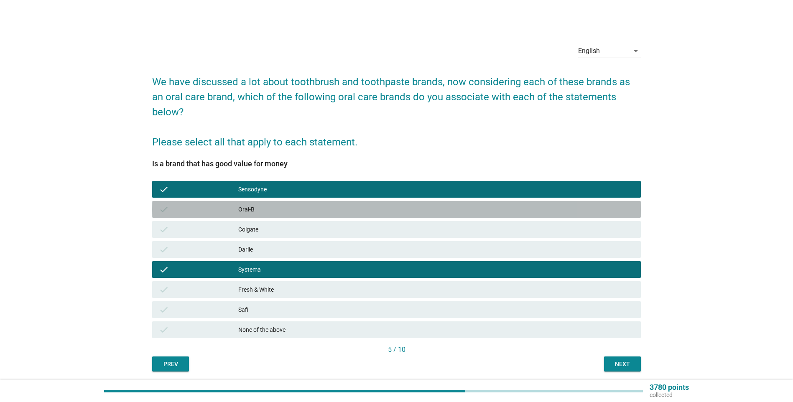
click at [287, 213] on div "Oral-B" at bounding box center [436, 210] width 396 height 10
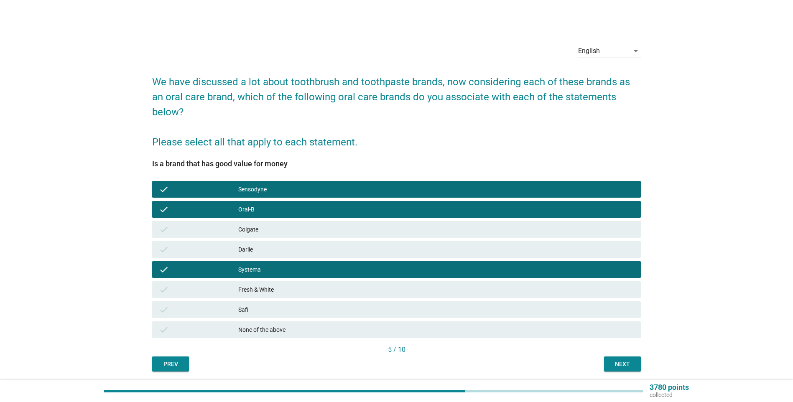
click at [630, 363] on div "Next" at bounding box center [622, 364] width 23 height 9
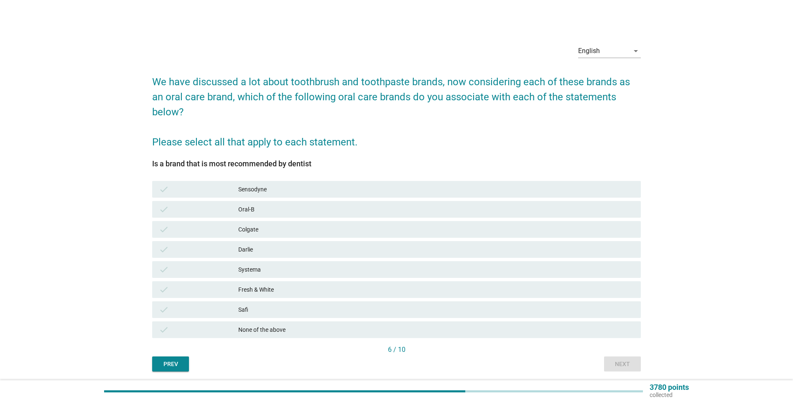
click at [292, 194] on div "Sensodyne" at bounding box center [436, 189] width 396 height 10
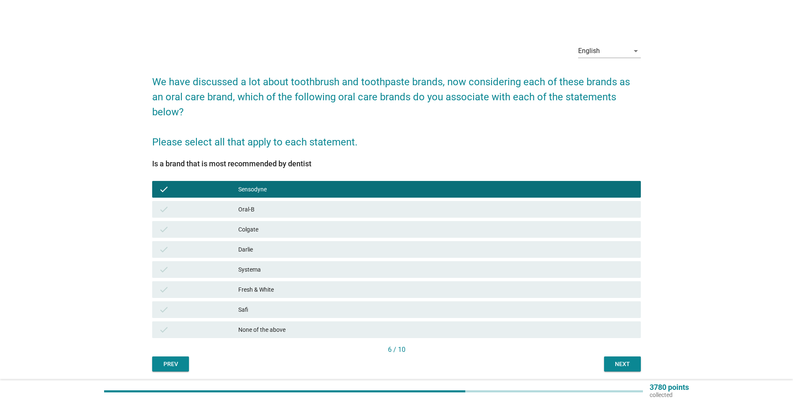
click at [287, 274] on div "Systema" at bounding box center [436, 270] width 396 height 10
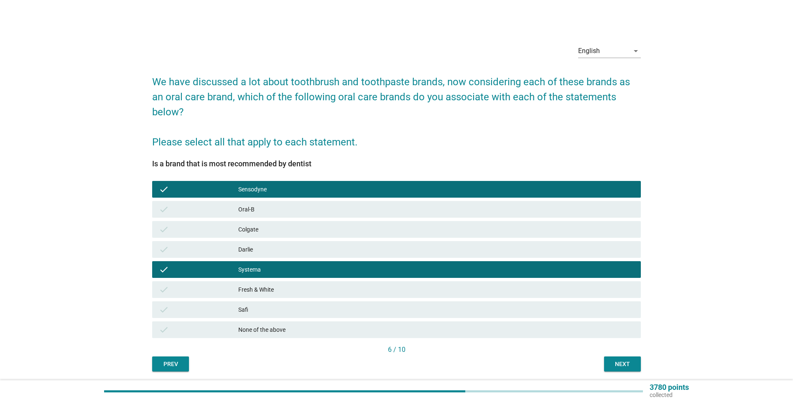
click at [630, 362] on div "Next" at bounding box center [622, 364] width 23 height 9
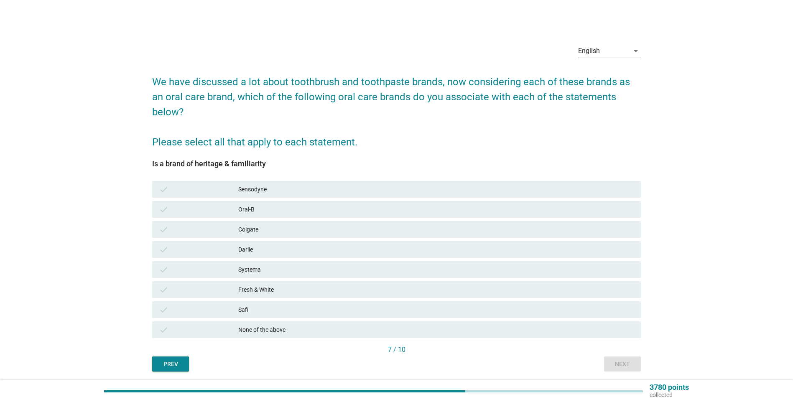
click at [287, 224] on div "check Colgate" at bounding box center [396, 229] width 489 height 17
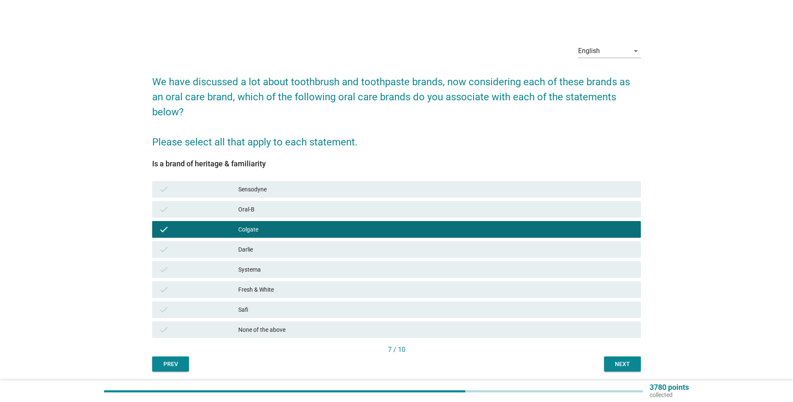
click at [287, 246] on div "Darlie" at bounding box center [436, 250] width 396 height 10
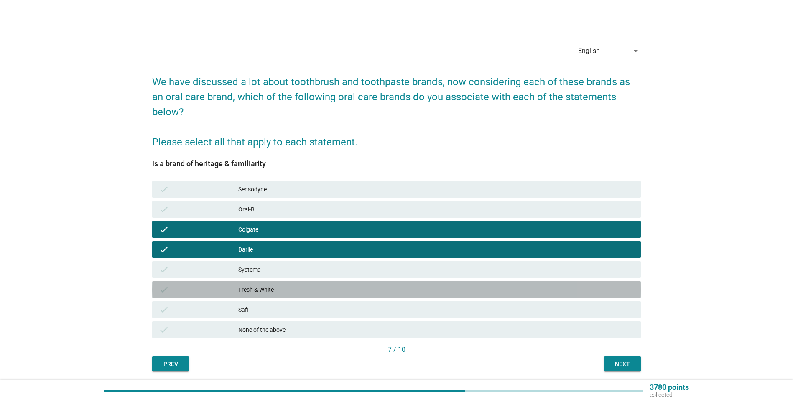
click at [360, 294] on div "Fresh & White" at bounding box center [436, 290] width 396 height 10
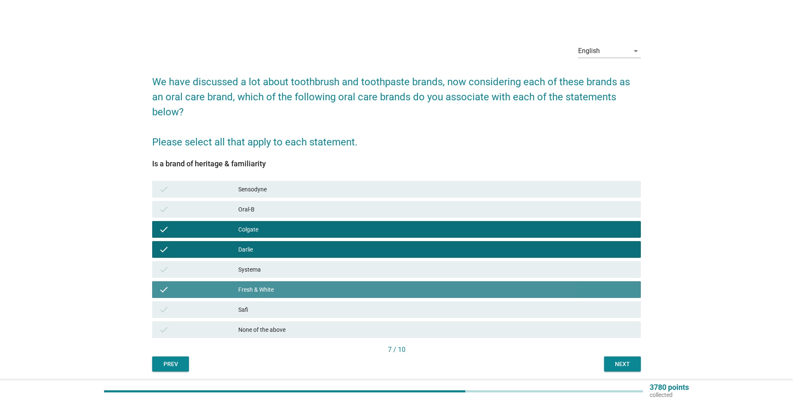
click at [371, 294] on div "Fresh & White" at bounding box center [436, 290] width 396 height 10
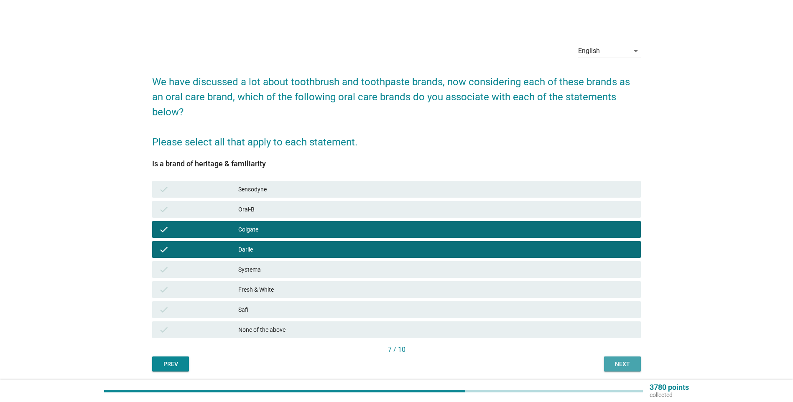
click at [627, 367] on div "Next" at bounding box center [622, 364] width 23 height 9
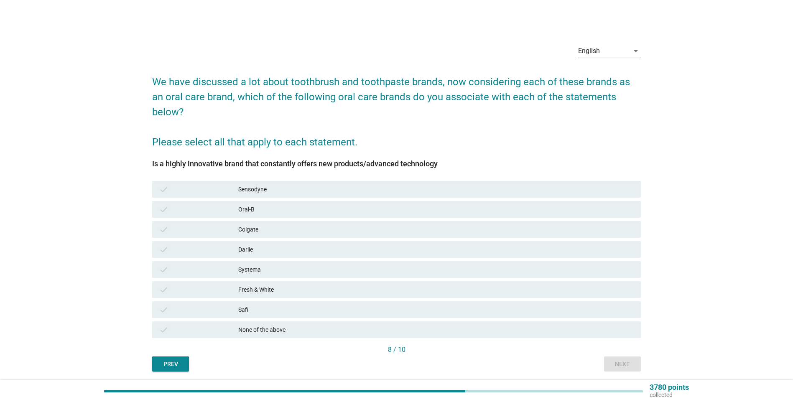
click at [268, 235] on div "check Colgate" at bounding box center [396, 229] width 489 height 17
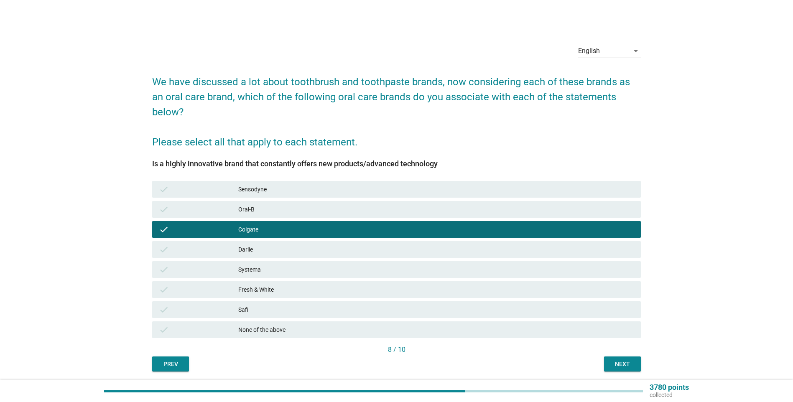
click at [295, 212] on div "Oral-B" at bounding box center [436, 210] width 396 height 10
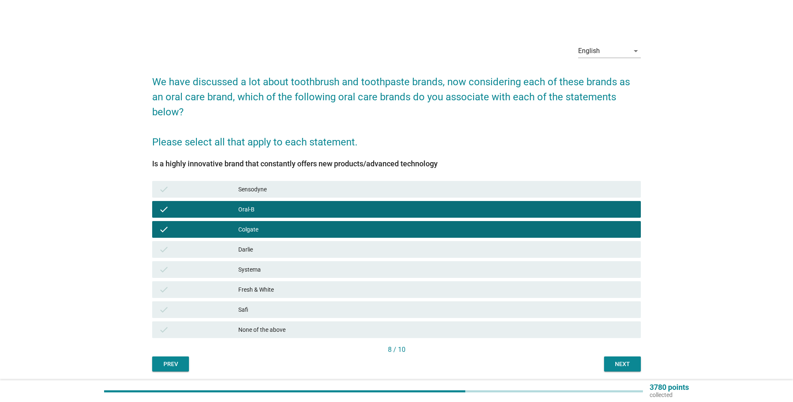
click at [317, 195] on div "check Sensodyne" at bounding box center [396, 189] width 489 height 17
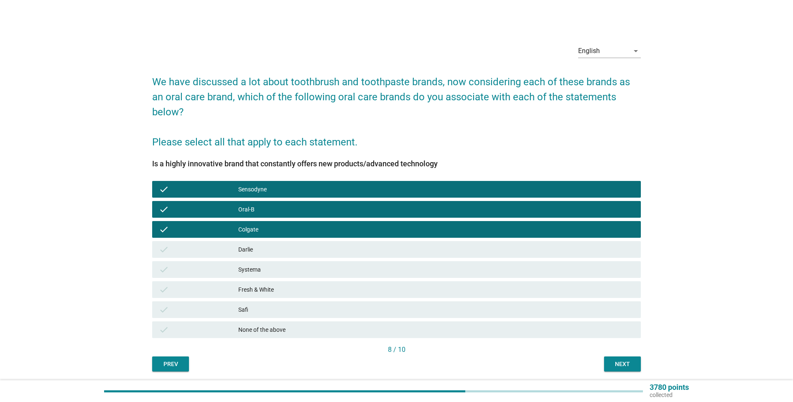
click at [297, 267] on div "Systema" at bounding box center [436, 270] width 396 height 10
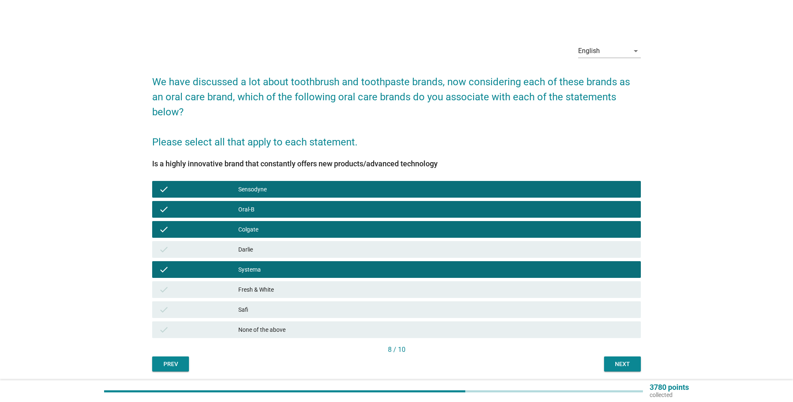
click at [623, 361] on div "Next" at bounding box center [622, 364] width 23 height 9
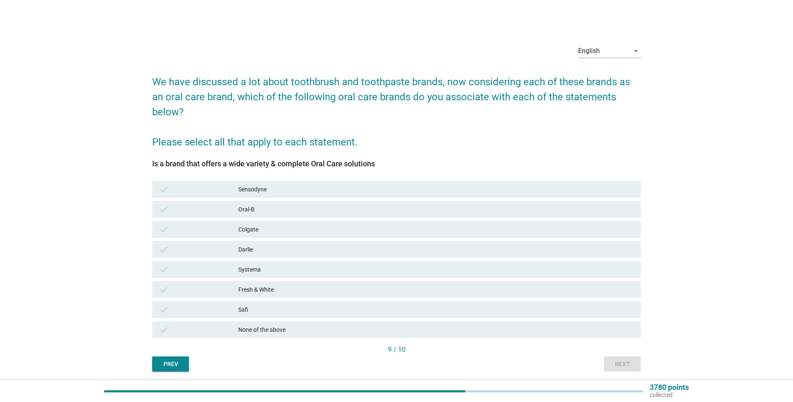
click at [286, 191] on div "Sensodyne" at bounding box center [436, 189] width 396 height 10
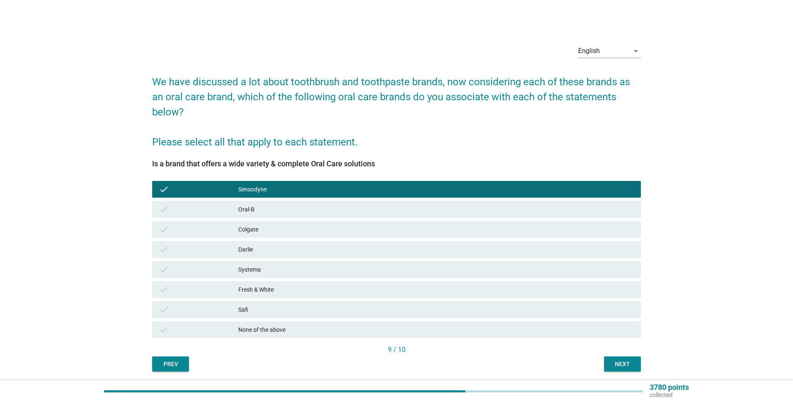
click at [277, 205] on div "Oral-B" at bounding box center [436, 210] width 396 height 10
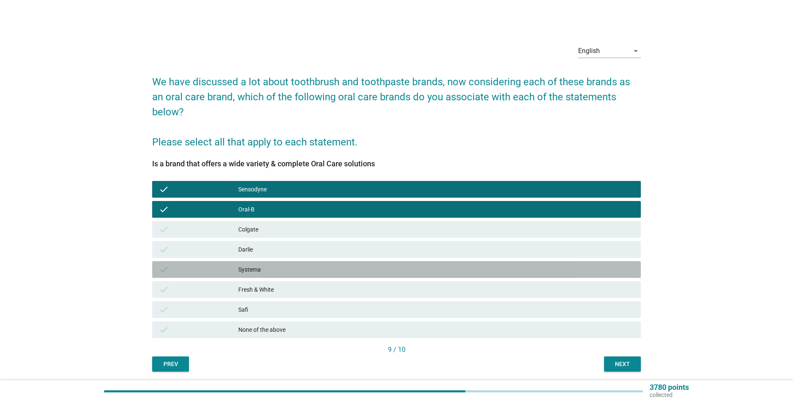
drag, startPoint x: 286, startPoint y: 276, endPoint x: 509, endPoint y: 315, distance: 226.5
click at [287, 276] on div "check Systema" at bounding box center [396, 269] width 489 height 17
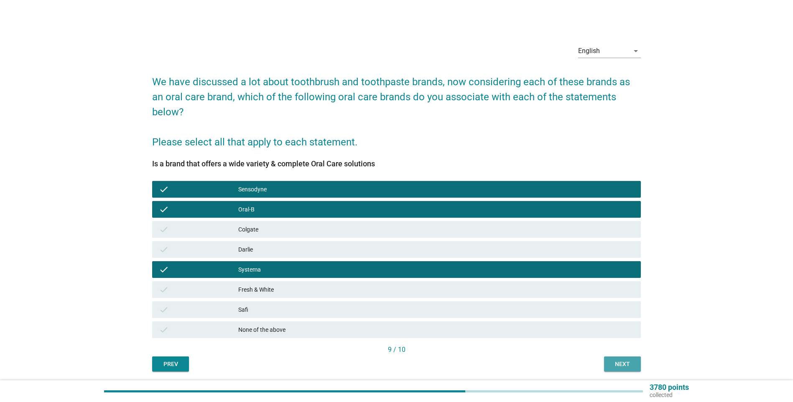
click at [624, 359] on button "Next" at bounding box center [622, 364] width 37 height 15
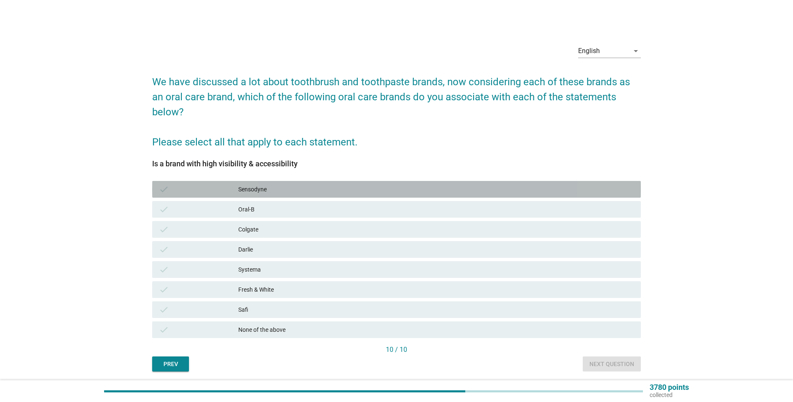
click at [279, 192] on div "Sensodyne" at bounding box center [436, 189] width 396 height 10
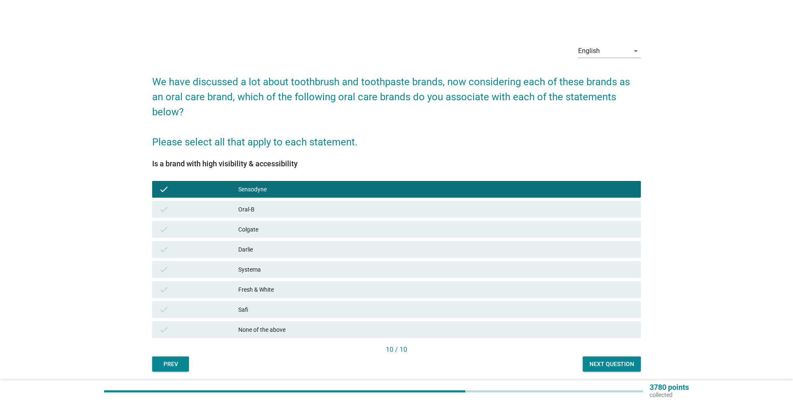
click at [281, 212] on div "Oral-B" at bounding box center [436, 210] width 396 height 10
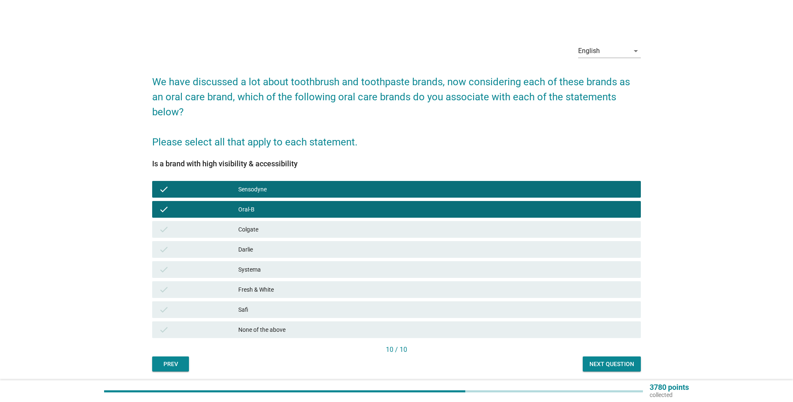
click at [284, 234] on div "Colgate" at bounding box center [436, 230] width 396 height 10
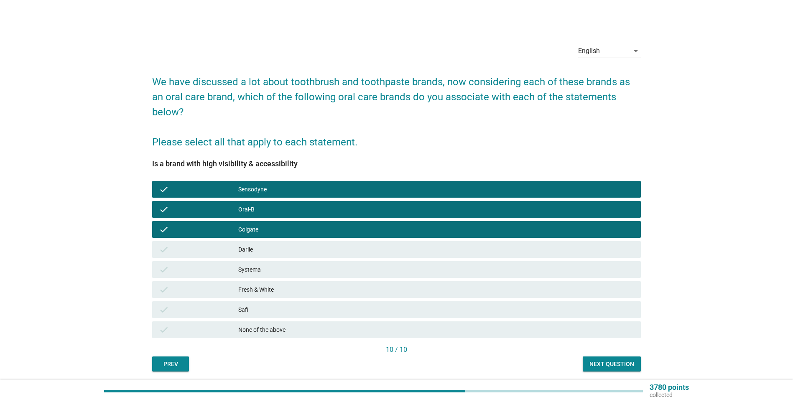
click at [285, 243] on div "check [PERSON_NAME]" at bounding box center [396, 249] width 489 height 17
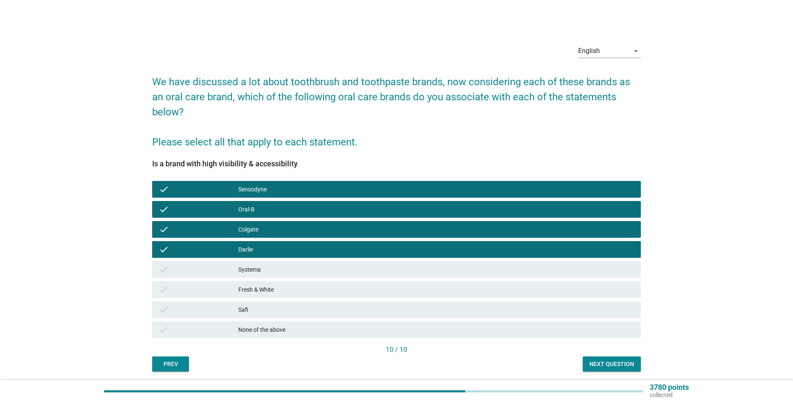
click at [292, 271] on div "Systema" at bounding box center [436, 270] width 396 height 10
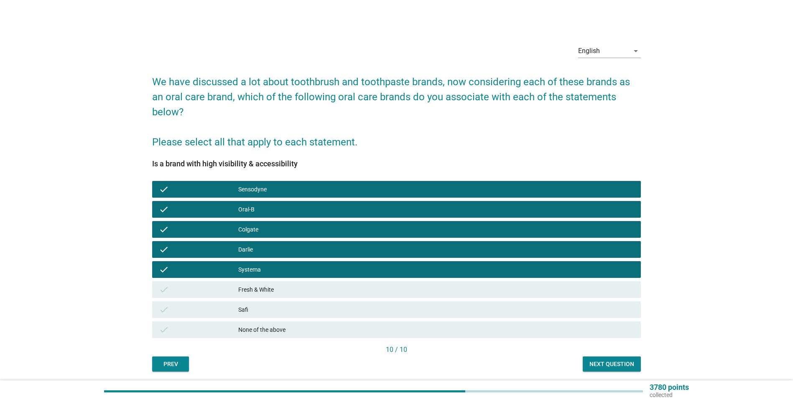
click at [305, 292] on div "Fresh & White" at bounding box center [436, 290] width 396 height 10
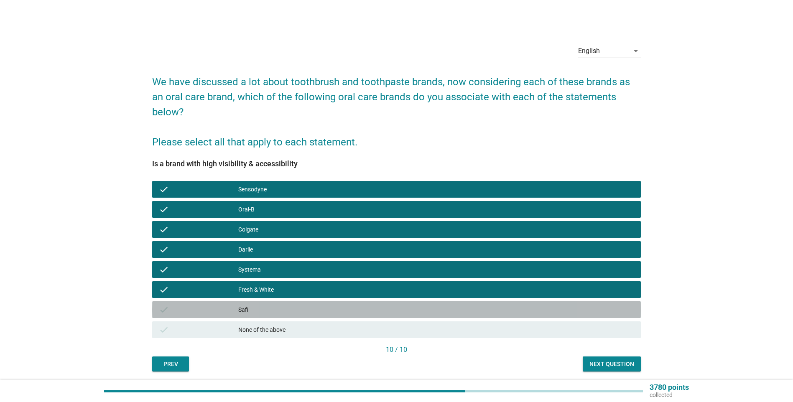
click at [333, 311] on div "Safi" at bounding box center [436, 310] width 396 height 10
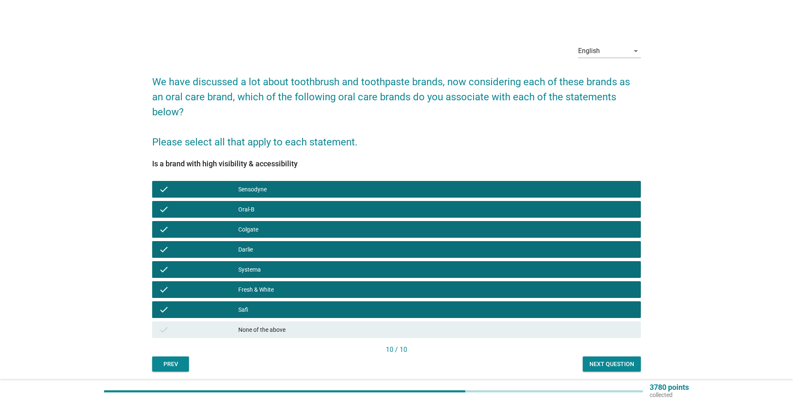
click at [331, 307] on div "Safi" at bounding box center [436, 310] width 396 height 10
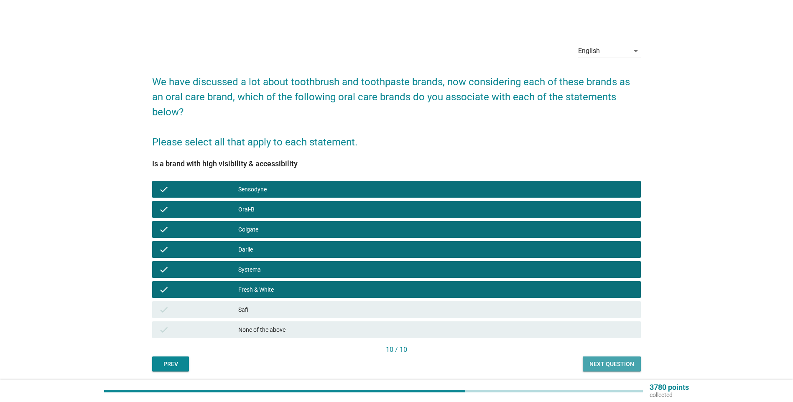
click at [594, 366] on div "Next question" at bounding box center [612, 364] width 45 height 9
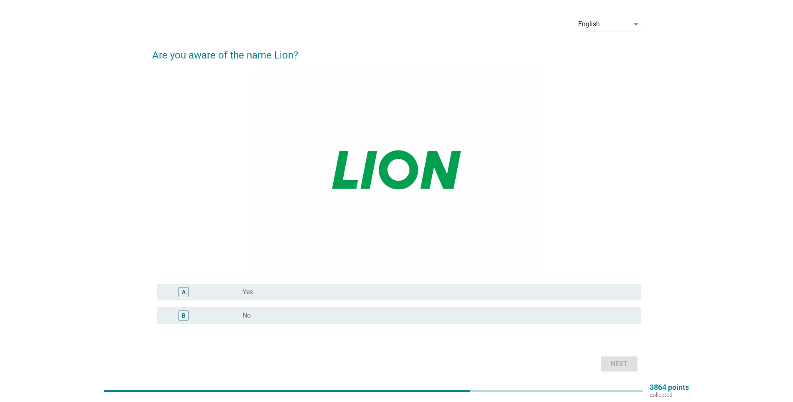
scroll to position [42, 0]
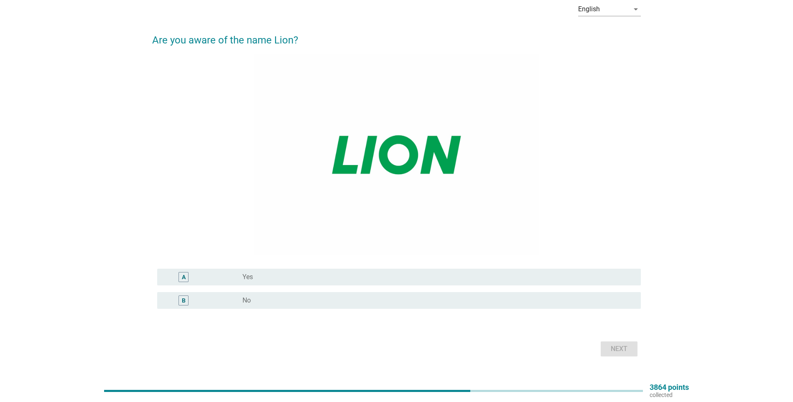
click at [322, 286] on div "A radio_button_unchecked Yes" at bounding box center [396, 277] width 489 height 23
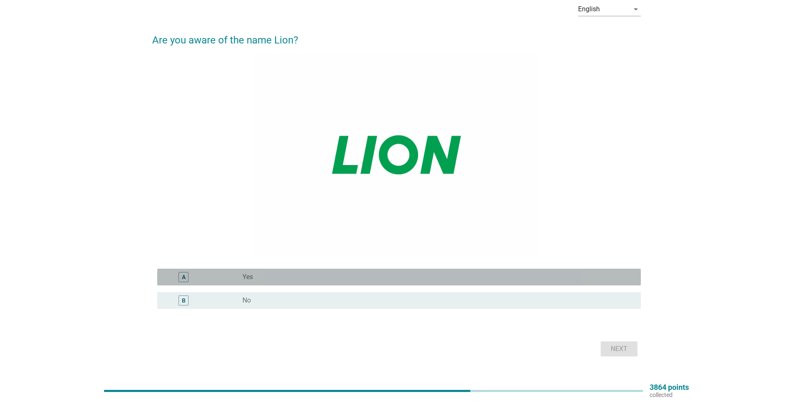
click at [429, 278] on div "radio_button_unchecked Yes" at bounding box center [435, 277] width 385 height 8
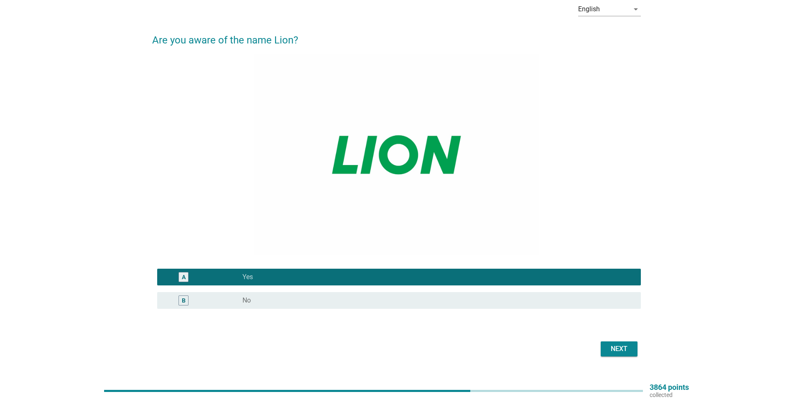
click at [615, 349] on div "Next" at bounding box center [619, 349] width 23 height 10
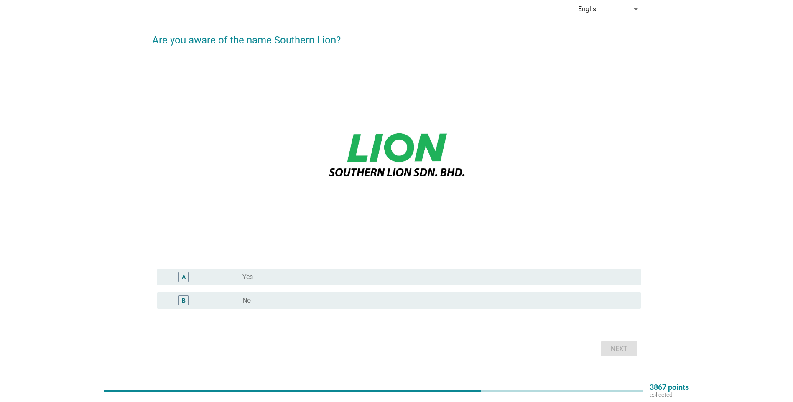
scroll to position [0, 0]
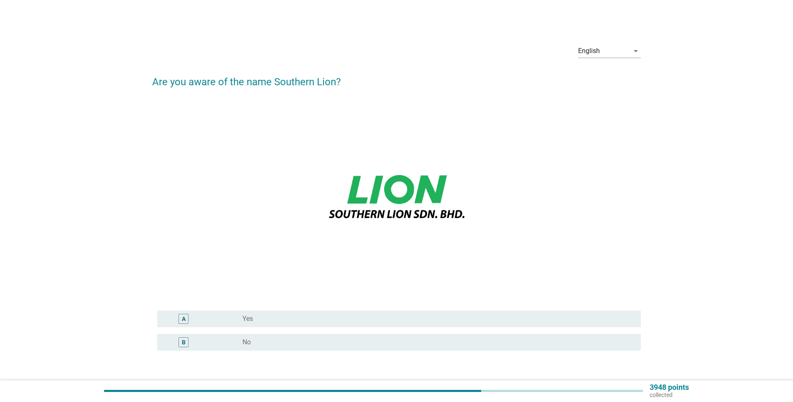
click at [322, 335] on div "B radio_button_unchecked No" at bounding box center [399, 342] width 484 height 17
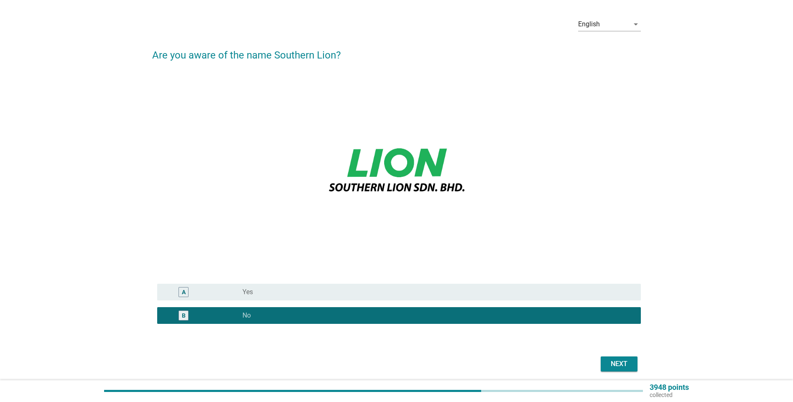
scroll to position [42, 0]
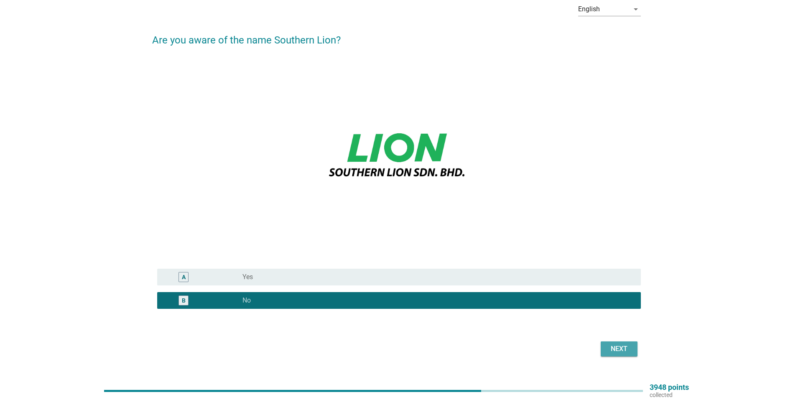
click at [623, 351] on div "Next" at bounding box center [619, 349] width 23 height 10
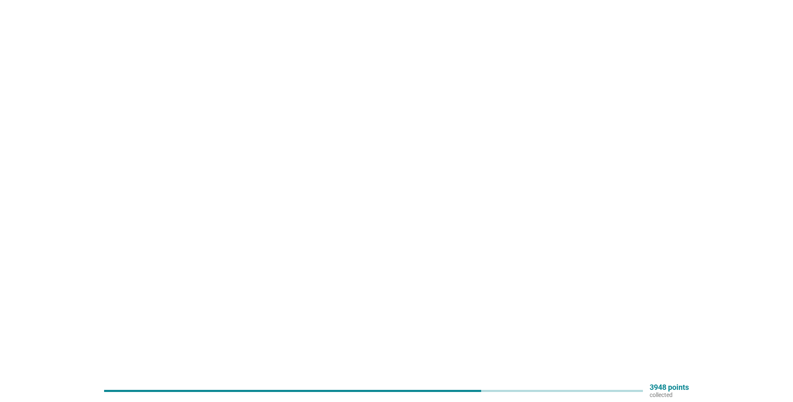
scroll to position [0, 0]
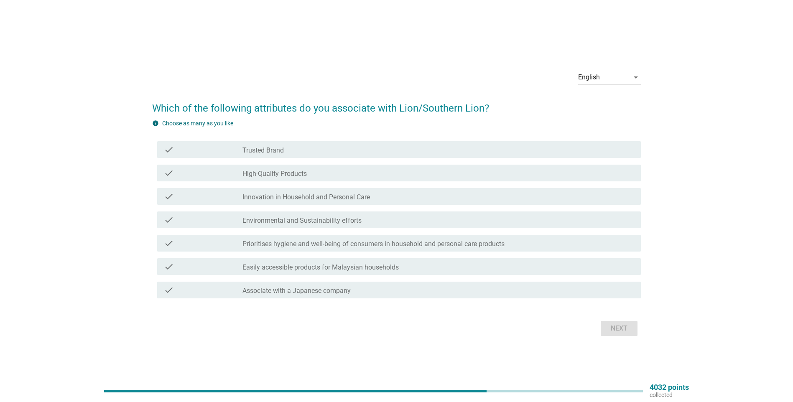
click at [99, 251] on div "English arrow_drop_down Which of the following attributes do you associate with…" at bounding box center [396, 201] width 753 height 288
click at [358, 155] on div "check check_box_outline_blank Trusted Brand" at bounding box center [399, 149] width 484 height 17
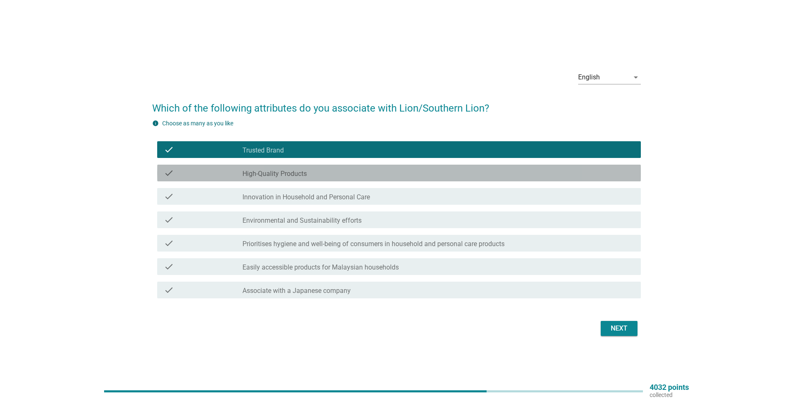
click at [340, 166] on div "check check_box_outline_blank High-Quality Products" at bounding box center [399, 173] width 484 height 17
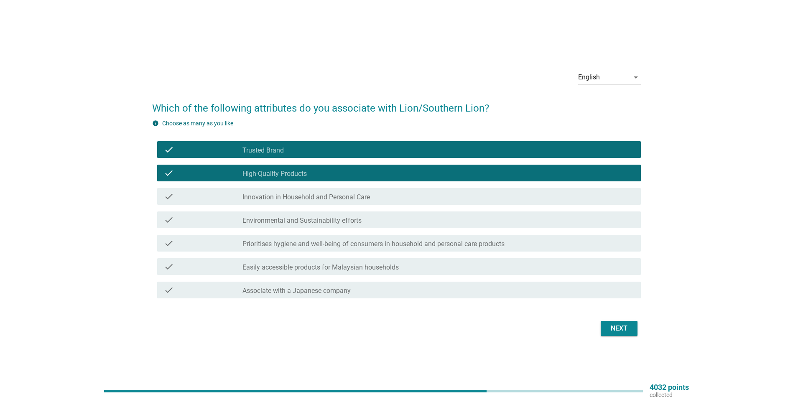
click at [339, 264] on label "Easily accessible products for Malaysian households" at bounding box center [321, 268] width 156 height 8
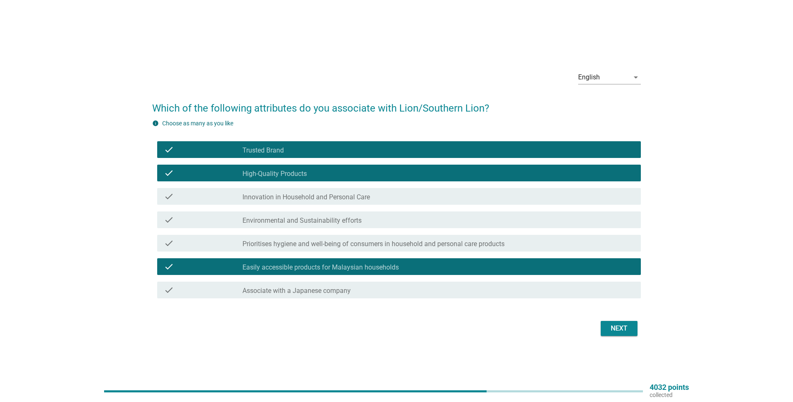
click at [91, 207] on div "English arrow_drop_down Which of the following attributes do you associate with…" at bounding box center [396, 201] width 753 height 288
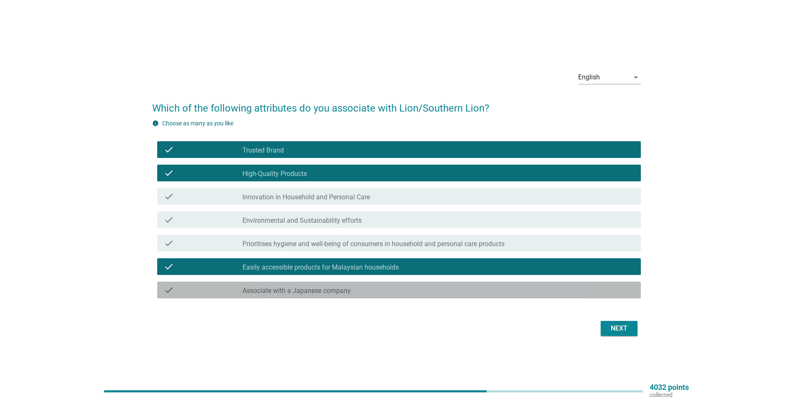
click at [315, 294] on label "Associate with a Japanese company" at bounding box center [297, 291] width 108 height 8
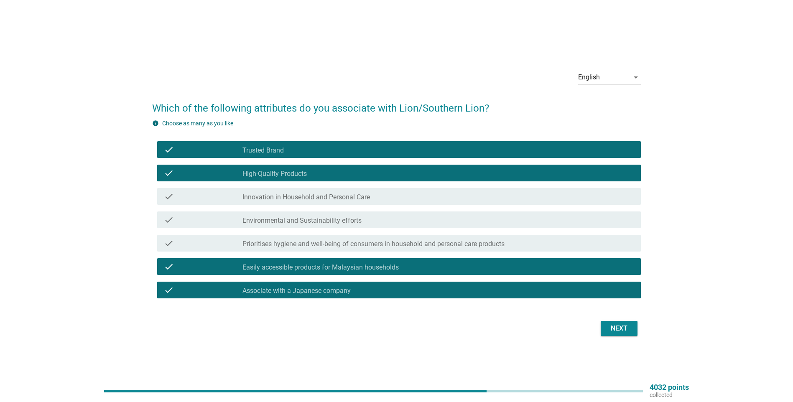
click at [90, 168] on div "English arrow_drop_down Which of the following attributes do you associate with…" at bounding box center [396, 201] width 753 height 288
click at [320, 245] on label "Prioritises hygiene and well-being of consumers in household and personal care …" at bounding box center [374, 244] width 262 height 8
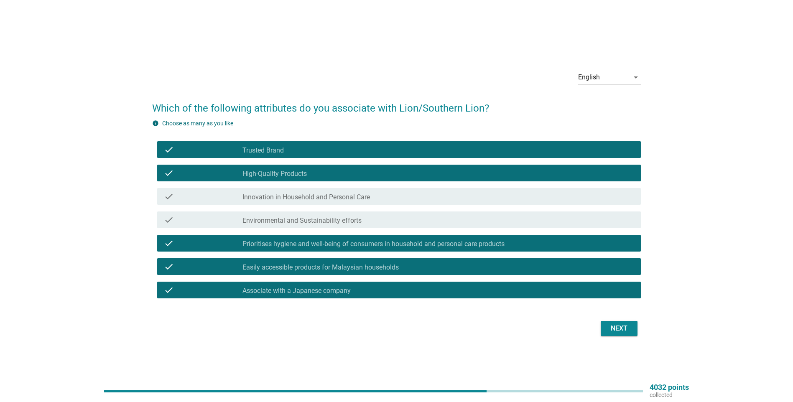
click at [372, 200] on div "check_box_outline_blank Innovation in Household and Personal Care" at bounding box center [439, 197] width 392 height 10
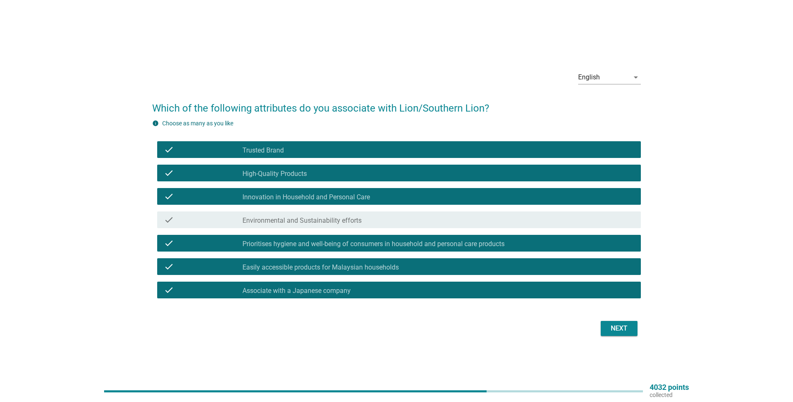
click at [615, 329] on div "Next" at bounding box center [619, 329] width 23 height 10
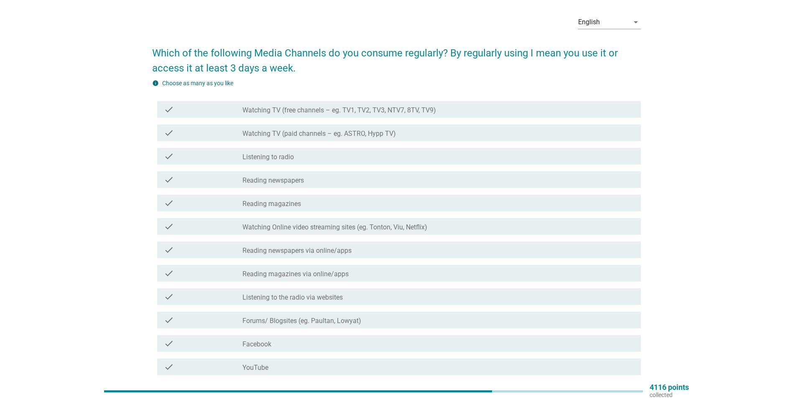
scroll to position [42, 0]
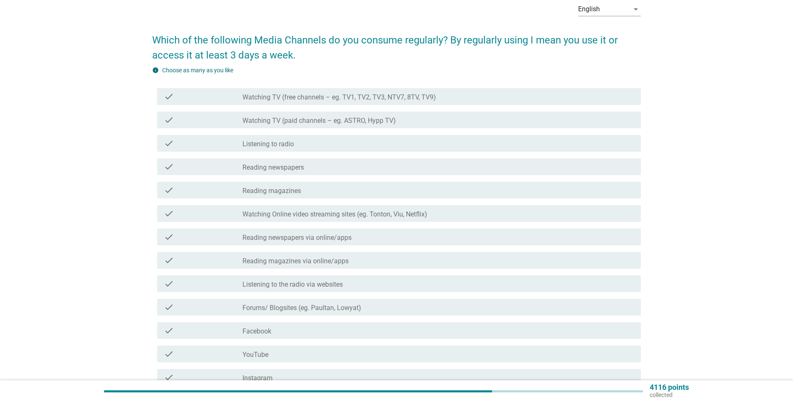
click at [320, 150] on div "check check_box_outline_blank Listening to radio" at bounding box center [399, 143] width 484 height 17
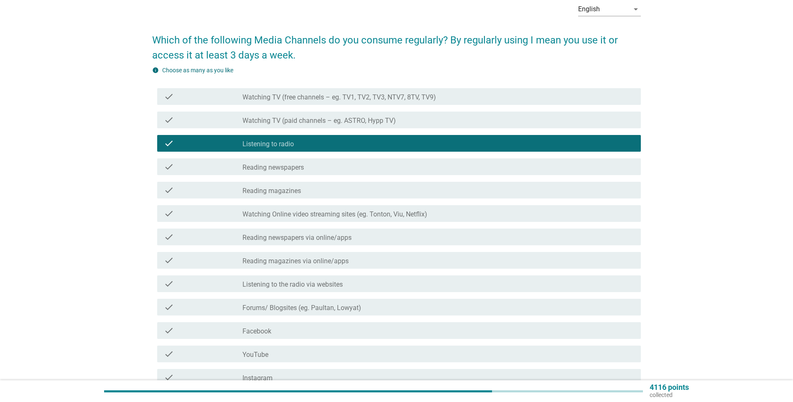
click at [330, 168] on div "check_box_outline_blank Reading newspapers" at bounding box center [439, 167] width 392 height 10
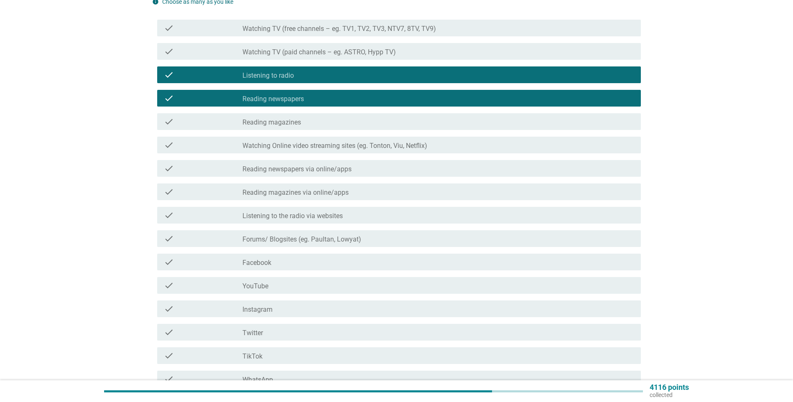
scroll to position [125, 0]
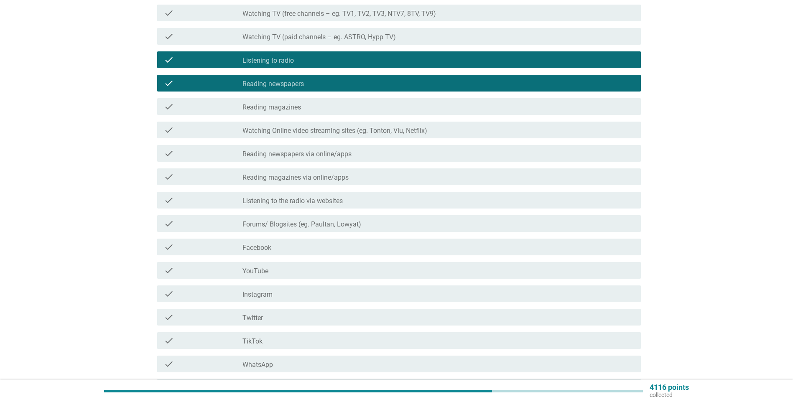
click at [348, 123] on div "check check_box_outline_blank Watching Online video streaming sites (eg. Tonton…" at bounding box center [399, 130] width 484 height 17
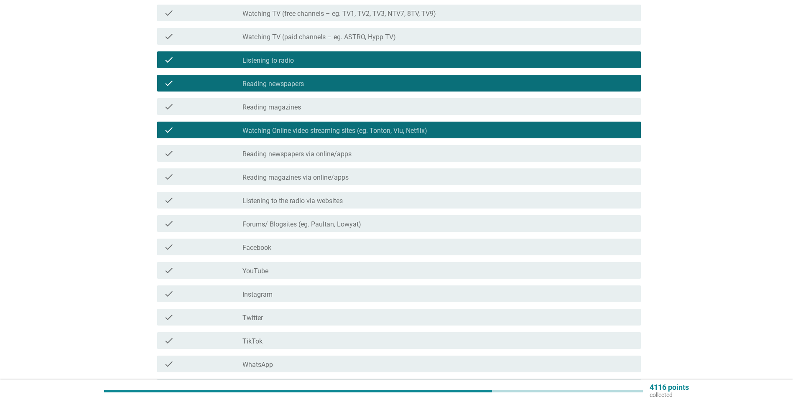
click at [346, 128] on label "Watching Online video streaming sites (eg. Tonton, Viu, Netflix)" at bounding box center [335, 131] width 185 height 8
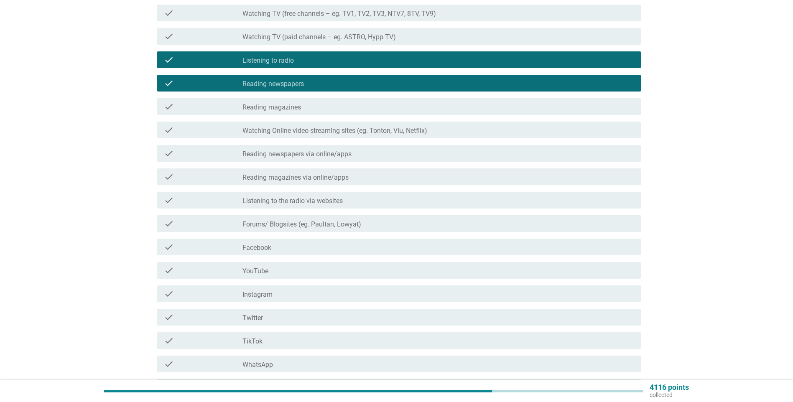
click at [345, 150] on label "Reading newspapers via online/apps" at bounding box center [297, 154] width 109 height 8
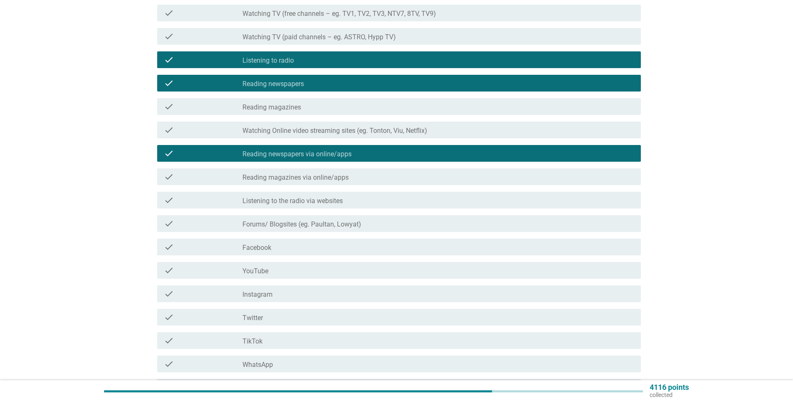
scroll to position [167, 0]
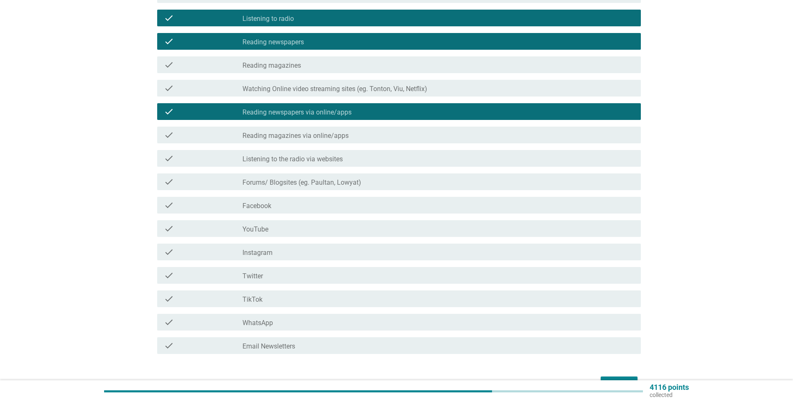
click at [333, 158] on label "Listening to the radio via websites" at bounding box center [293, 159] width 100 height 8
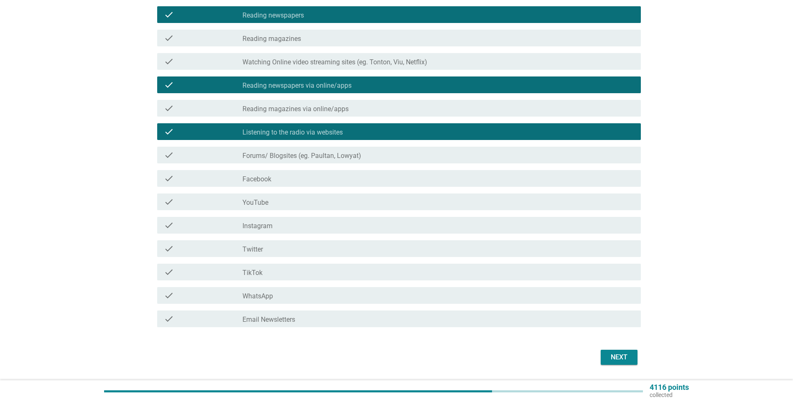
scroll to position [209, 0]
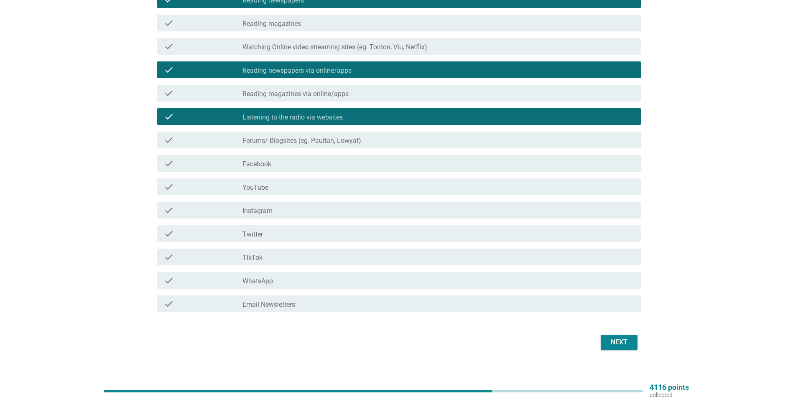
click at [313, 164] on div "check_box_outline_blank Facebook" at bounding box center [439, 164] width 392 height 10
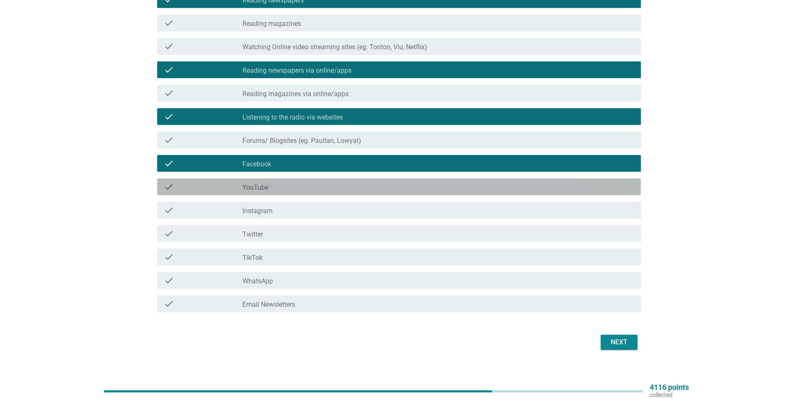
click at [304, 189] on div "check_box_outline_blank YouTube" at bounding box center [439, 187] width 392 height 10
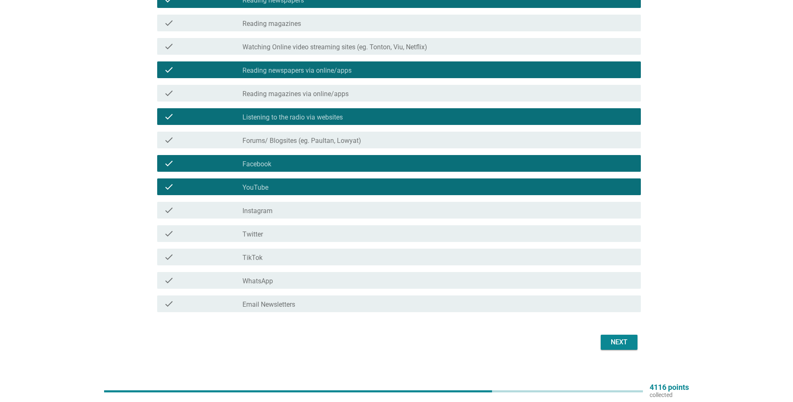
click at [310, 211] on div "check_box_outline_blank Instagram" at bounding box center [439, 210] width 392 height 10
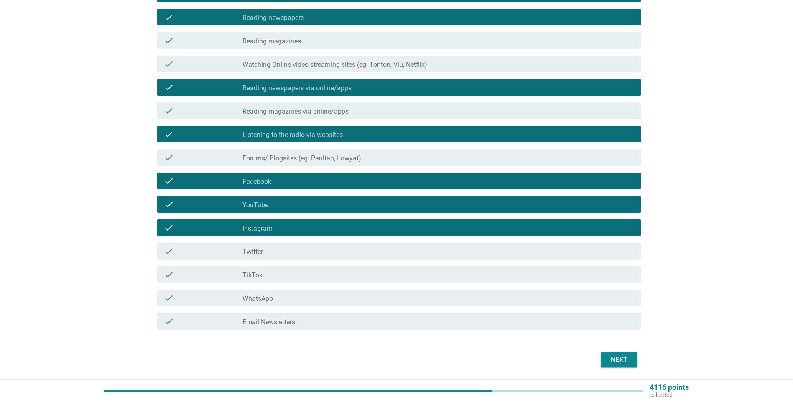
scroll to position [219, 0]
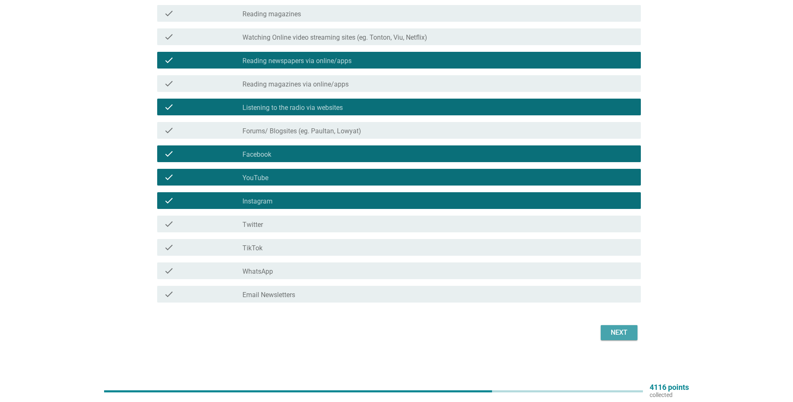
click at [619, 332] on div "Next" at bounding box center [619, 333] width 23 height 10
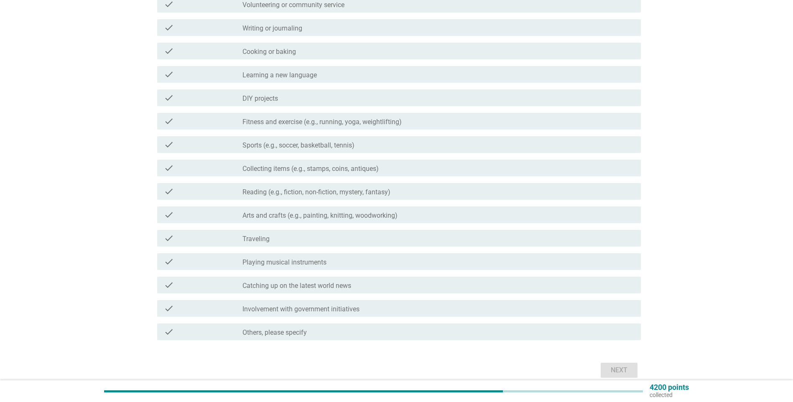
scroll to position [251, 0]
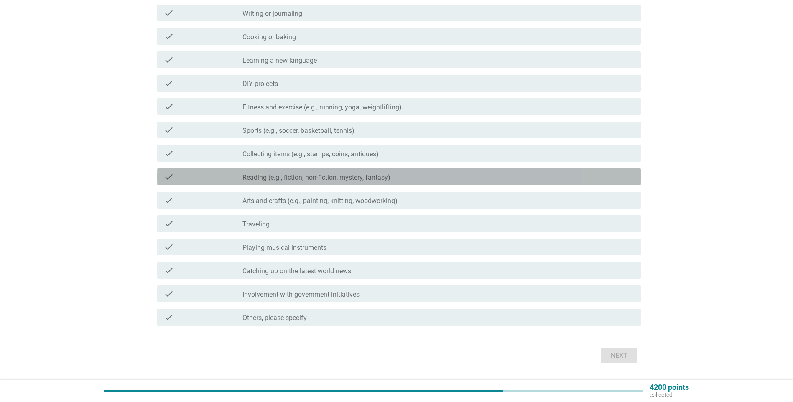
click at [289, 179] on label "Reading (e.g., fiction, non-fiction, mystery, fantasy)" at bounding box center [317, 178] width 148 height 8
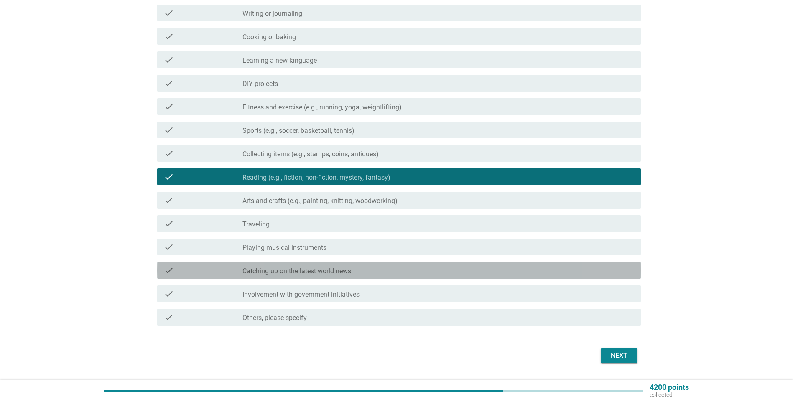
click at [309, 268] on label "Catching up on the latest world news" at bounding box center [297, 271] width 109 height 8
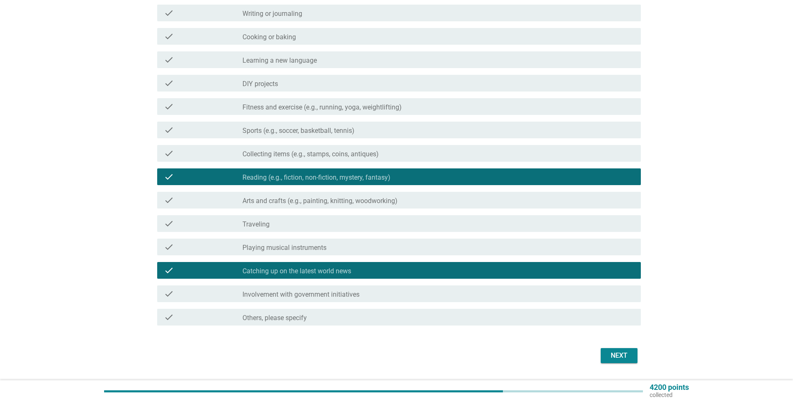
click at [317, 156] on label "Collecting items (e.g., stamps, coins, antiques)" at bounding box center [311, 154] width 136 height 8
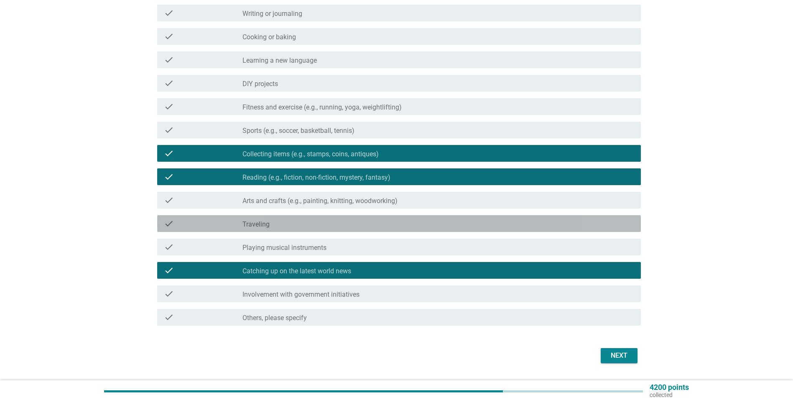
click at [315, 226] on div "check_box_outline_blank Traveling" at bounding box center [439, 224] width 392 height 10
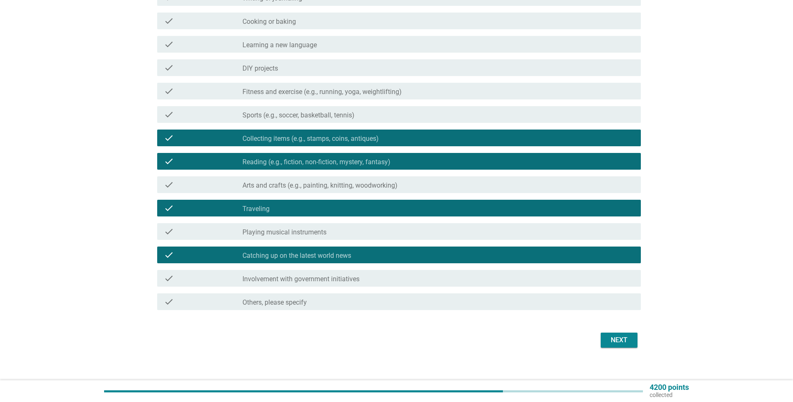
scroll to position [274, 0]
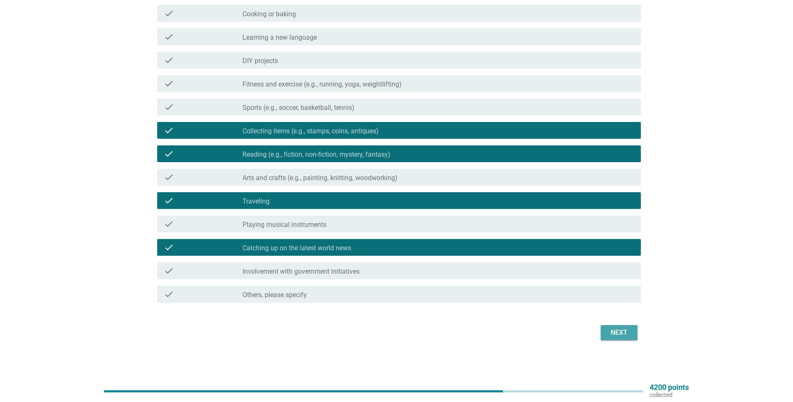
click at [617, 330] on div "Next" at bounding box center [619, 333] width 23 height 10
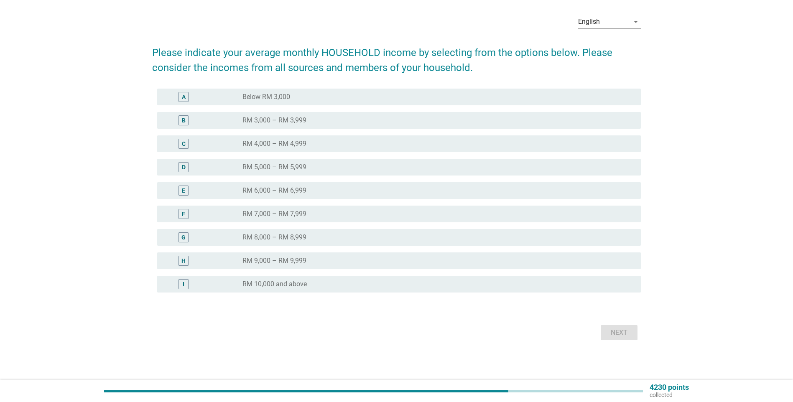
scroll to position [0, 0]
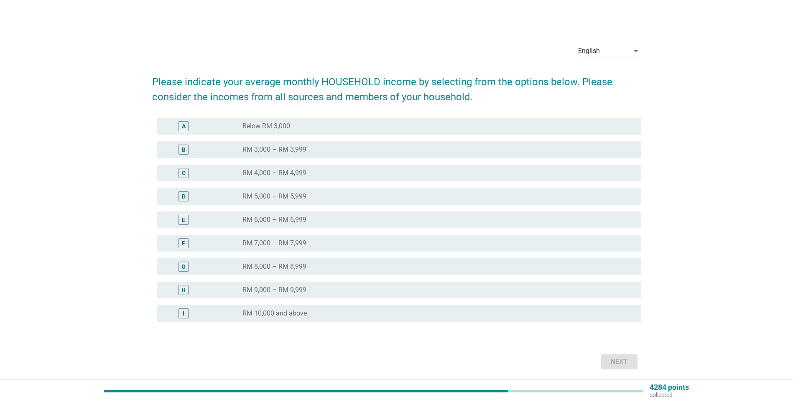
click at [322, 178] on div "radio_button_unchecked RM 4,000 – RM 4,999" at bounding box center [439, 173] width 392 height 10
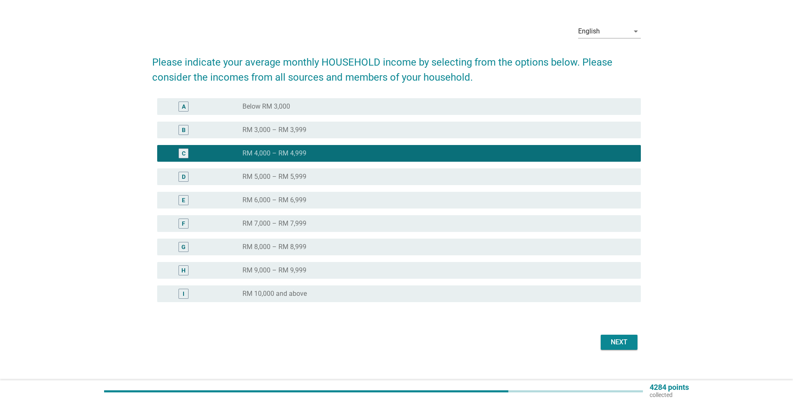
scroll to position [29, 0]
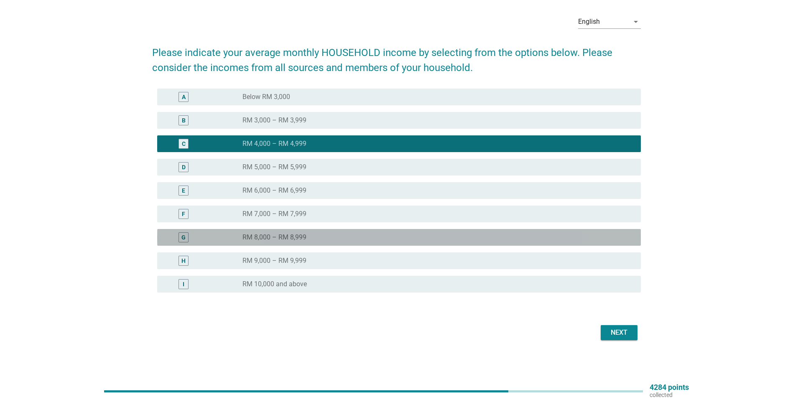
click at [306, 230] on div "G radio_button_unchecked RM 8,000 – RM 8,999" at bounding box center [399, 237] width 484 height 17
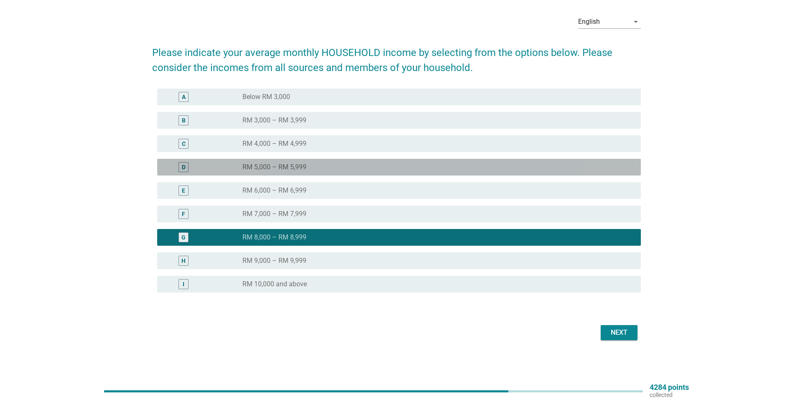
click at [313, 159] on div "D radio_button_unchecked RM 5,000 – RM 5,999" at bounding box center [399, 167] width 484 height 17
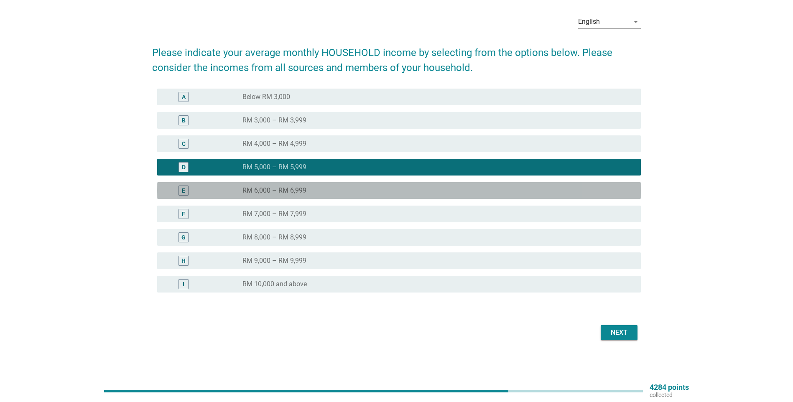
click at [301, 191] on label "RM 6,000 – RM 6,999" at bounding box center [275, 191] width 64 height 8
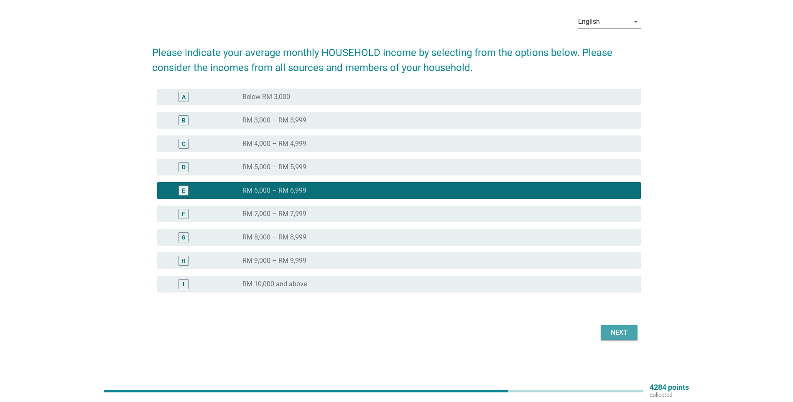
click at [615, 329] on div "Next" at bounding box center [619, 333] width 23 height 10
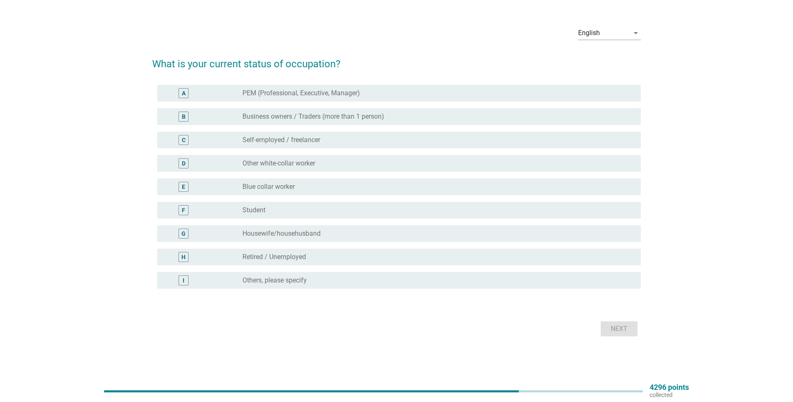
scroll to position [0, 0]
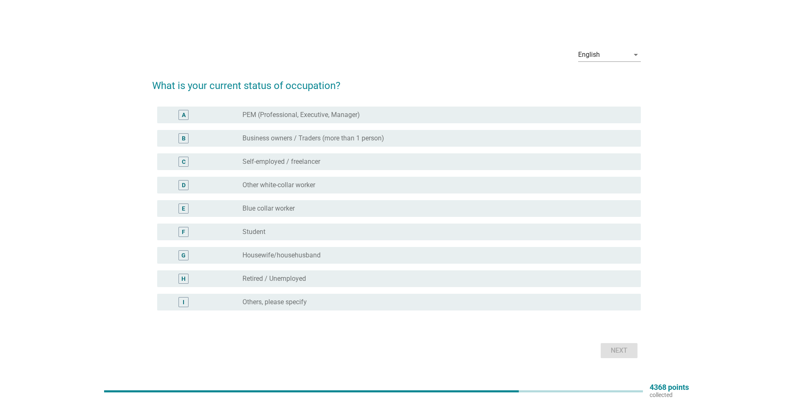
click at [324, 118] on label "PEM (Professional, Executive, Manager)" at bounding box center [302, 115] width 118 height 8
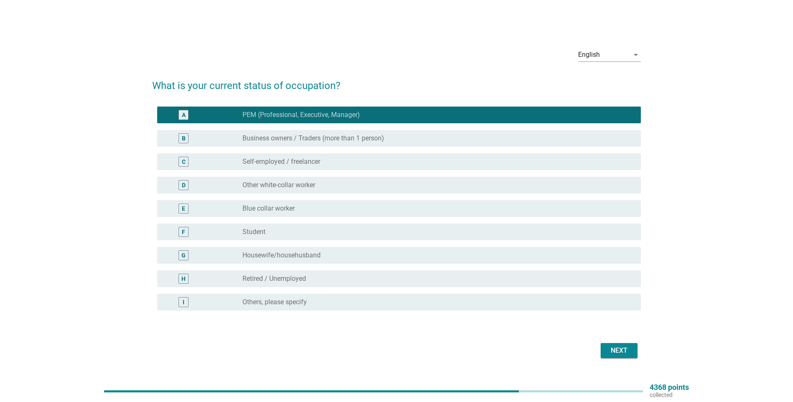
click at [615, 352] on div "Next" at bounding box center [619, 351] width 23 height 10
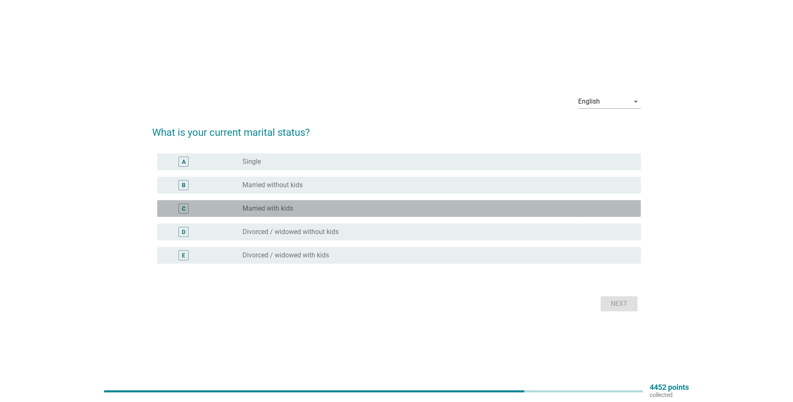
click at [297, 206] on div "radio_button_unchecked Married with kids" at bounding box center [435, 209] width 385 height 8
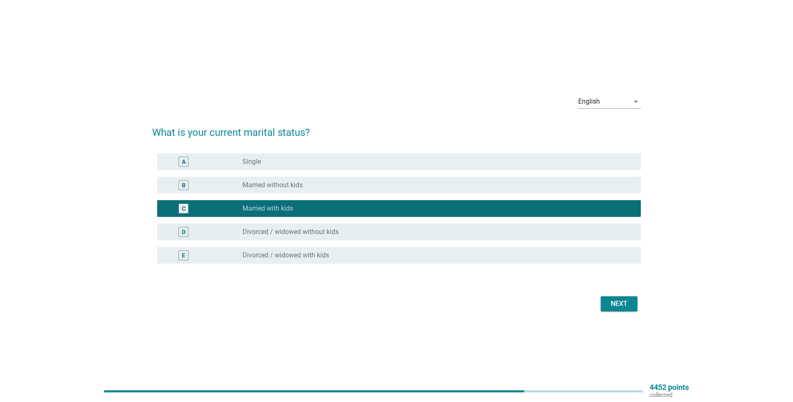
click at [622, 302] on div "Next" at bounding box center [619, 304] width 23 height 10
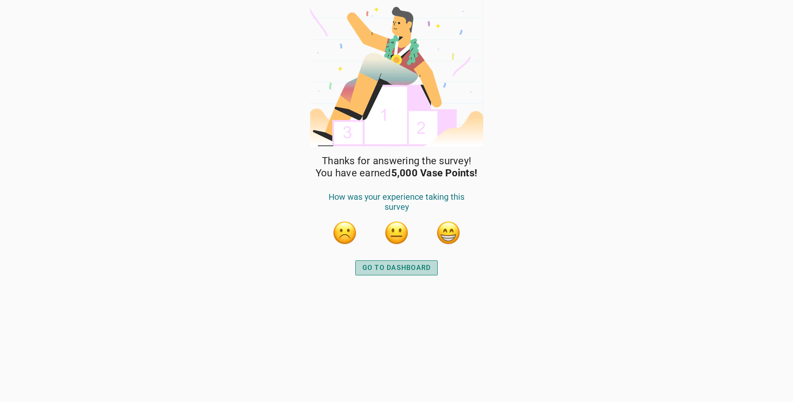
click at [395, 269] on div "GO TO DASHBOARD" at bounding box center [397, 268] width 69 height 10
